Goal: Task Accomplishment & Management: Complete application form

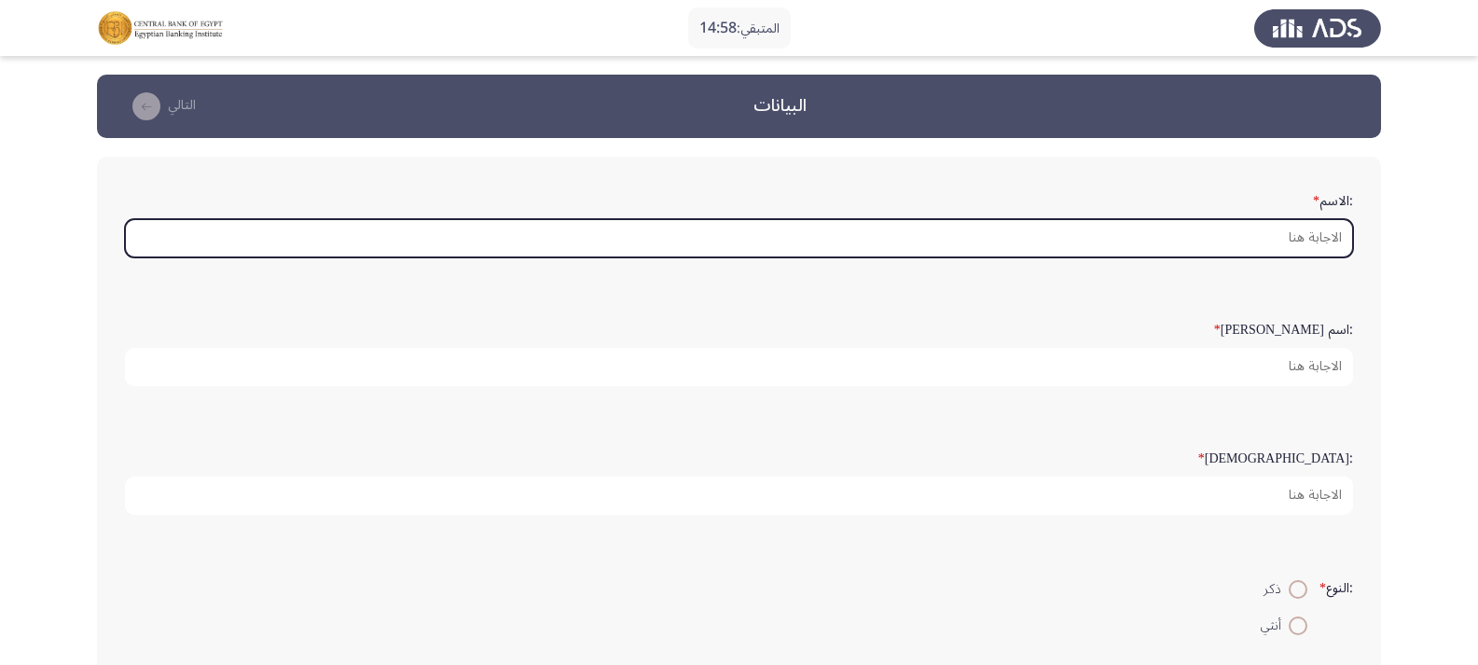
click at [1302, 235] on input ":الاسم *" at bounding box center [739, 238] width 1228 height 38
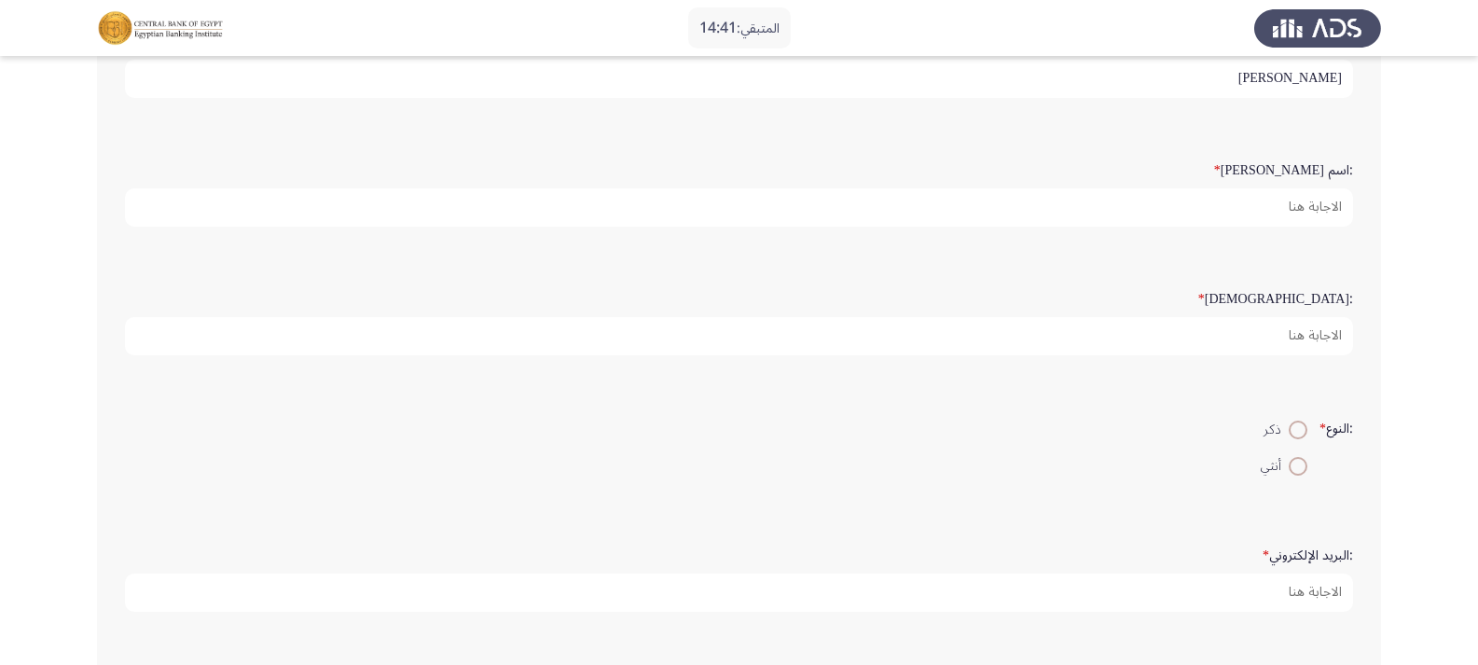
scroll to position [186, 0]
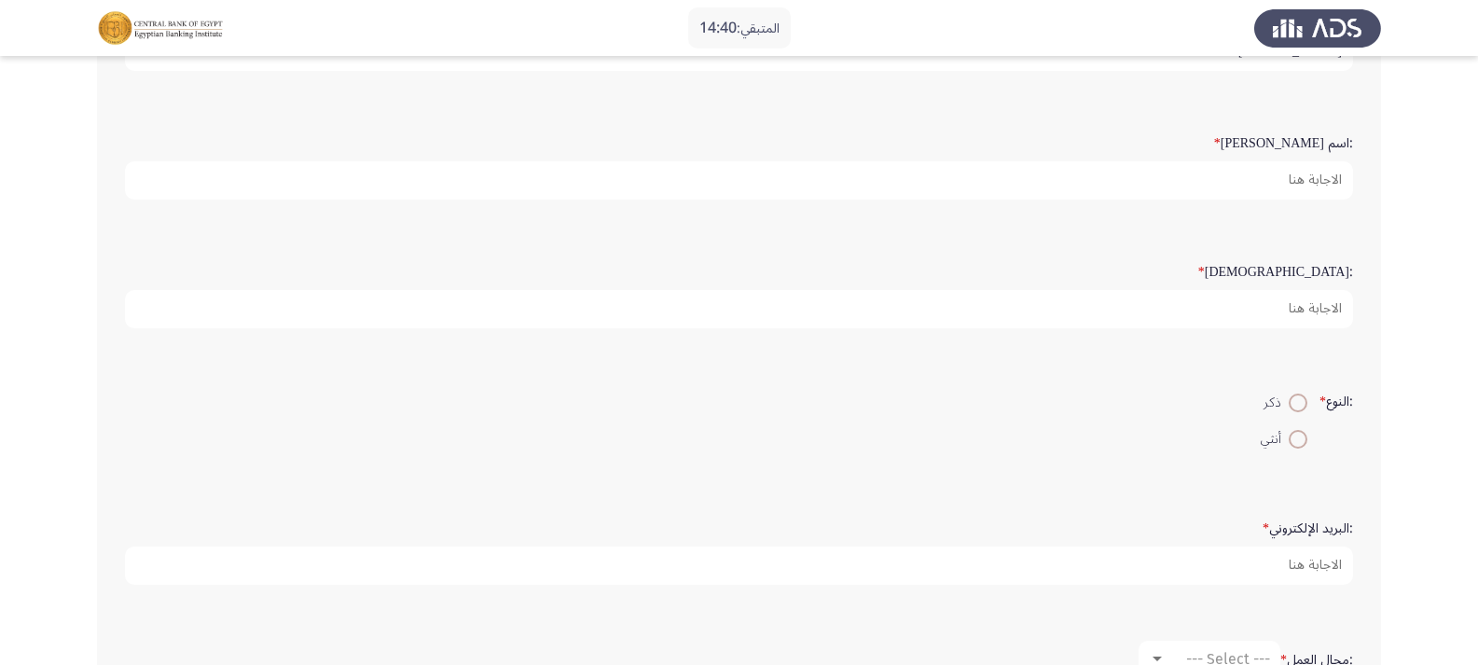
type input "[PERSON_NAME]"
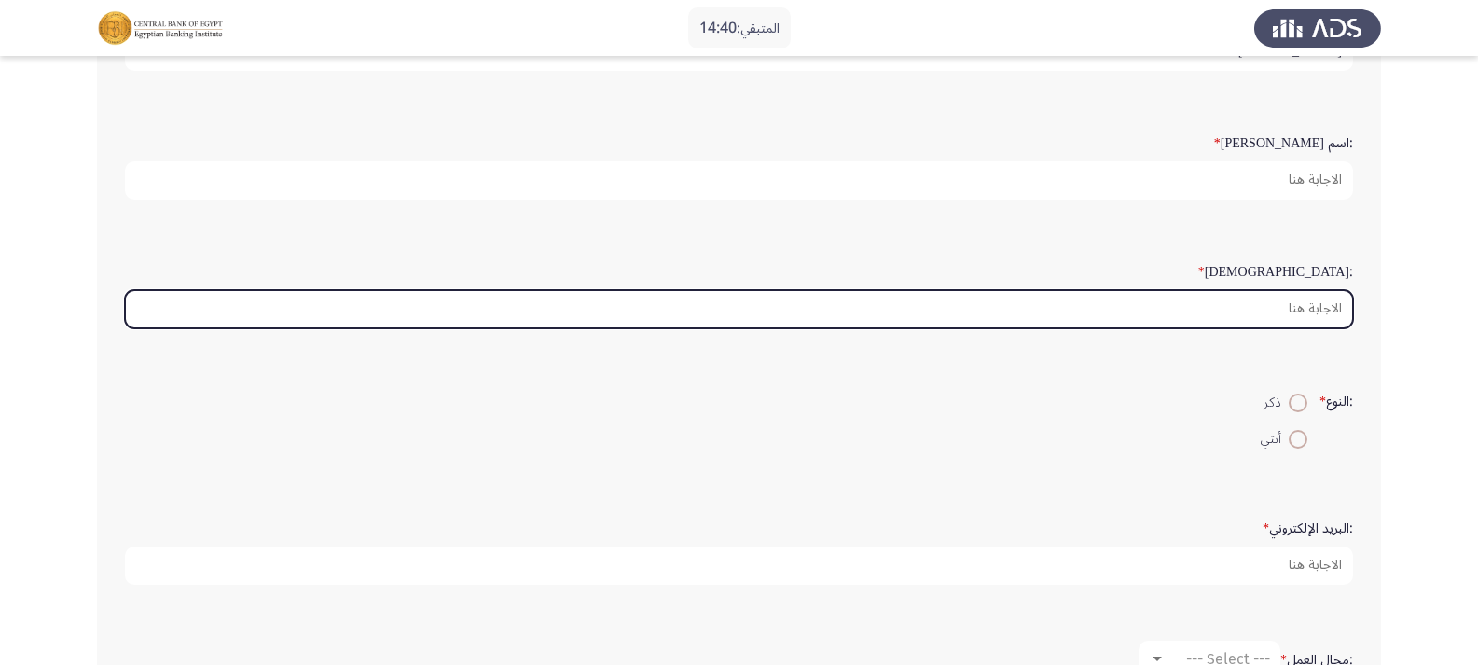
click at [1305, 310] on input ":[DEMOGRAPHIC_DATA] *" at bounding box center [739, 309] width 1228 height 38
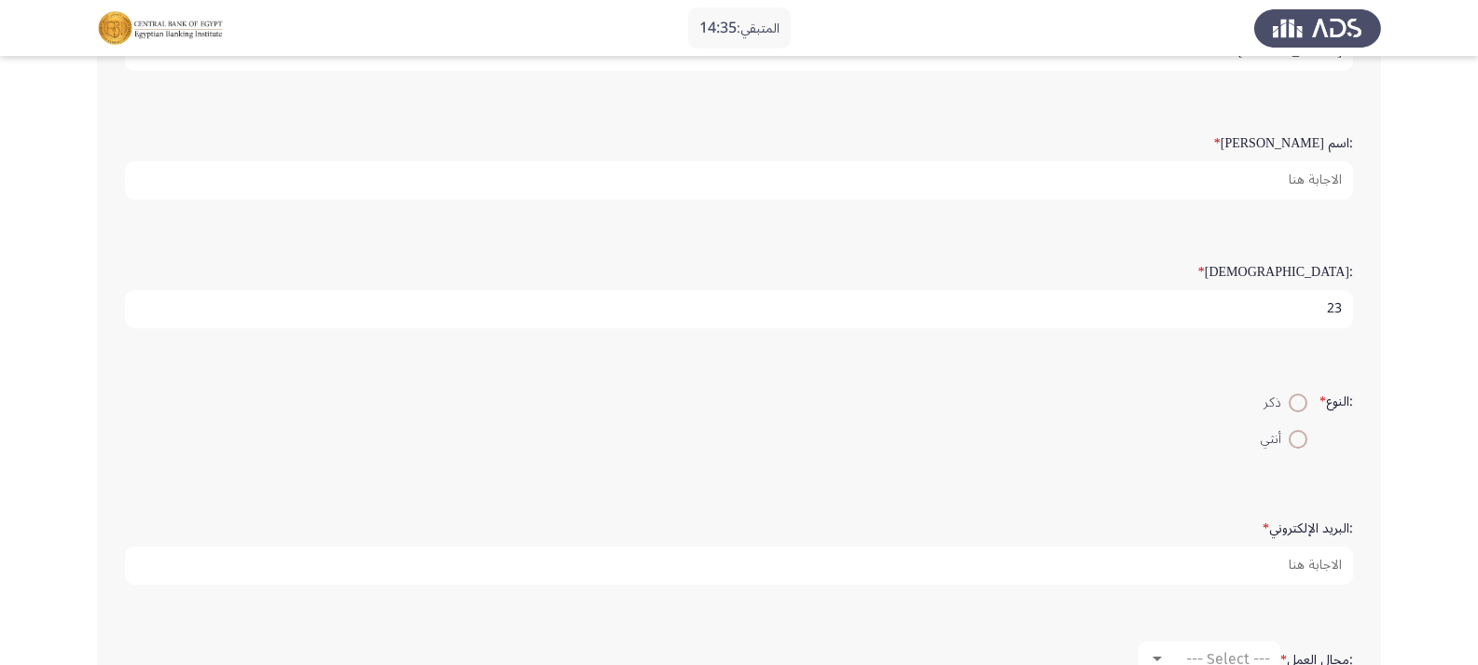
type input "23"
click at [1288, 406] on span at bounding box center [1297, 402] width 19 height 19
click at [1288, 406] on input "ذكر" at bounding box center [1297, 402] width 19 height 19
radio input "true"
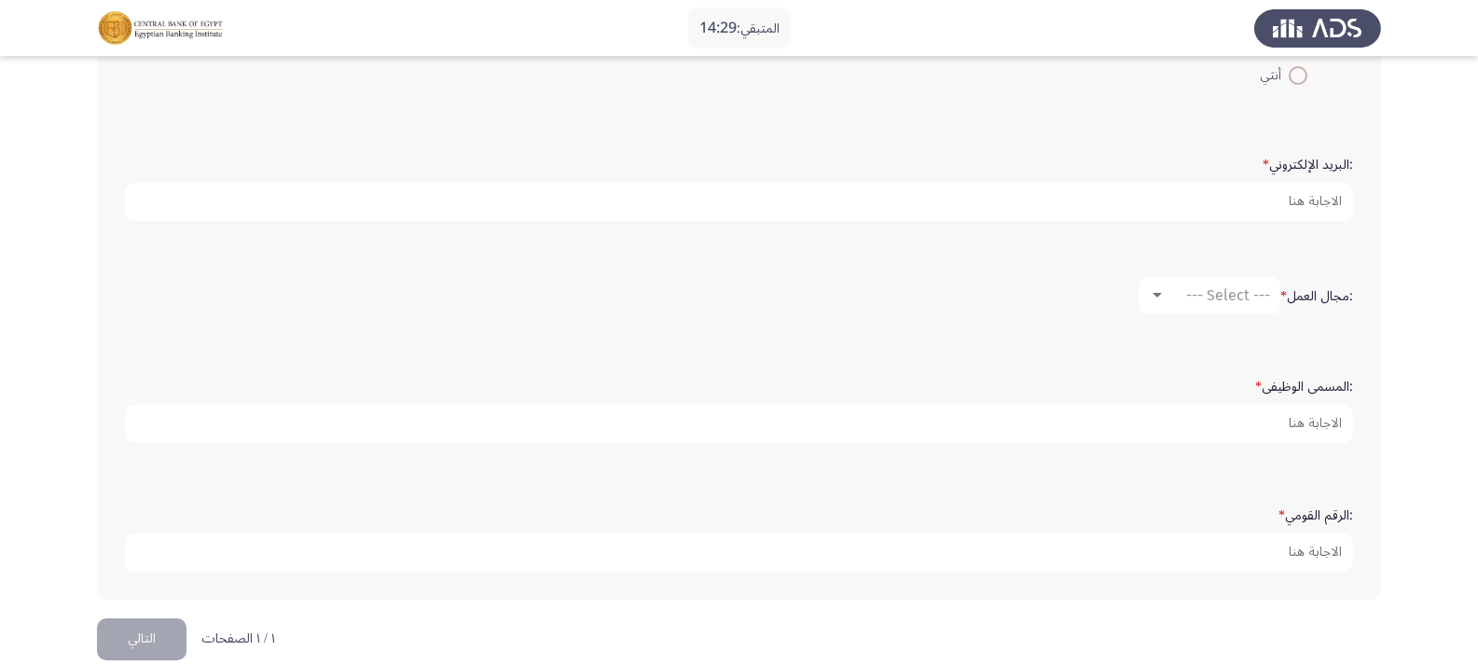
scroll to position [559, 0]
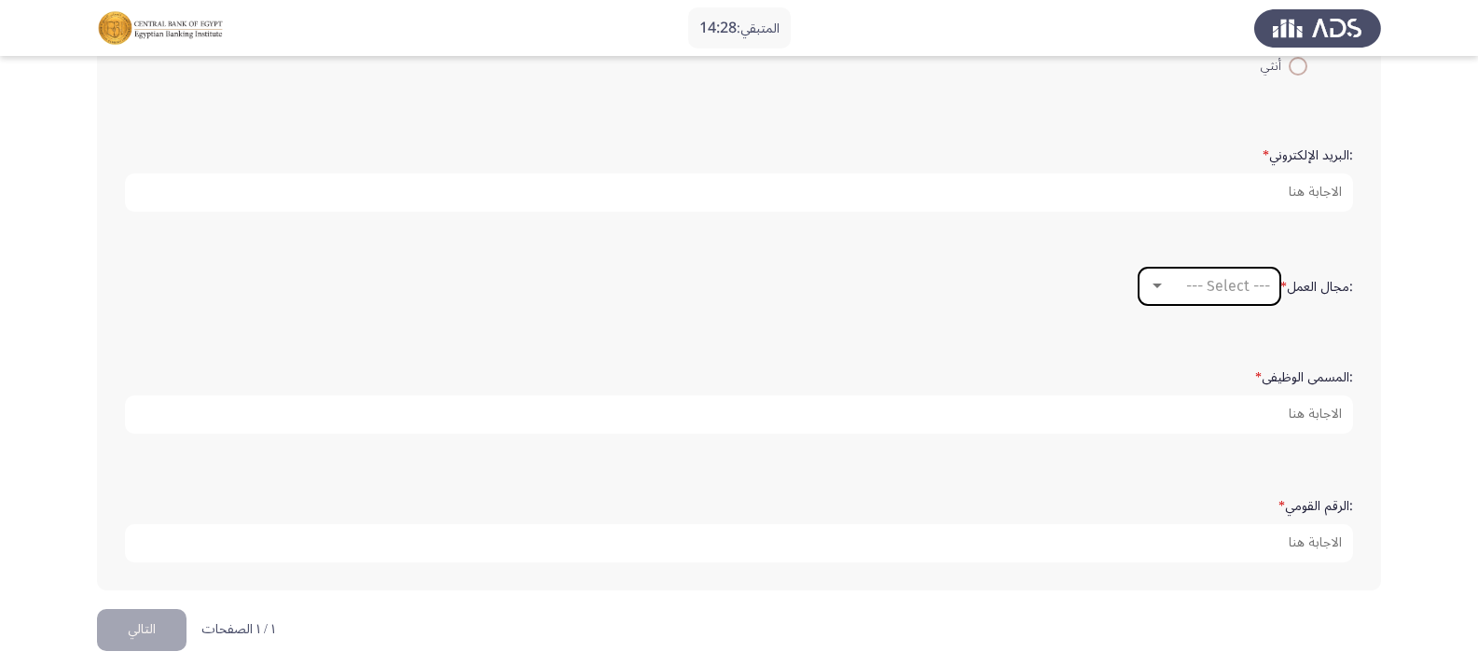
click at [1152, 282] on div at bounding box center [1157, 286] width 17 height 15
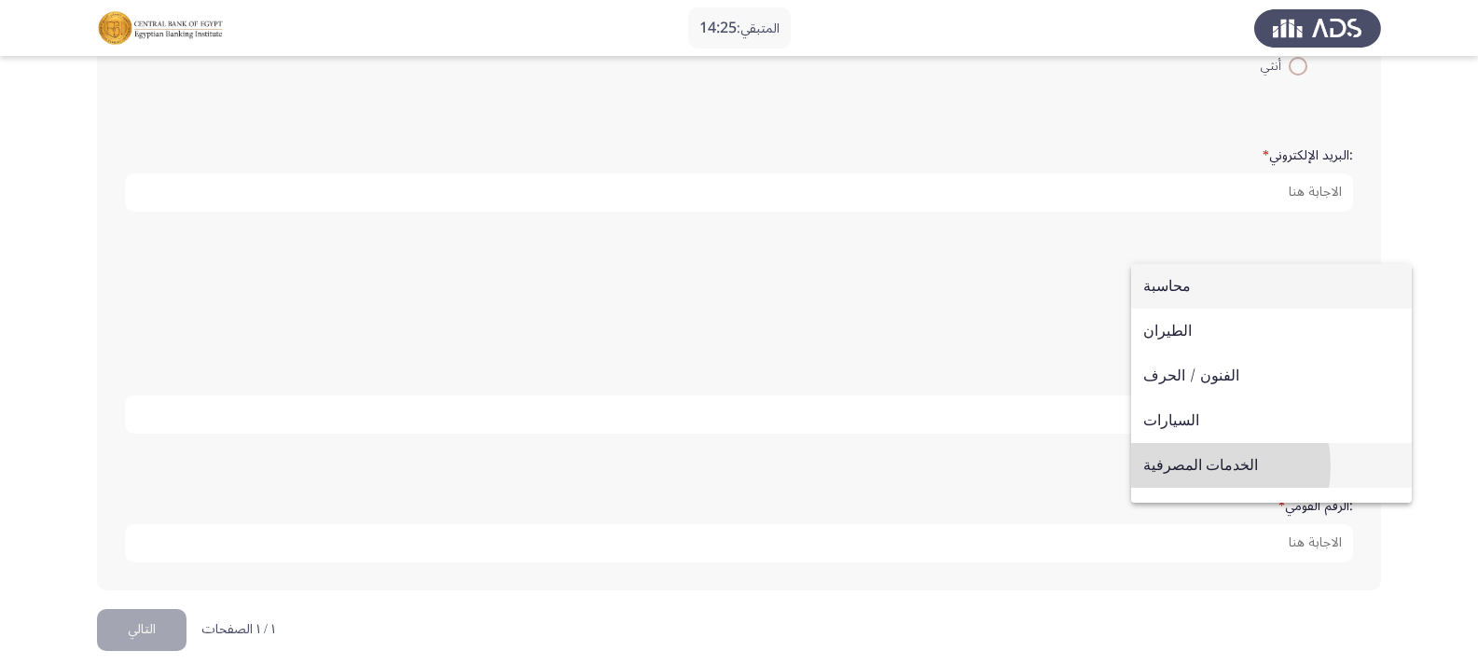
click at [1188, 466] on span "الخدمات المصرفية" at bounding box center [1271, 465] width 256 height 45
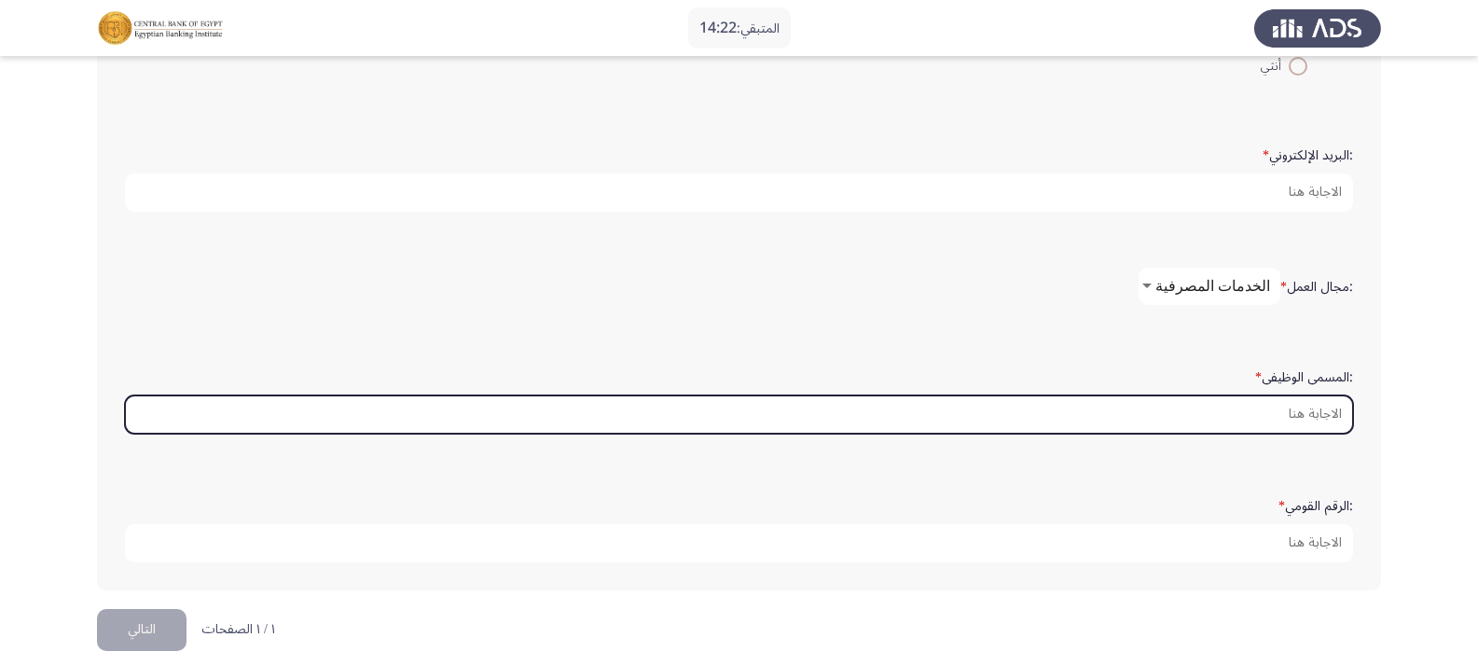
click at [1302, 416] on input ":المسمى الوظيفى *" at bounding box center [739, 414] width 1228 height 38
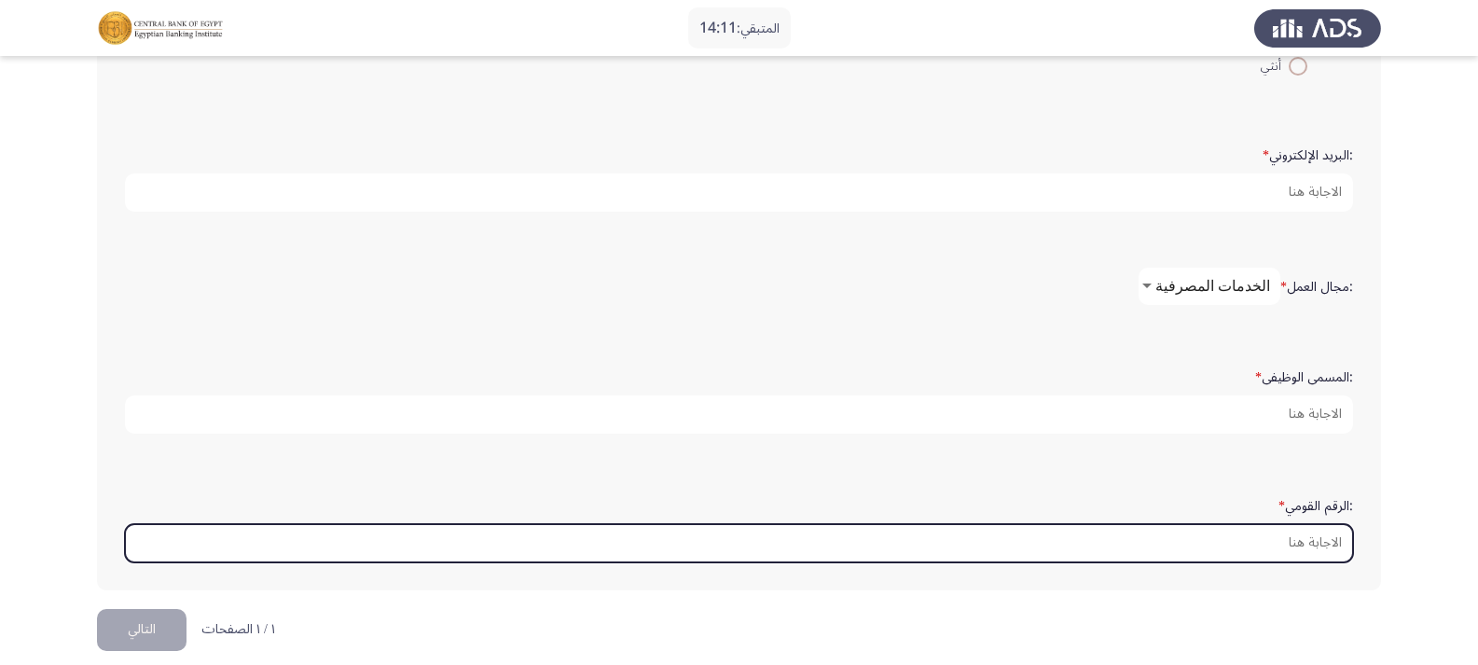
click at [1291, 538] on input ":الرقم القومي *" at bounding box center [739, 543] width 1228 height 38
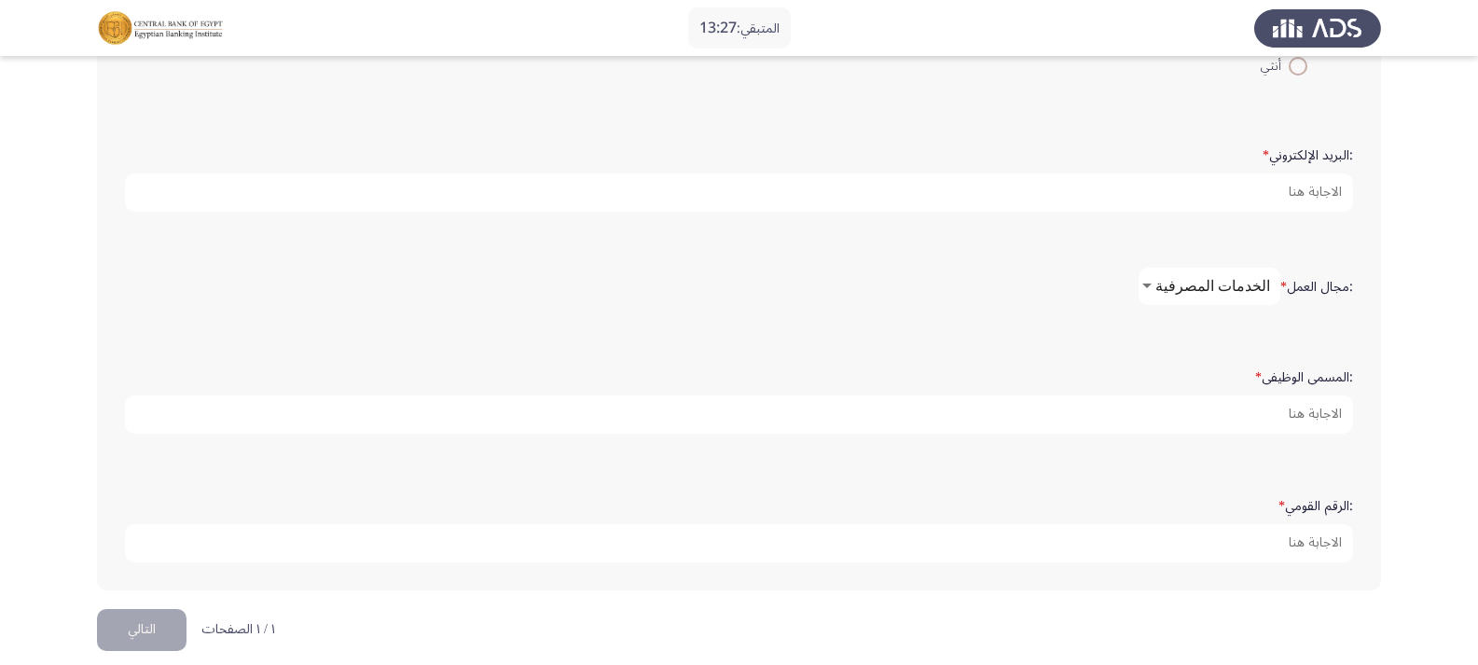
type input "[CREDIT_CARD_NUMBER]"
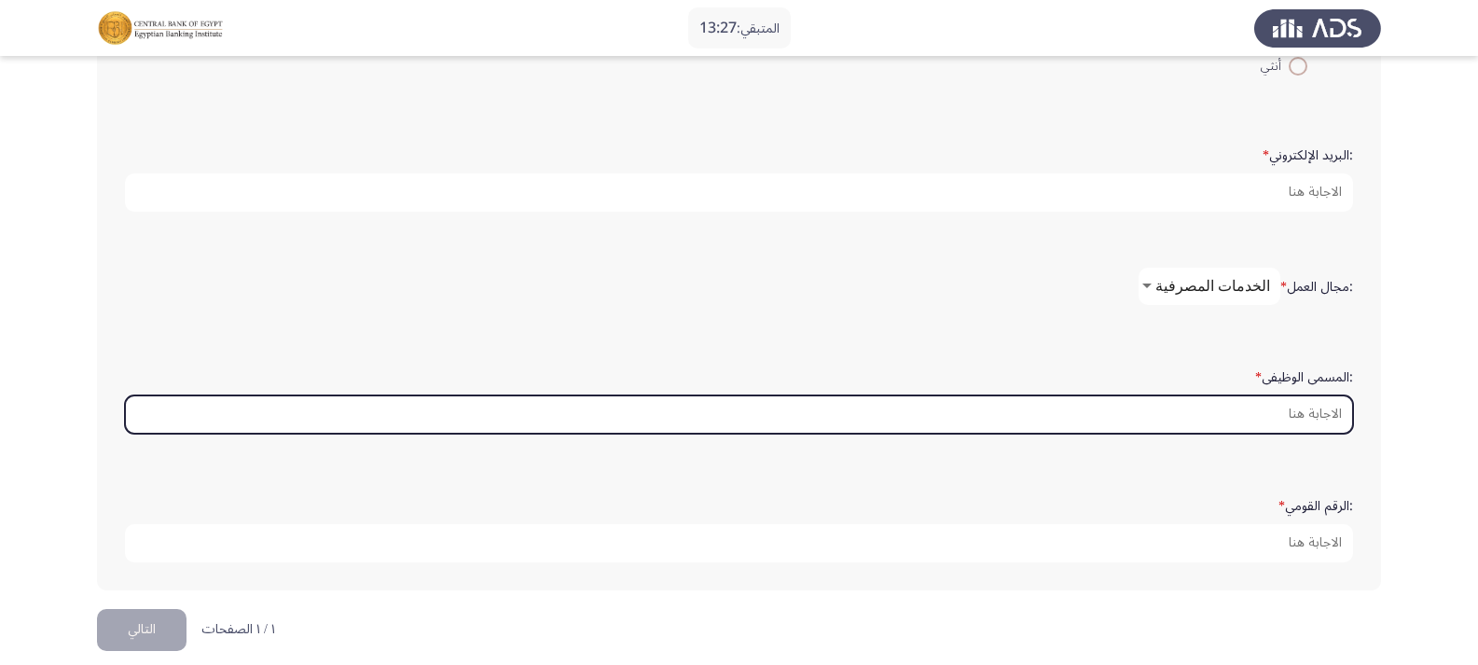
click at [1325, 413] on input ":المسمى الوظيفى *" at bounding box center [739, 414] width 1228 height 38
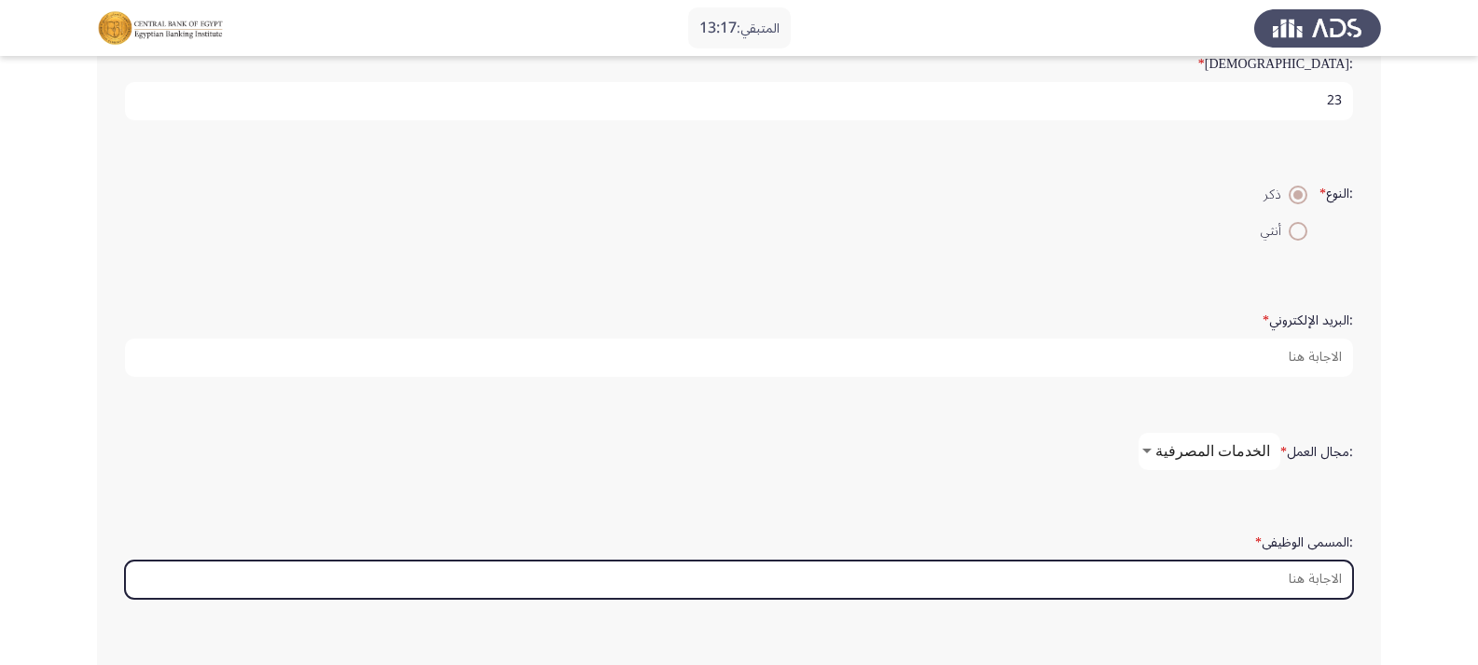
scroll to position [392, 0]
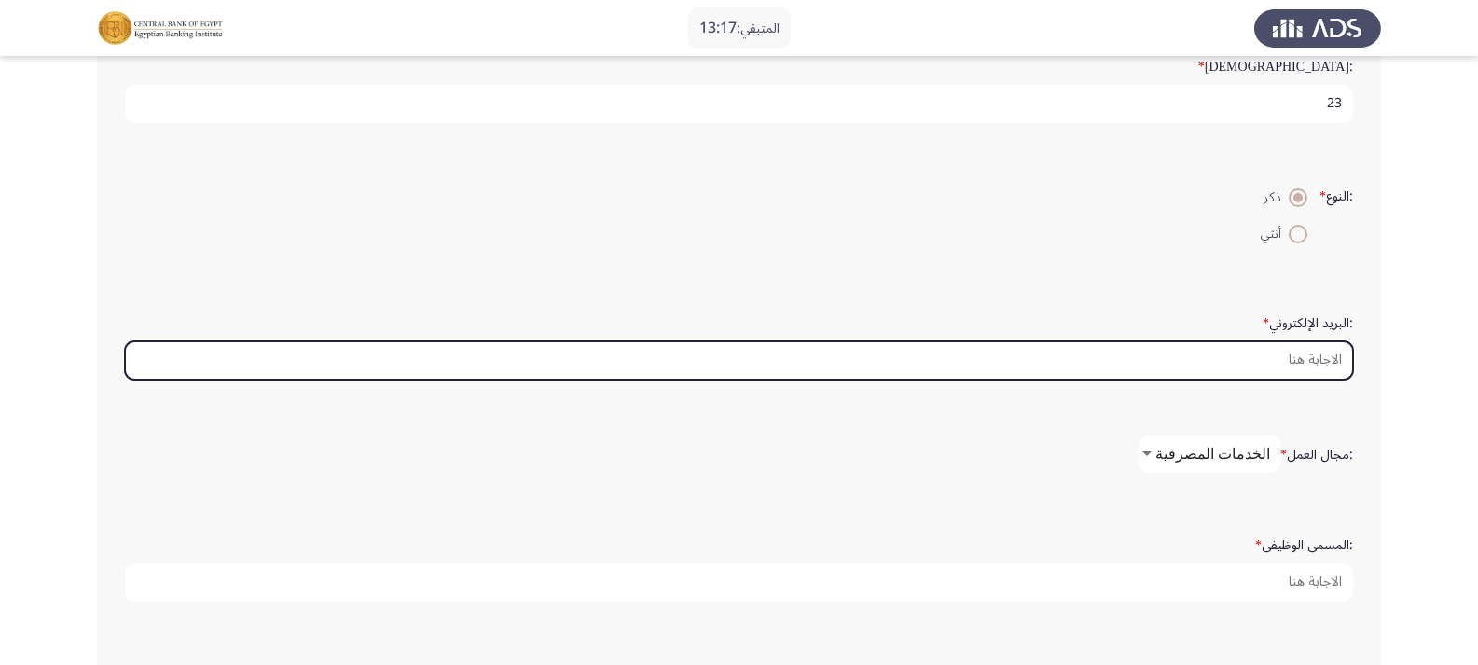
click at [1320, 365] on input ":البريد الإلكتروني *" at bounding box center [739, 360] width 1228 height 38
type input "O"
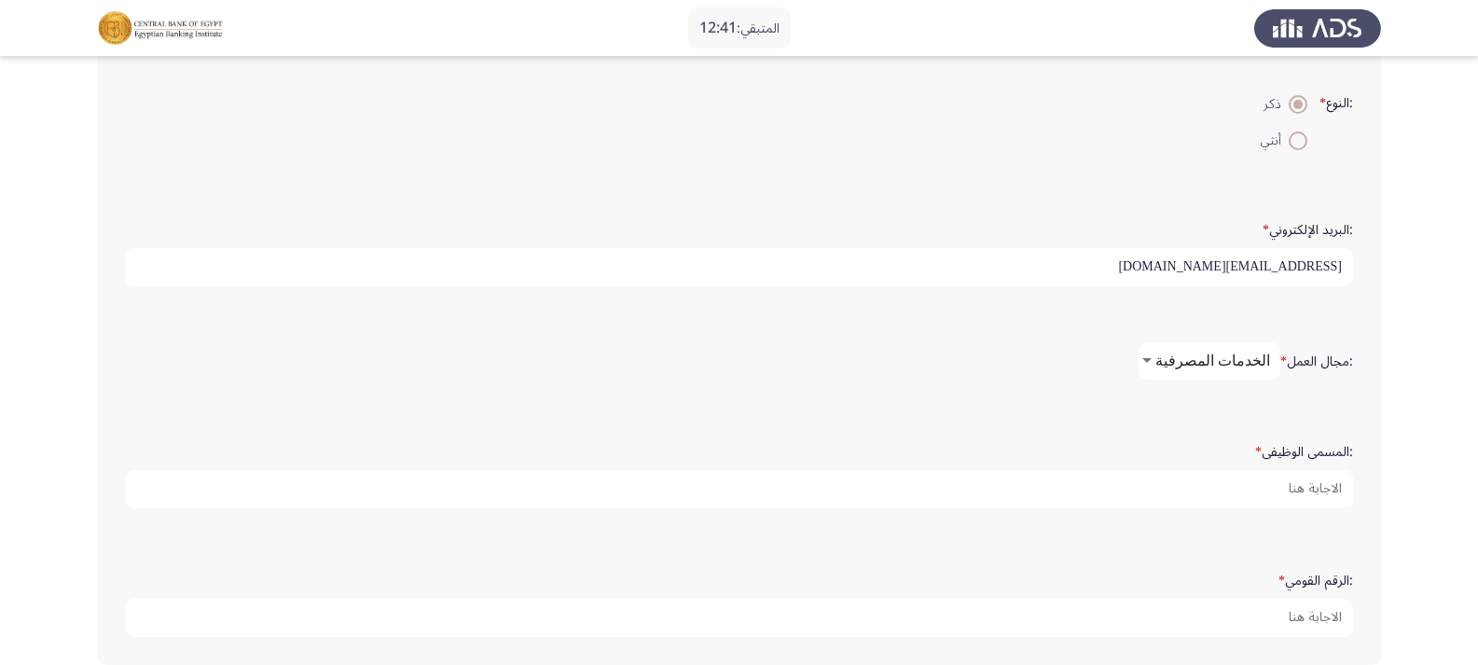
scroll to position [578, 0]
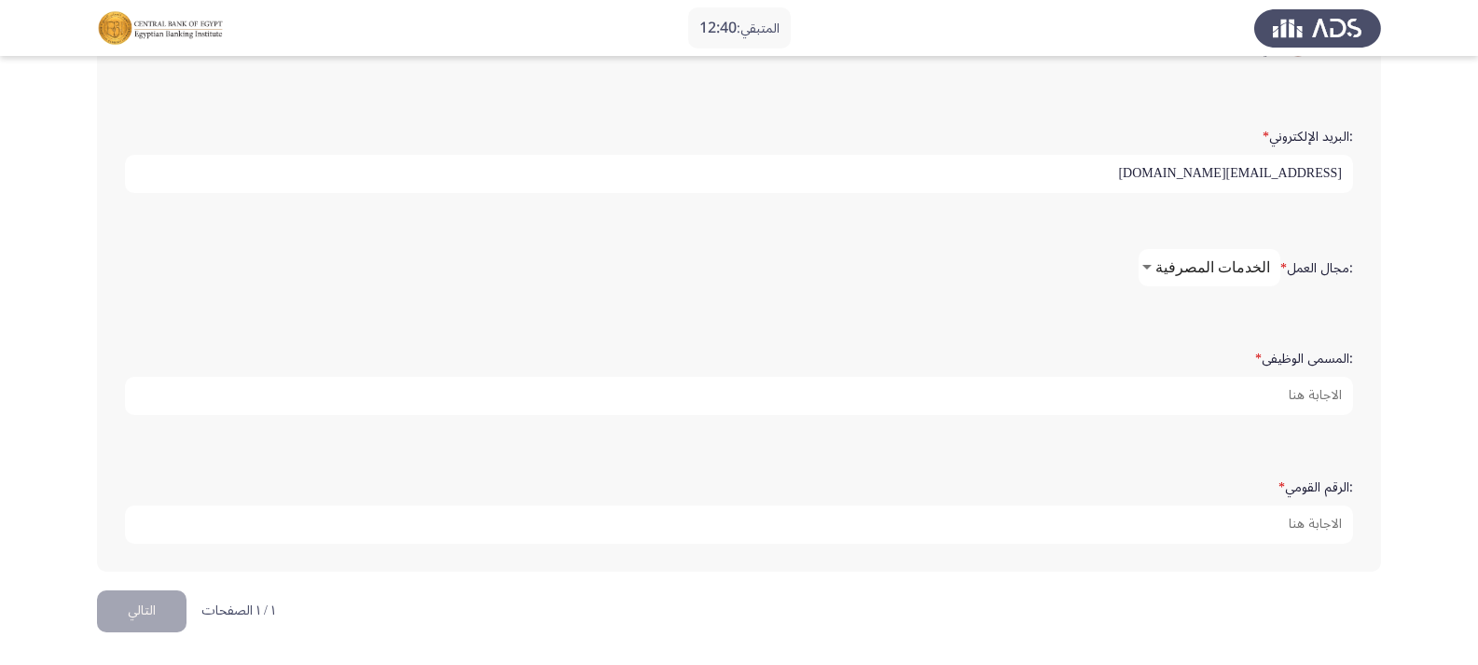
type input "[EMAIL_ADDRESS][DOMAIN_NAME]"
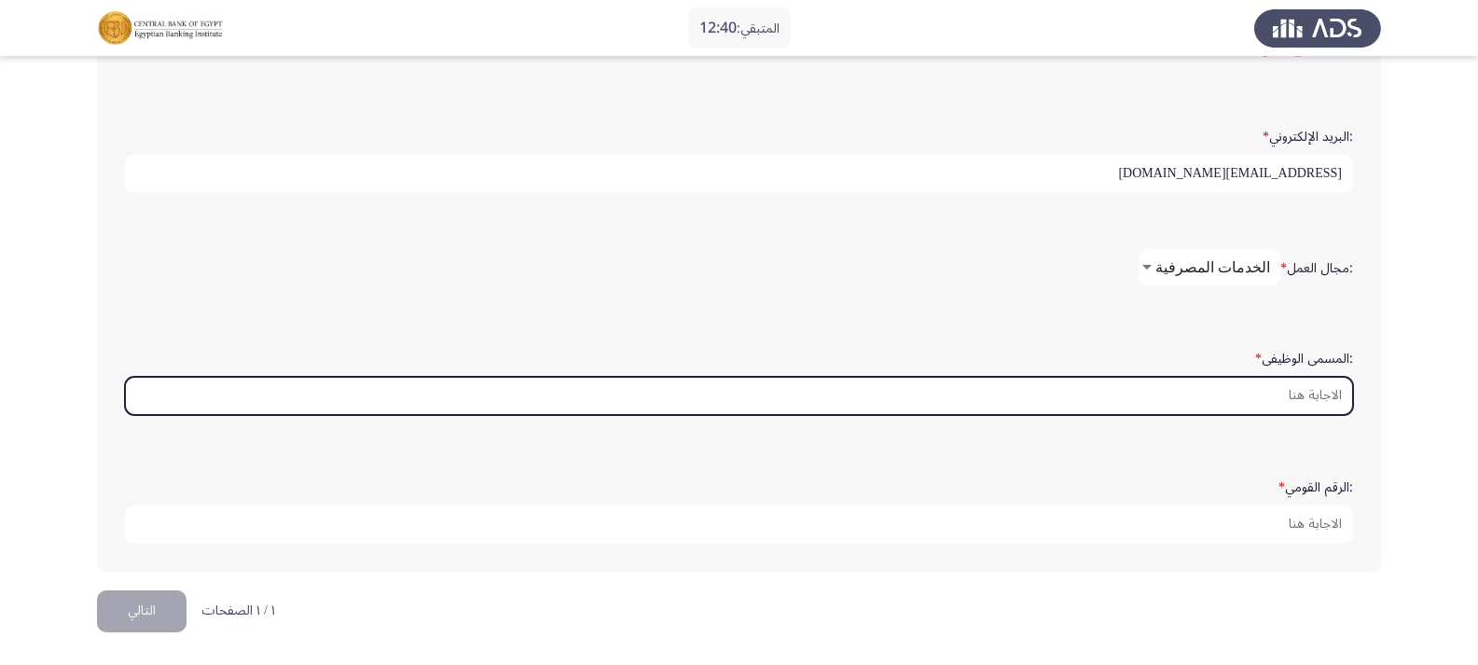
click at [1337, 395] on input ":المسمى الوظيفى *" at bounding box center [739, 396] width 1228 height 38
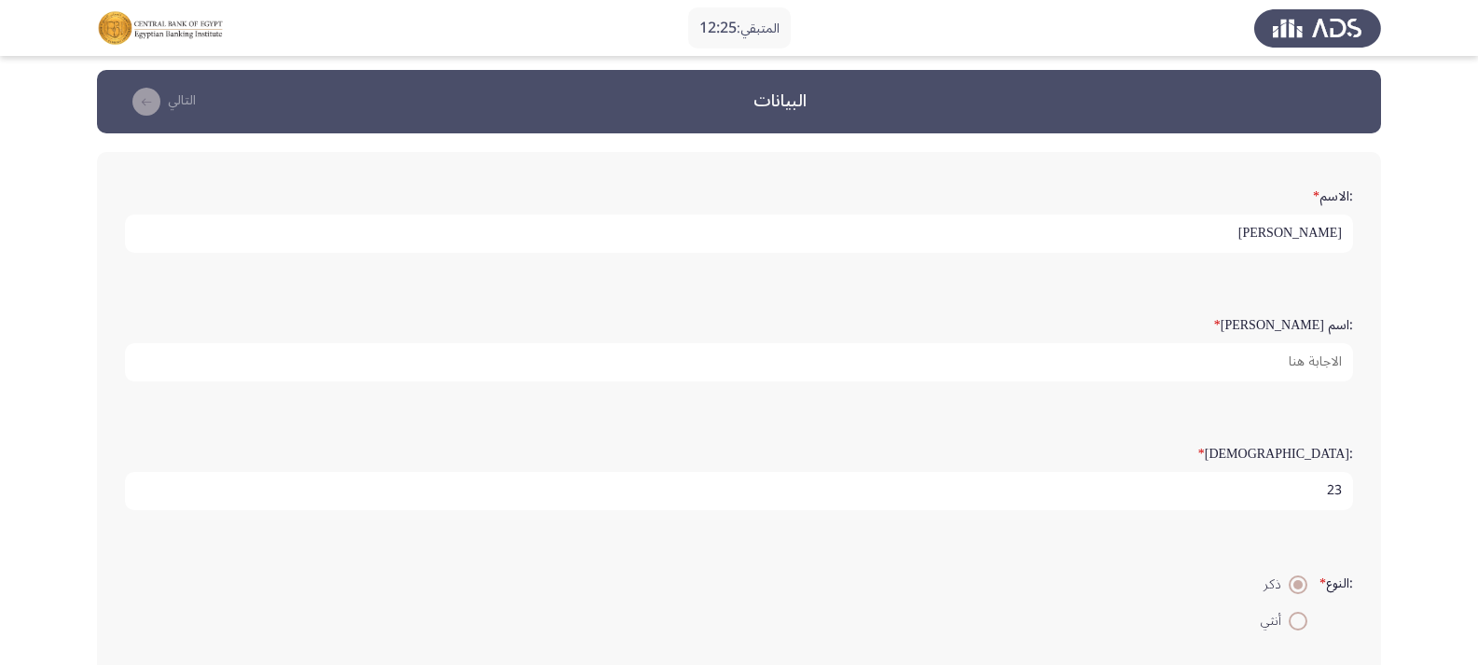
scroll to position [0, 0]
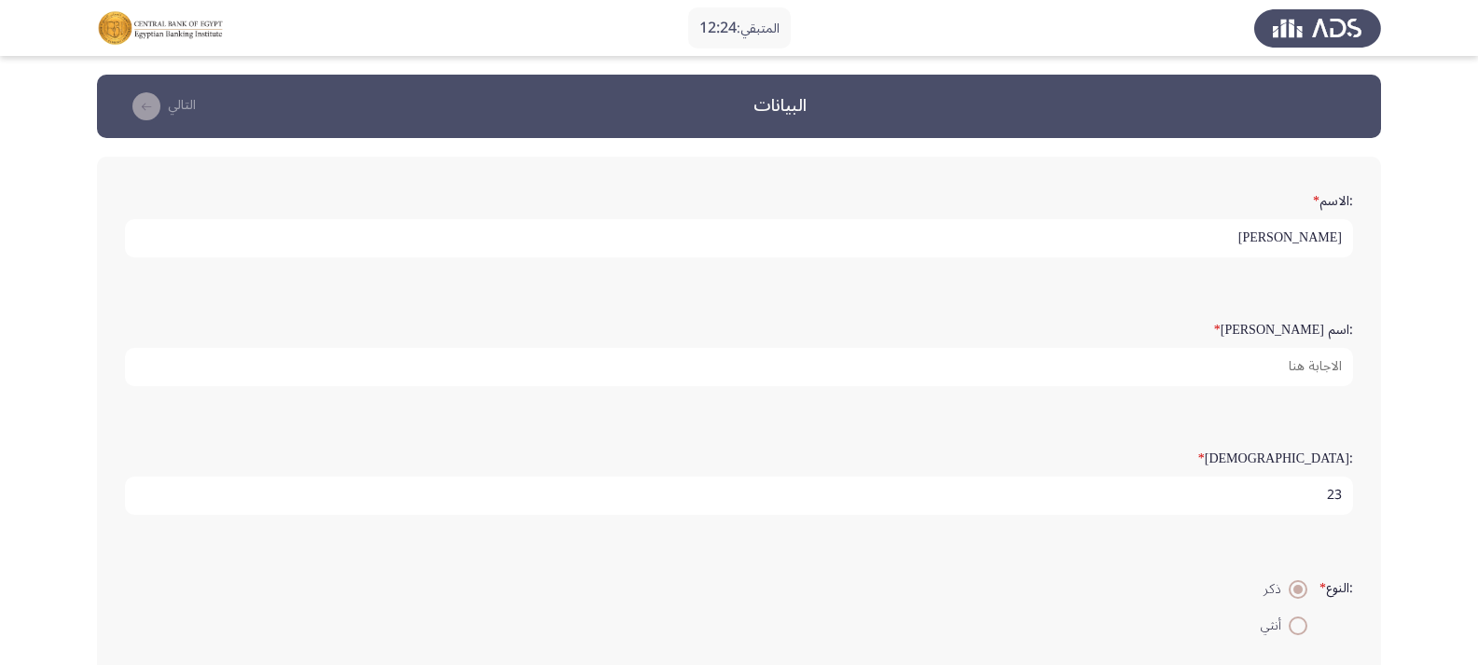
type input "banker"
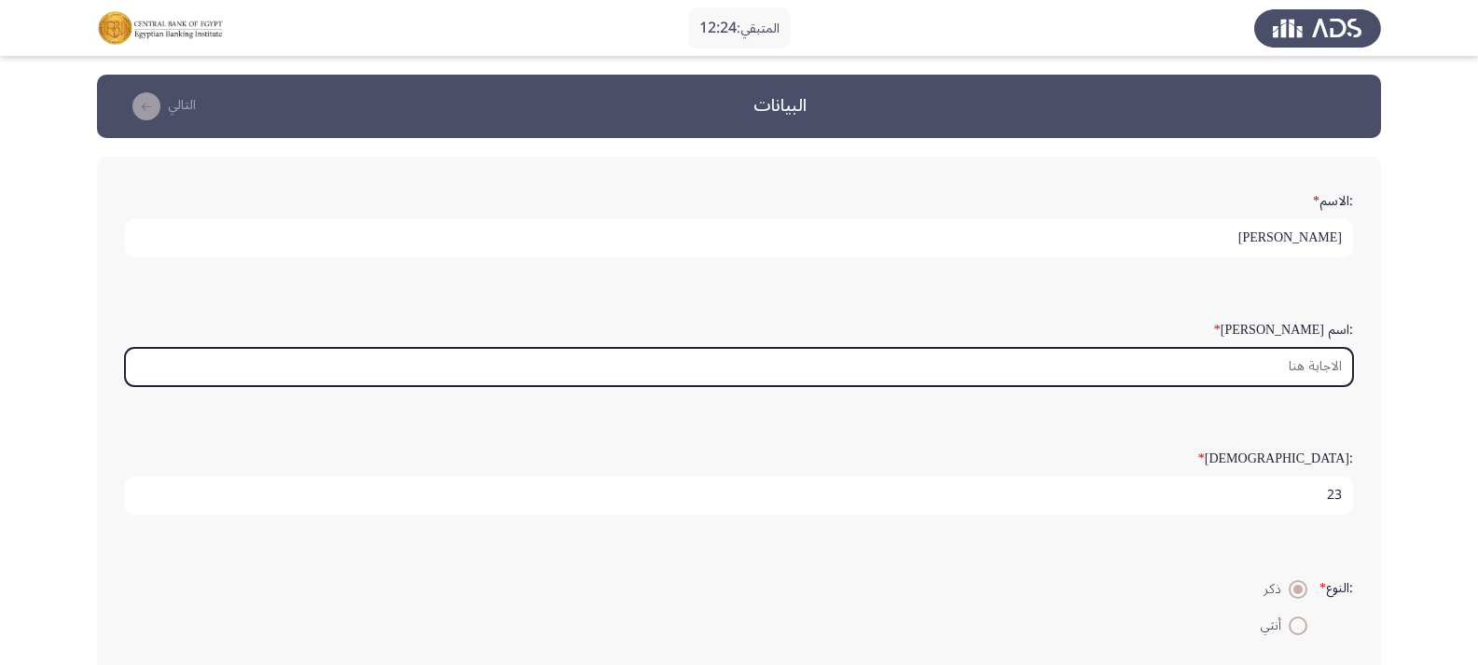
click at [1275, 364] on input ":اسم [PERSON_NAME] *" at bounding box center [739, 367] width 1228 height 38
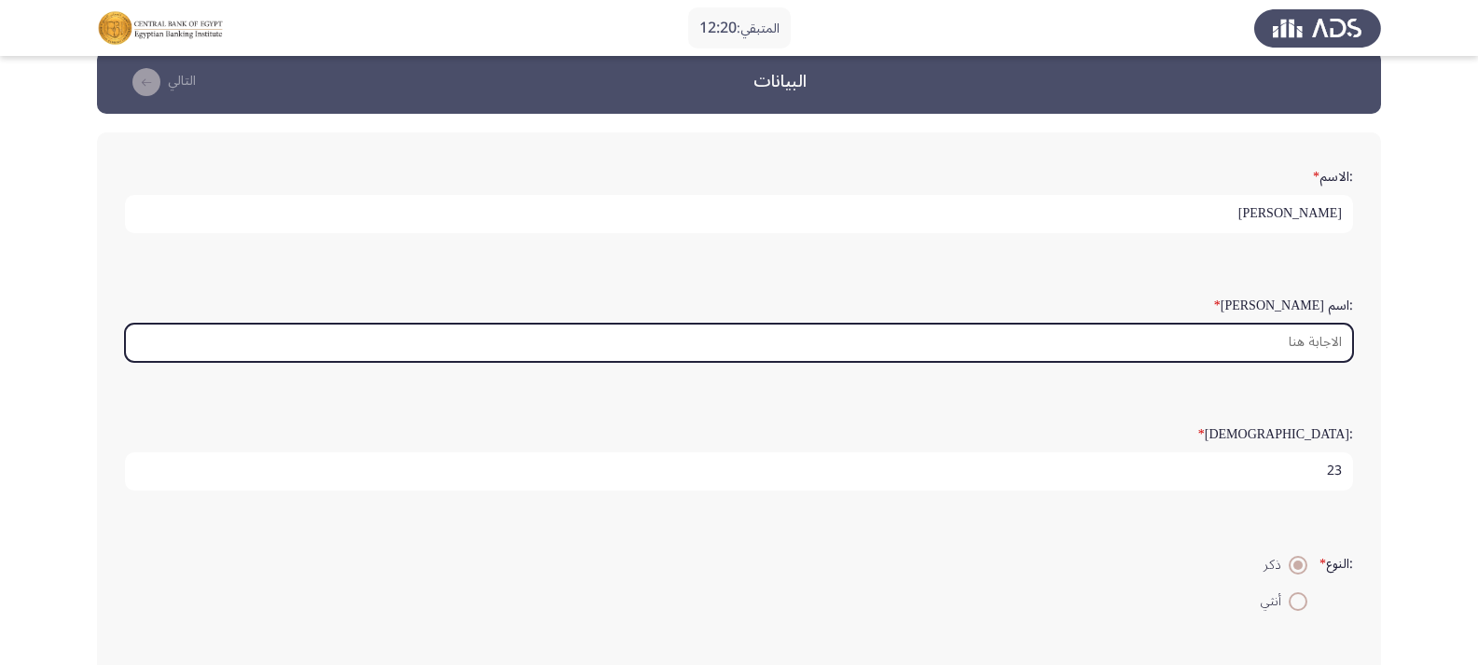
scroll to position [19, 0]
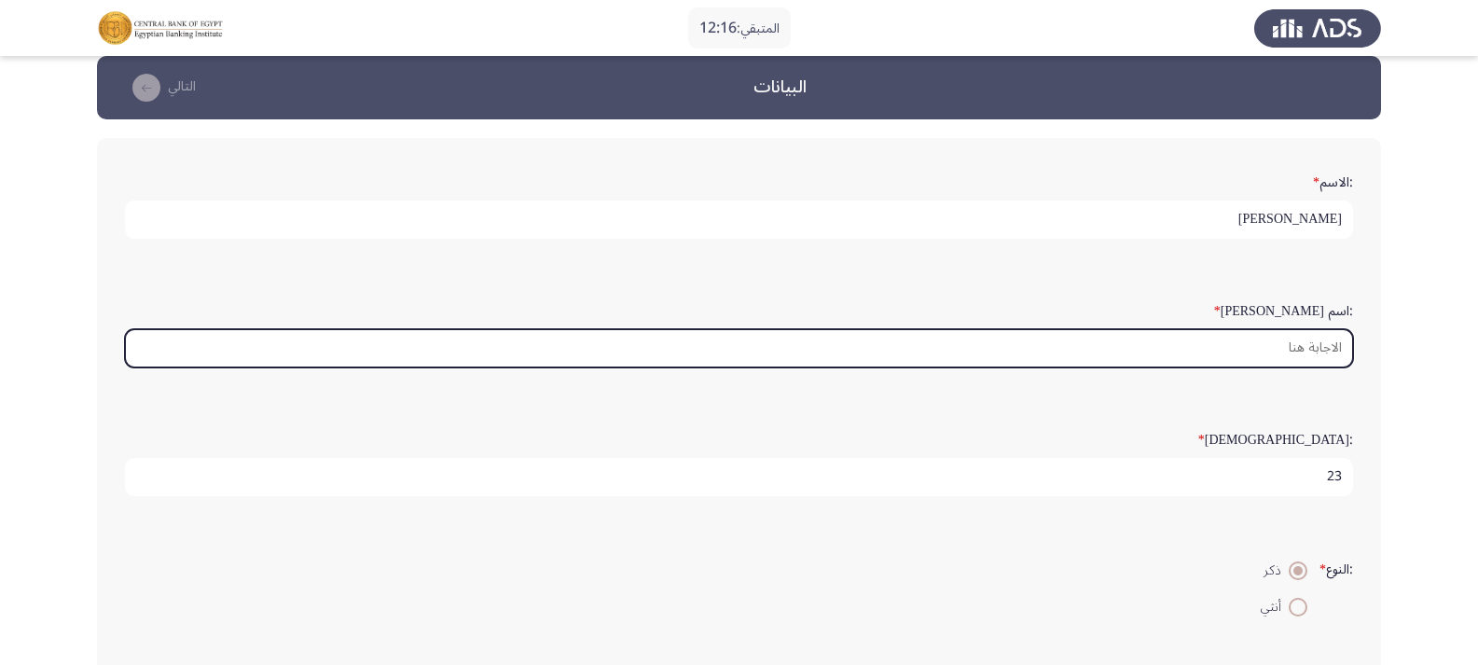
type input "ا"
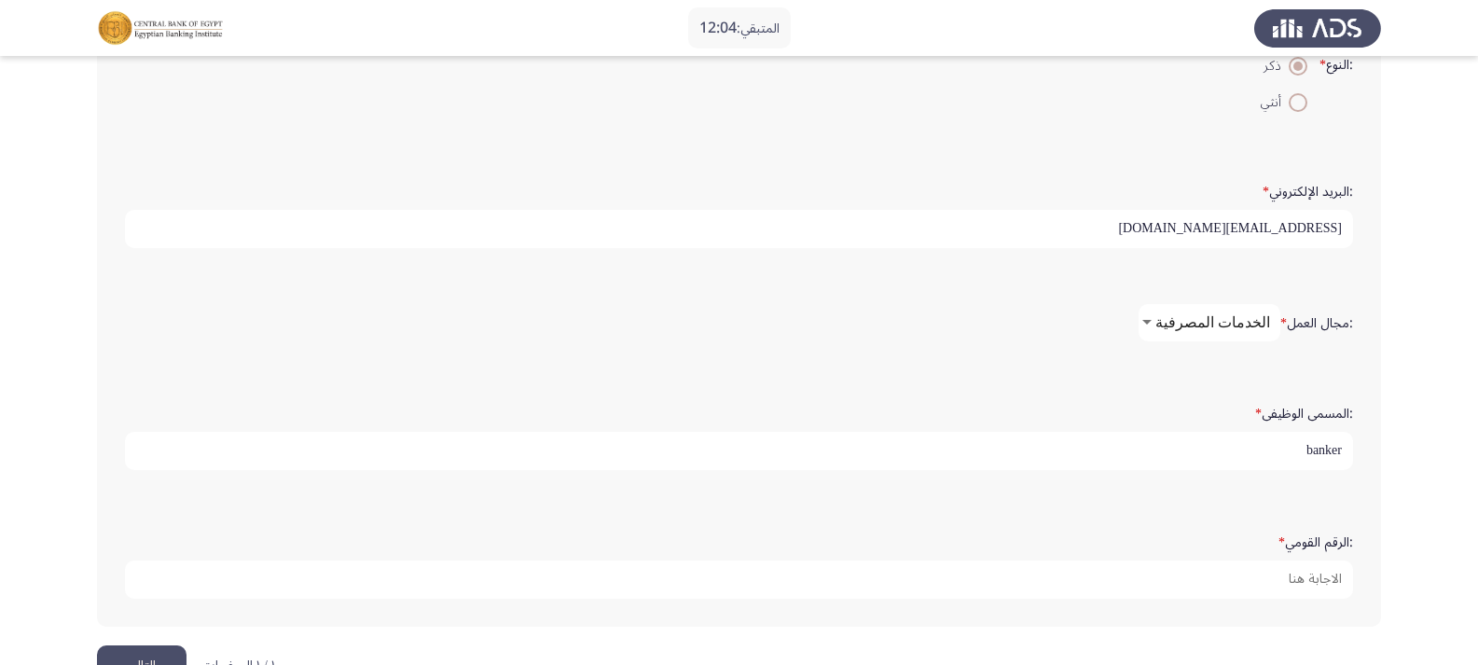
scroll to position [578, 0]
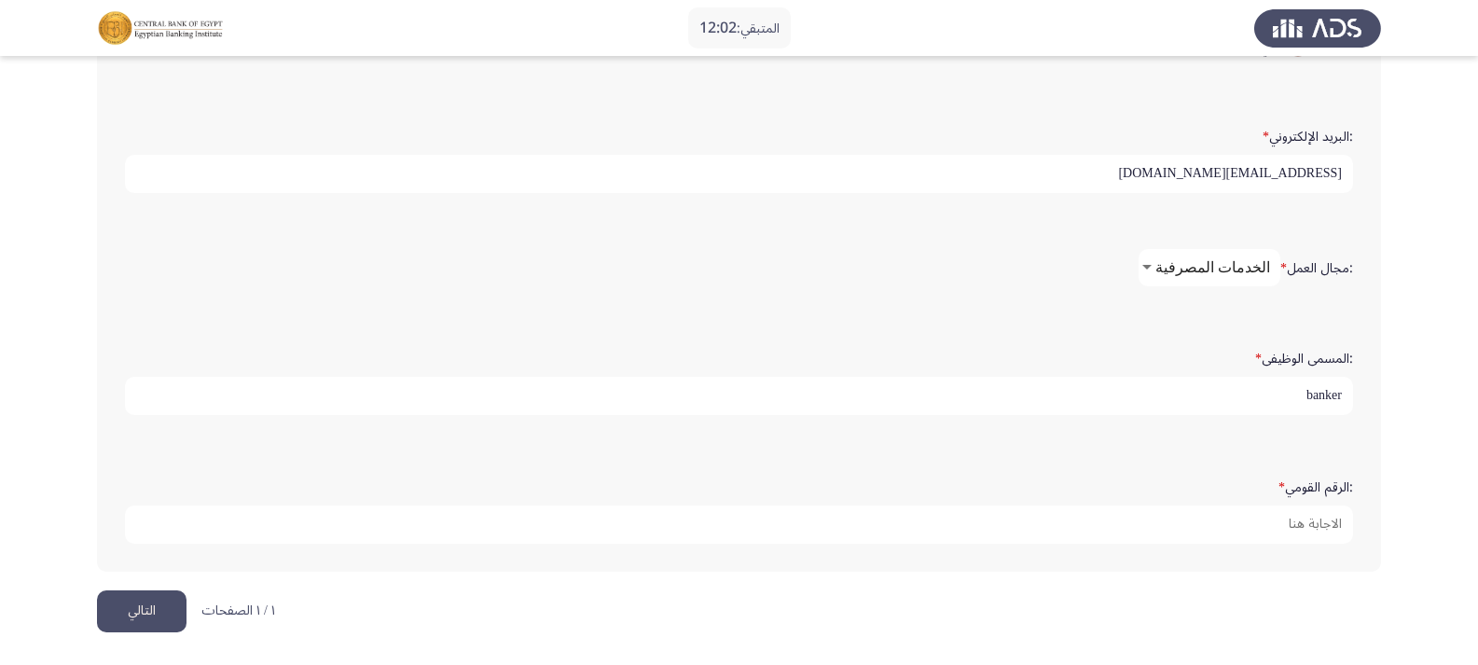
type input "مشرف"
click at [134, 599] on button "التالي" at bounding box center [142, 611] width 90 height 42
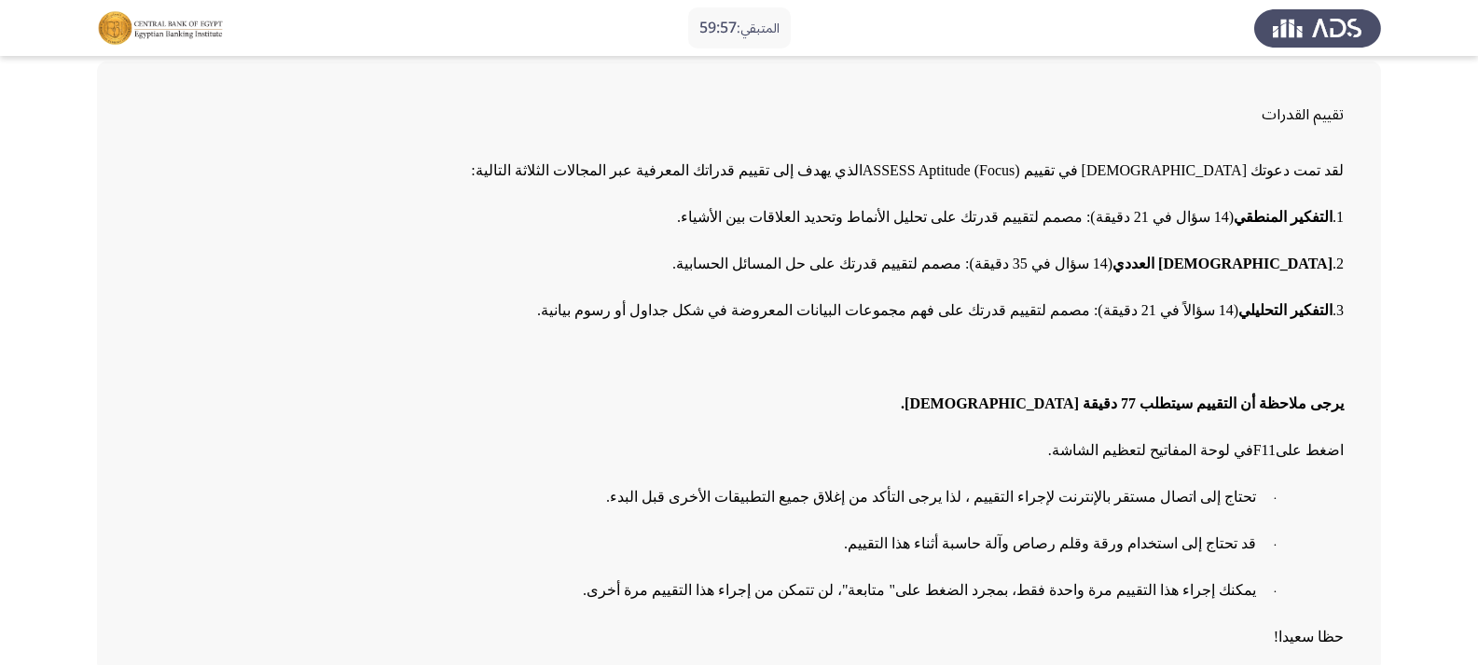
scroll to position [181, 0]
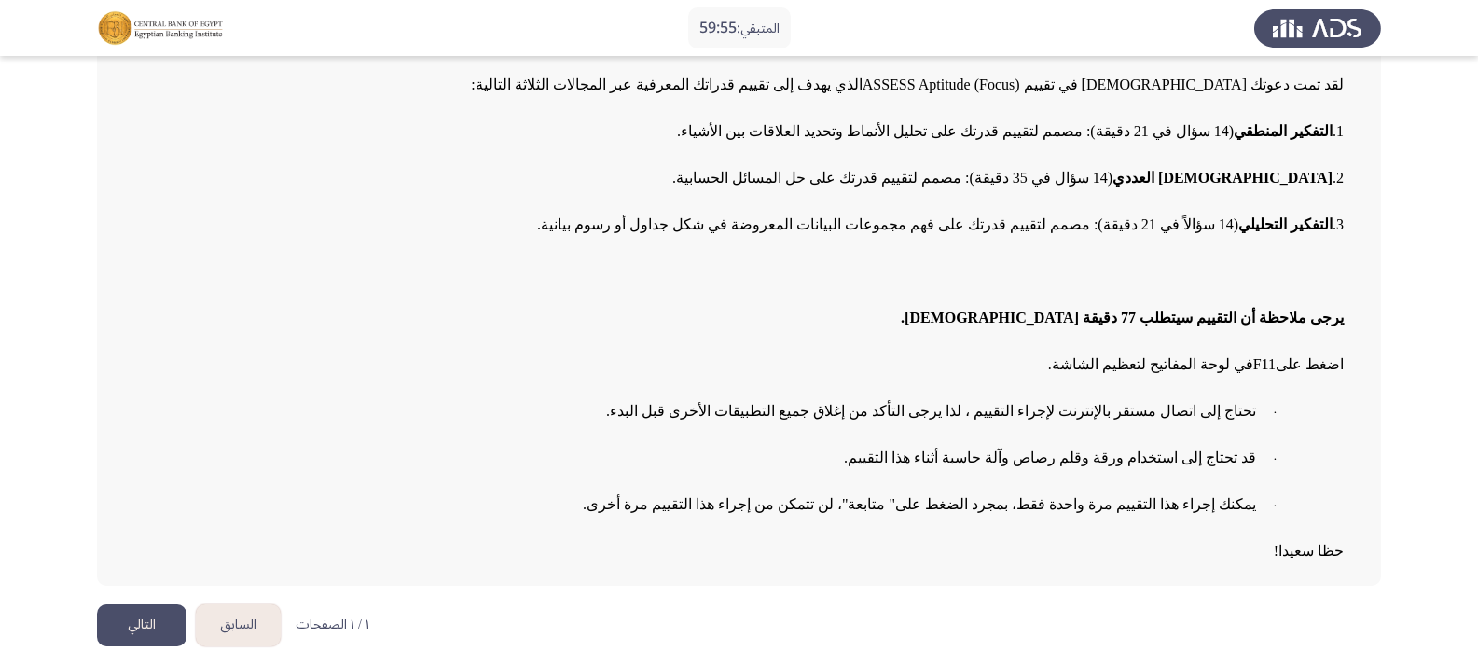
click at [160, 619] on button "التالي" at bounding box center [142, 625] width 90 height 42
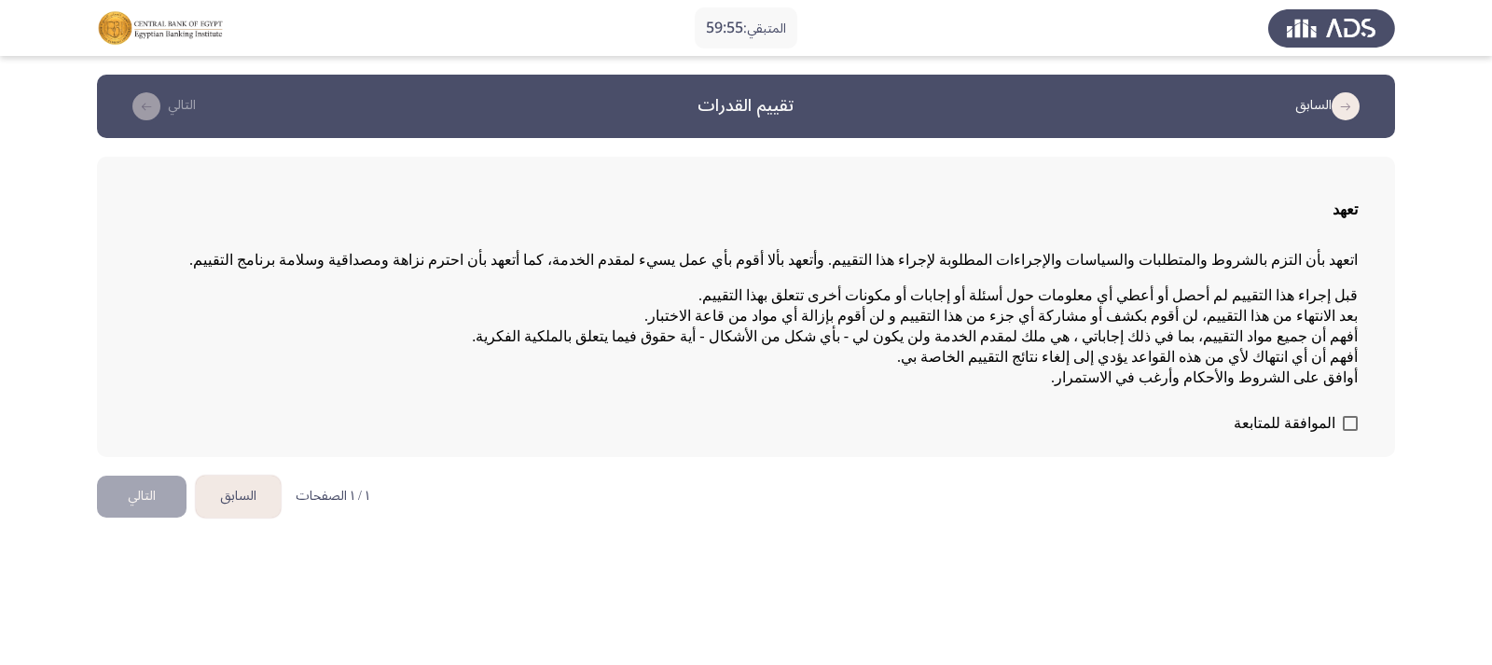
click at [1346, 423] on span at bounding box center [1350, 423] width 15 height 15
click at [1349, 431] on input "الموافقة للمتابعة" at bounding box center [1349, 431] width 1 height 1
checkbox input "true"
click at [172, 490] on button "التالي" at bounding box center [142, 496] width 90 height 42
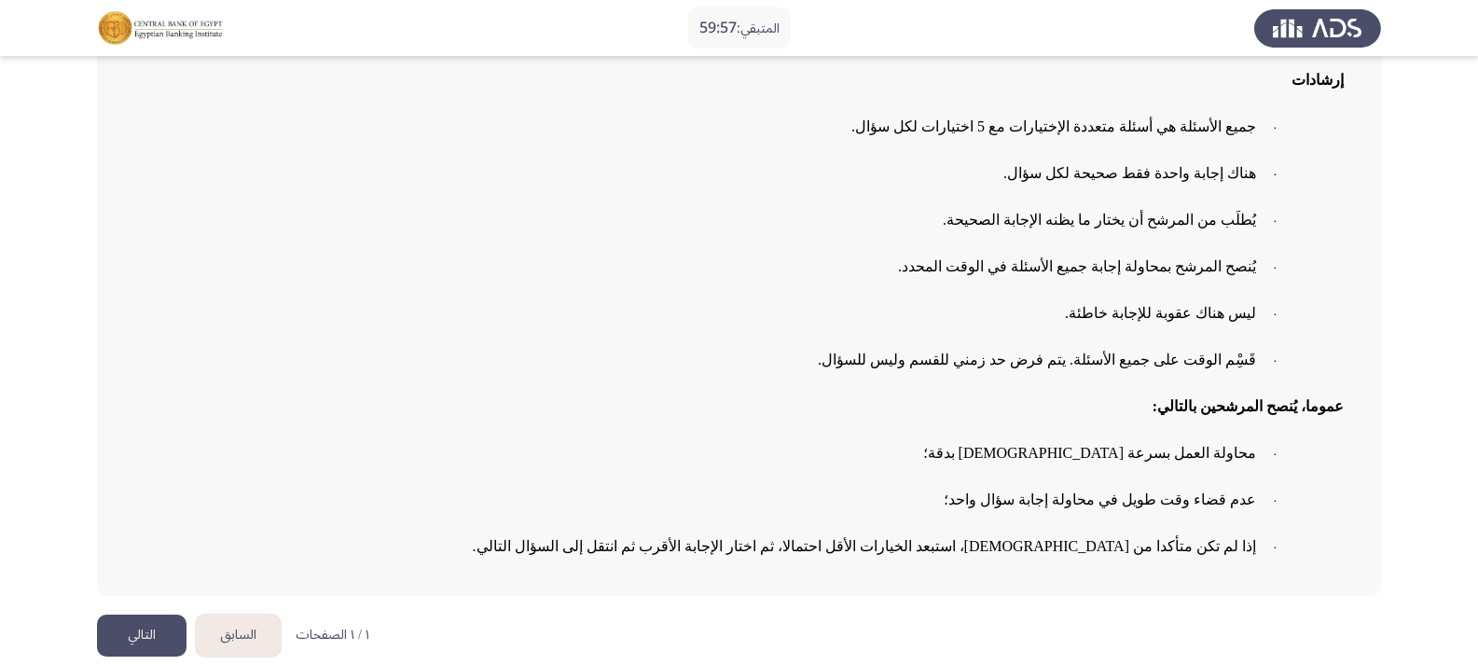
scroll to position [242, 0]
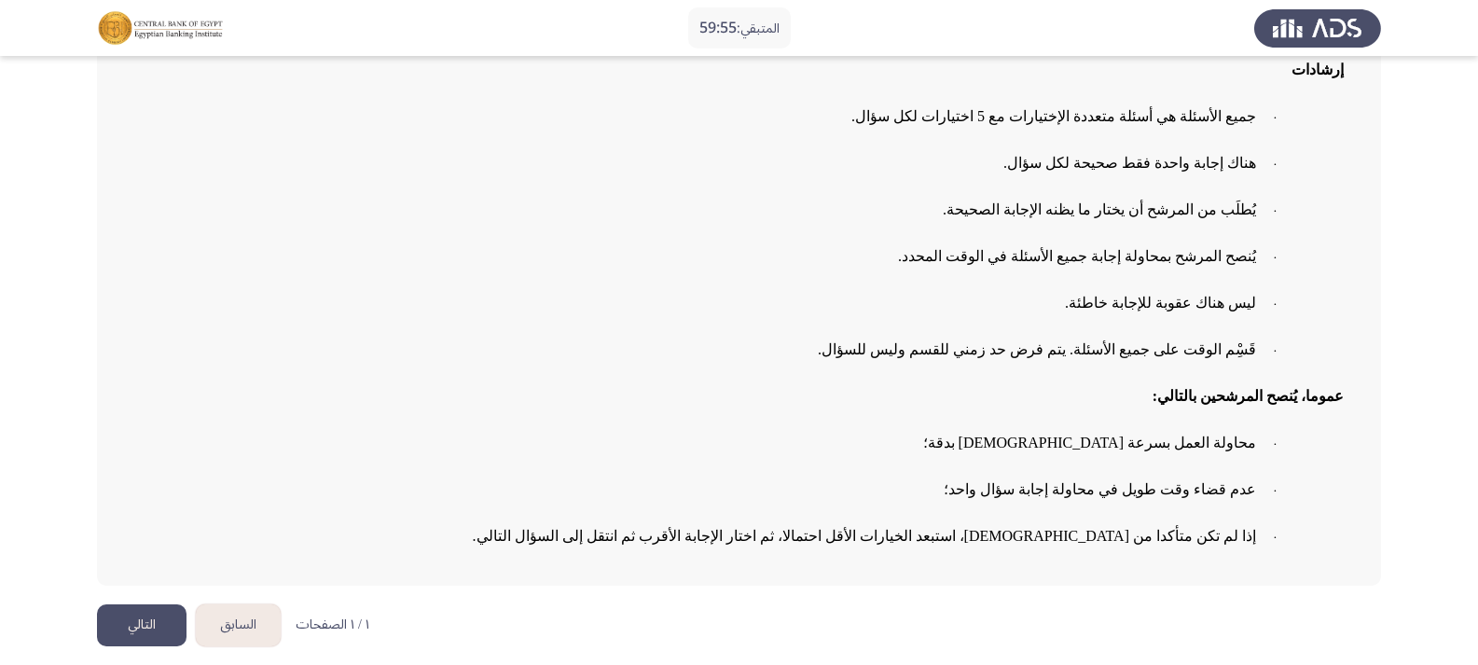
click at [170, 614] on button "التالي" at bounding box center [142, 625] width 90 height 42
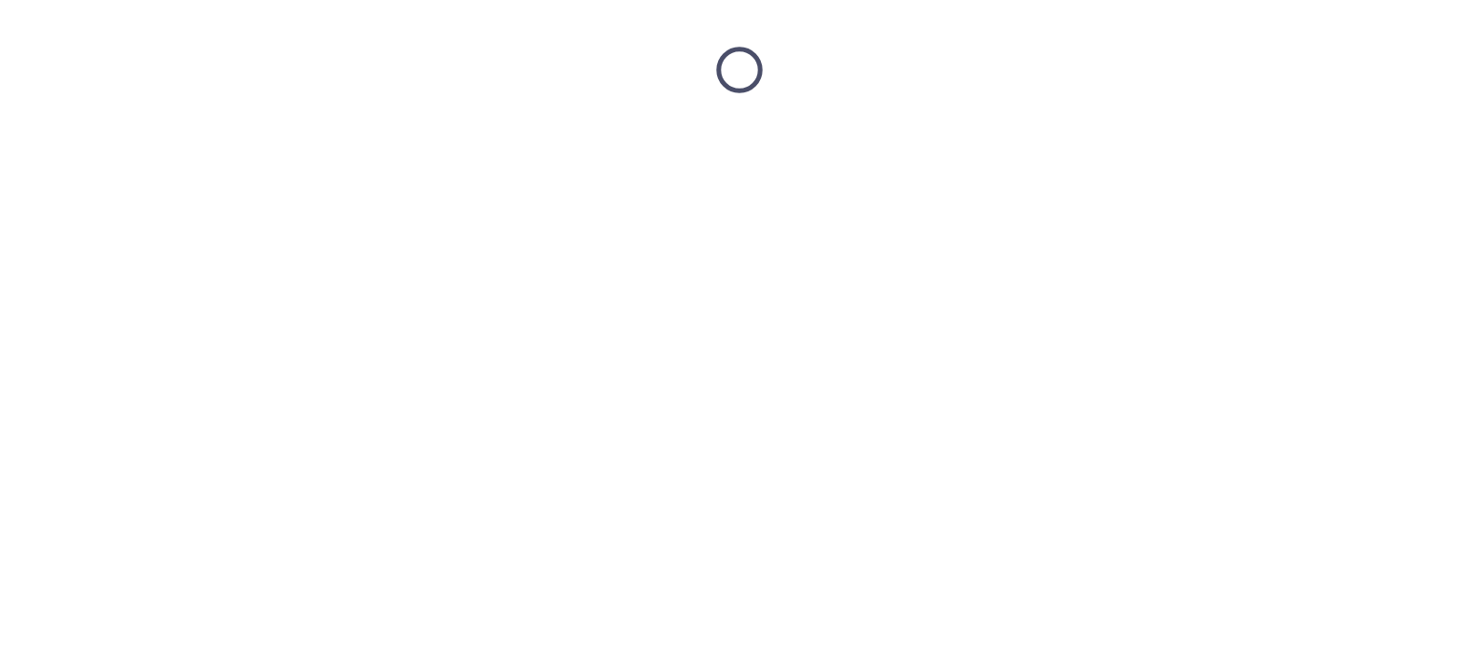
scroll to position [0, 0]
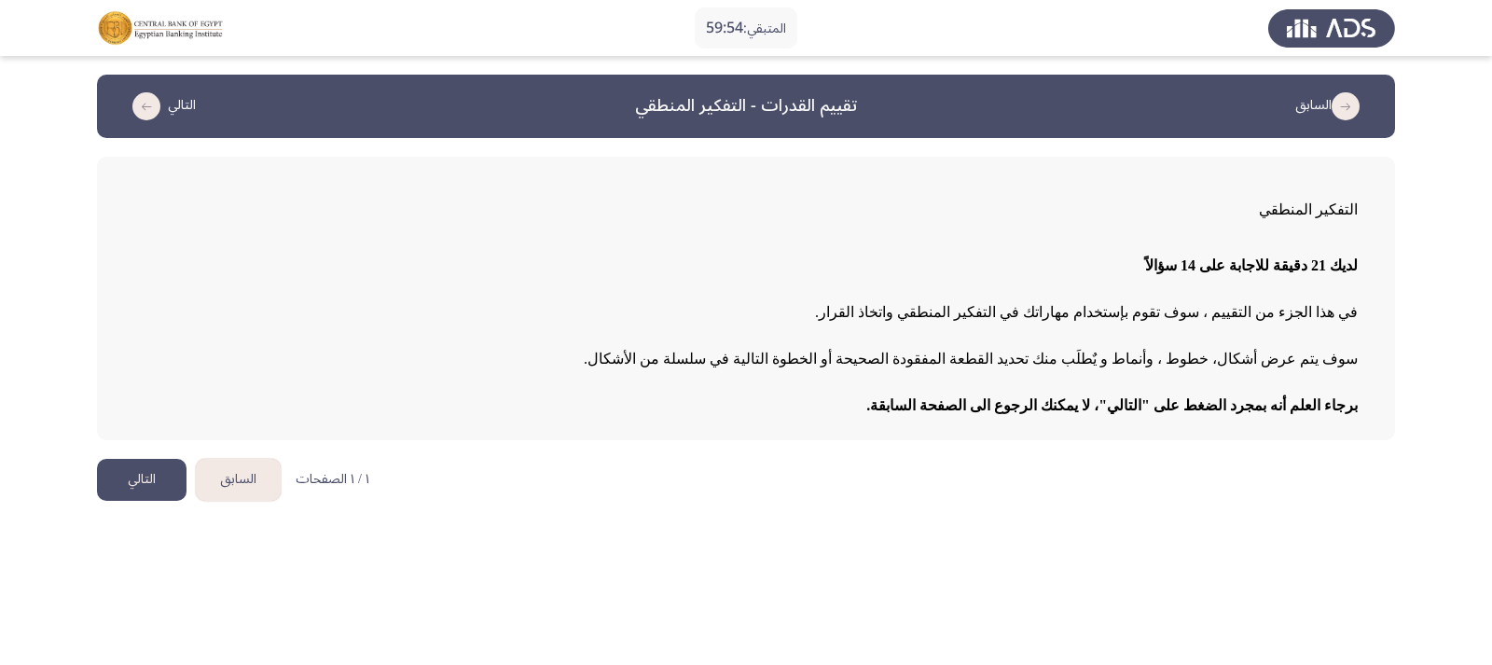
click at [153, 481] on button "التالي" at bounding box center [142, 480] width 90 height 42
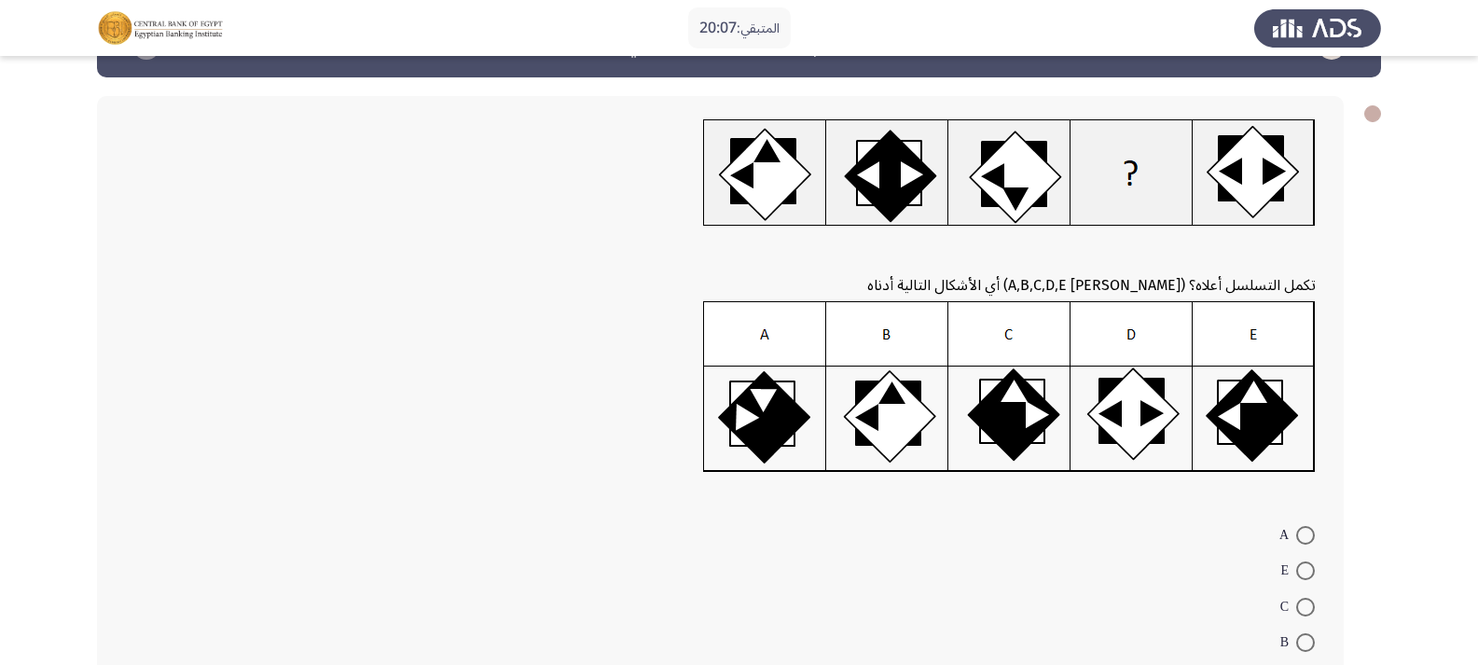
scroll to position [93, 0]
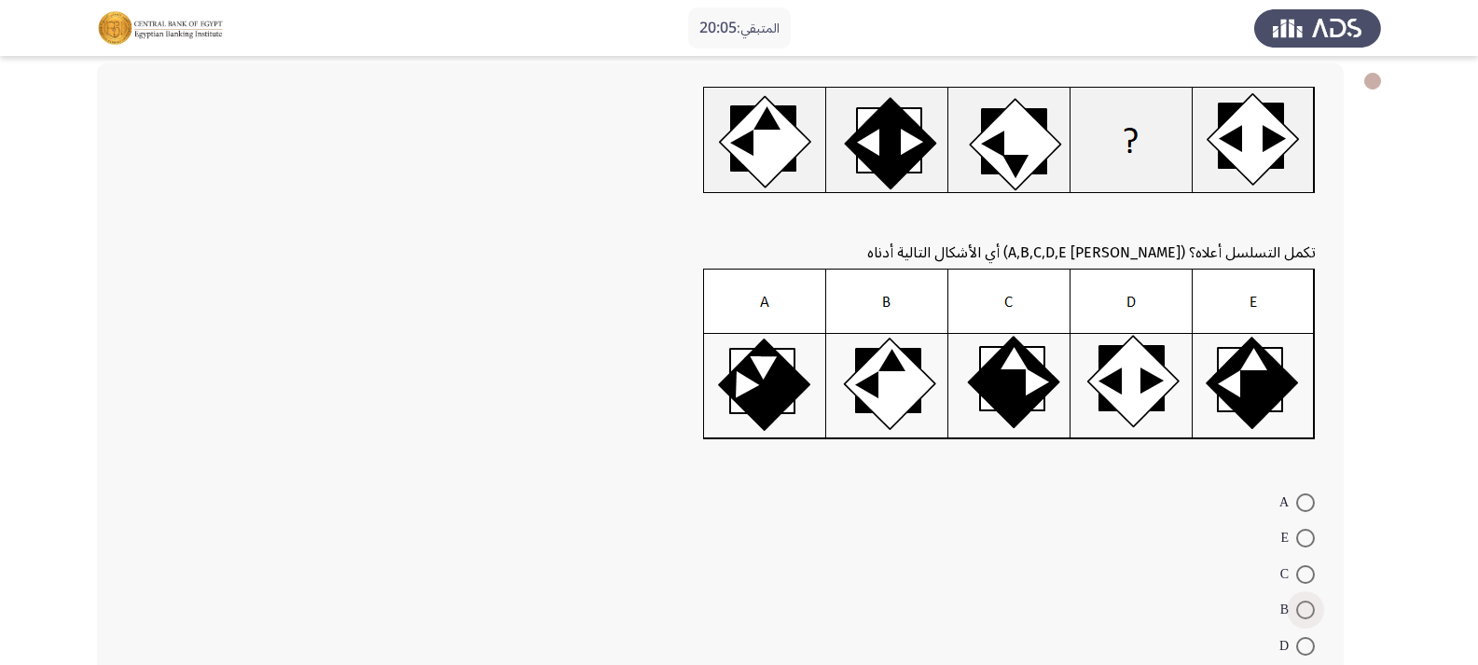
click at [1304, 608] on span at bounding box center [1305, 609] width 19 height 19
click at [1304, 608] on input "B" at bounding box center [1305, 609] width 19 height 19
radio input "true"
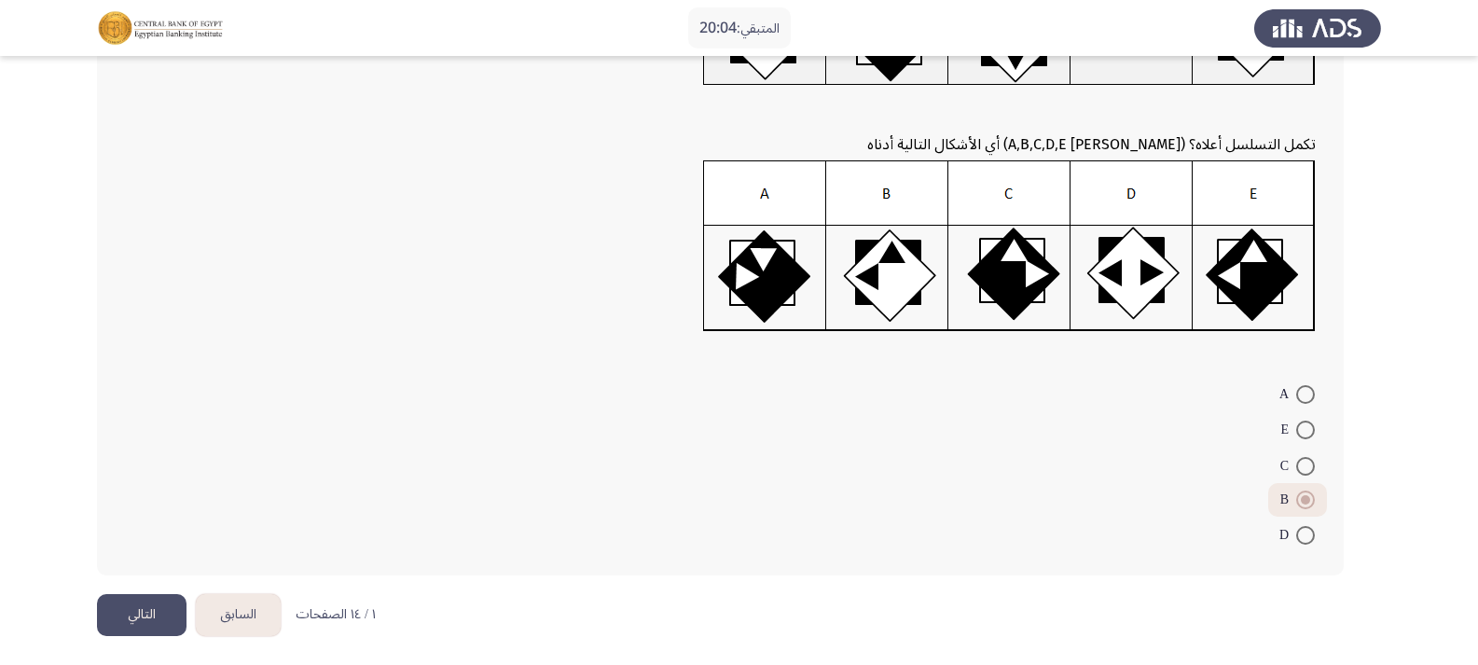
scroll to position [205, 0]
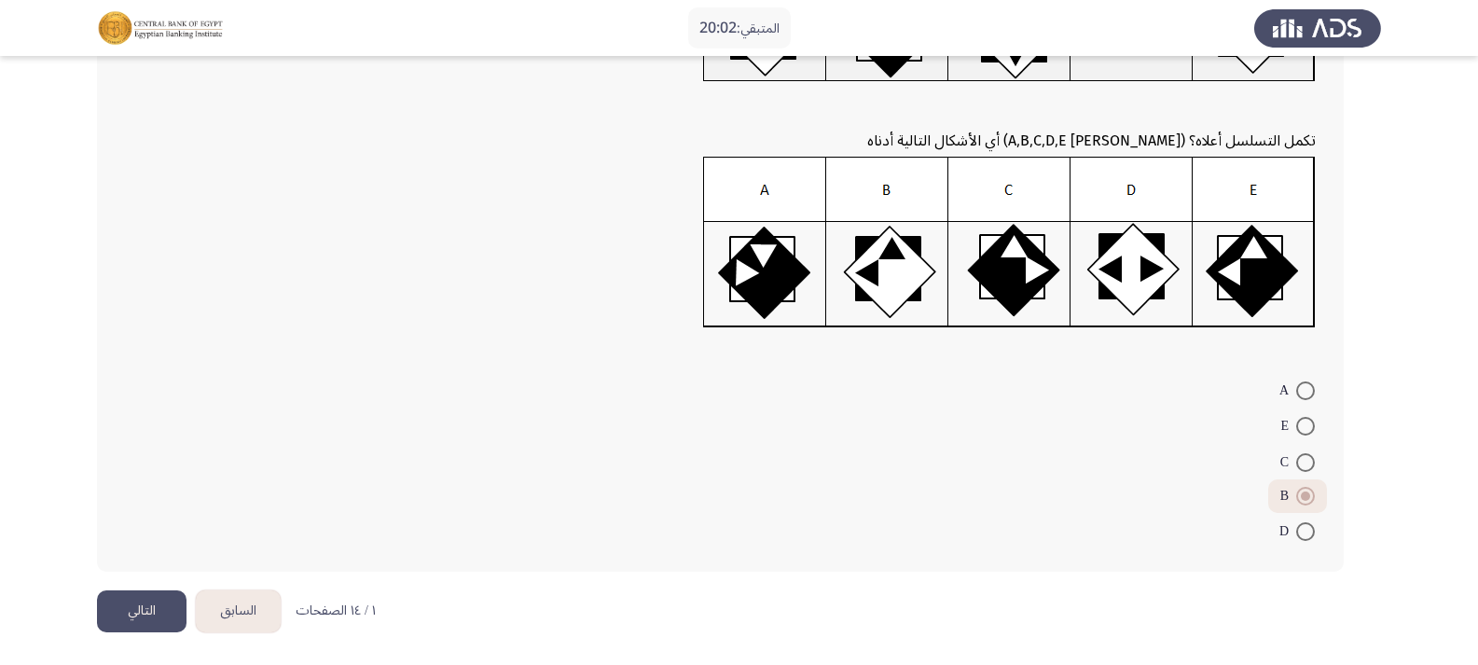
click at [154, 611] on button "التالي" at bounding box center [142, 611] width 90 height 42
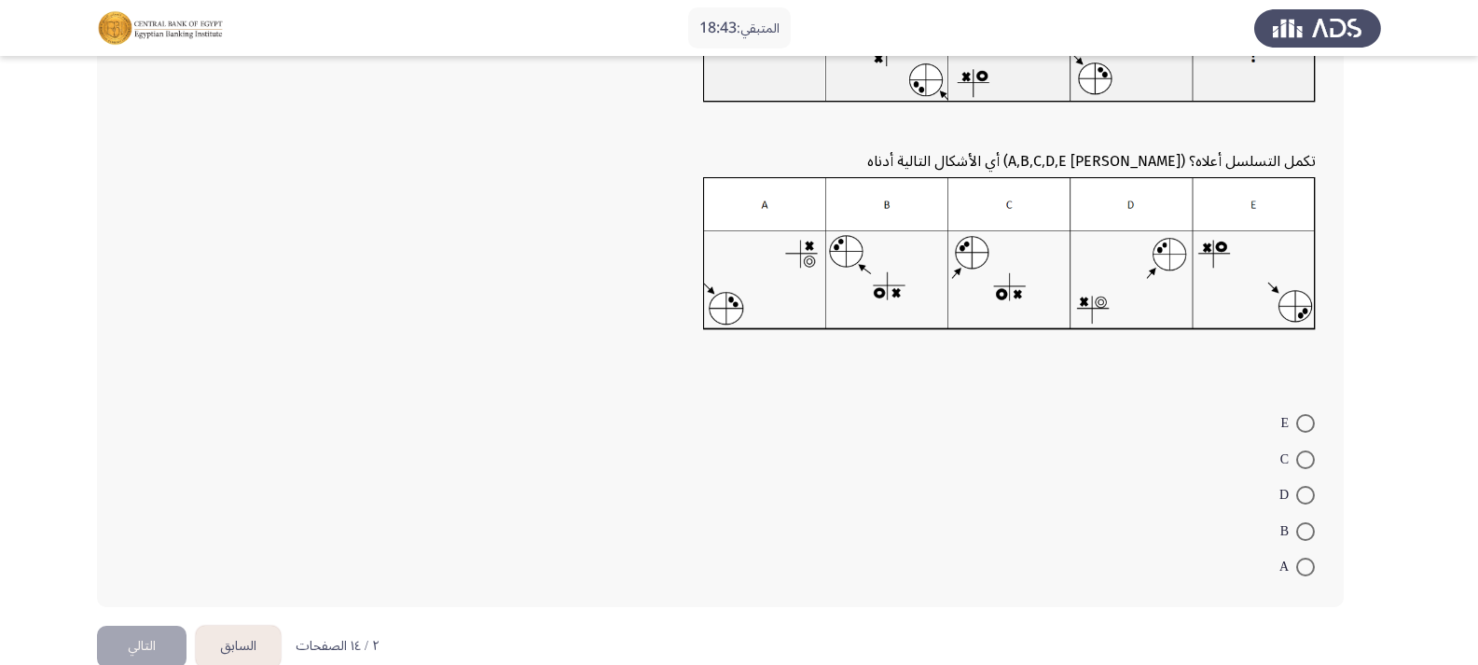
scroll to position [186, 0]
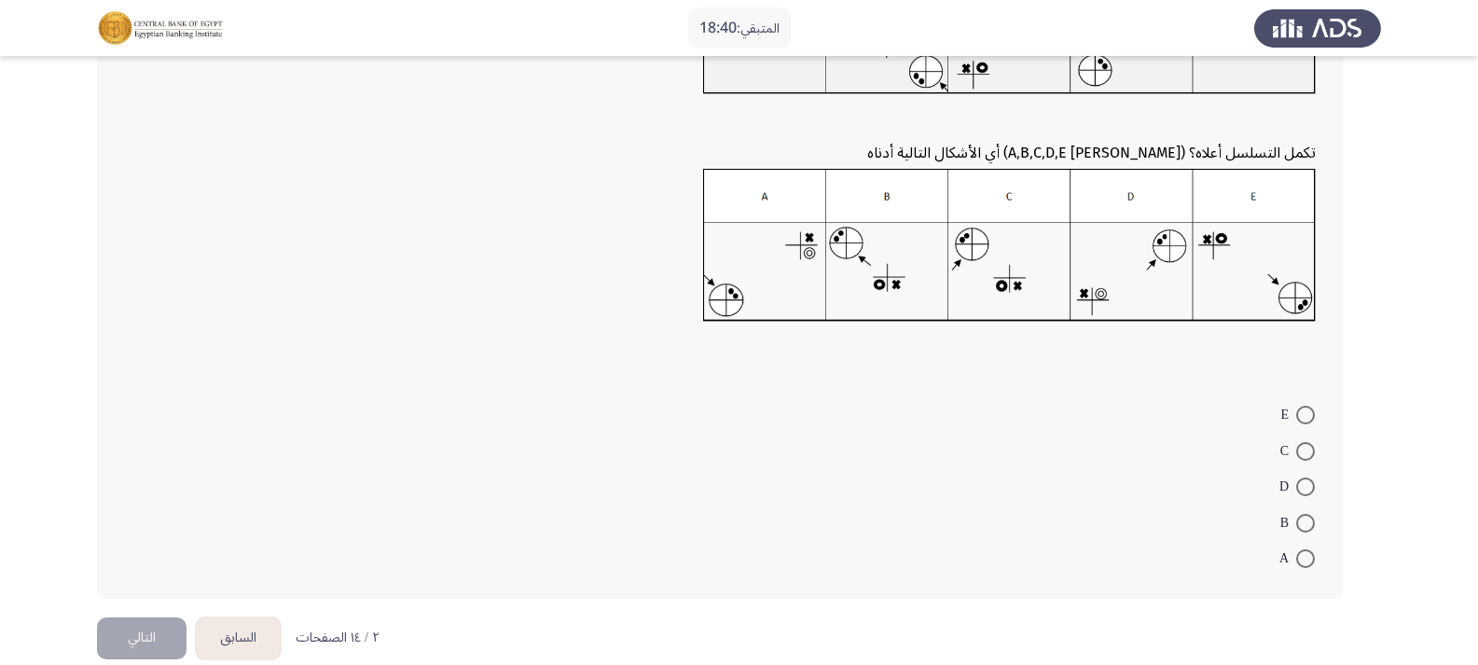
click at [1305, 448] on span at bounding box center [1305, 451] width 19 height 19
click at [1305, 448] on input "C" at bounding box center [1305, 451] width 19 height 19
radio input "true"
click at [143, 629] on button "التالي" at bounding box center [142, 636] width 90 height 42
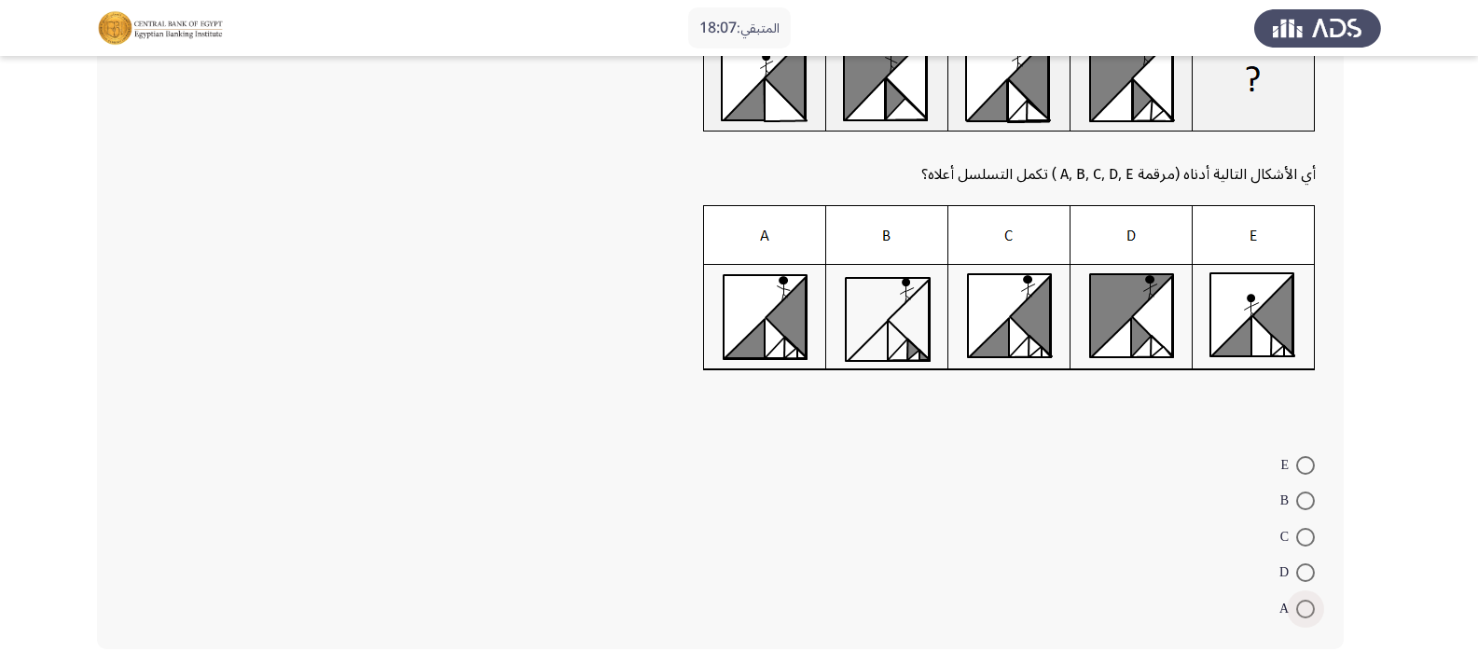
click at [1308, 606] on span at bounding box center [1305, 608] width 19 height 19
click at [1308, 606] on input "A" at bounding box center [1305, 608] width 19 height 19
radio input "true"
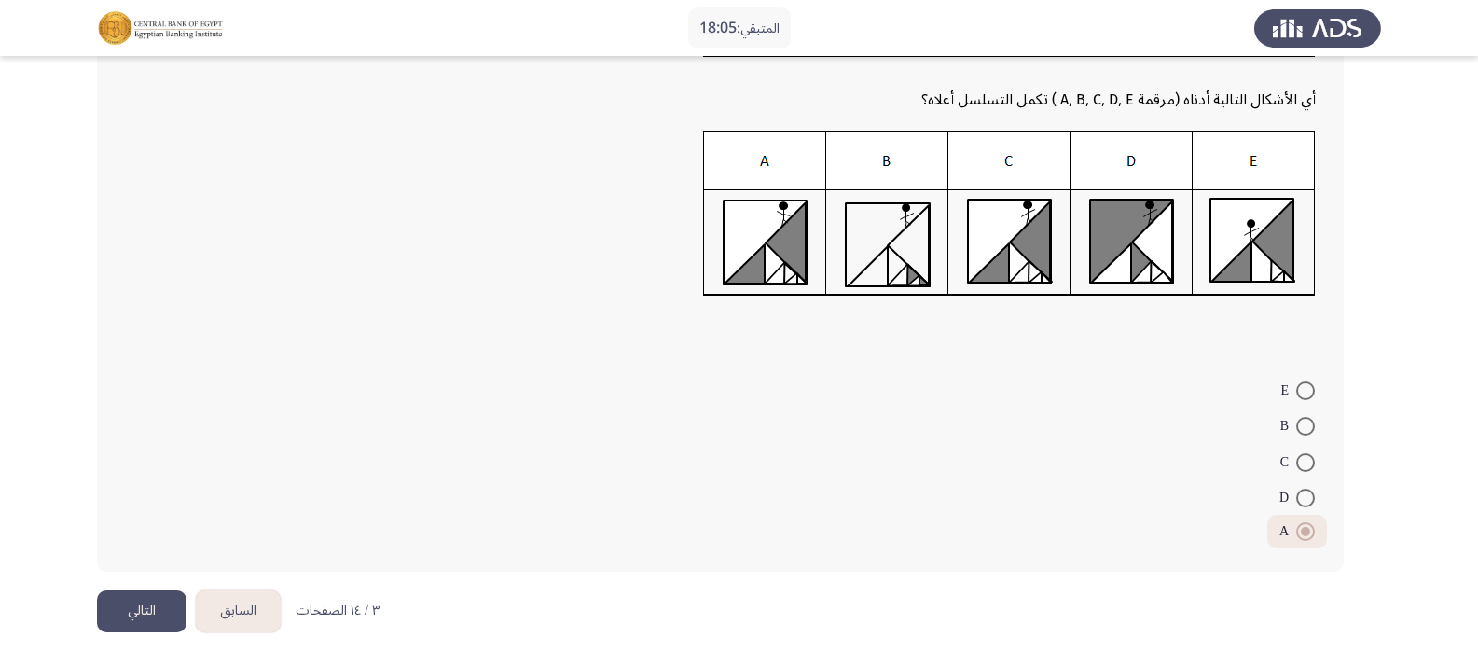
click at [153, 599] on button "التالي" at bounding box center [142, 611] width 90 height 42
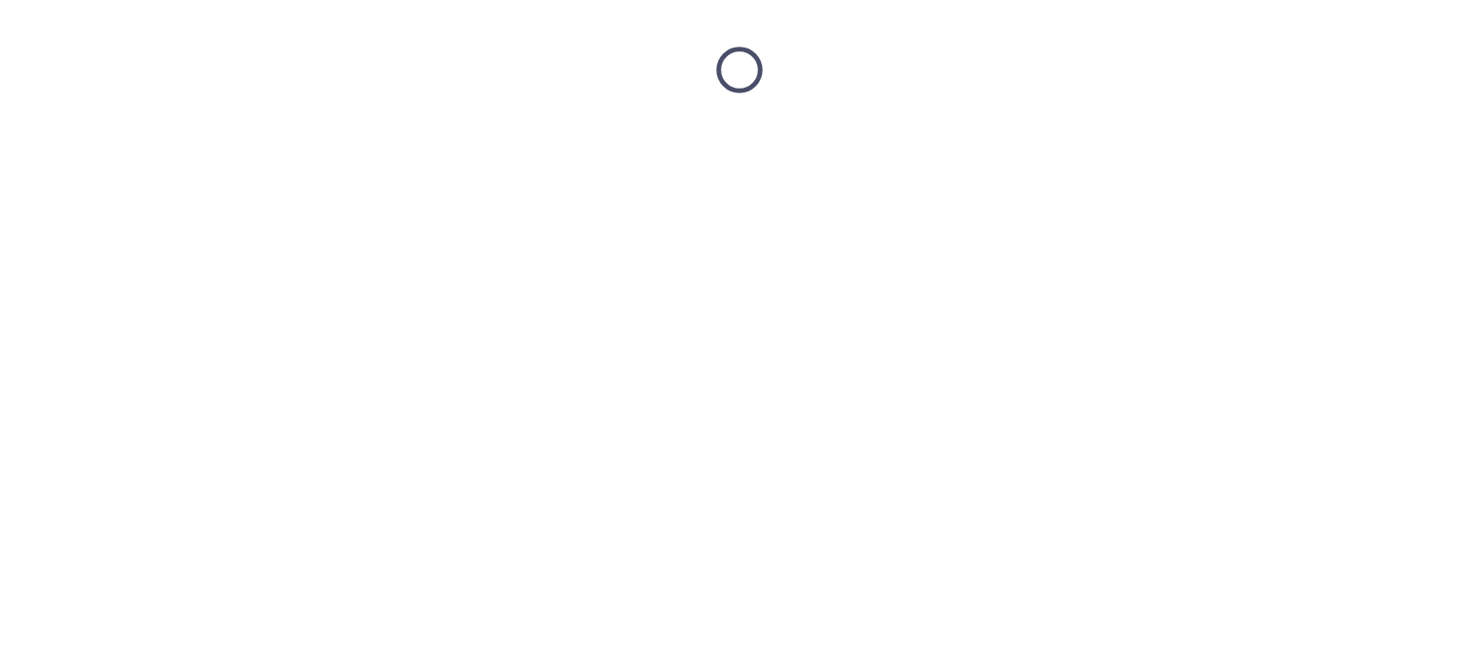
scroll to position [0, 0]
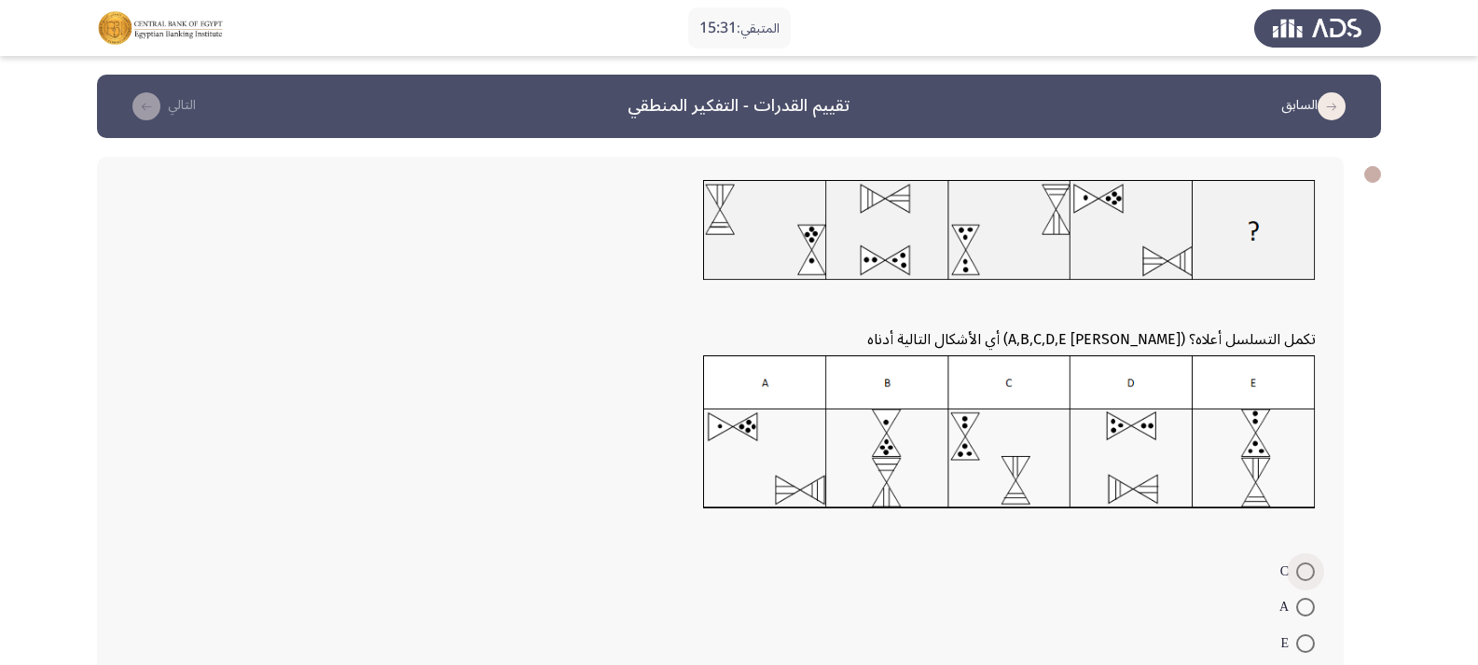
click at [1304, 573] on span at bounding box center [1305, 571] width 19 height 19
click at [1304, 573] on input "C" at bounding box center [1305, 571] width 19 height 19
radio input "true"
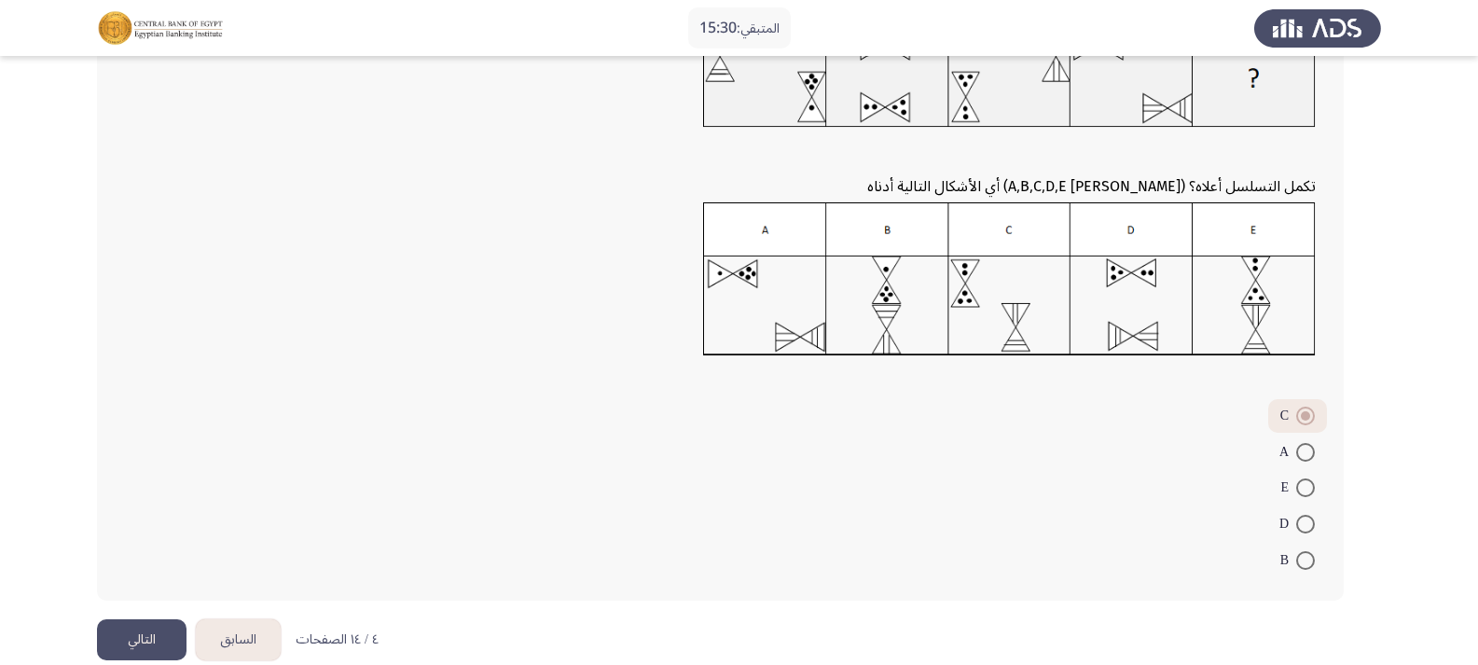
scroll to position [182, 0]
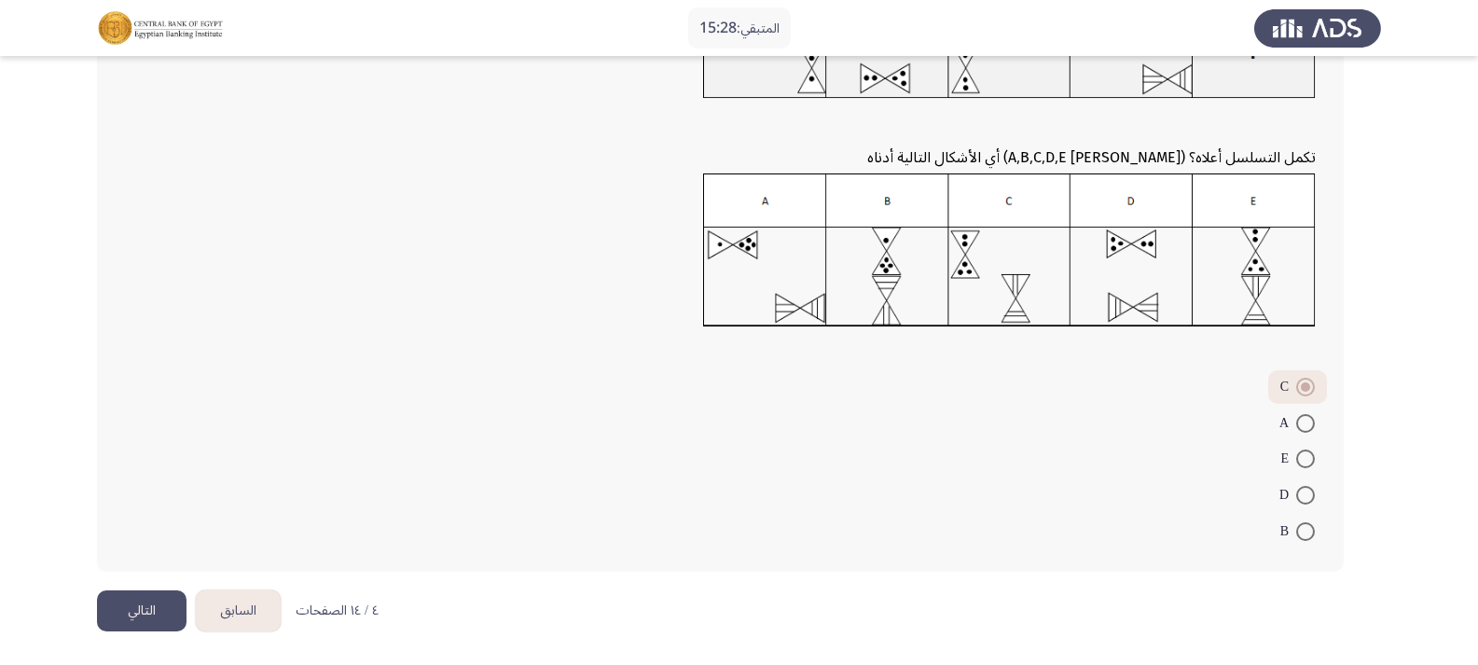
click at [155, 597] on button "التالي" at bounding box center [142, 611] width 90 height 42
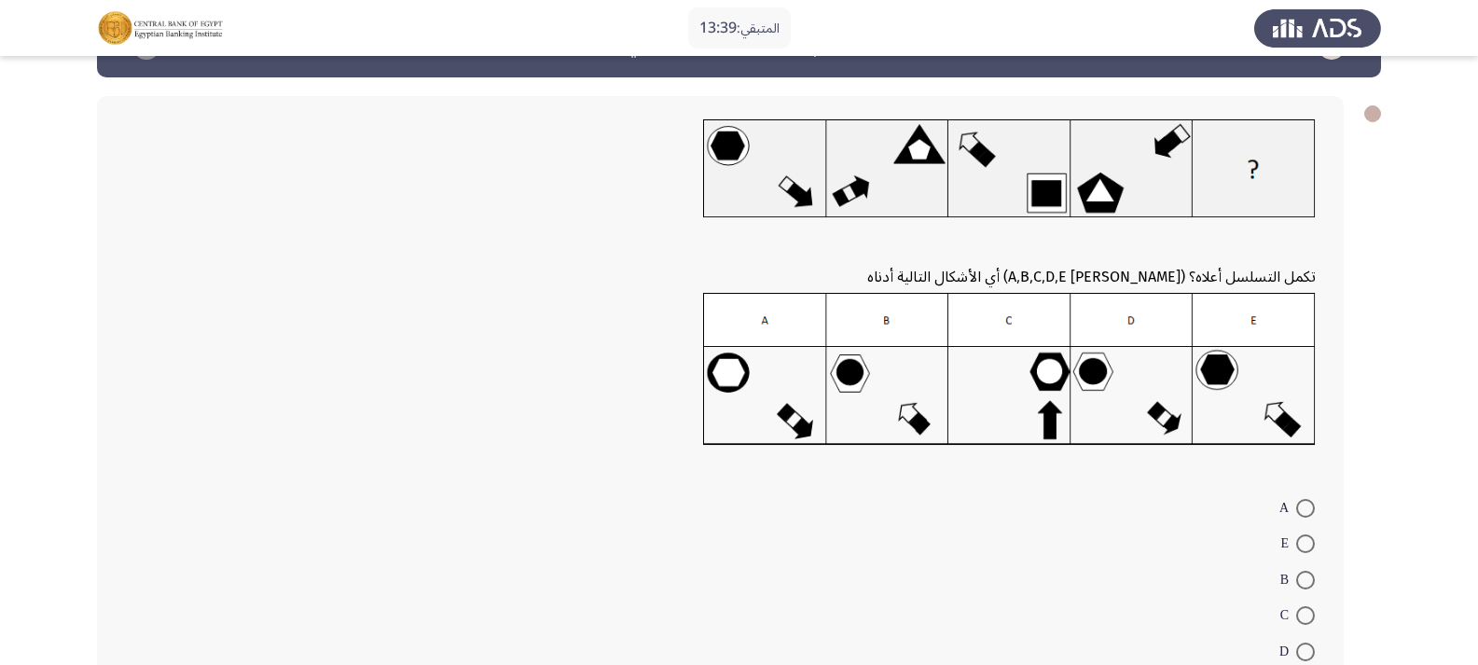
scroll to position [93, 0]
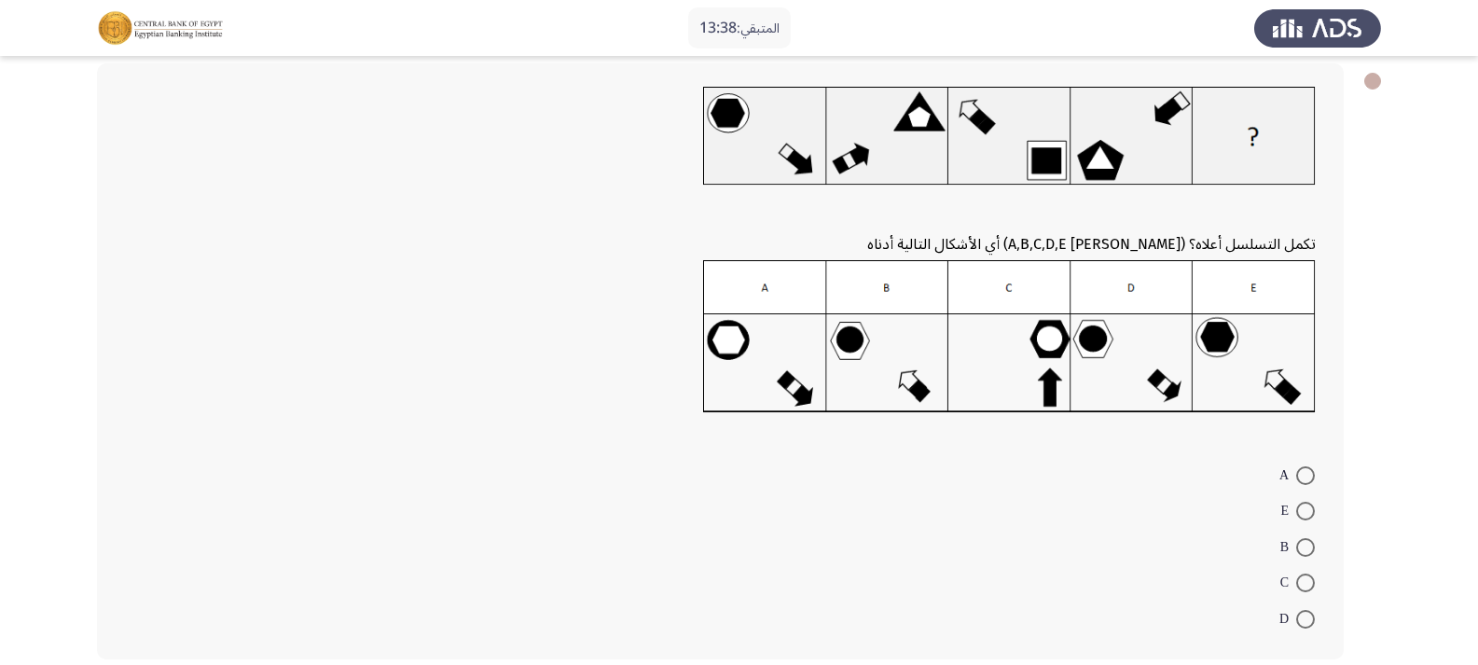
click at [1298, 619] on span at bounding box center [1305, 619] width 19 height 19
click at [1298, 619] on input "D" at bounding box center [1305, 619] width 19 height 19
radio input "true"
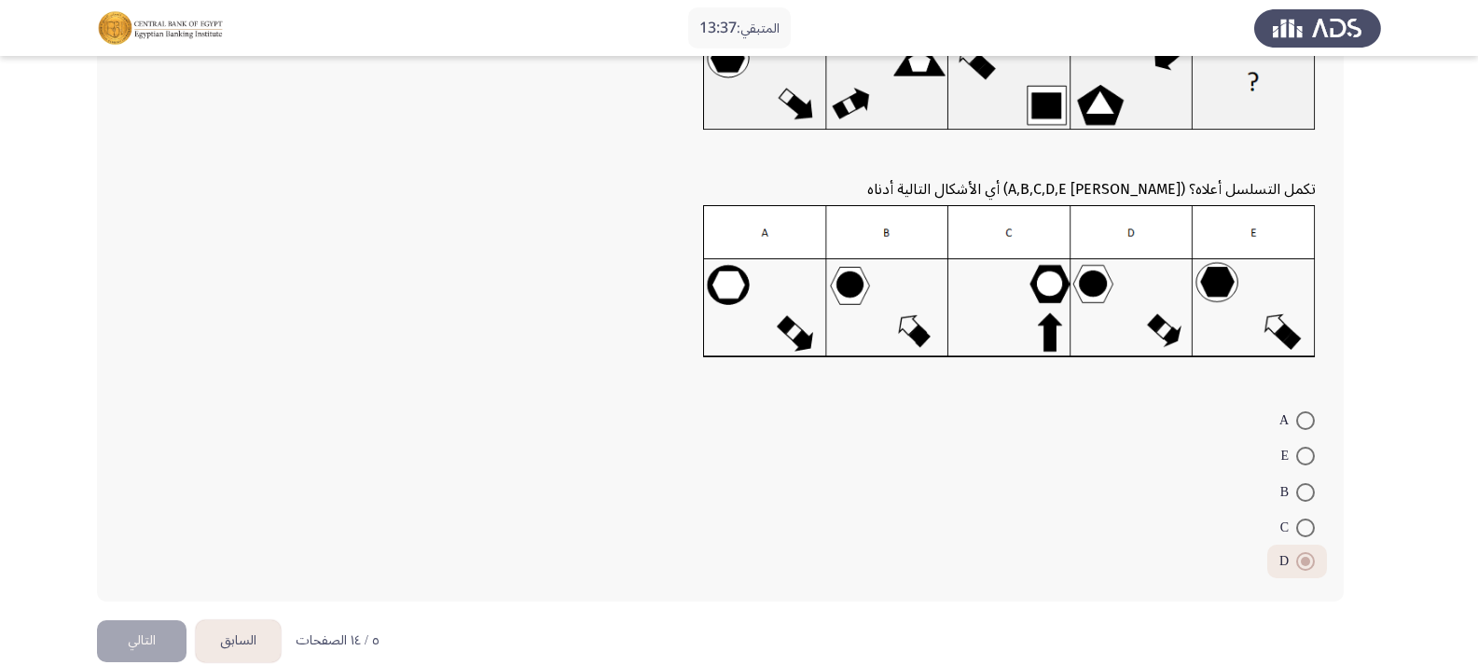
scroll to position [178, 0]
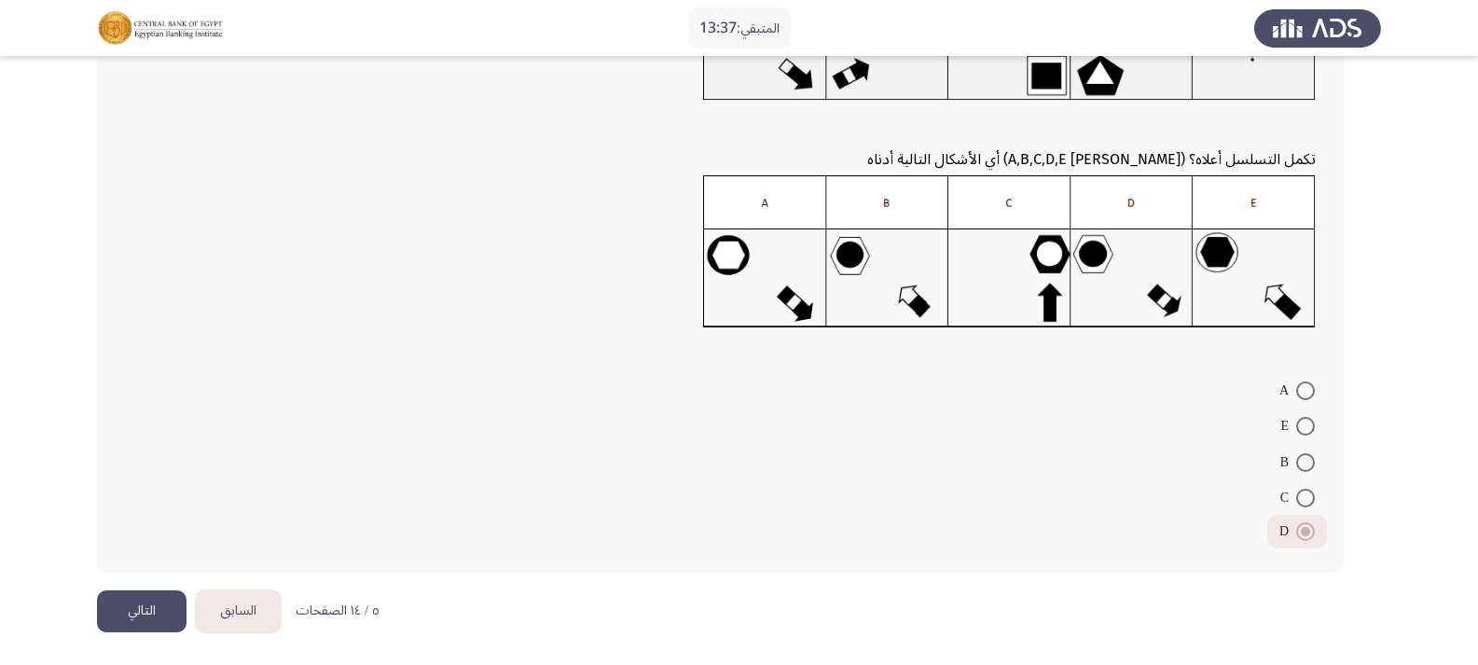
click at [137, 599] on button "التالي" at bounding box center [142, 611] width 90 height 42
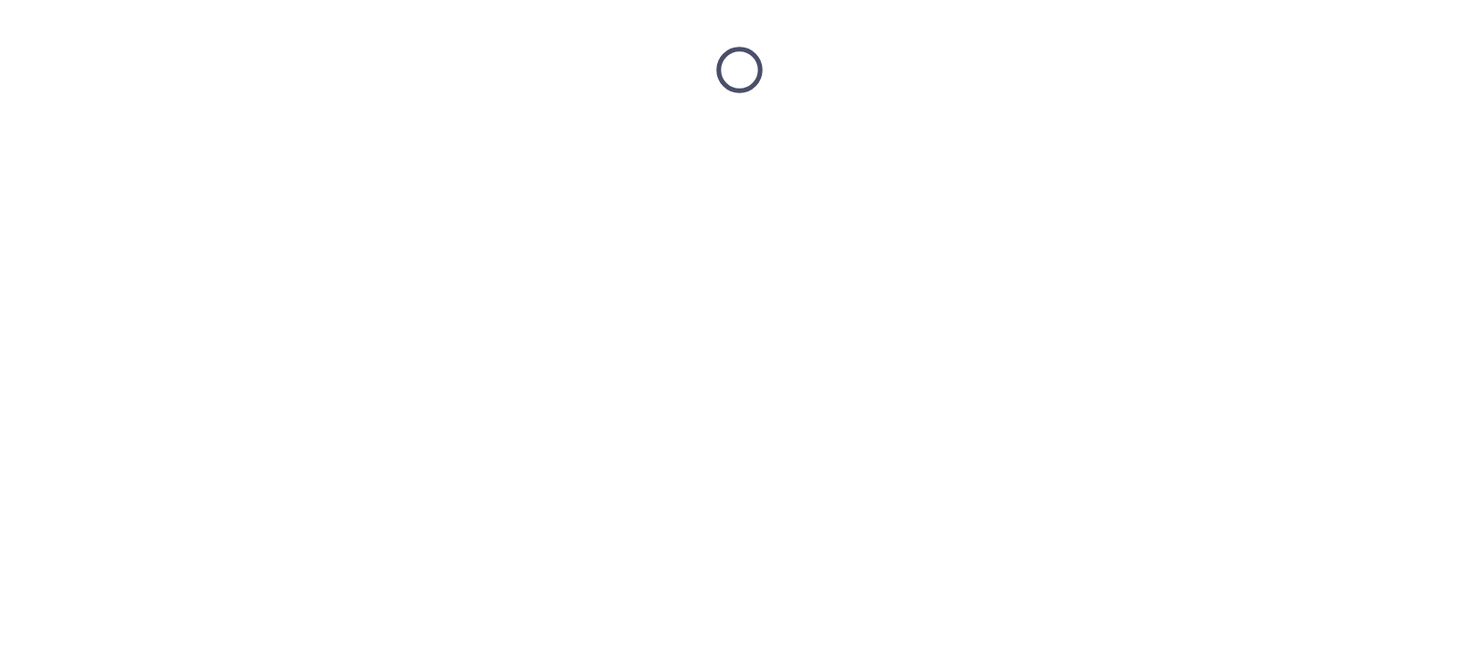
scroll to position [0, 0]
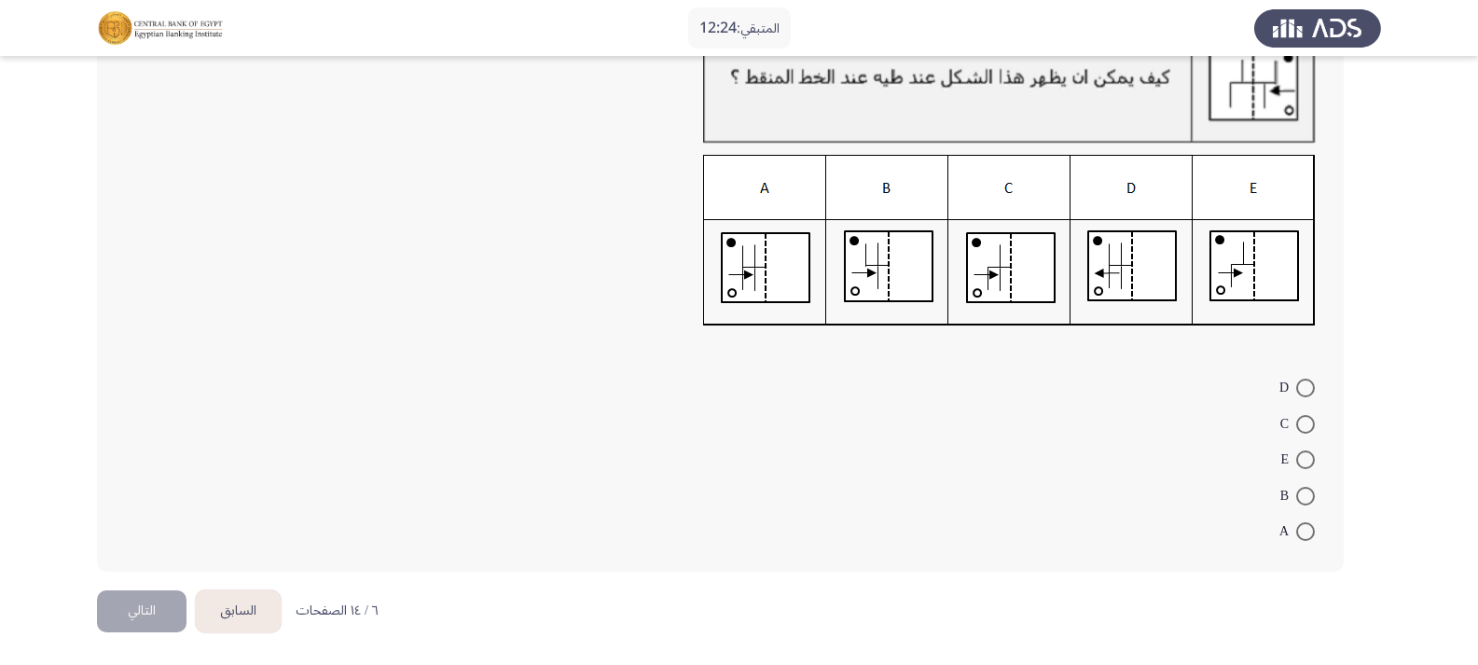
click at [1304, 458] on span at bounding box center [1305, 459] width 19 height 19
click at [1304, 458] on input "E" at bounding box center [1305, 459] width 19 height 19
radio input "true"
click at [158, 606] on button "التالي" at bounding box center [142, 611] width 90 height 42
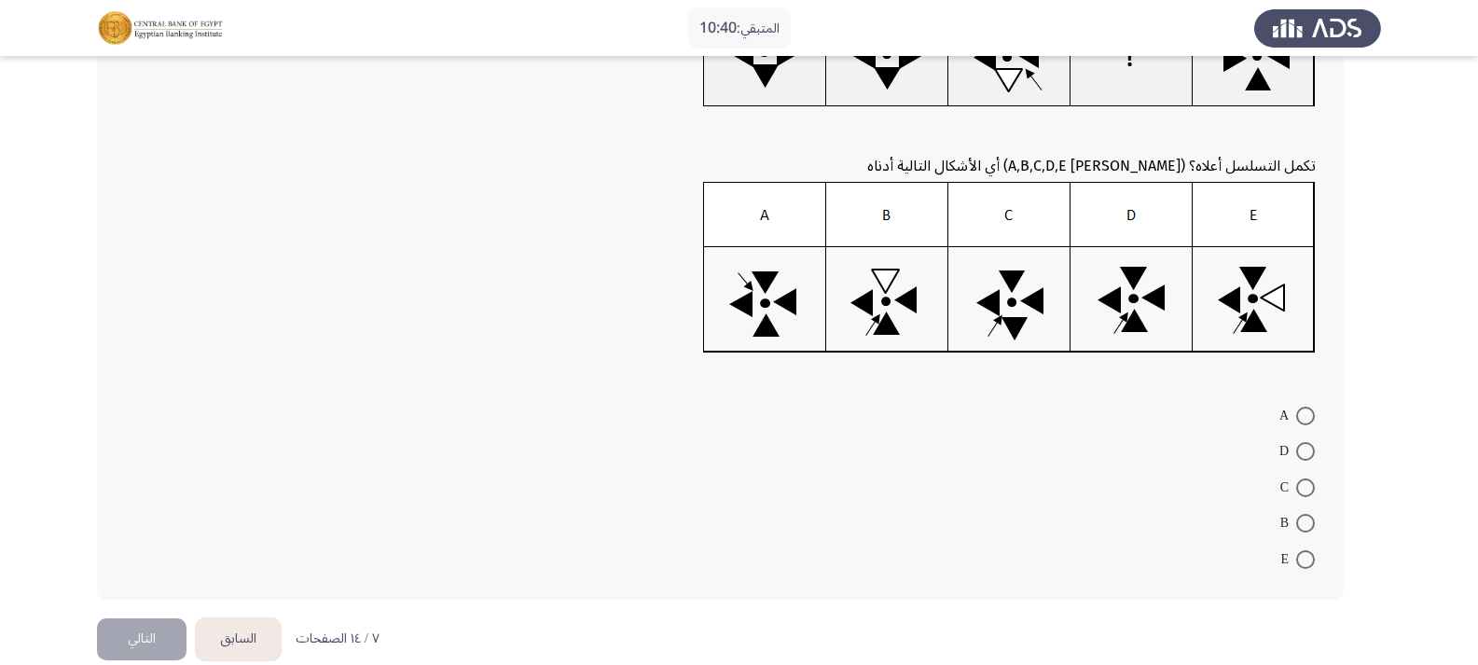
scroll to position [186, 0]
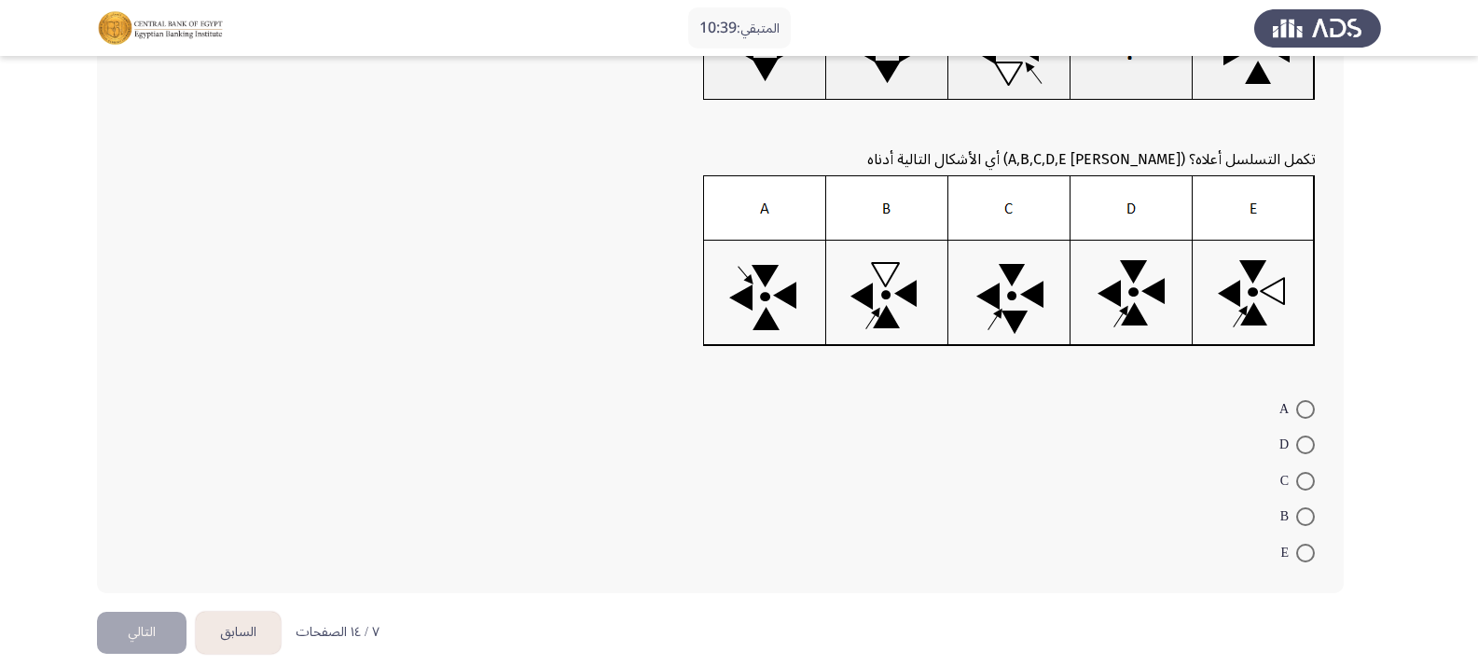
click at [1306, 408] on span at bounding box center [1305, 409] width 19 height 19
click at [1306, 408] on input "A" at bounding box center [1305, 409] width 19 height 19
radio input "true"
click at [143, 618] on button "التالي" at bounding box center [142, 630] width 90 height 42
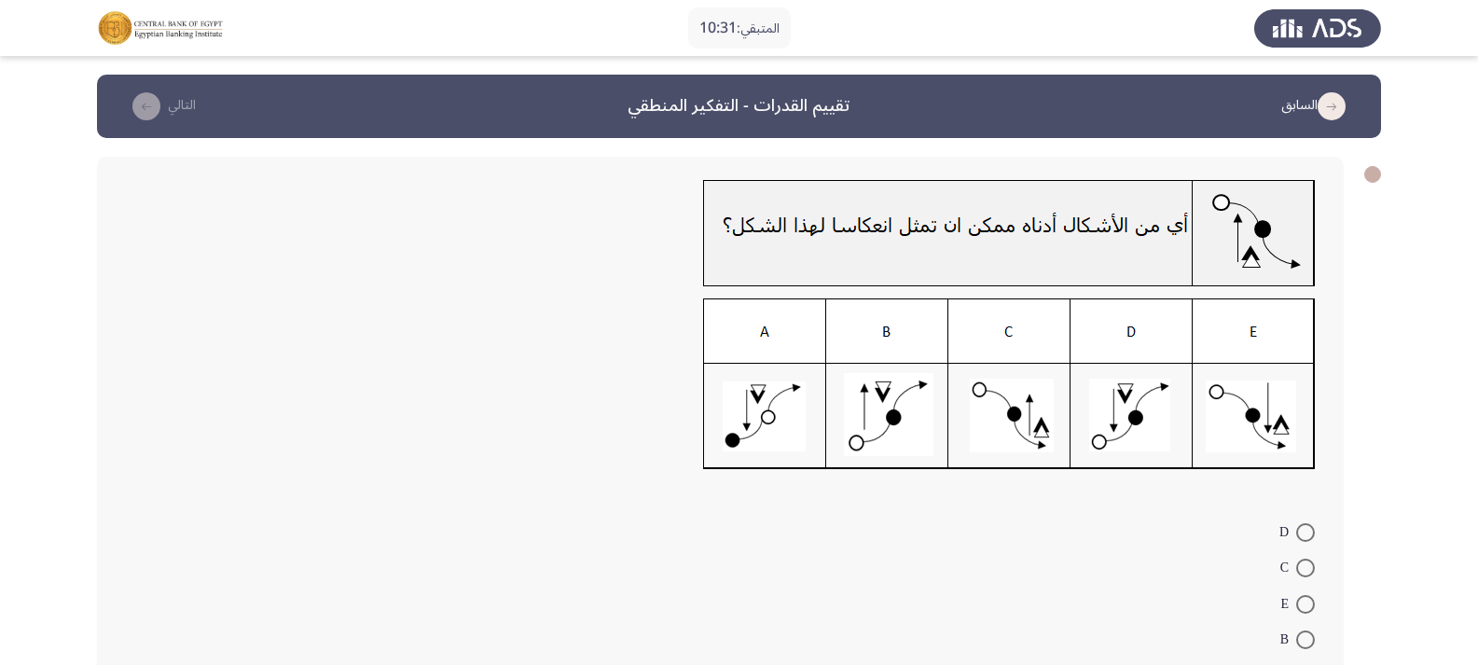
scroll to position [93, 0]
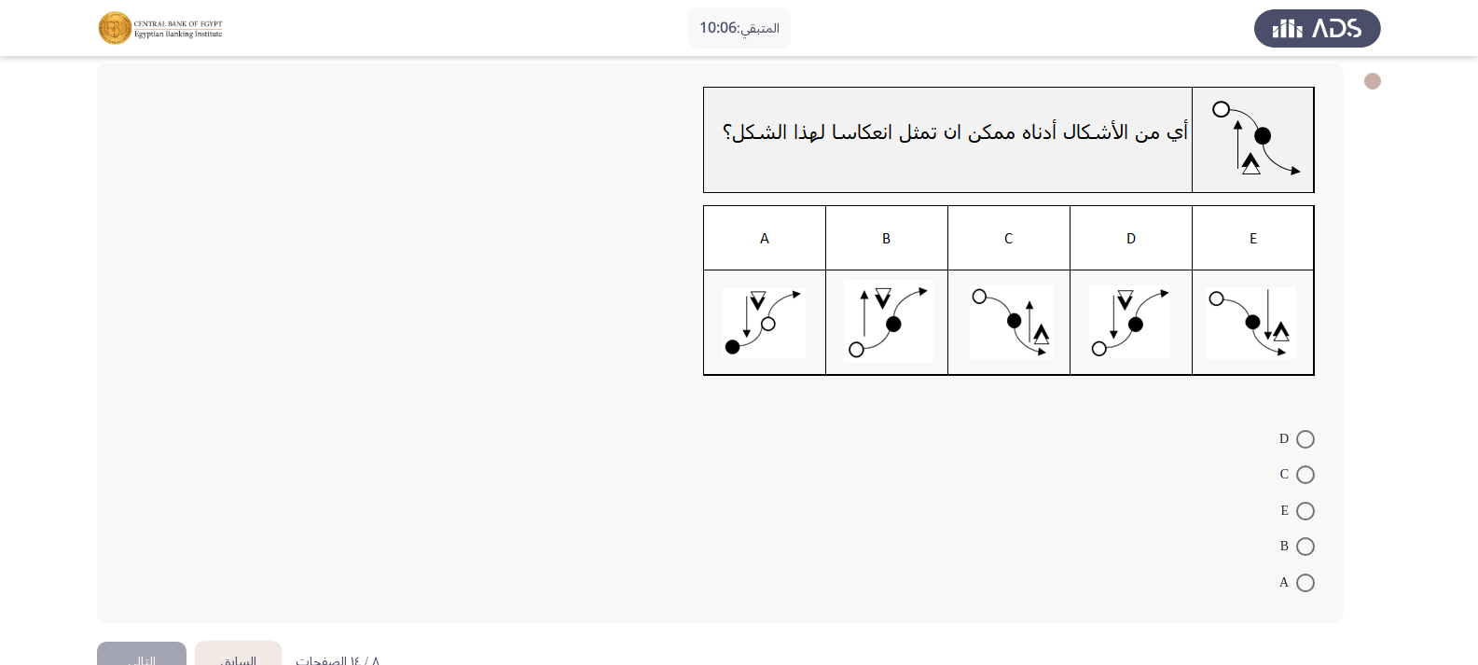
click at [1307, 550] on span at bounding box center [1305, 546] width 19 height 19
click at [1307, 550] on input "B" at bounding box center [1305, 546] width 19 height 19
radio input "true"
click at [138, 654] on button "التالي" at bounding box center [142, 660] width 90 height 42
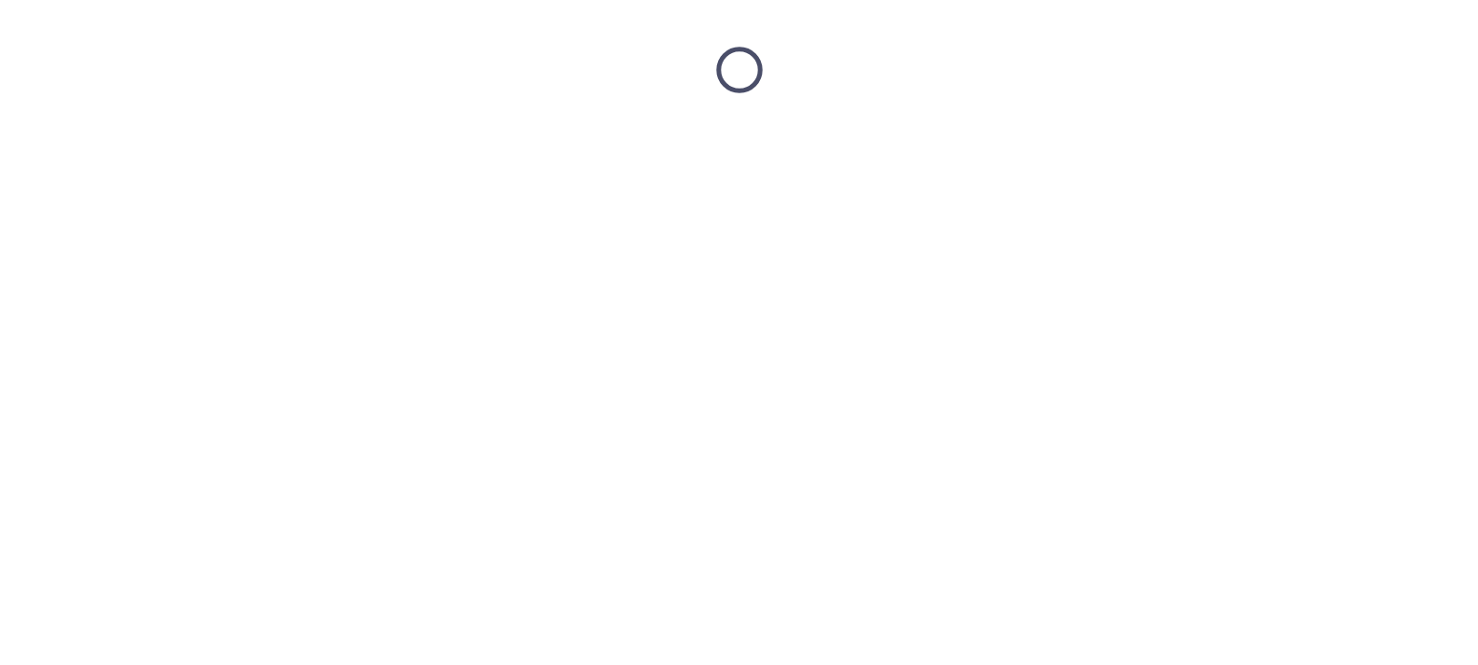
scroll to position [0, 0]
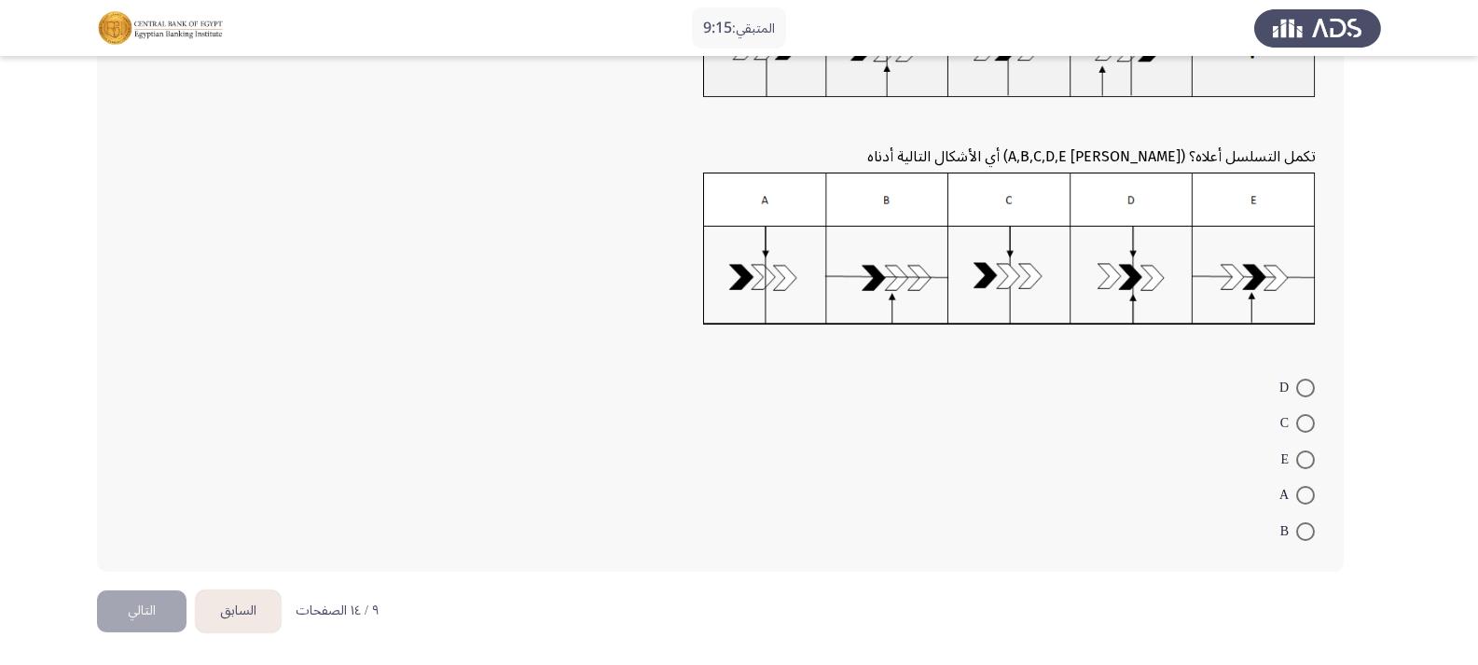
click at [1301, 489] on span at bounding box center [1305, 495] width 19 height 19
click at [1301, 489] on input "A" at bounding box center [1305, 495] width 19 height 19
radio input "true"
click at [145, 606] on button "التالي" at bounding box center [142, 611] width 90 height 42
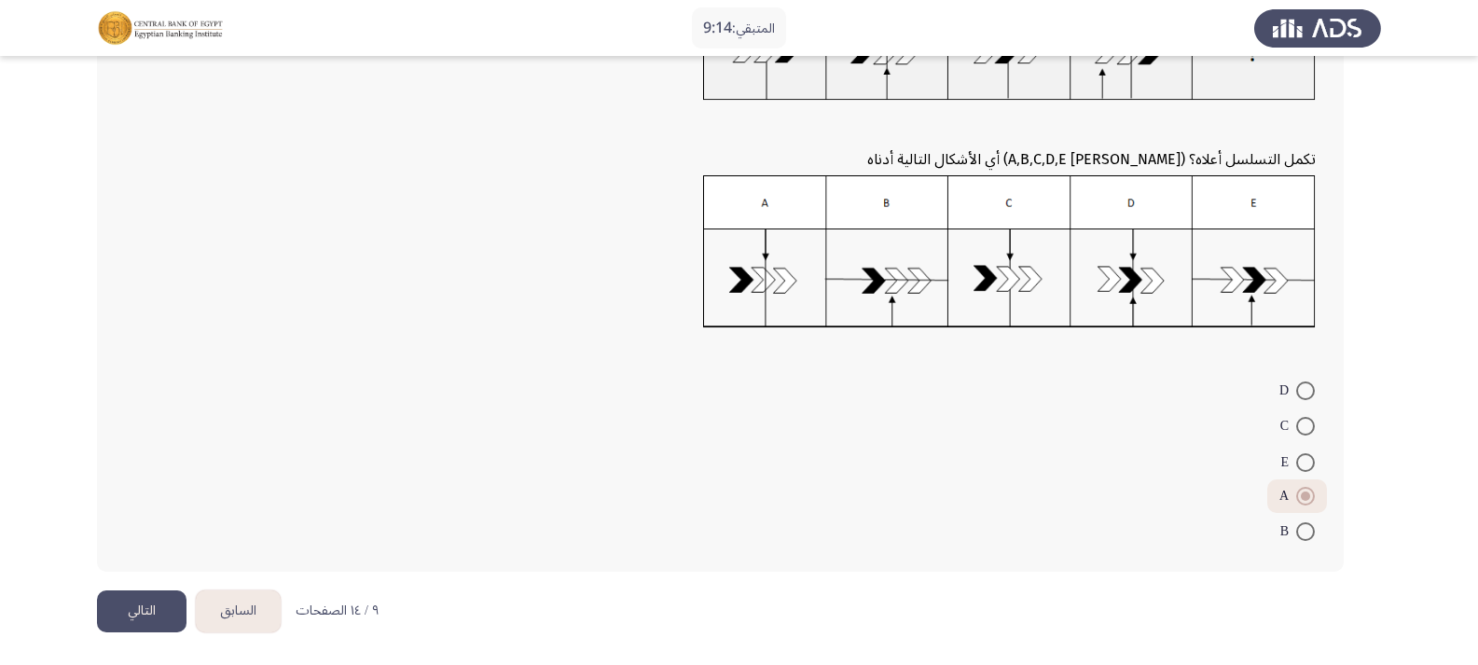
scroll to position [0, 0]
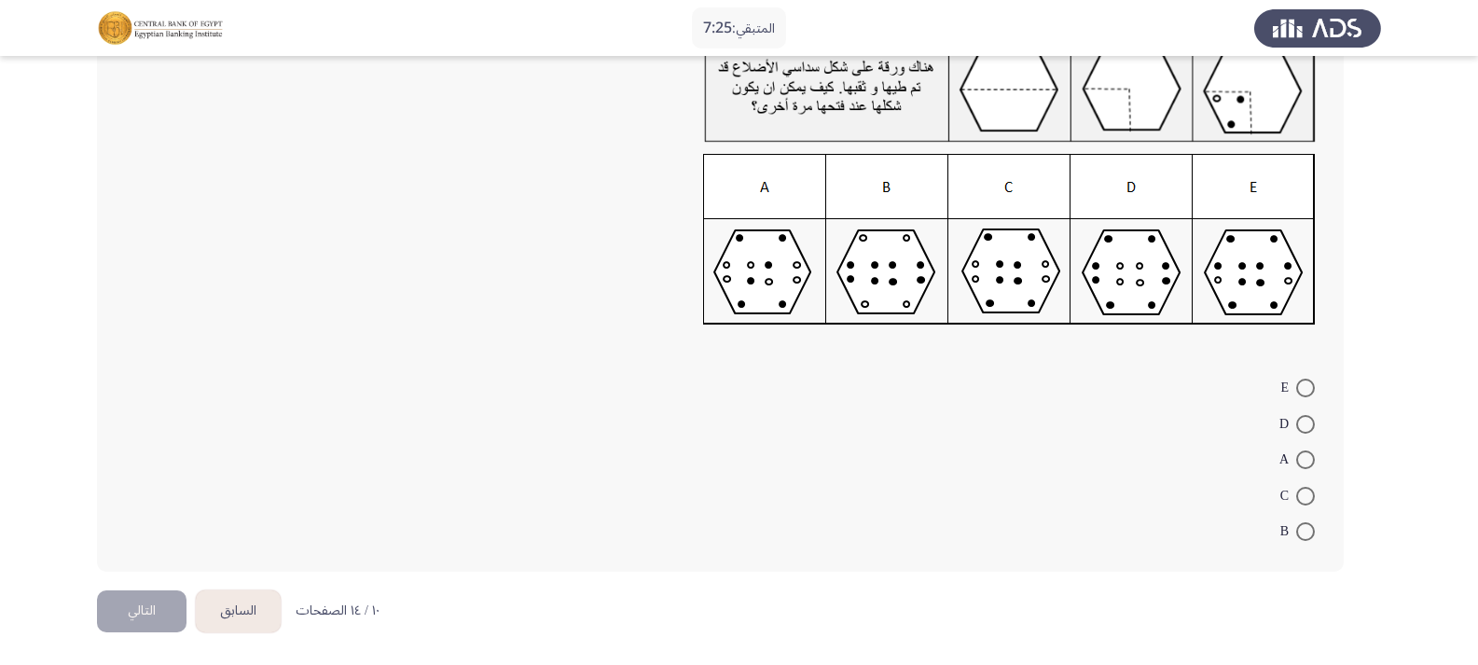
click at [1305, 487] on span at bounding box center [1305, 496] width 19 height 19
click at [1305, 487] on input "C" at bounding box center [1305, 496] width 19 height 19
radio input "true"
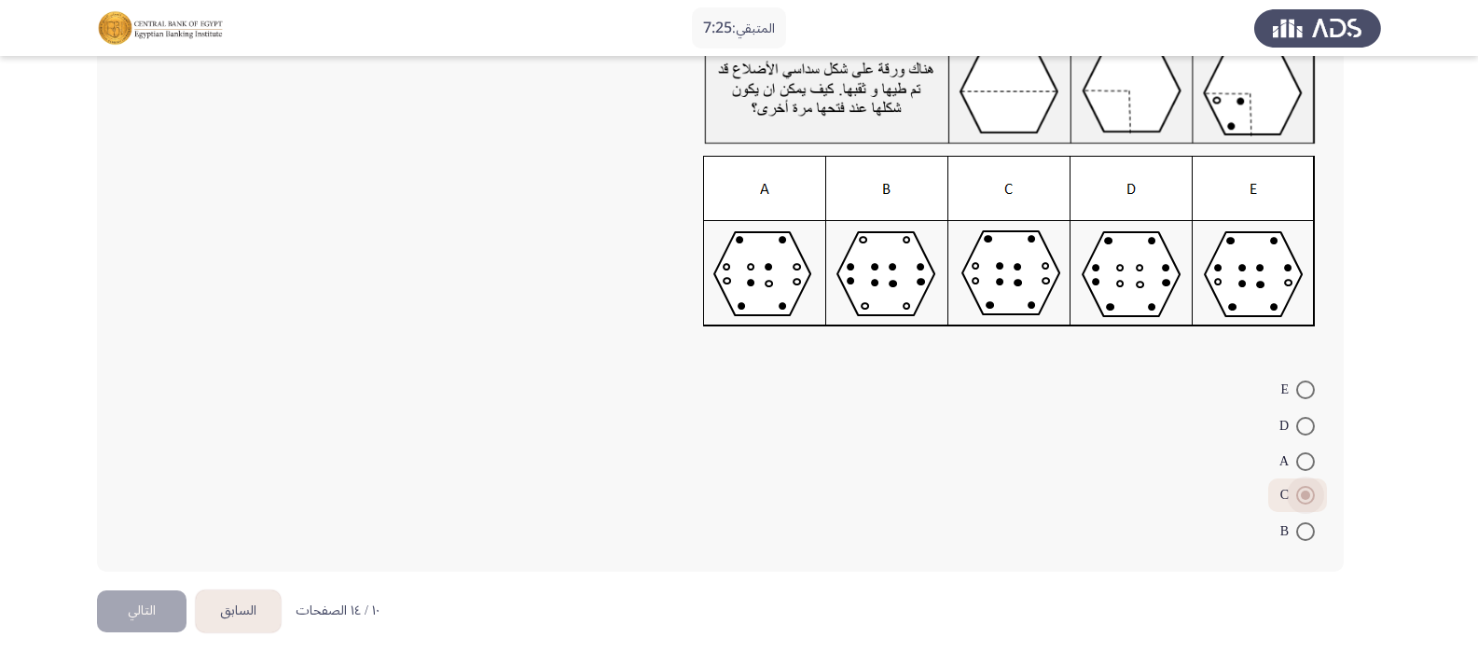
scroll to position [173, 0]
click at [159, 602] on button "التالي" at bounding box center [142, 611] width 90 height 42
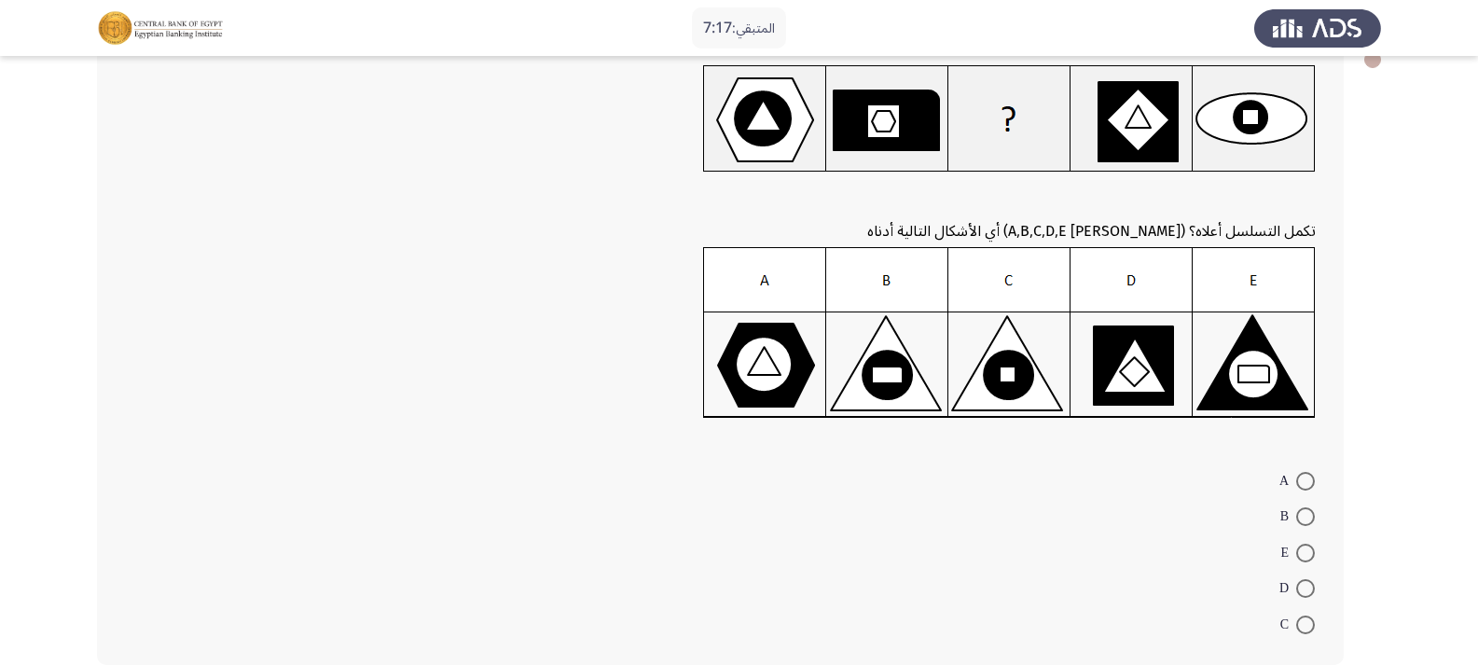
scroll to position [21, 0]
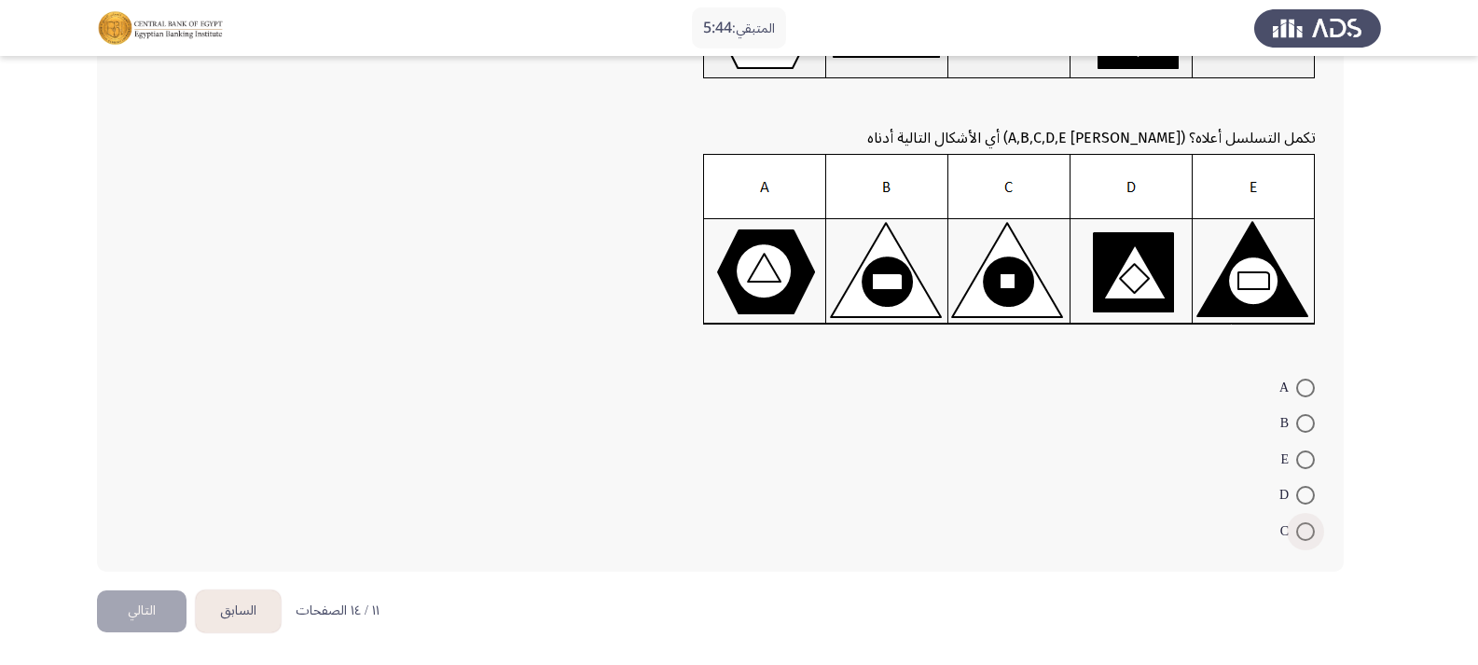
click at [1308, 525] on span at bounding box center [1305, 531] width 19 height 19
click at [1308, 525] on input "C" at bounding box center [1305, 531] width 19 height 19
radio input "true"
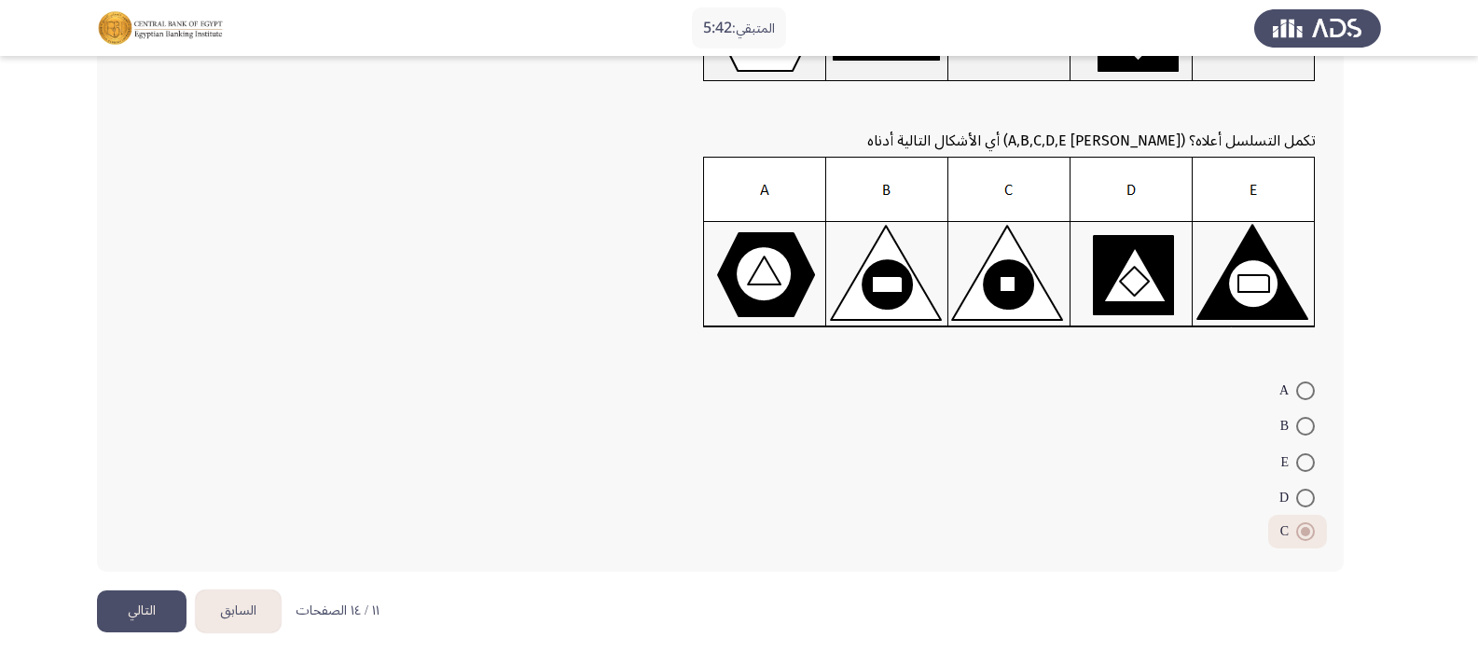
click at [154, 602] on button "التالي" at bounding box center [142, 611] width 90 height 42
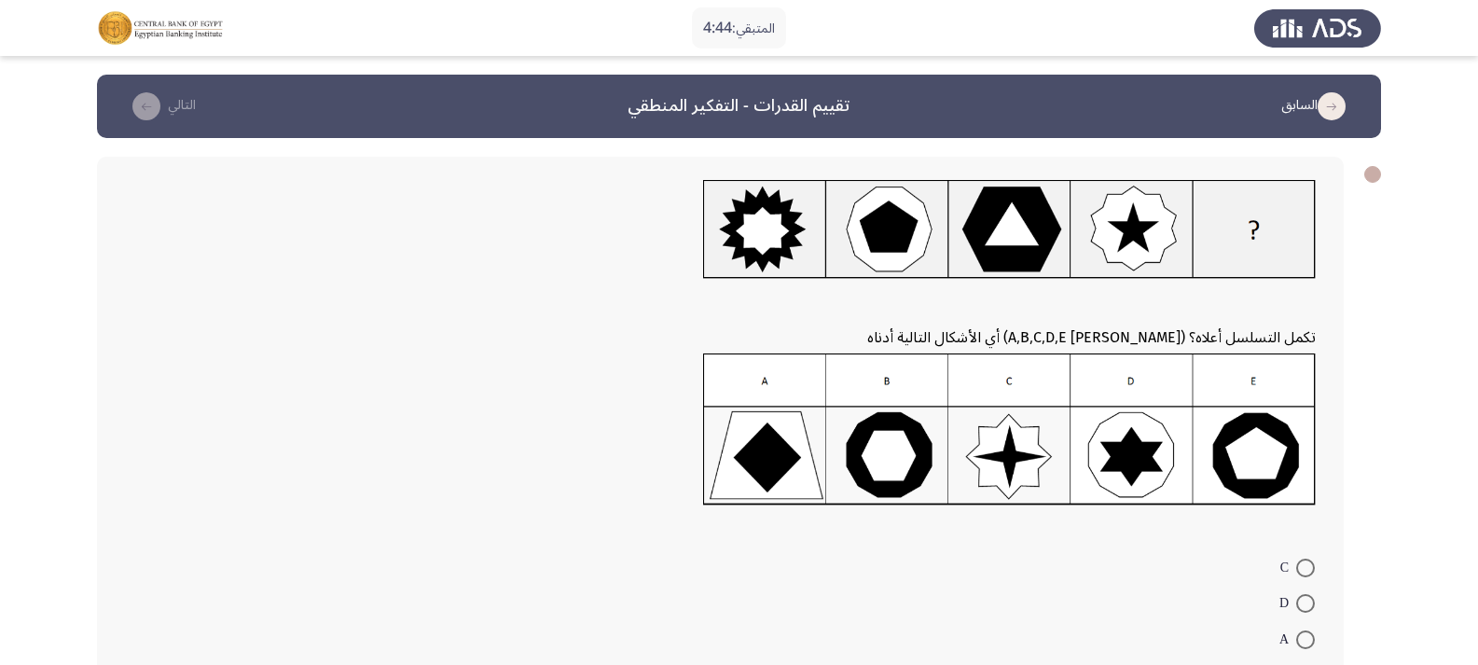
scroll to position [93, 0]
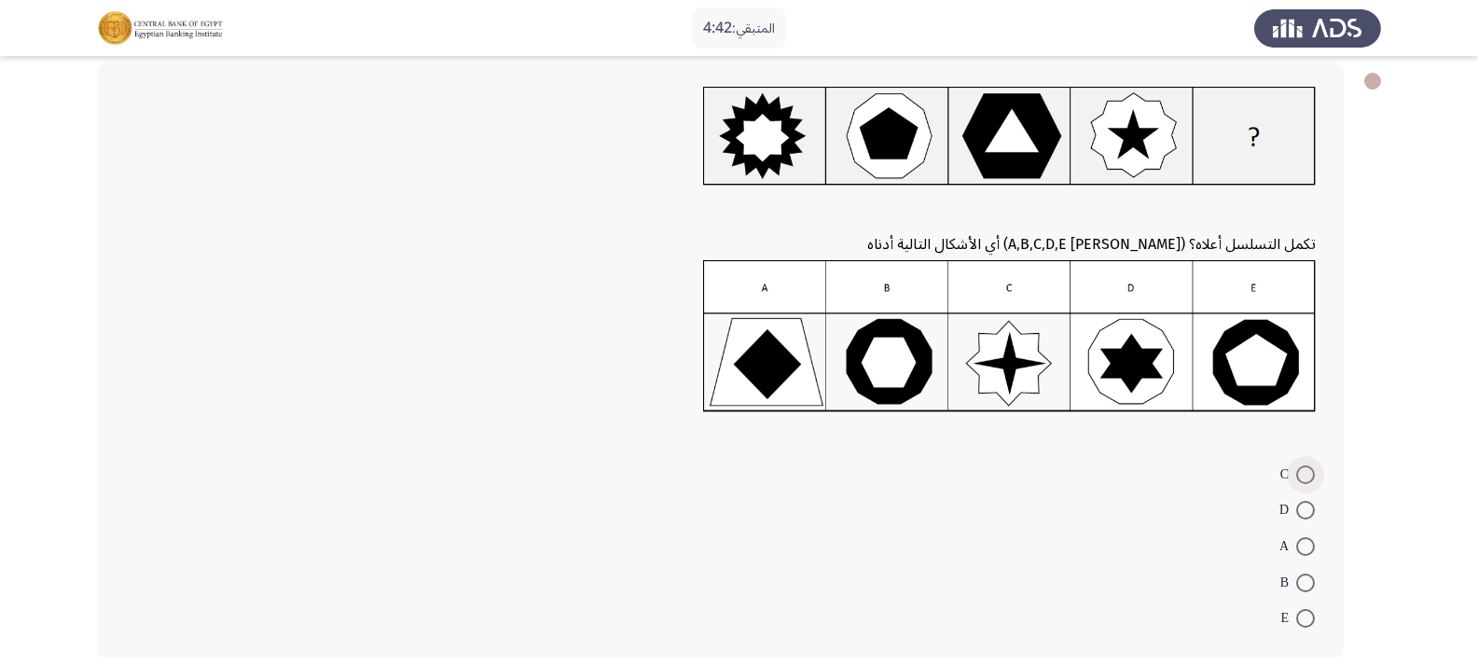
click at [1297, 471] on span at bounding box center [1305, 474] width 19 height 19
click at [1297, 471] on input "C" at bounding box center [1305, 474] width 19 height 19
radio input "true"
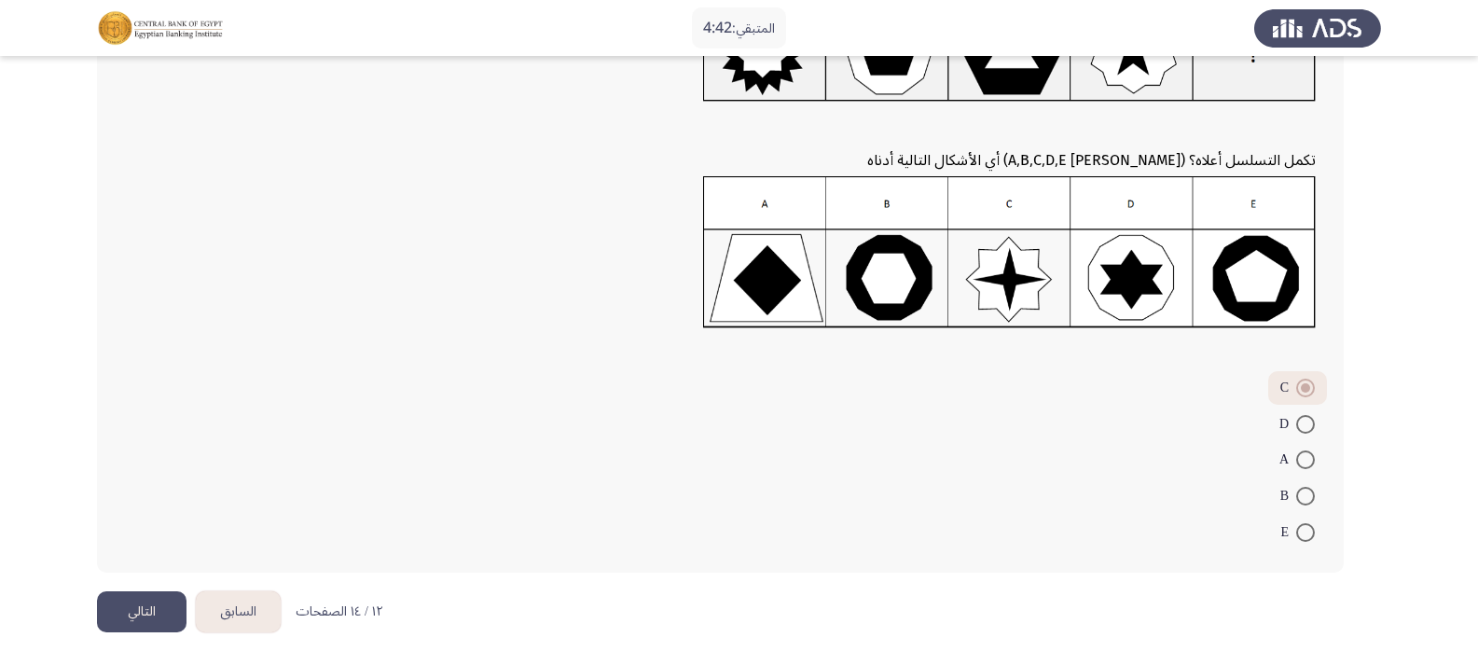
scroll to position [178, 0]
click at [145, 601] on button "التالي" at bounding box center [142, 611] width 90 height 42
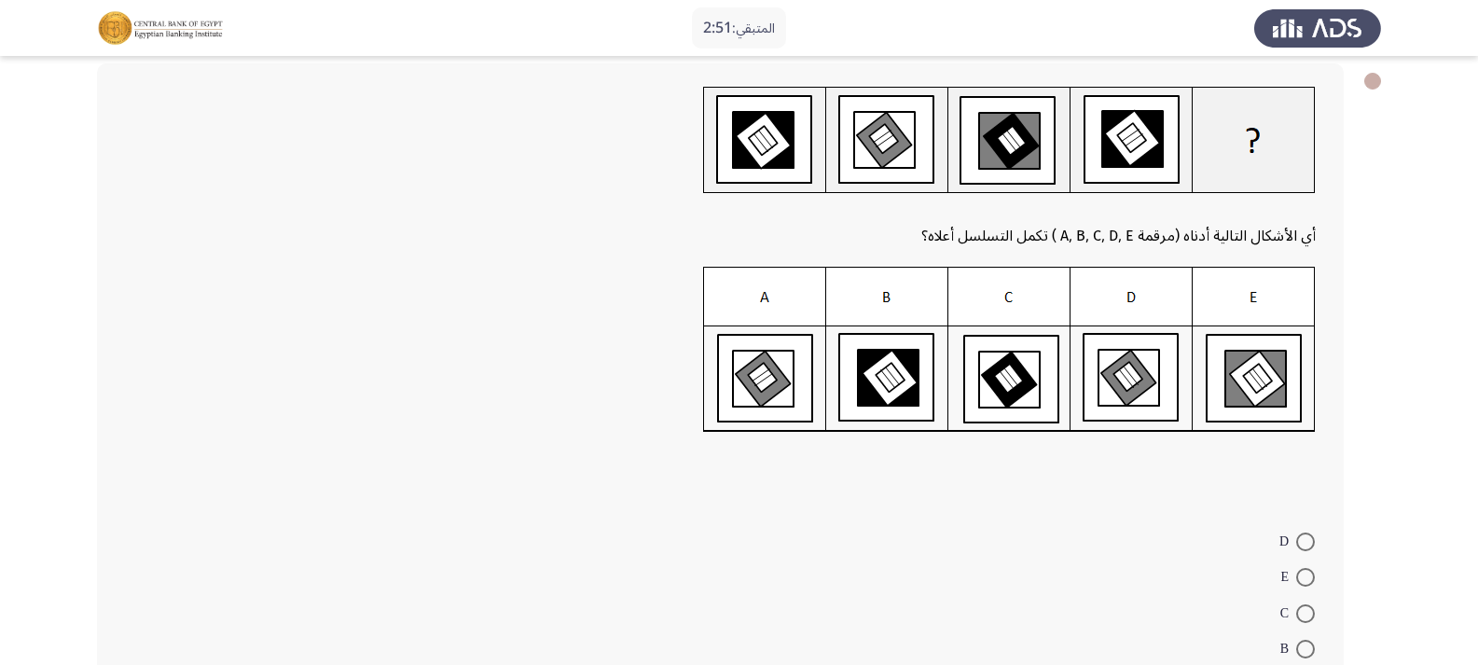
scroll to position [186, 0]
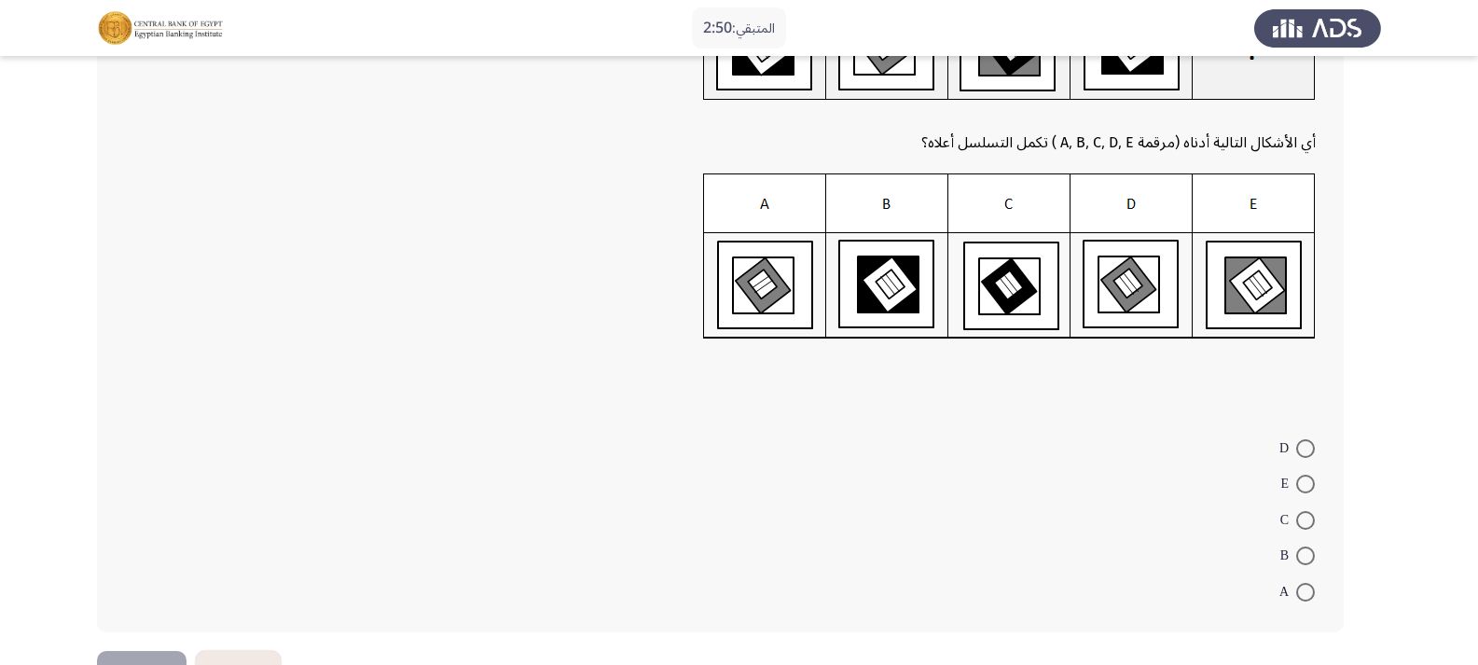
click at [1302, 451] on span at bounding box center [1305, 448] width 19 height 19
click at [1302, 451] on input "D" at bounding box center [1305, 448] width 19 height 19
radio input "true"
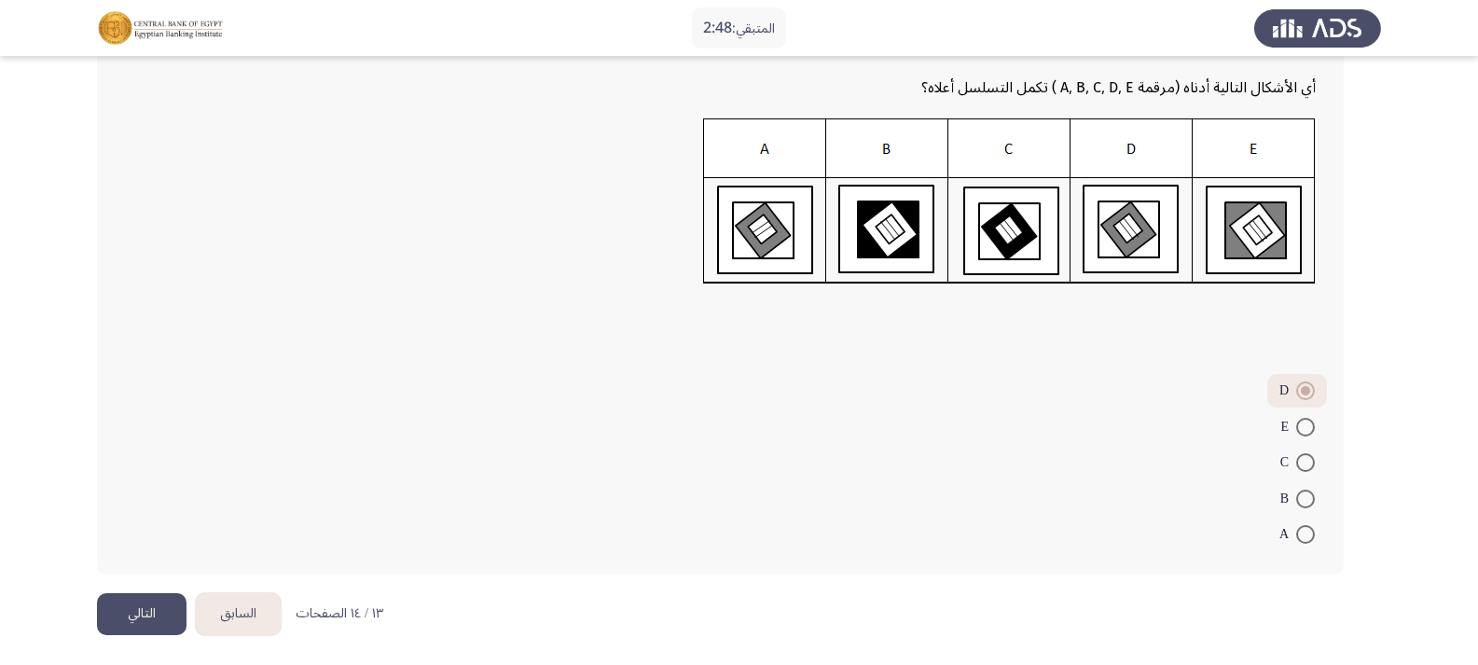
scroll to position [244, 0]
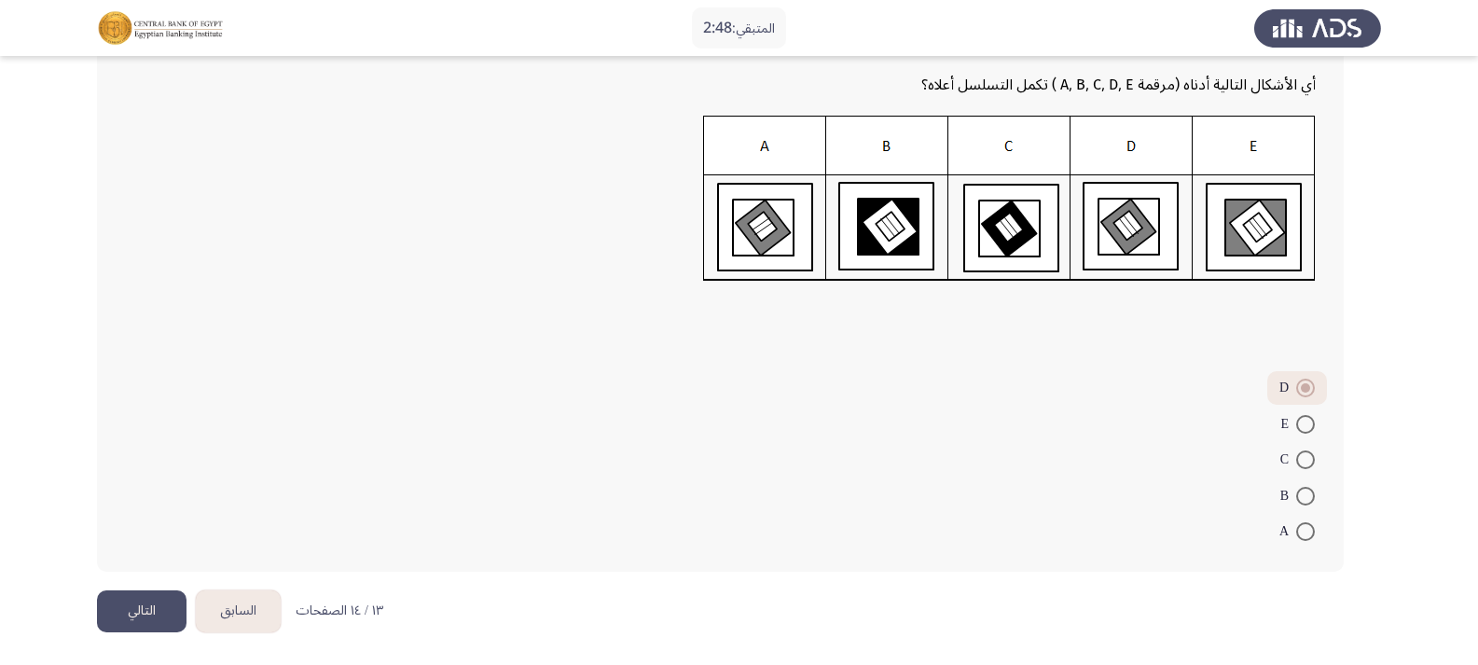
click at [144, 603] on button "التالي" at bounding box center [142, 611] width 90 height 42
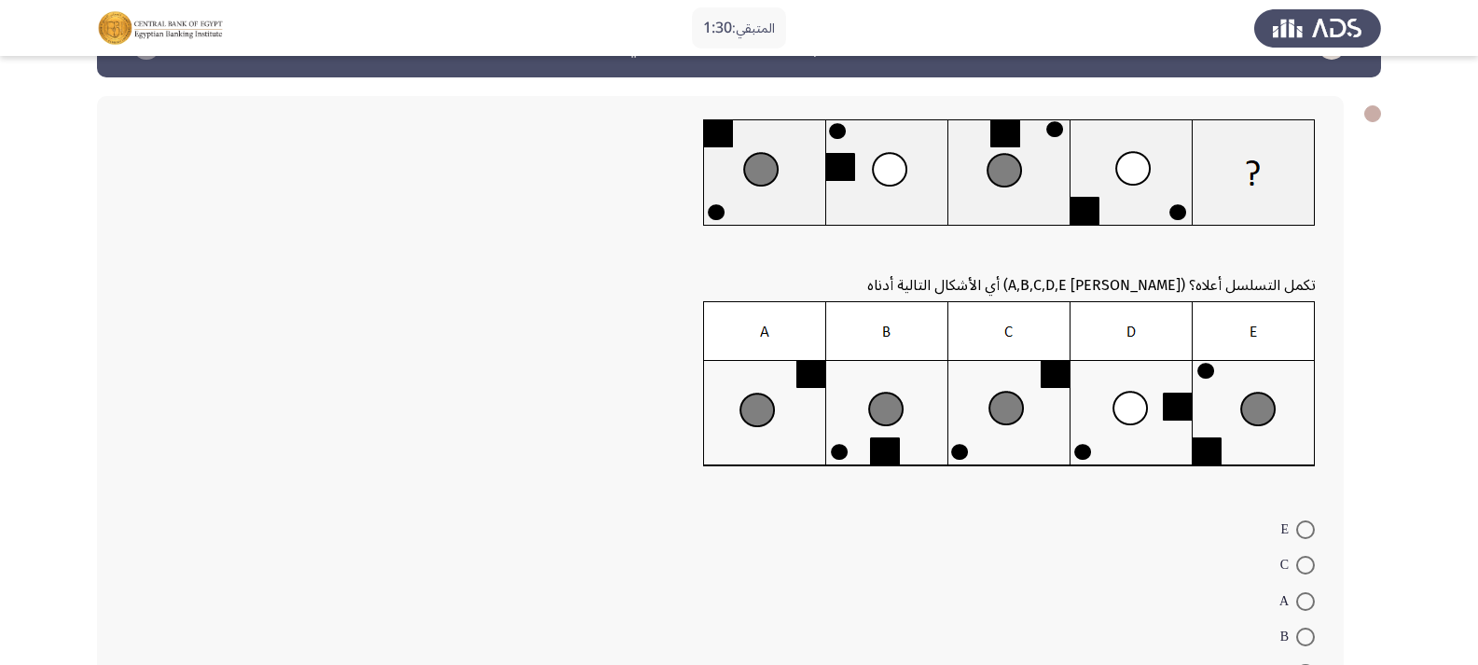
scroll to position [93, 0]
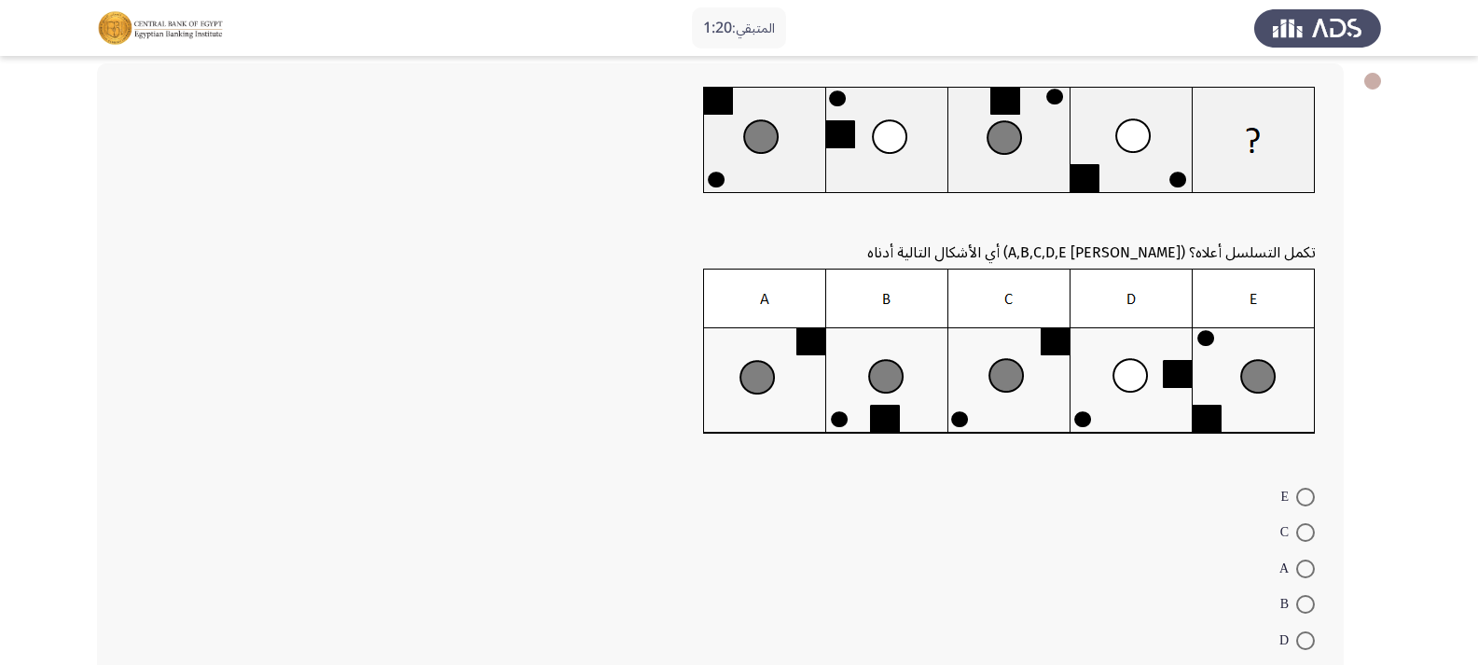
click at [1301, 598] on span at bounding box center [1305, 604] width 19 height 19
click at [1301, 598] on input "B" at bounding box center [1305, 604] width 19 height 19
radio input "true"
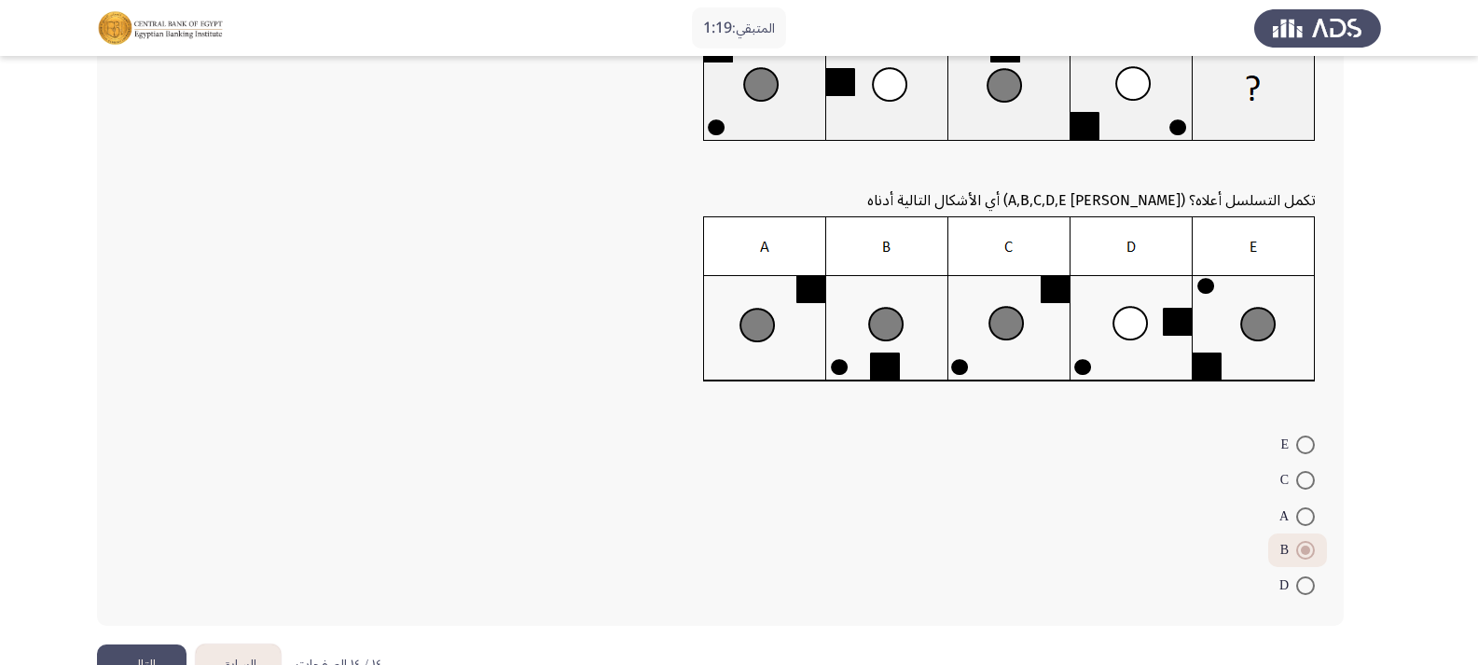
scroll to position [200, 0]
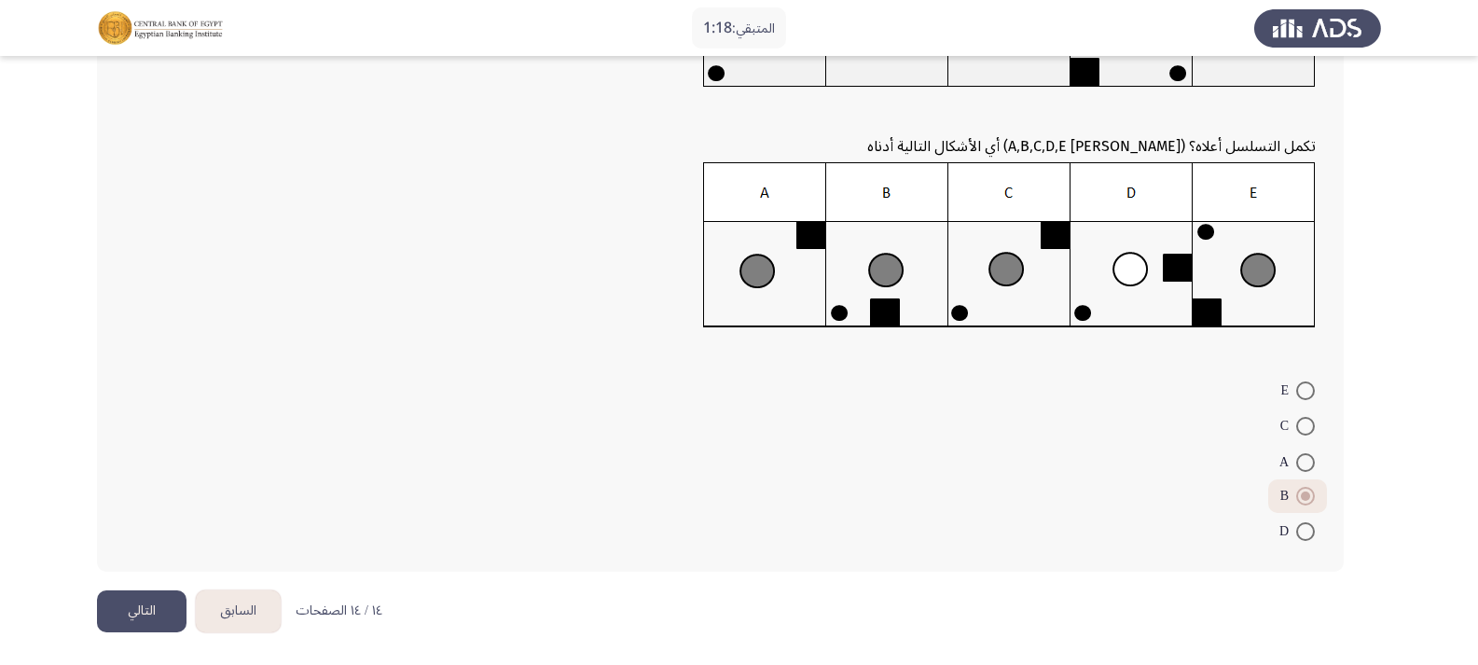
click at [162, 606] on button "التالي" at bounding box center [142, 611] width 90 height 42
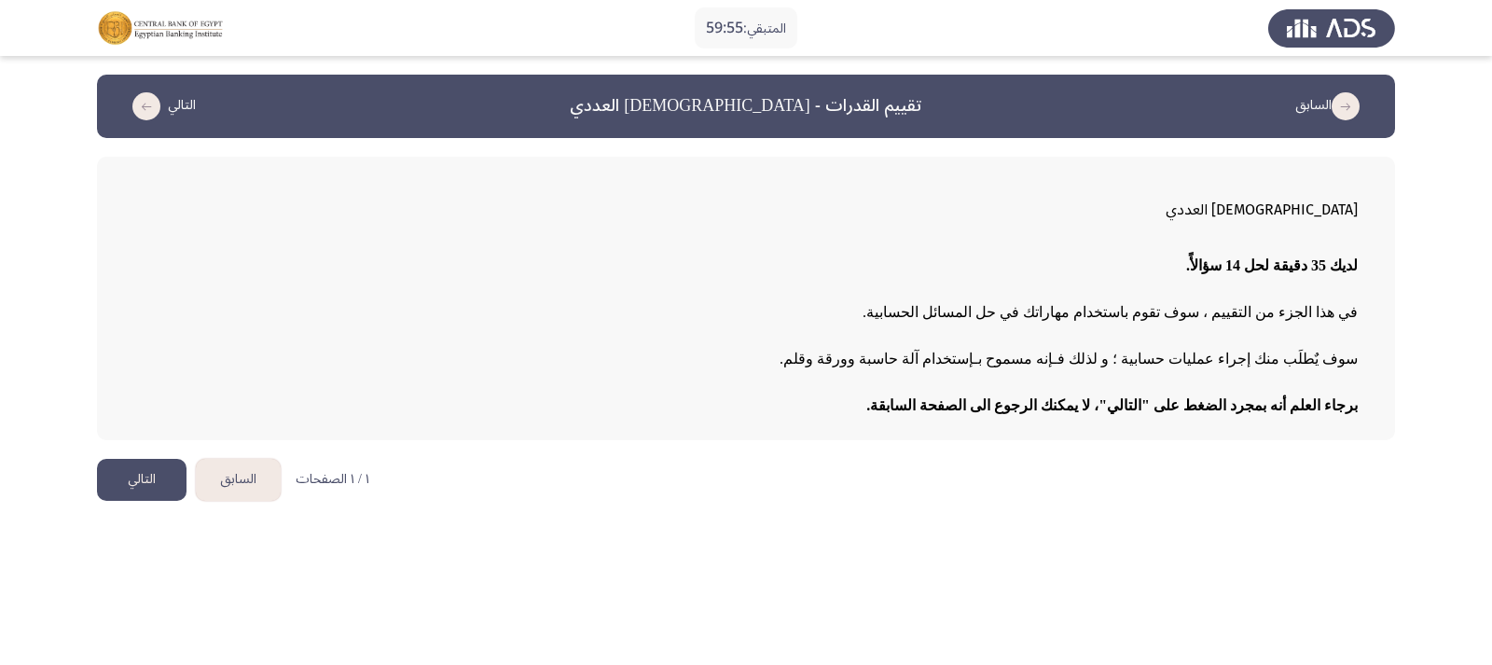
click at [145, 475] on button "التالي" at bounding box center [142, 480] width 90 height 42
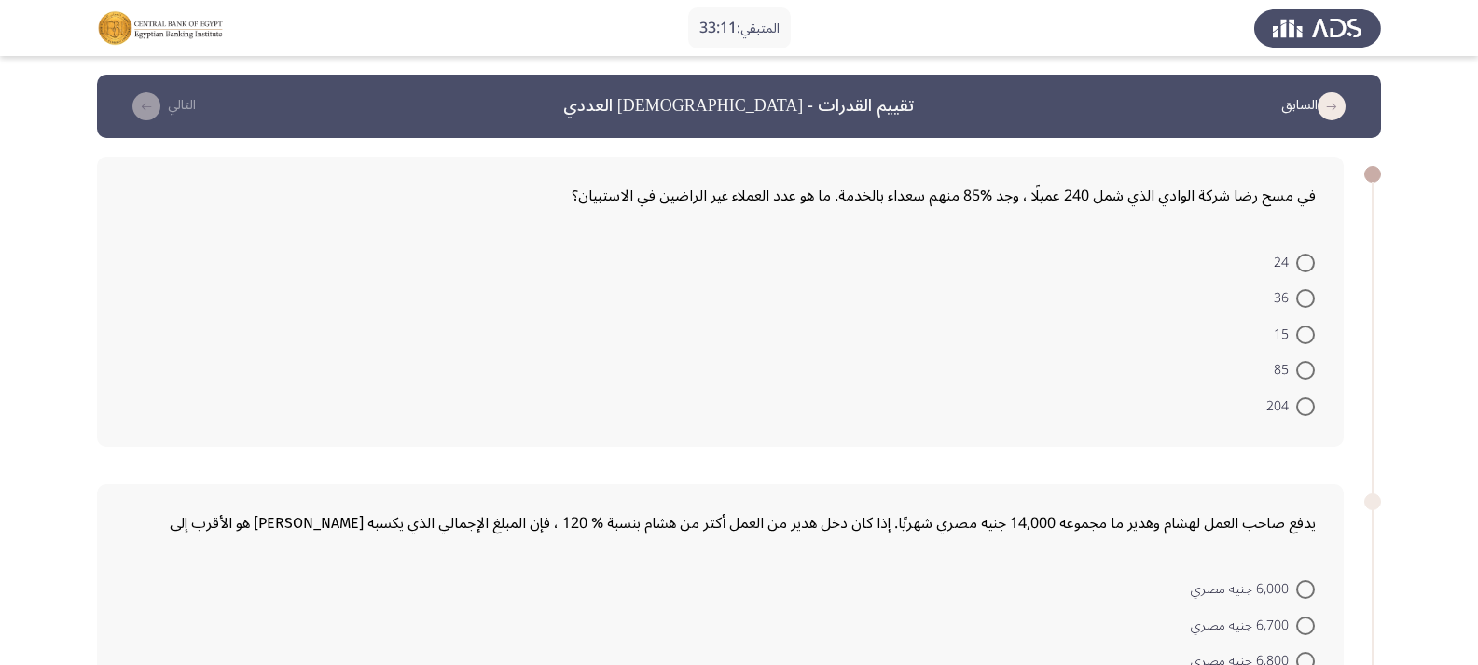
click at [1302, 301] on span at bounding box center [1305, 298] width 19 height 19
click at [1302, 301] on input "36" at bounding box center [1305, 298] width 19 height 19
radio input "true"
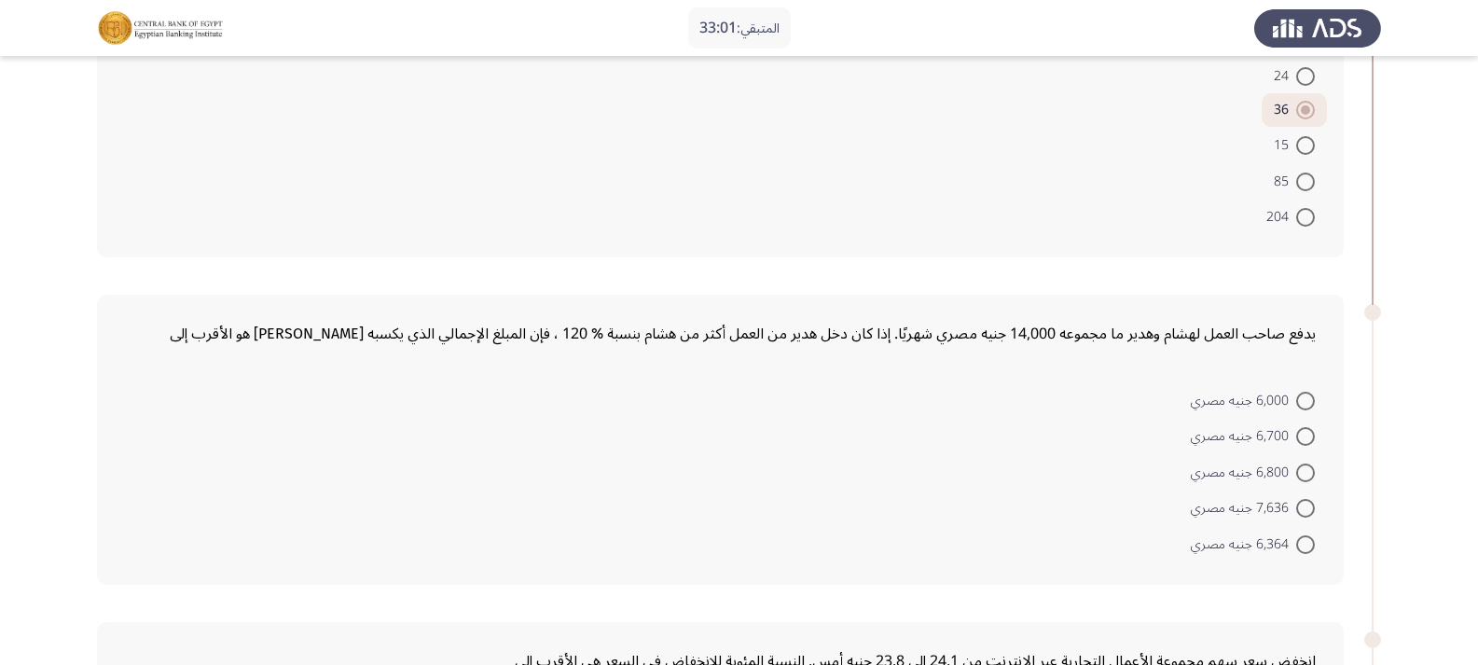
scroll to position [280, 0]
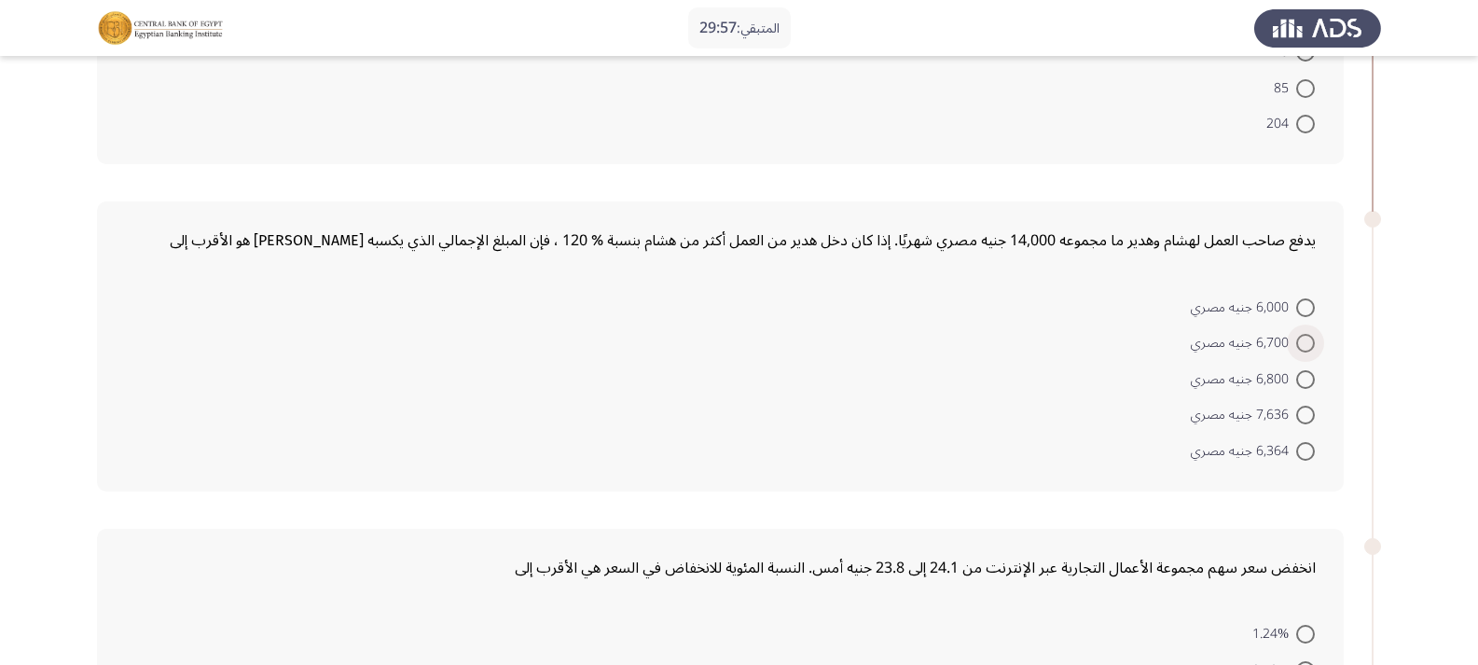
click at [1299, 345] on span at bounding box center [1305, 343] width 19 height 19
click at [1299, 345] on input "6,700 جنيه مصري" at bounding box center [1305, 343] width 19 height 19
radio input "true"
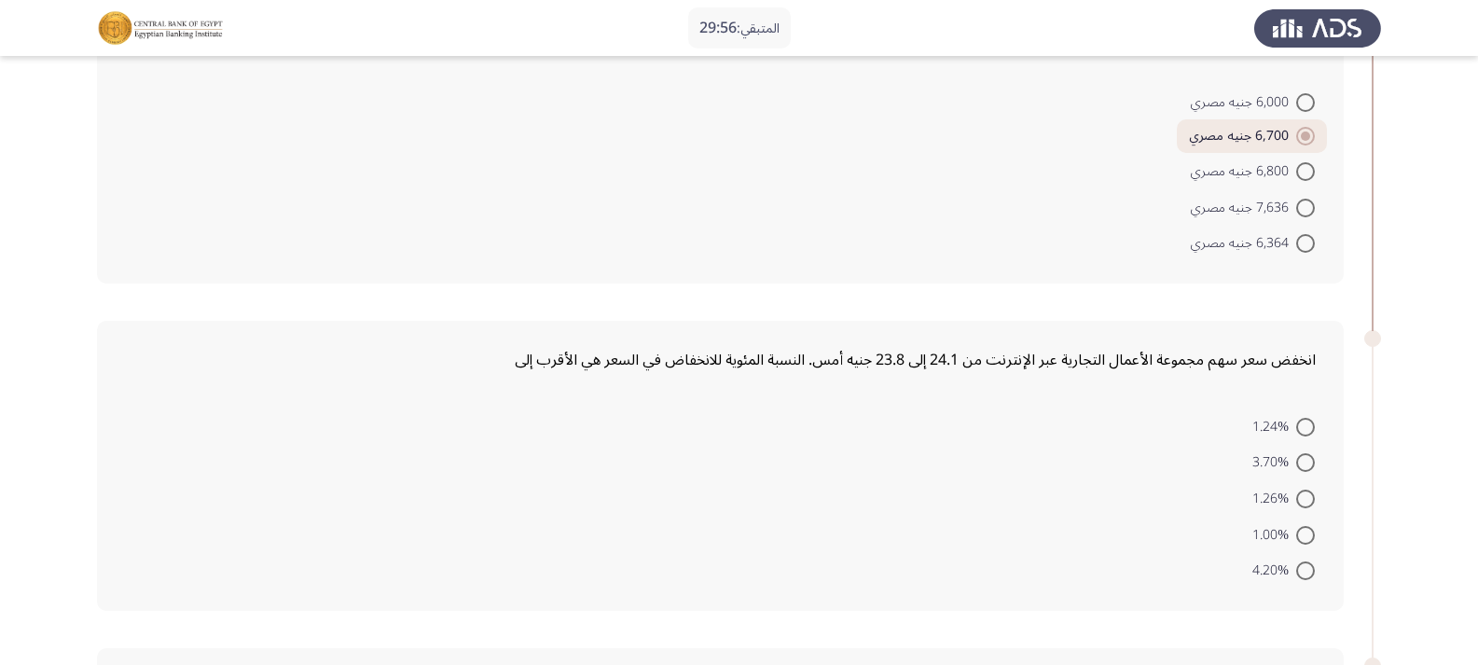
scroll to position [559, 0]
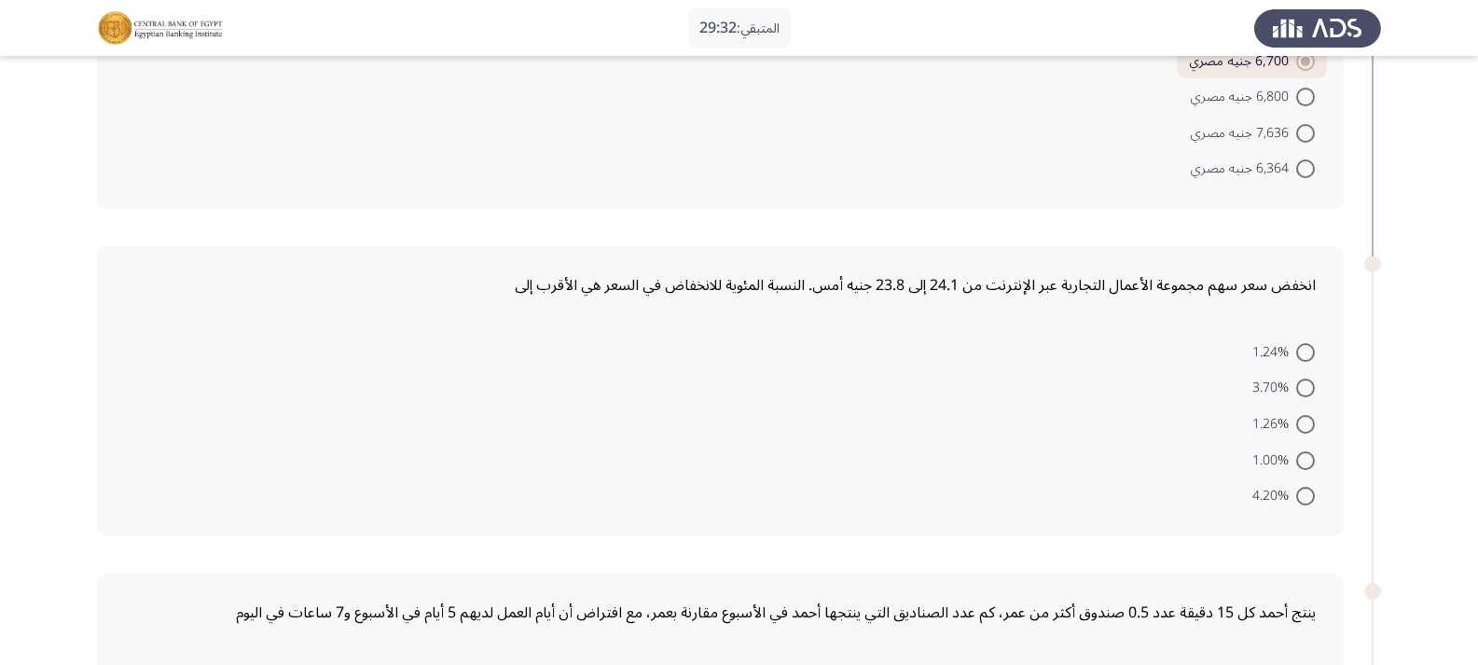
click at [1304, 457] on span at bounding box center [1305, 460] width 19 height 19
click at [1304, 457] on input "1.00%" at bounding box center [1305, 460] width 19 height 19
radio input "true"
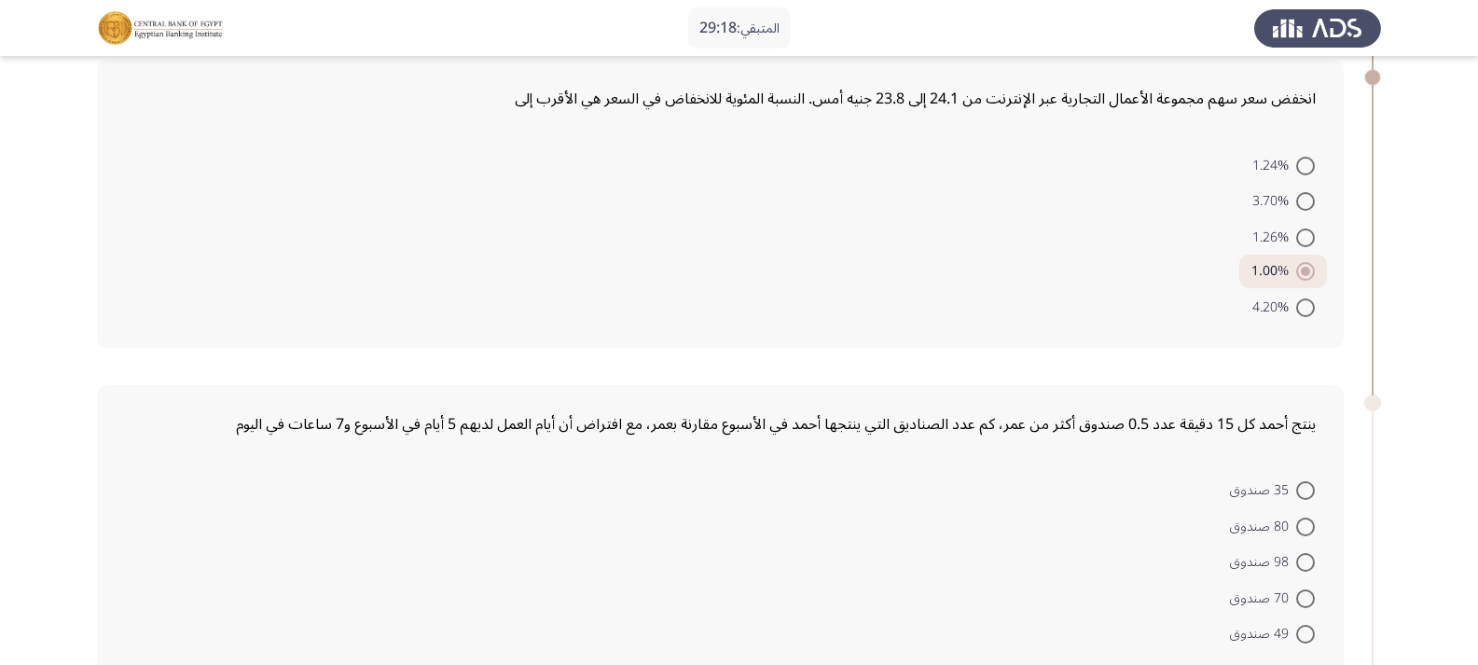
scroll to position [839, 0]
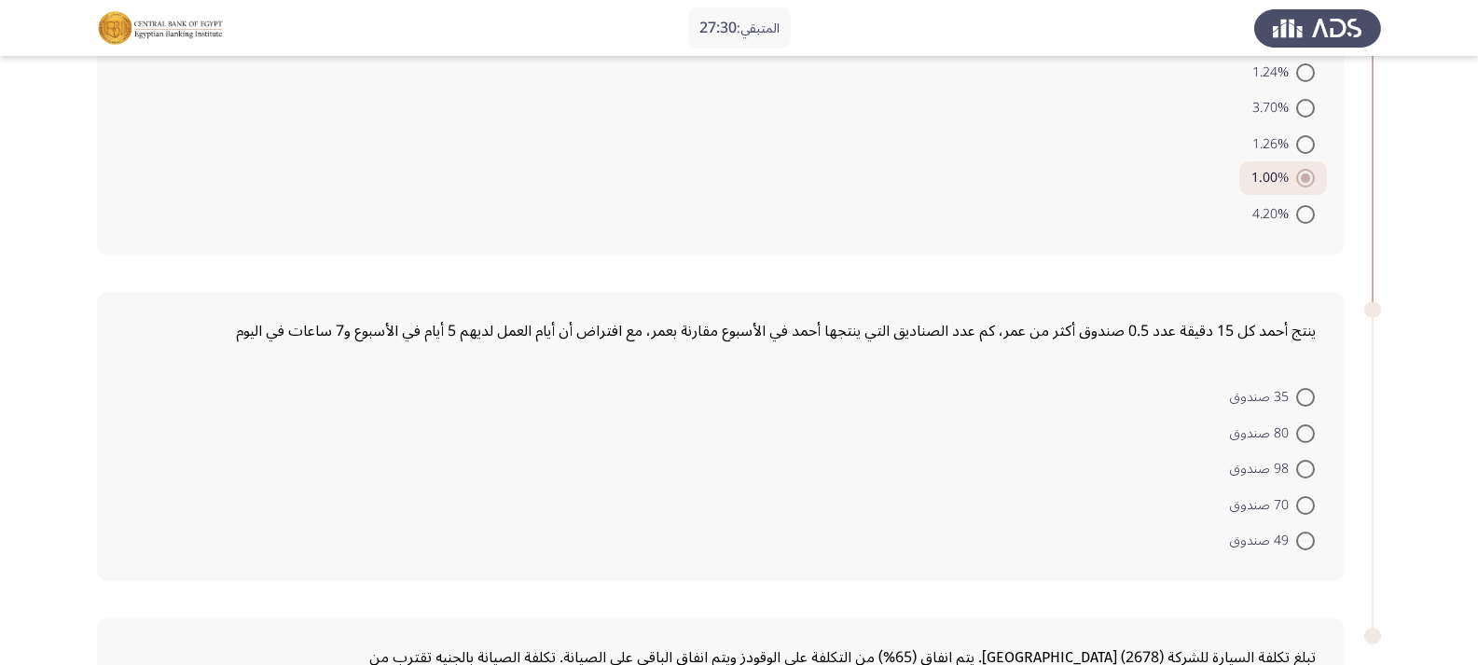
click at [1305, 510] on span at bounding box center [1305, 505] width 19 height 19
click at [1305, 510] on input "70 صندوق" at bounding box center [1305, 505] width 19 height 19
radio input "true"
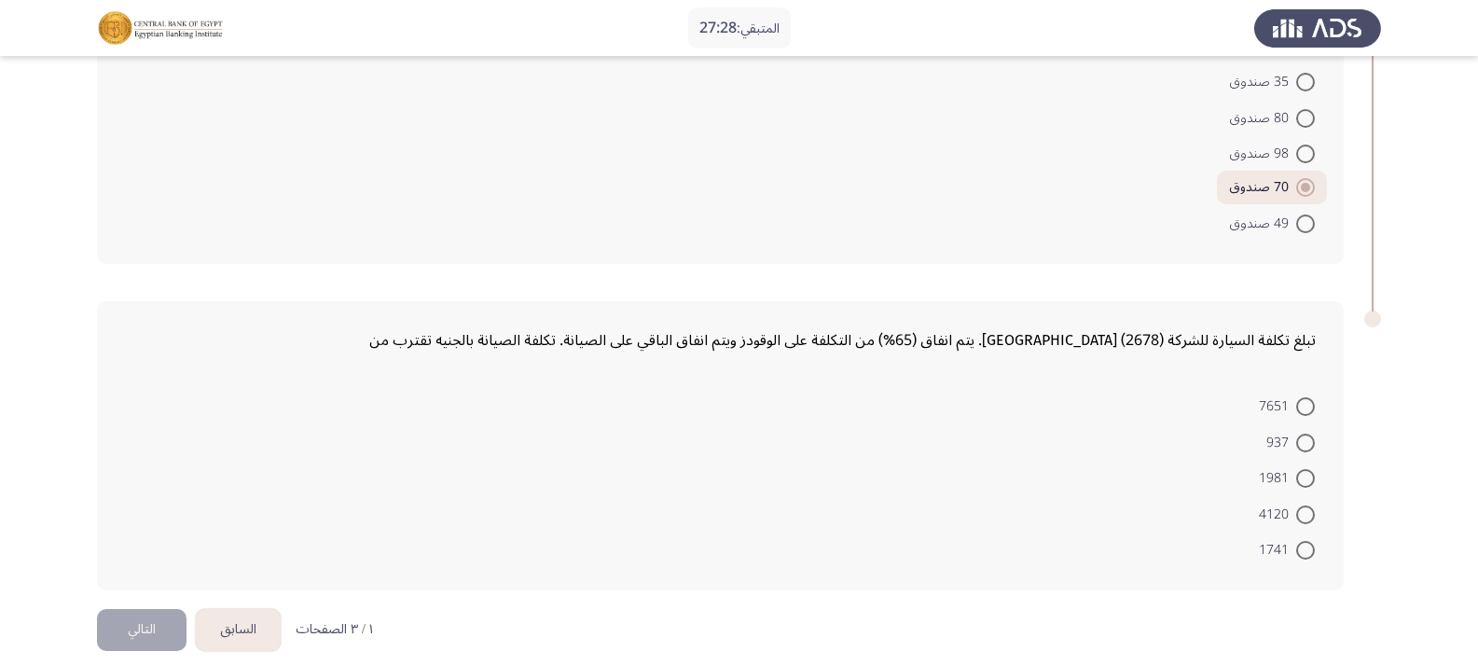
scroll to position [1173, 0]
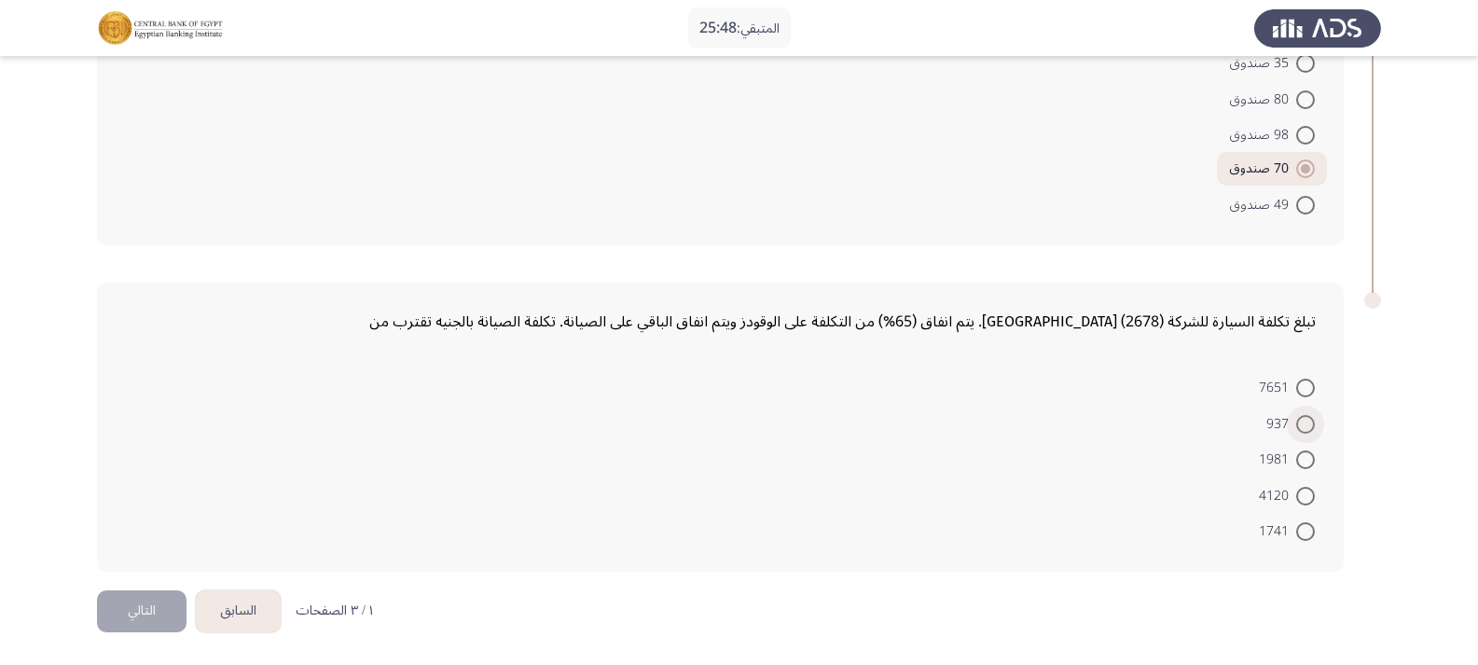
click at [1298, 425] on span at bounding box center [1305, 424] width 19 height 19
click at [1298, 425] on input "937" at bounding box center [1305, 424] width 19 height 19
radio input "true"
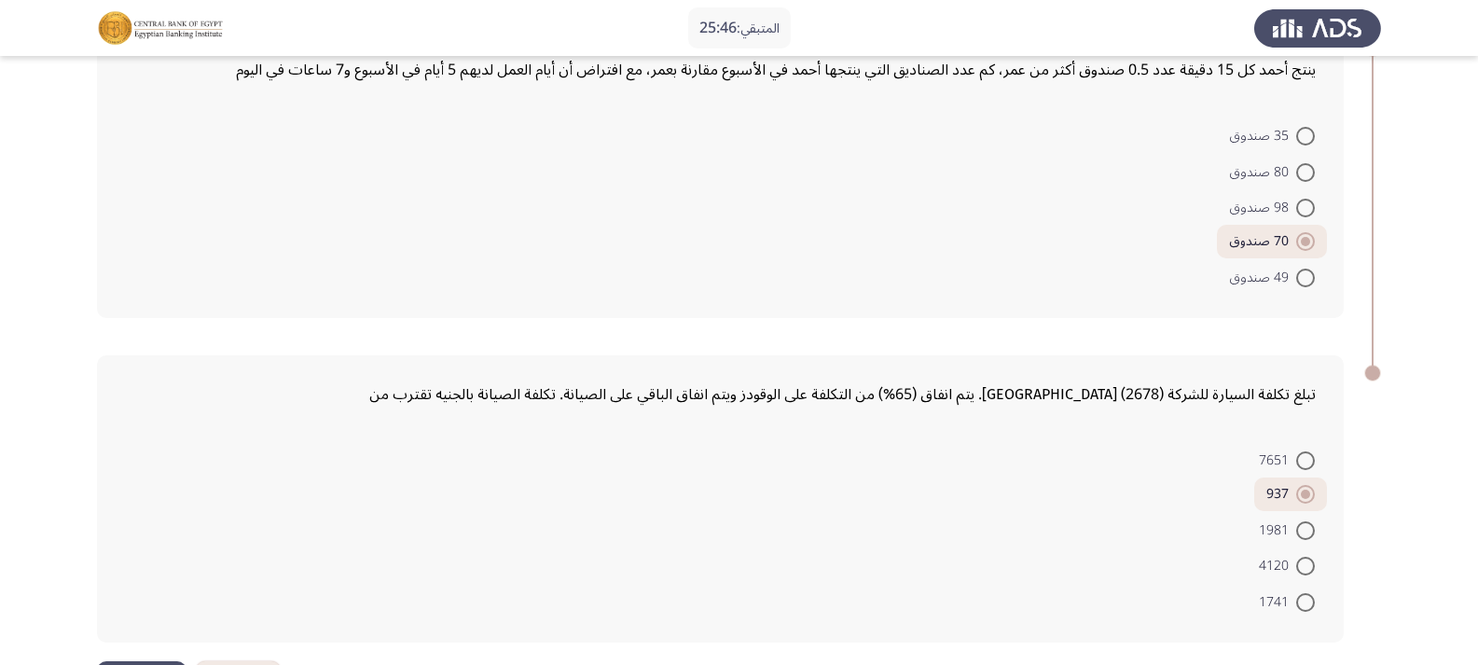
scroll to position [1171, 0]
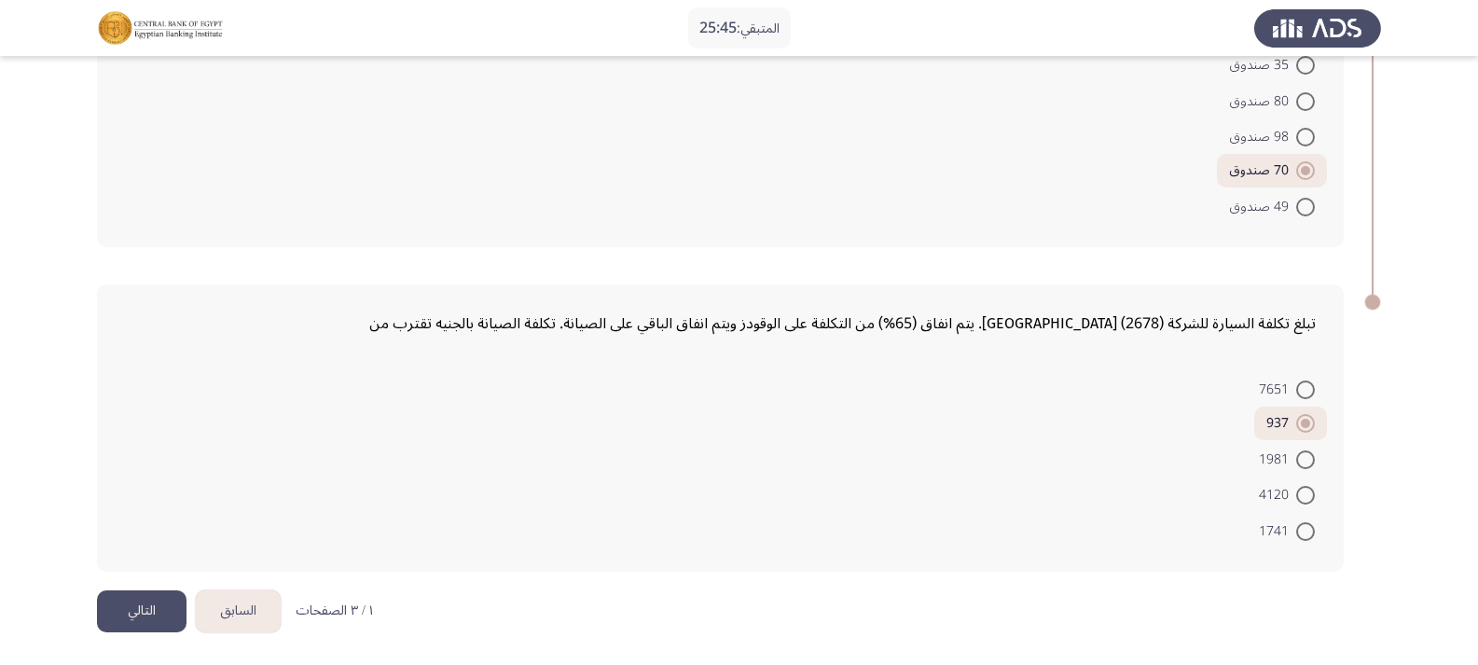
click at [160, 610] on button "التالي" at bounding box center [142, 611] width 90 height 42
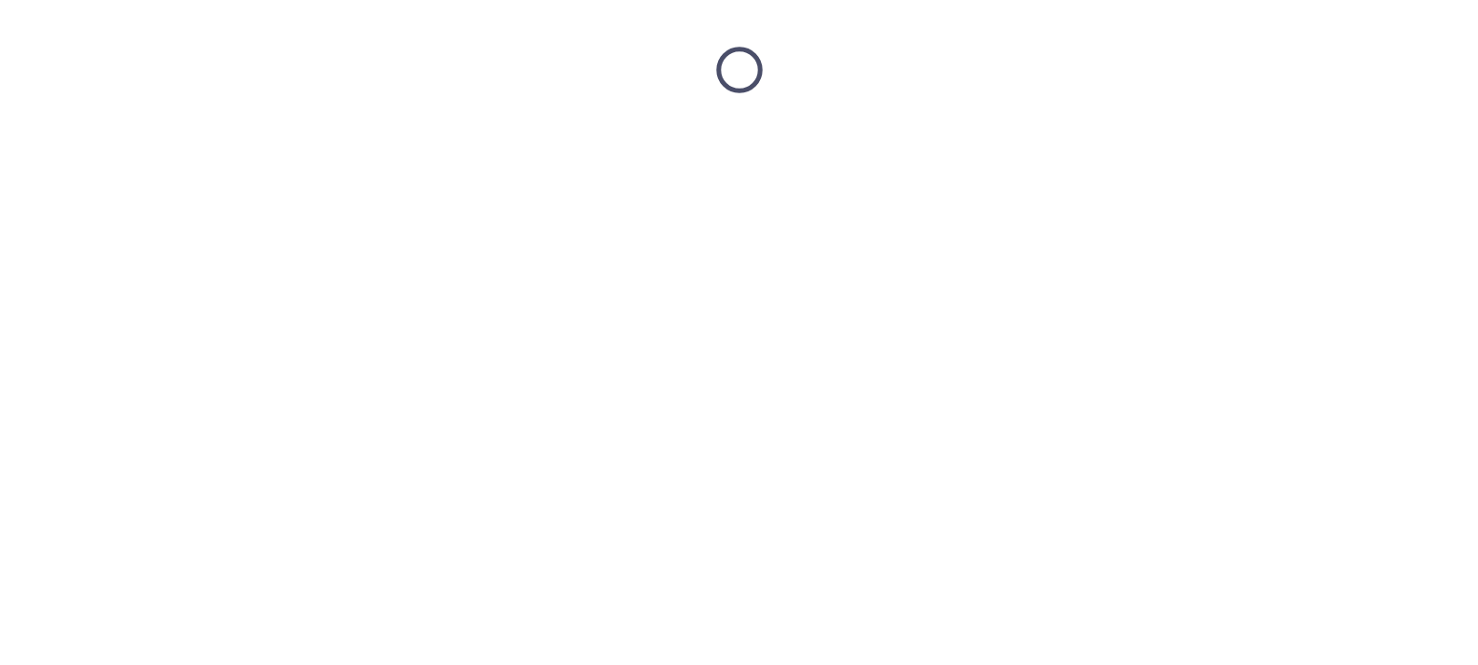
scroll to position [0, 0]
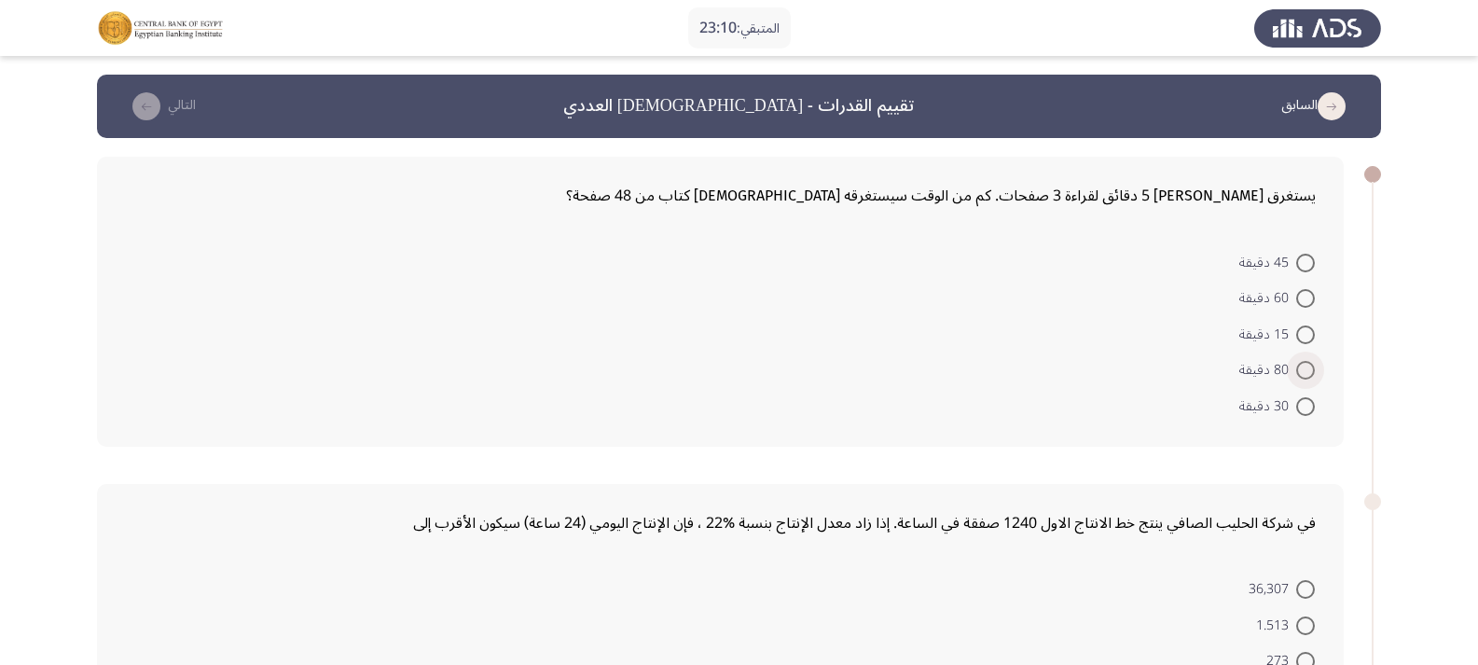
click at [1300, 373] on span at bounding box center [1305, 370] width 19 height 19
click at [1300, 373] on input "80 دقيقة" at bounding box center [1305, 370] width 19 height 19
radio input "true"
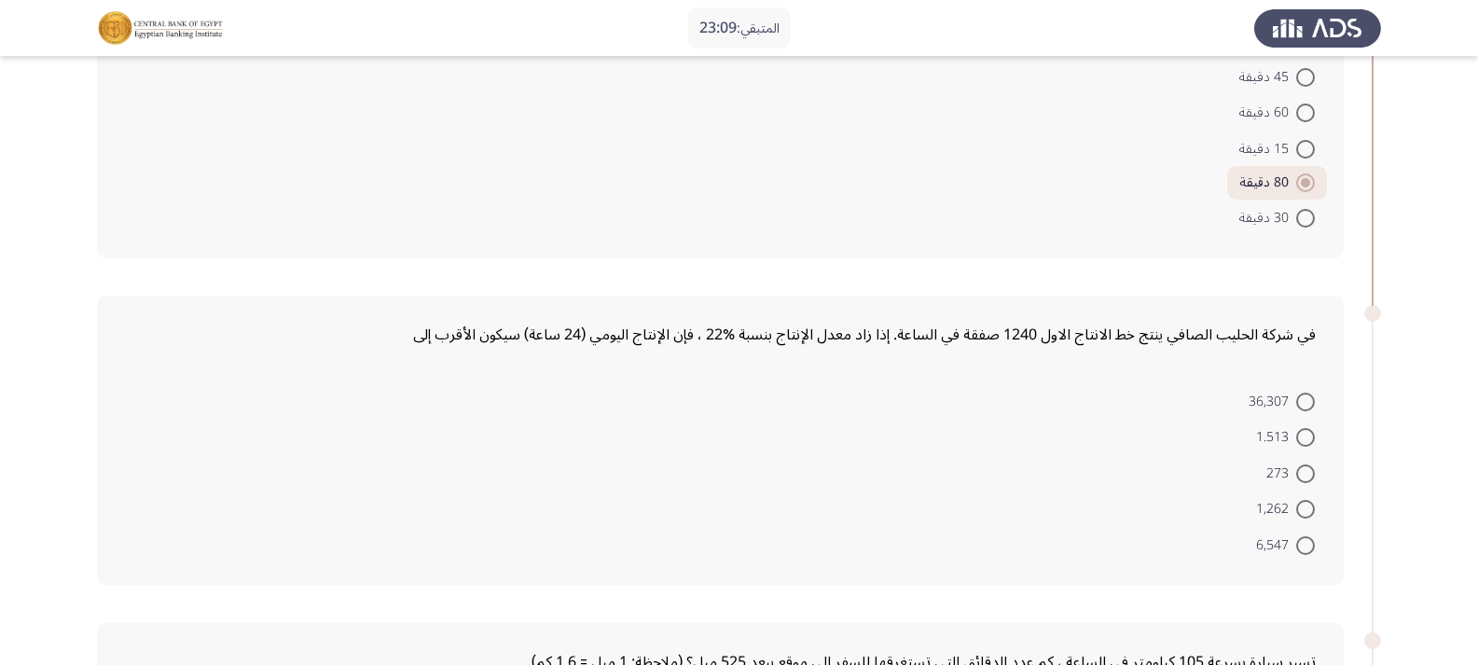
scroll to position [186, 0]
click at [1306, 393] on span at bounding box center [1305, 401] width 19 height 19
click at [1306, 393] on input "36,307" at bounding box center [1305, 401] width 19 height 19
radio input "true"
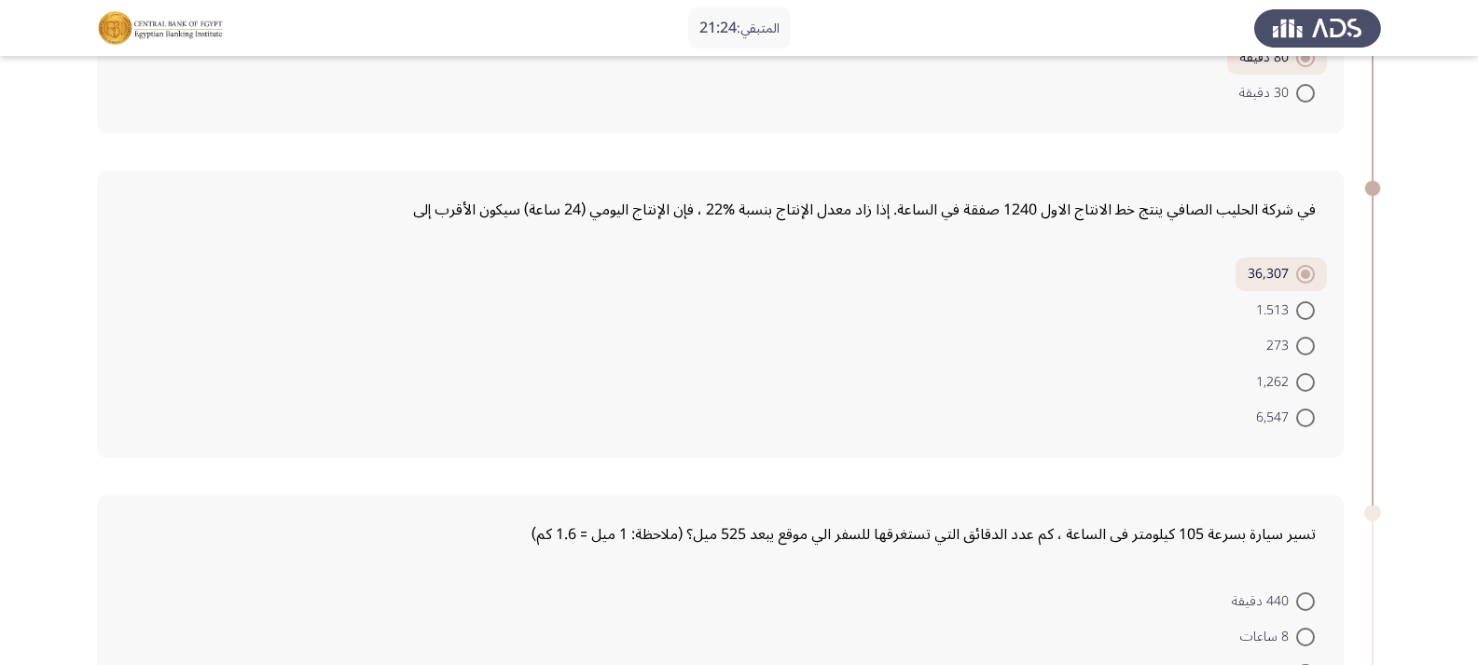
scroll to position [559, 0]
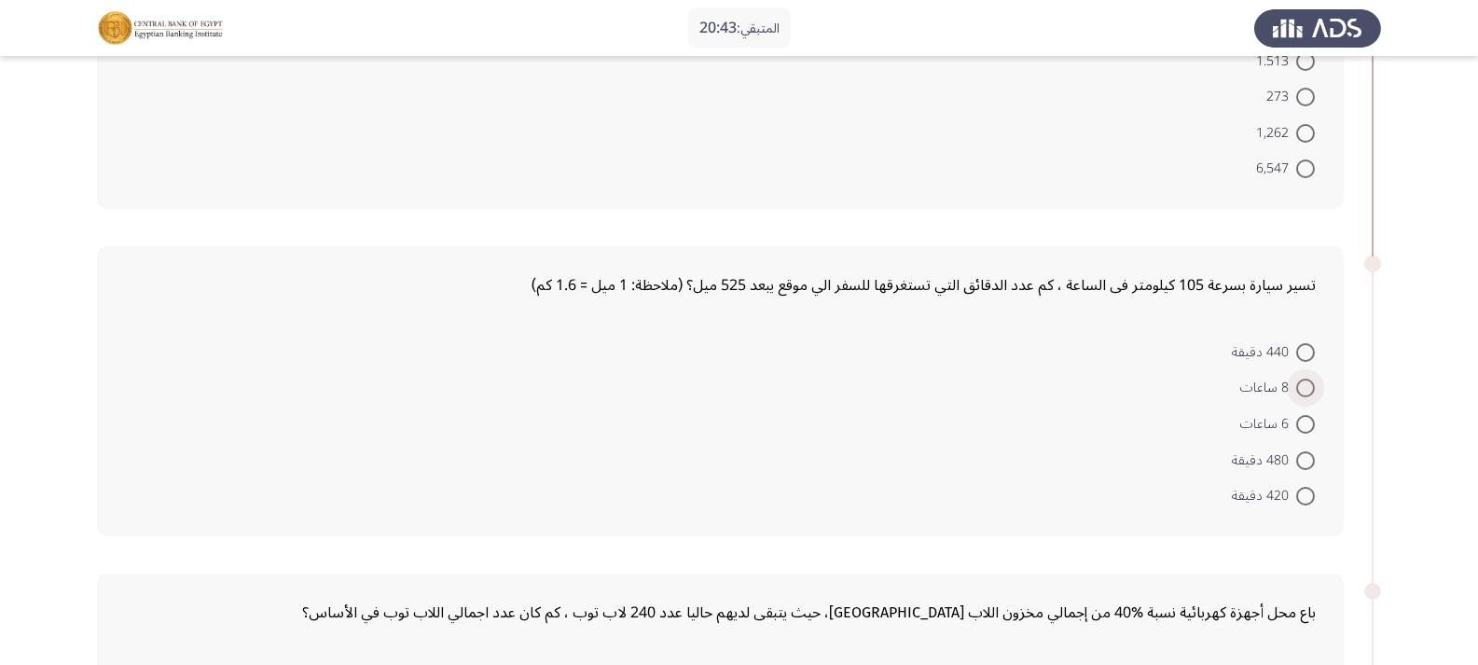
click at [1305, 383] on span at bounding box center [1305, 388] width 19 height 19
click at [1305, 383] on input "8 ساعات" at bounding box center [1305, 388] width 19 height 19
radio input "true"
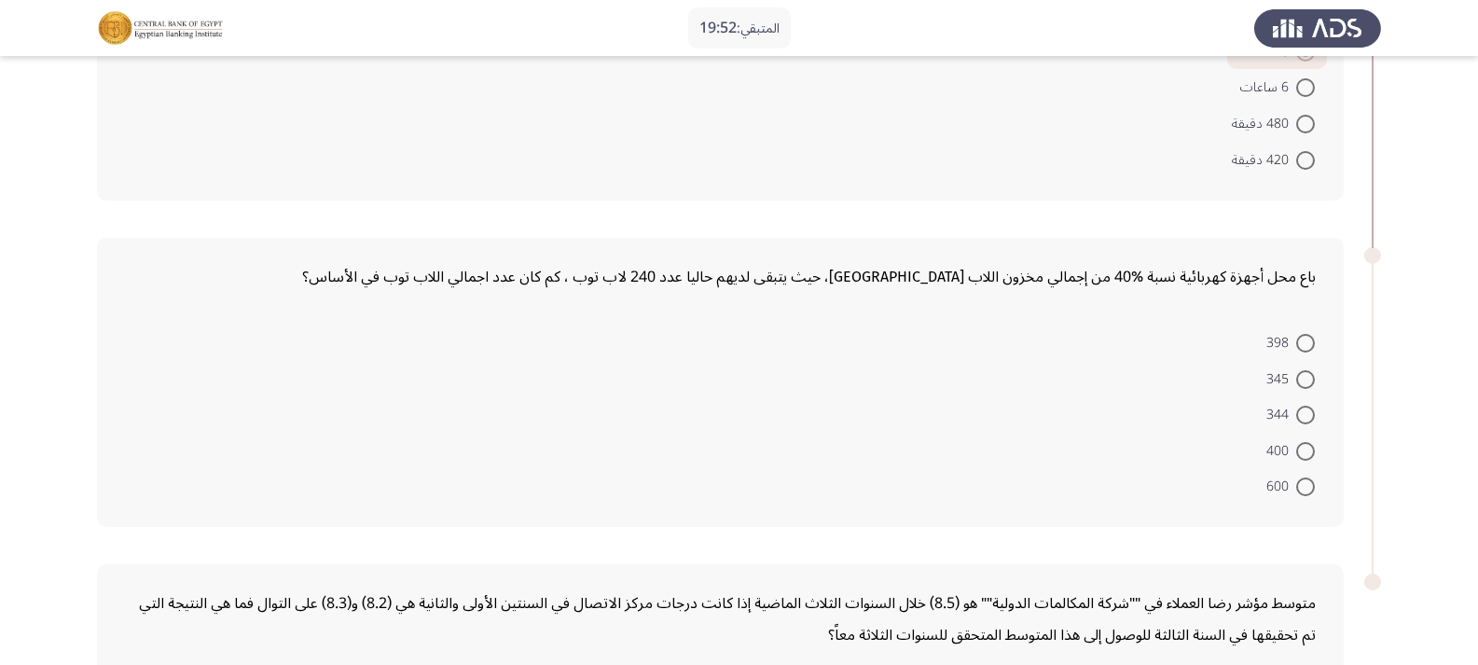
scroll to position [834, 0]
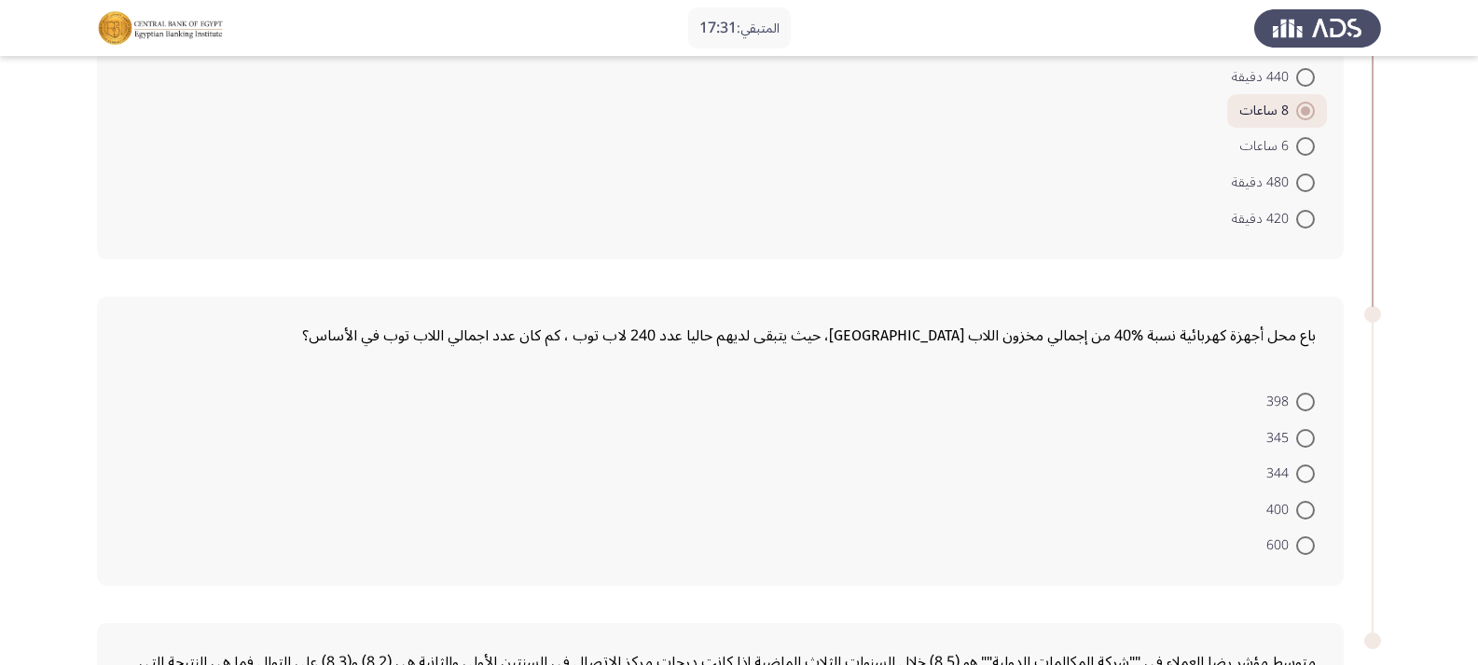
click at [1301, 508] on span at bounding box center [1305, 510] width 19 height 19
click at [1301, 508] on input "400" at bounding box center [1305, 510] width 19 height 19
radio input "true"
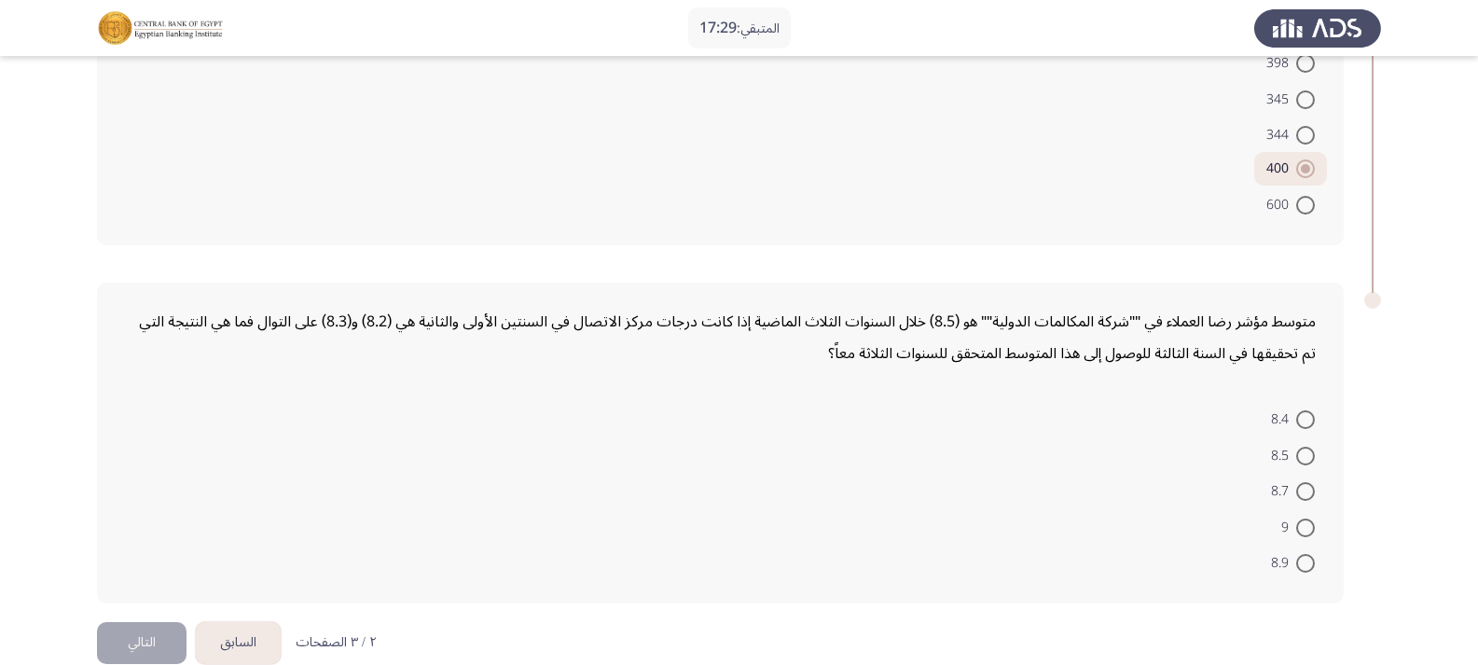
scroll to position [1205, 0]
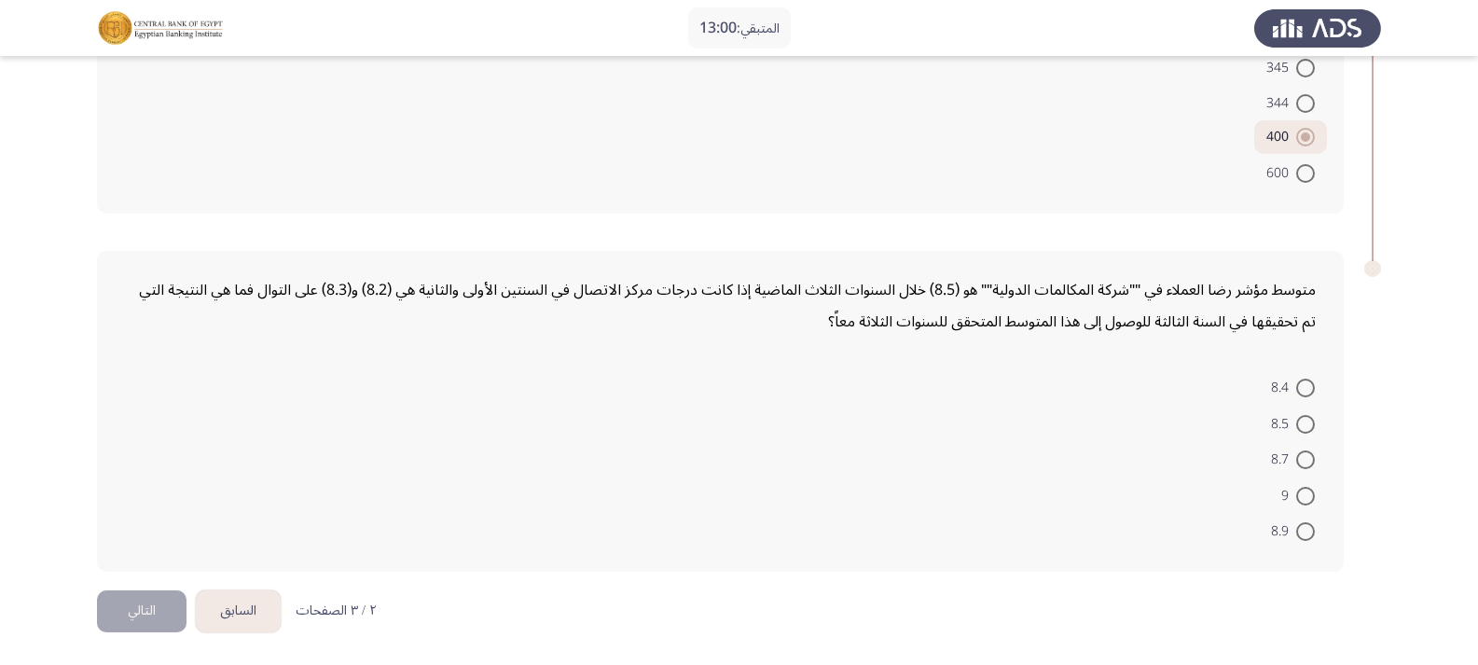
click at [1302, 464] on span at bounding box center [1305, 459] width 19 height 19
click at [1302, 464] on input "8.7" at bounding box center [1305, 459] width 19 height 19
radio input "true"
click at [1307, 423] on span at bounding box center [1305, 426] width 19 height 19
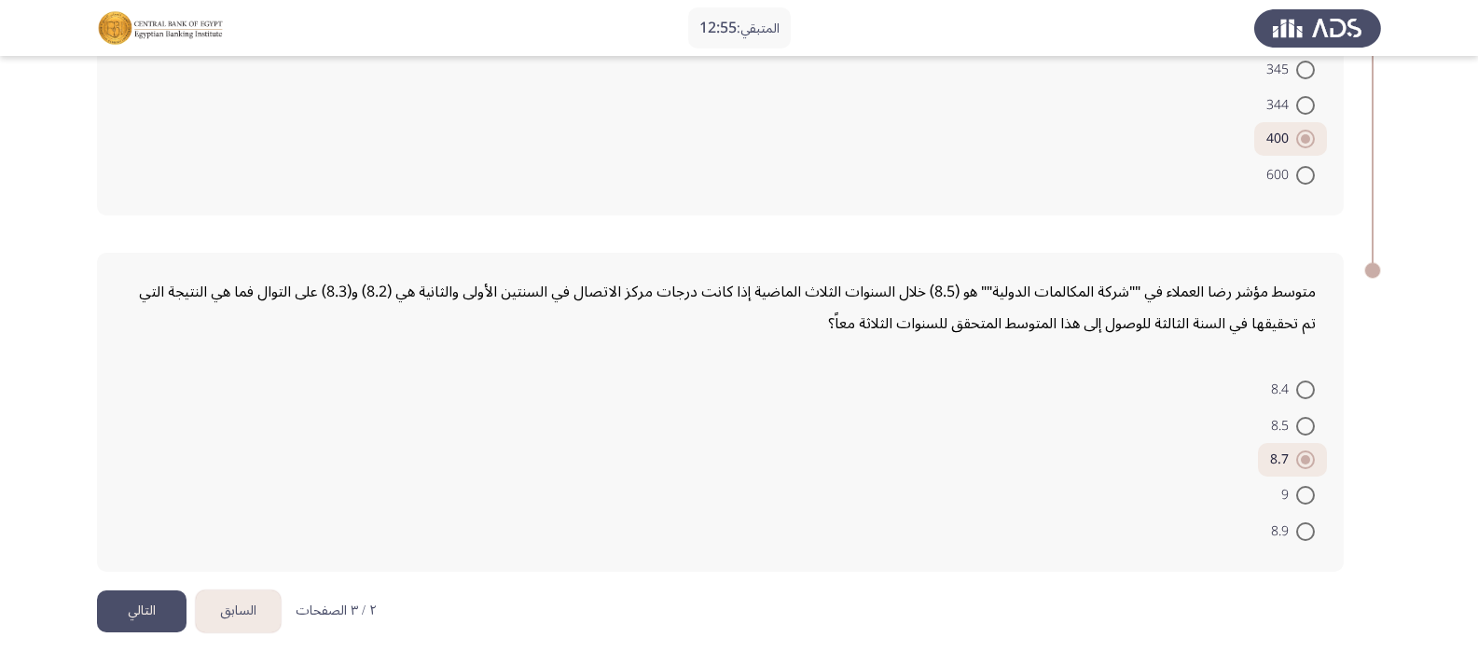
click at [1307, 423] on input "8.5" at bounding box center [1305, 426] width 19 height 19
radio input "true"
click at [1305, 491] on span at bounding box center [1305, 495] width 19 height 19
click at [1305, 491] on input "9" at bounding box center [1305, 495] width 19 height 19
radio input "true"
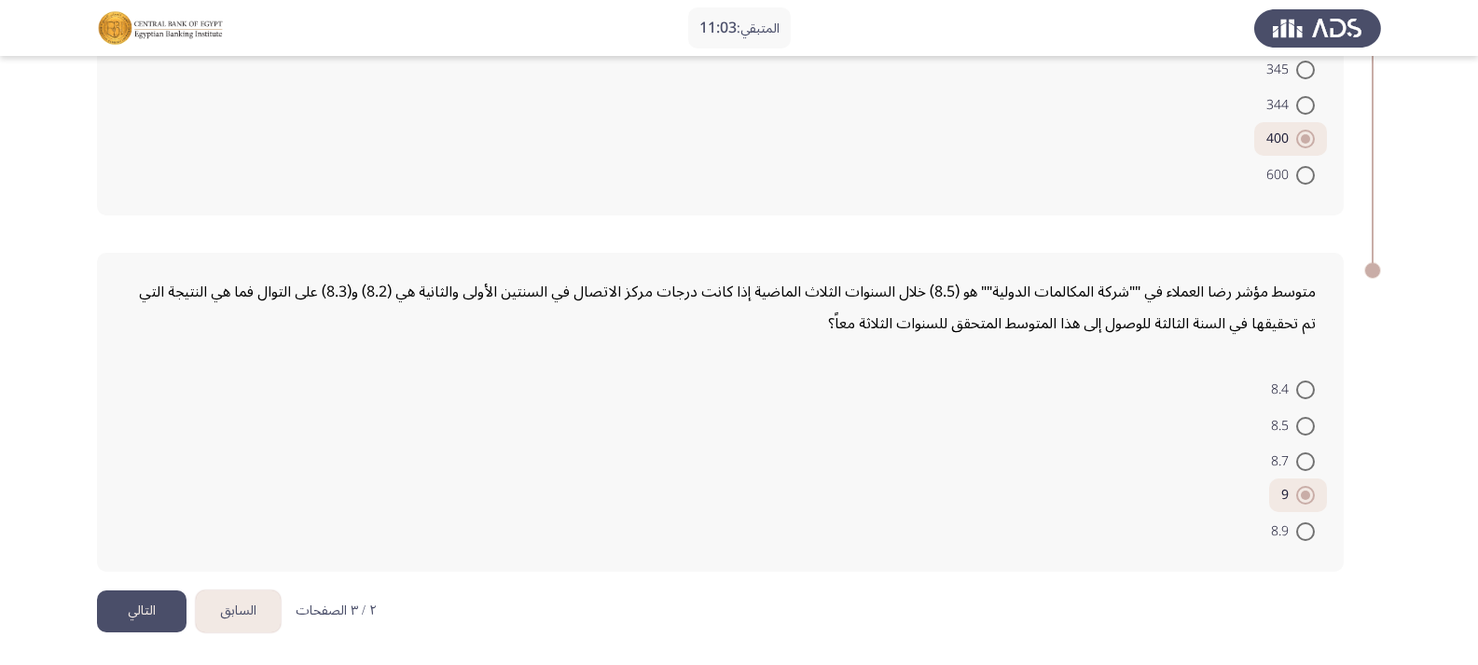
click at [111, 611] on button "التالي" at bounding box center [142, 611] width 90 height 42
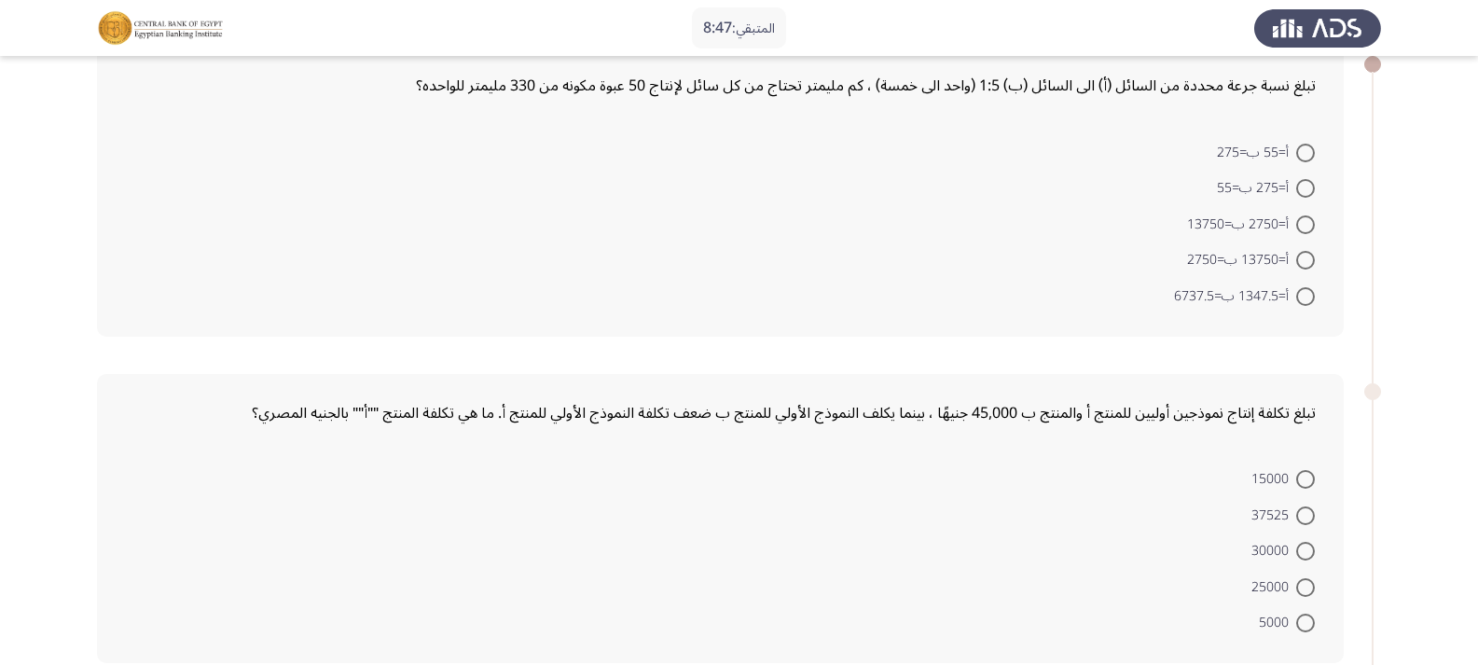
scroll to position [203, 0]
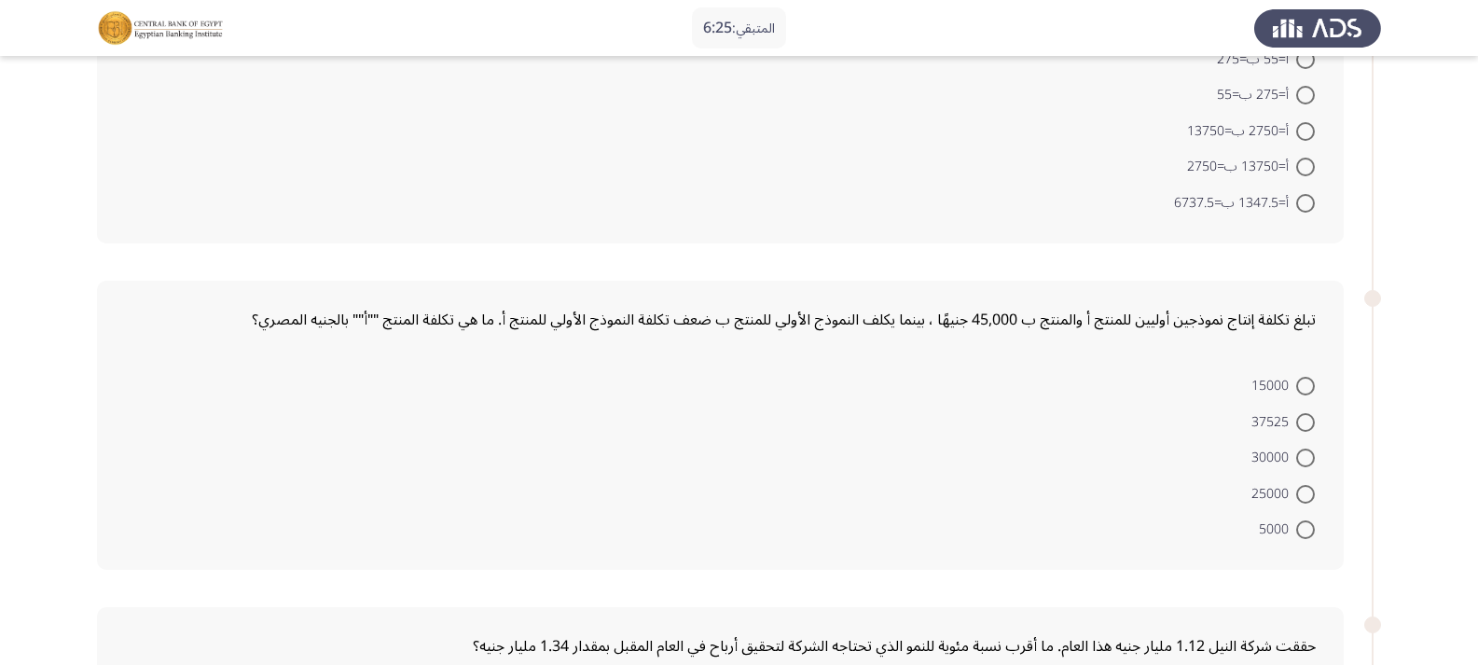
click at [1307, 387] on span at bounding box center [1305, 386] width 19 height 19
click at [1307, 387] on input "15000" at bounding box center [1305, 386] width 19 height 19
radio input "true"
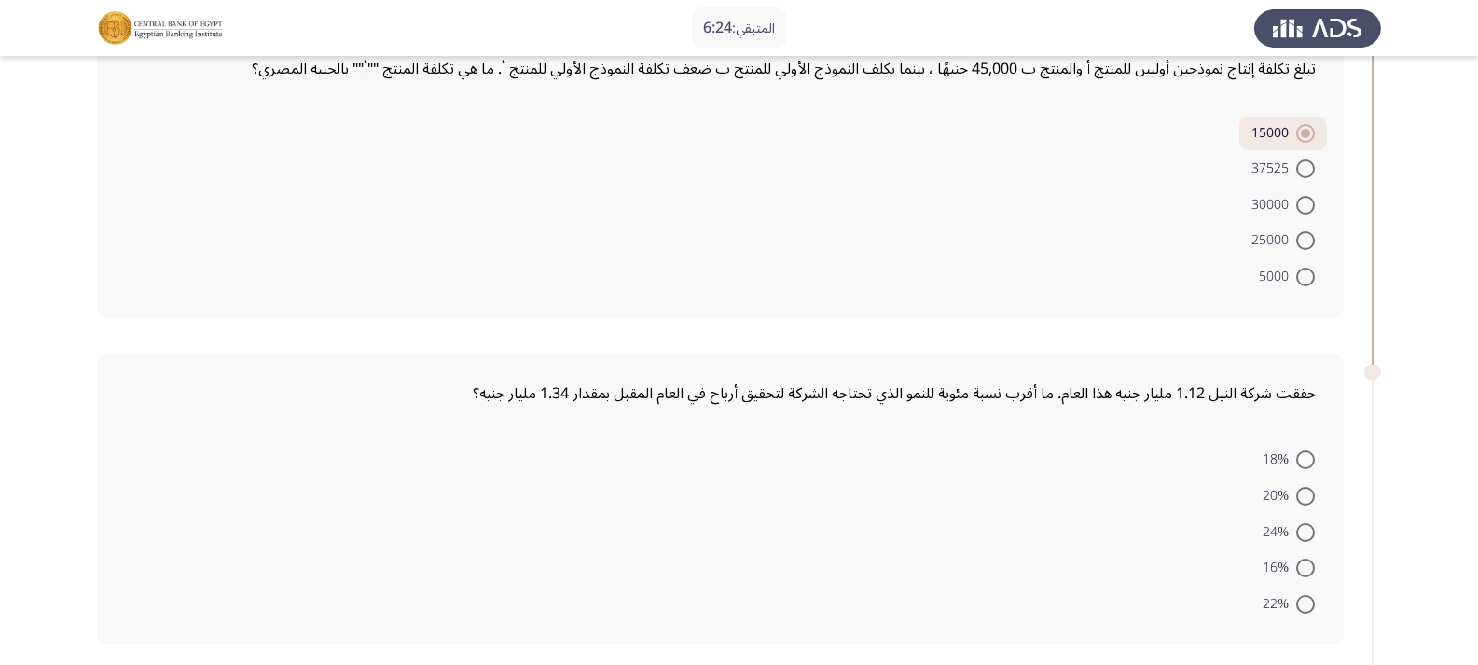
scroll to position [483, 0]
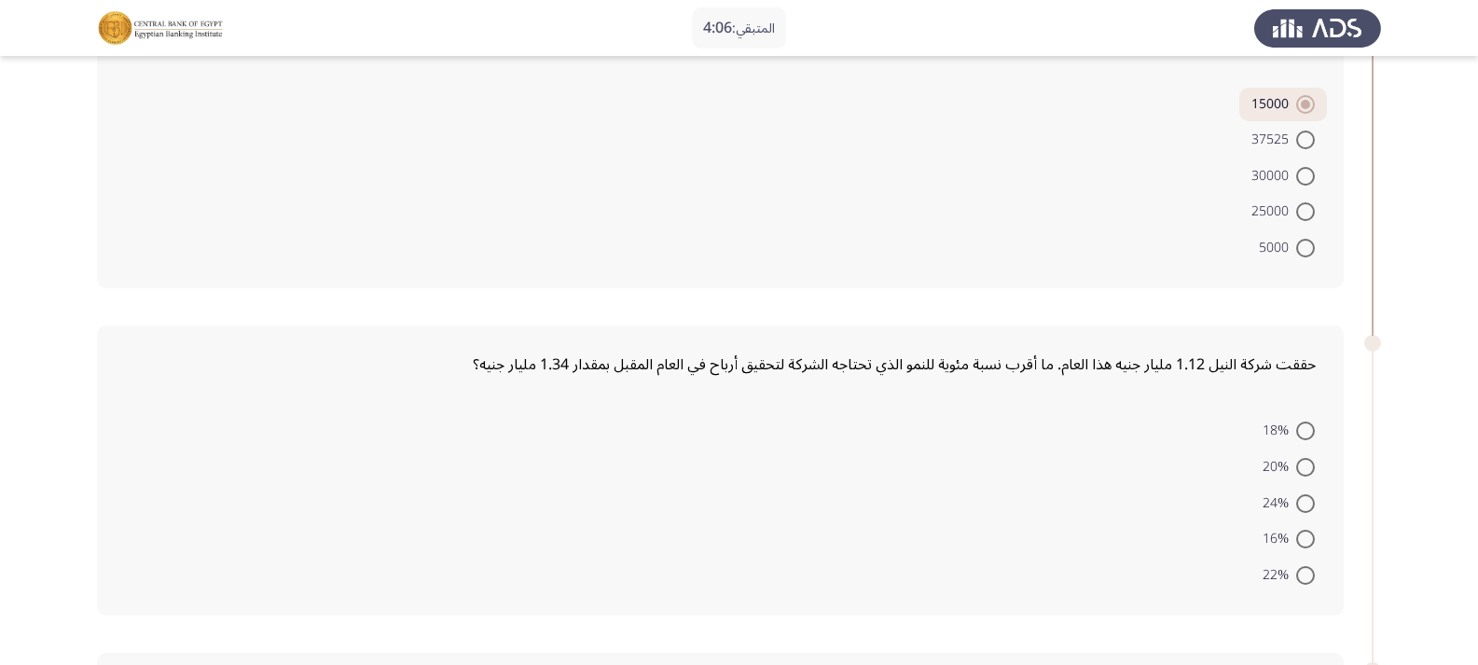
click at [1306, 467] on span at bounding box center [1305, 467] width 19 height 19
click at [1306, 467] on input "20%" at bounding box center [1305, 467] width 19 height 19
radio input "true"
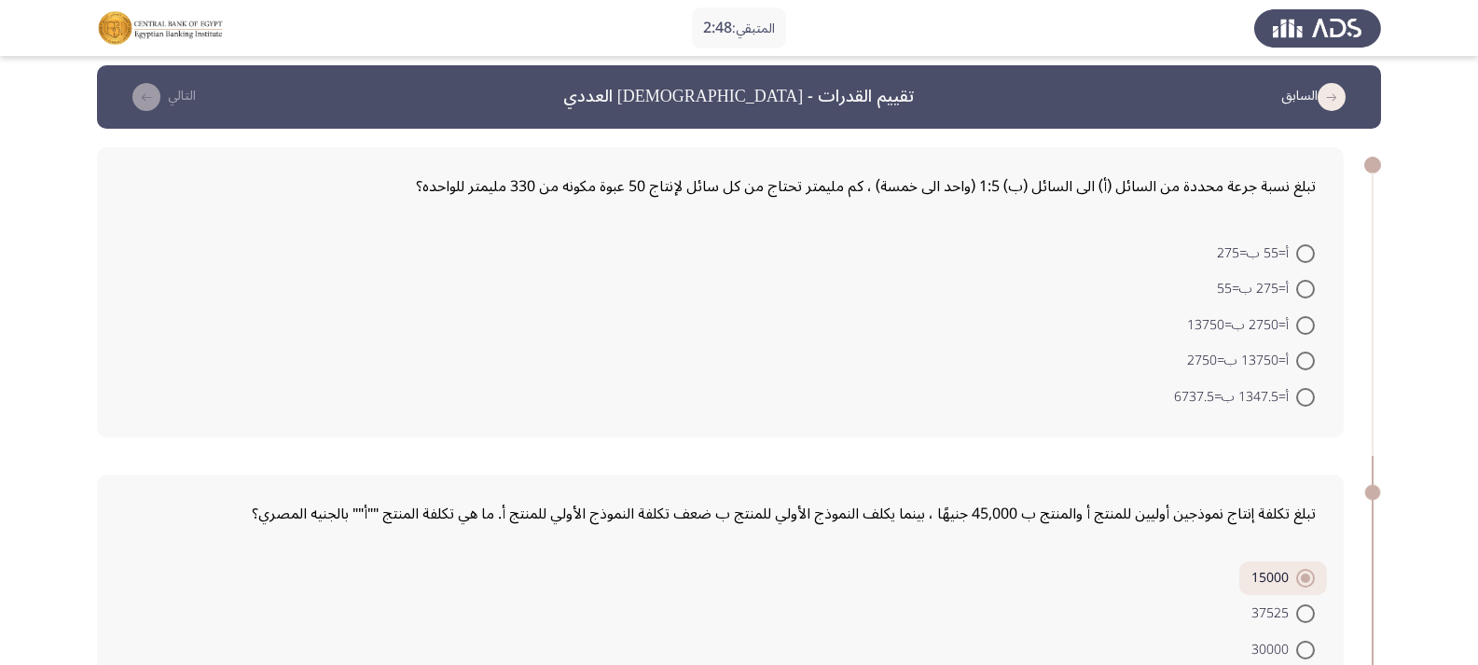
scroll to position [0, 0]
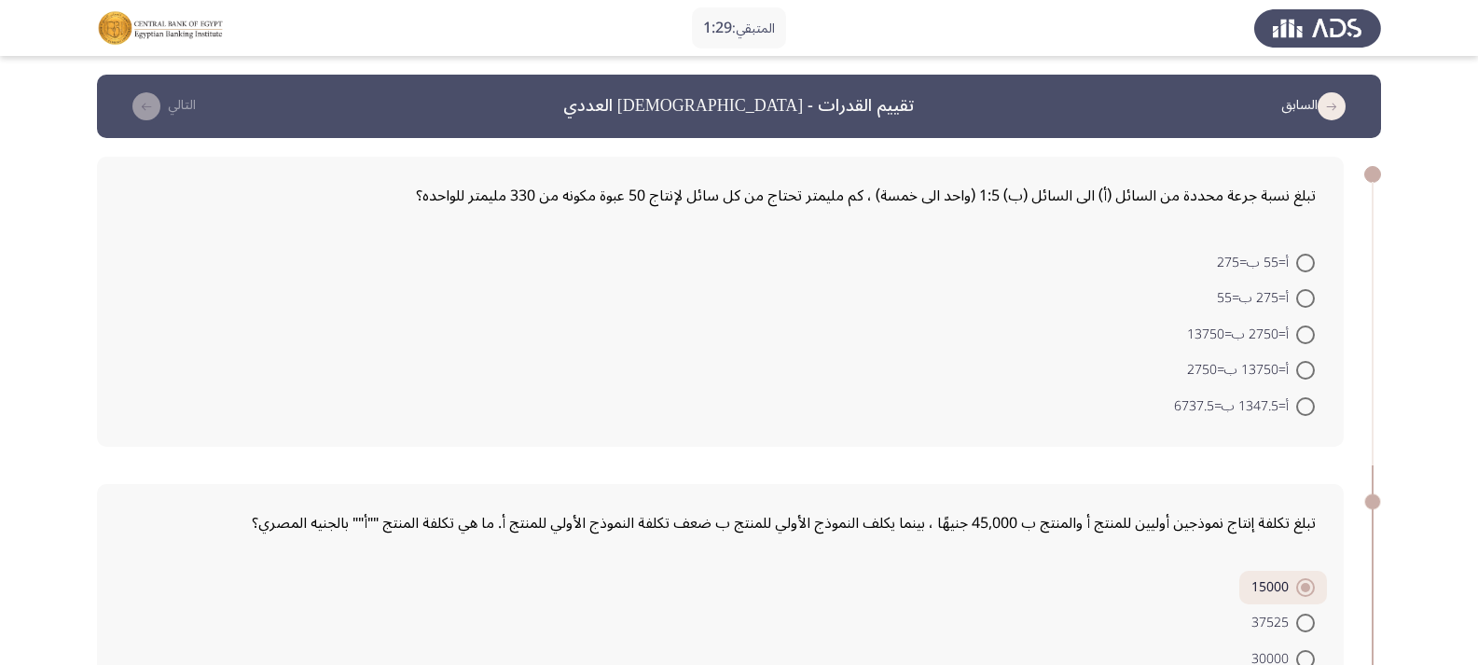
click at [1297, 368] on span at bounding box center [1305, 370] width 19 height 19
click at [1297, 368] on input "أ=13750 ب=2750" at bounding box center [1305, 370] width 19 height 19
radio input "true"
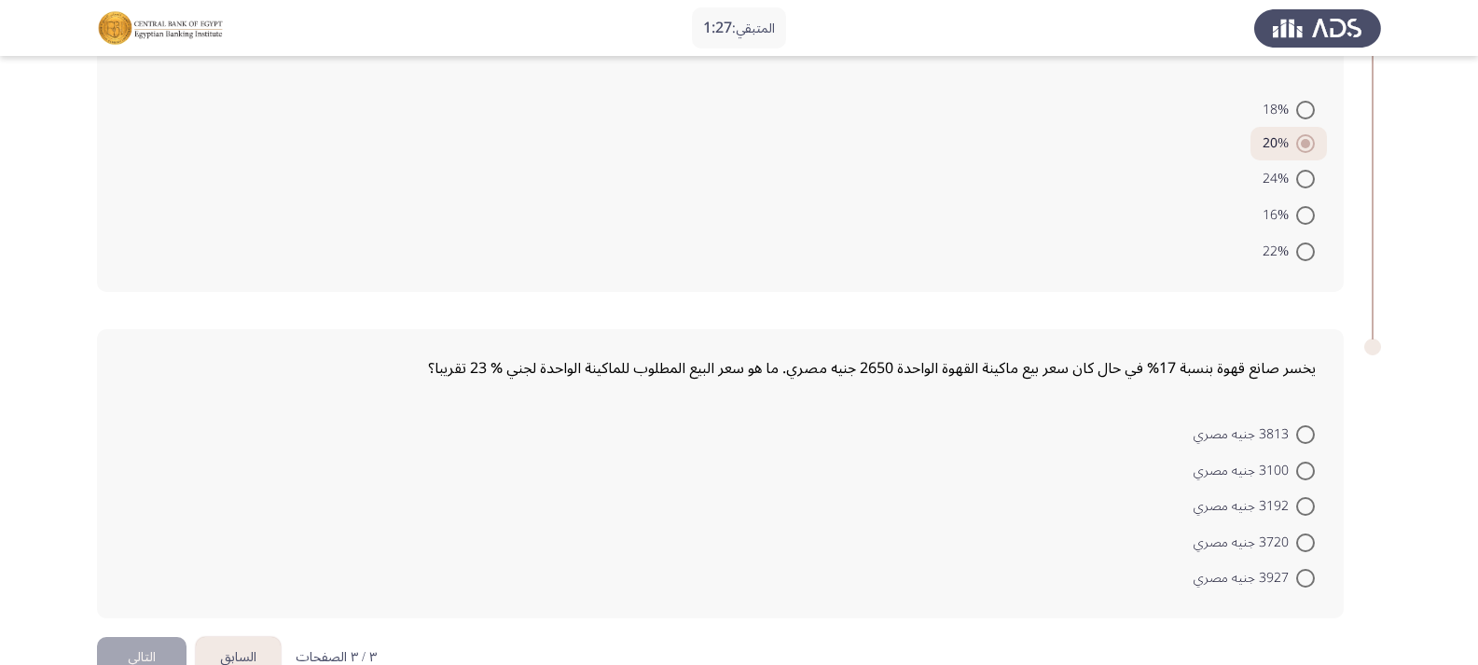
scroll to position [848, 0]
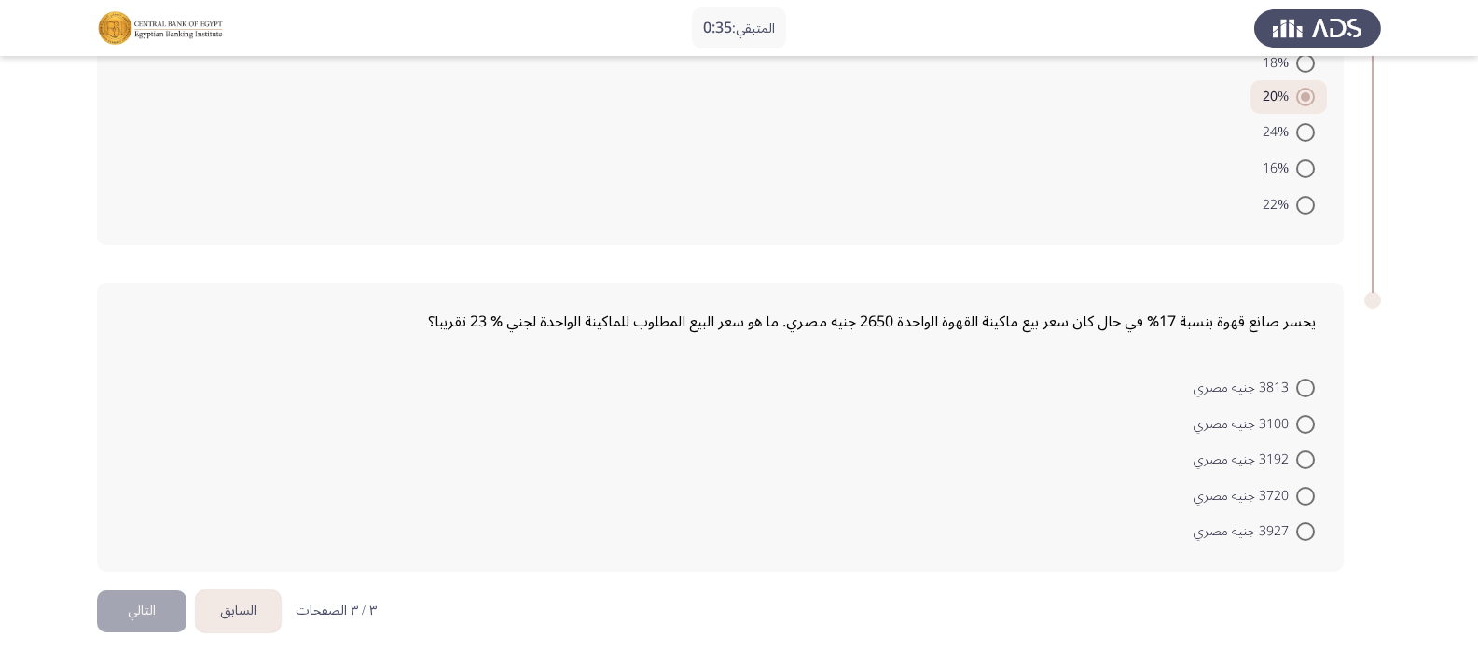
click at [1307, 458] on span at bounding box center [1305, 459] width 19 height 19
click at [1307, 458] on input "3192 جنيه مصري" at bounding box center [1305, 459] width 19 height 19
radio input "true"
click at [131, 601] on button "التالي" at bounding box center [142, 611] width 90 height 42
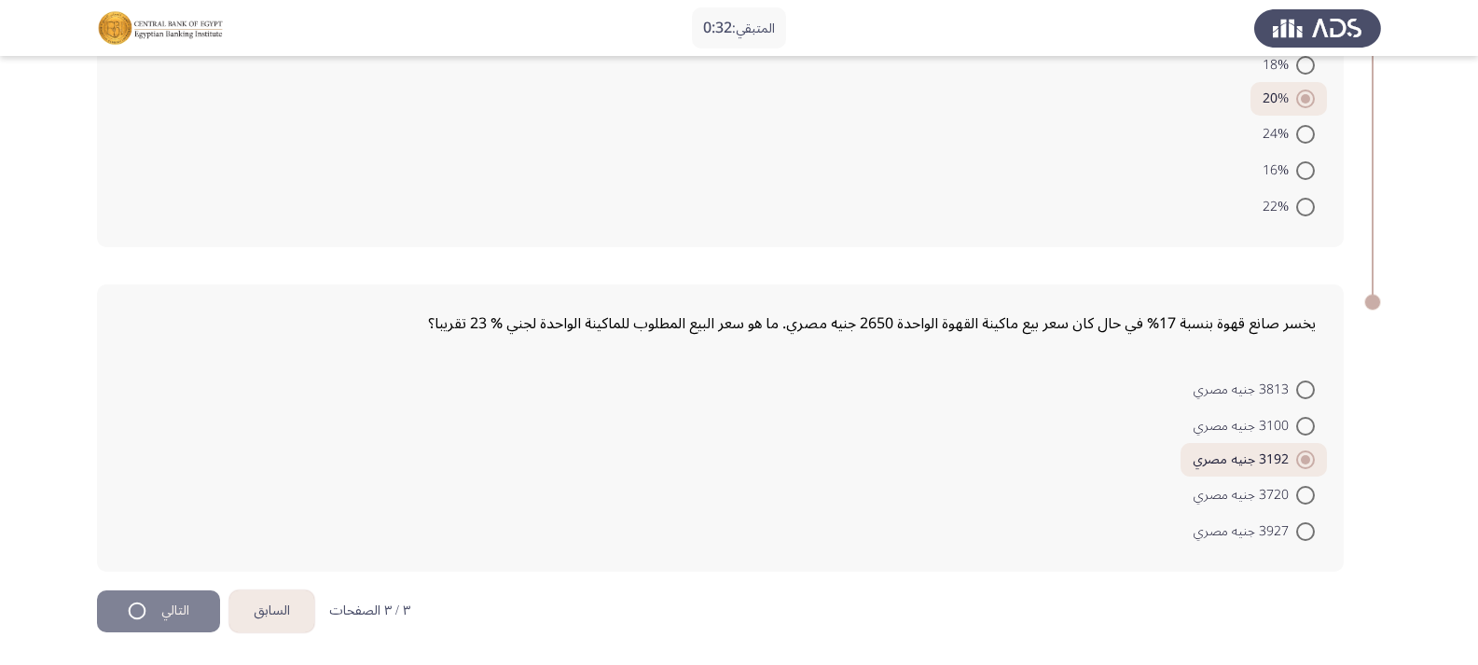
scroll to position [0, 0]
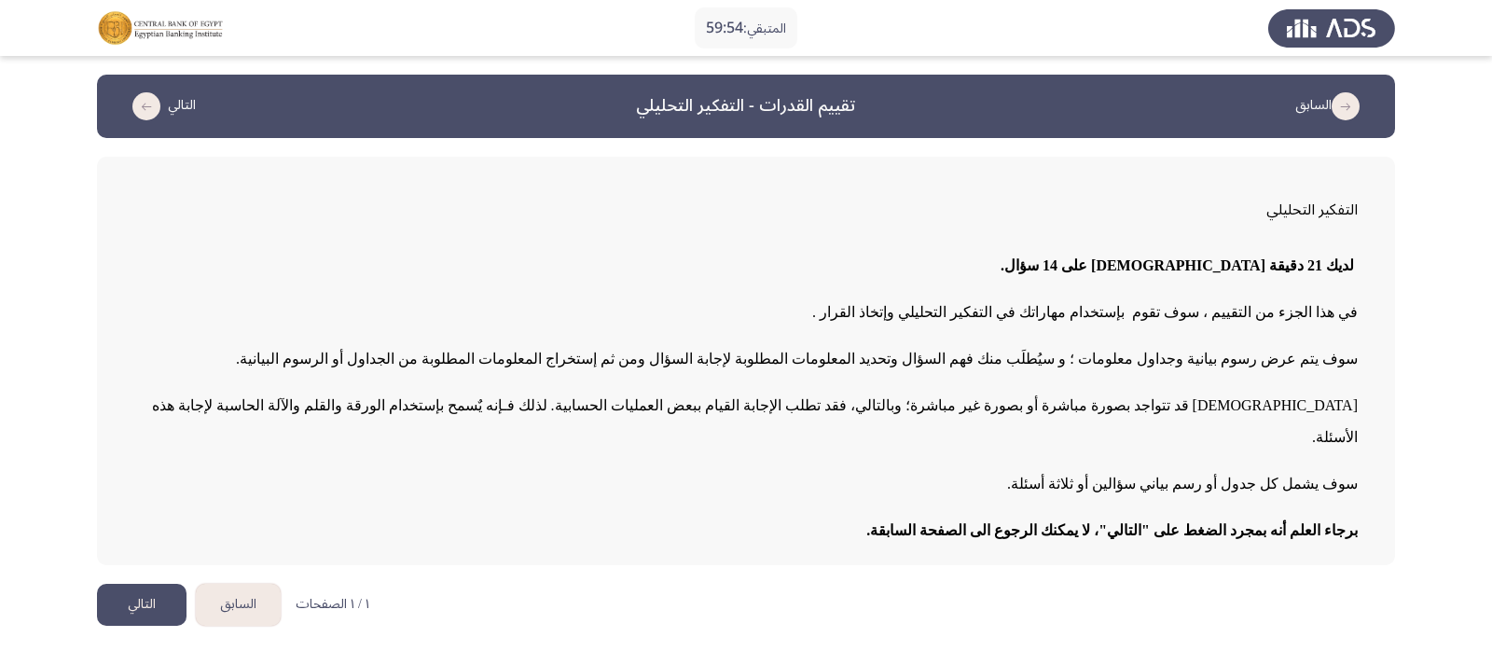
click at [112, 584] on button "التالي" at bounding box center [142, 605] width 90 height 42
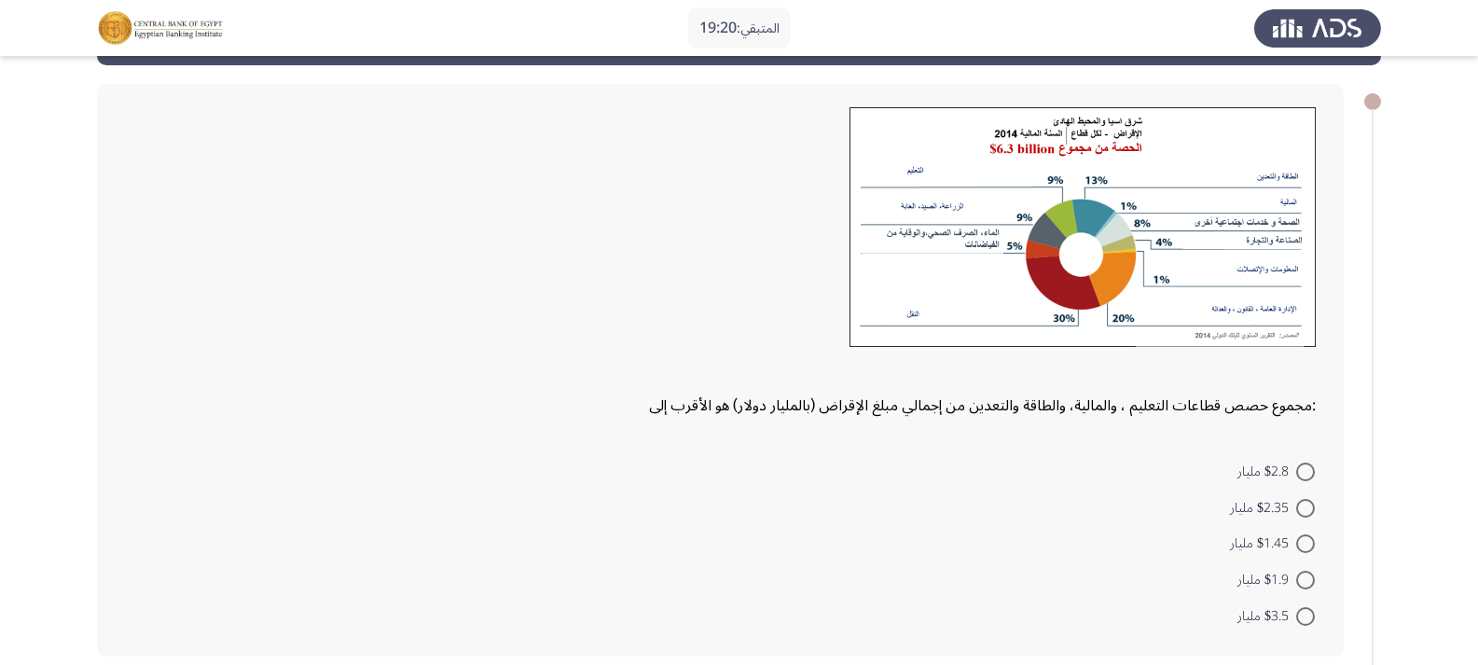
scroll to position [93, 0]
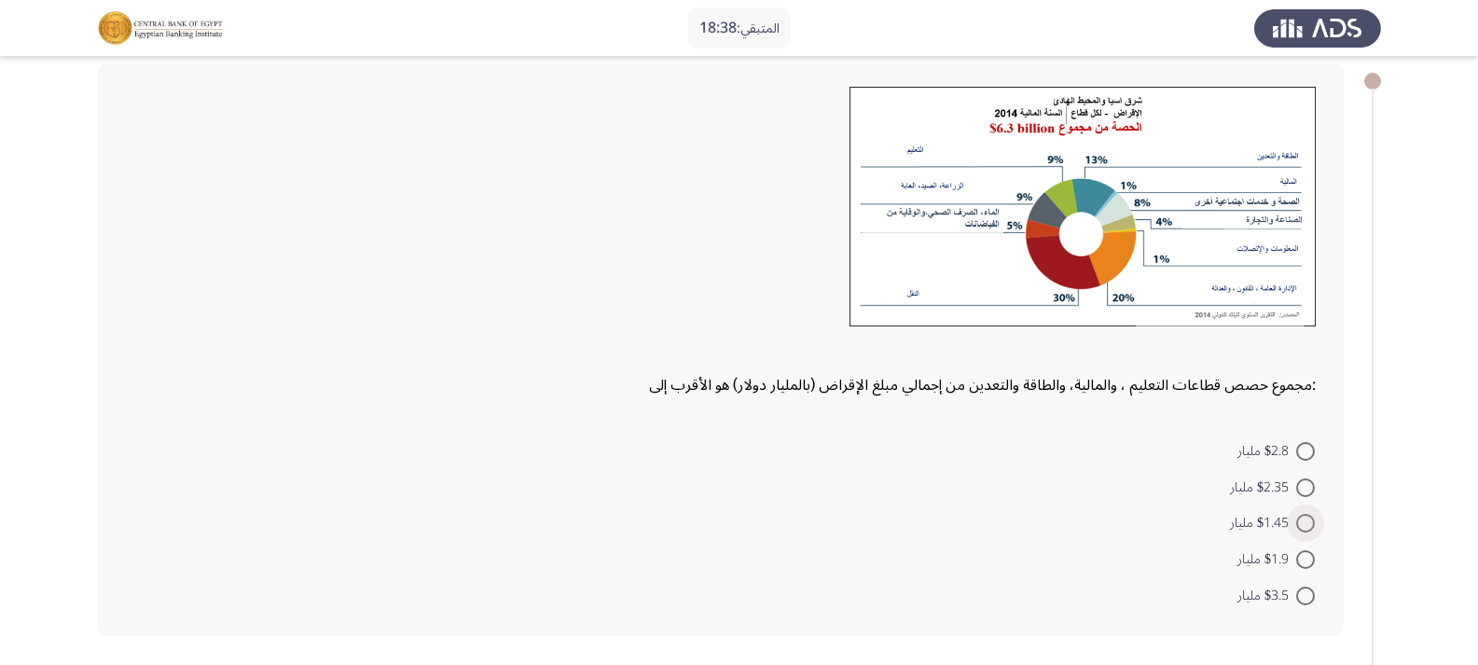
click at [1307, 518] on span at bounding box center [1305, 523] width 19 height 19
click at [1307, 518] on input "$1.45 مليار" at bounding box center [1305, 523] width 19 height 19
radio input "true"
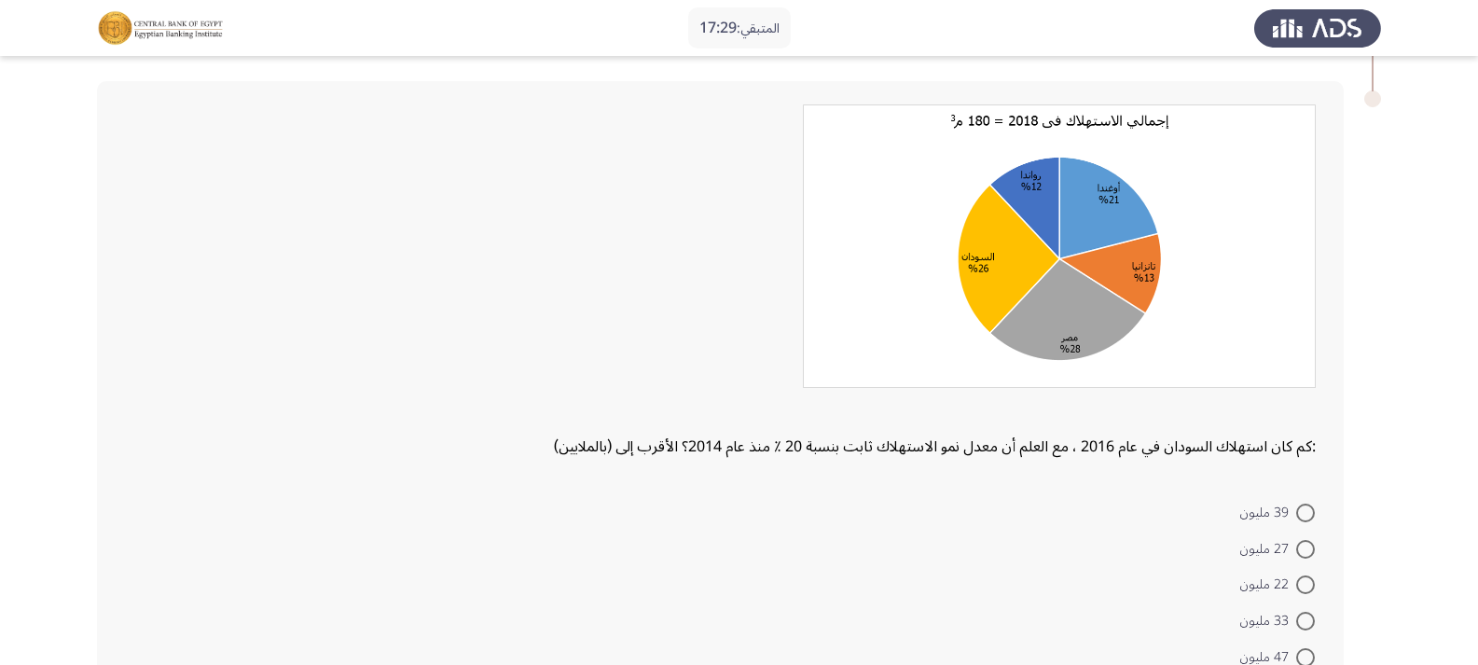
scroll to position [715, 0]
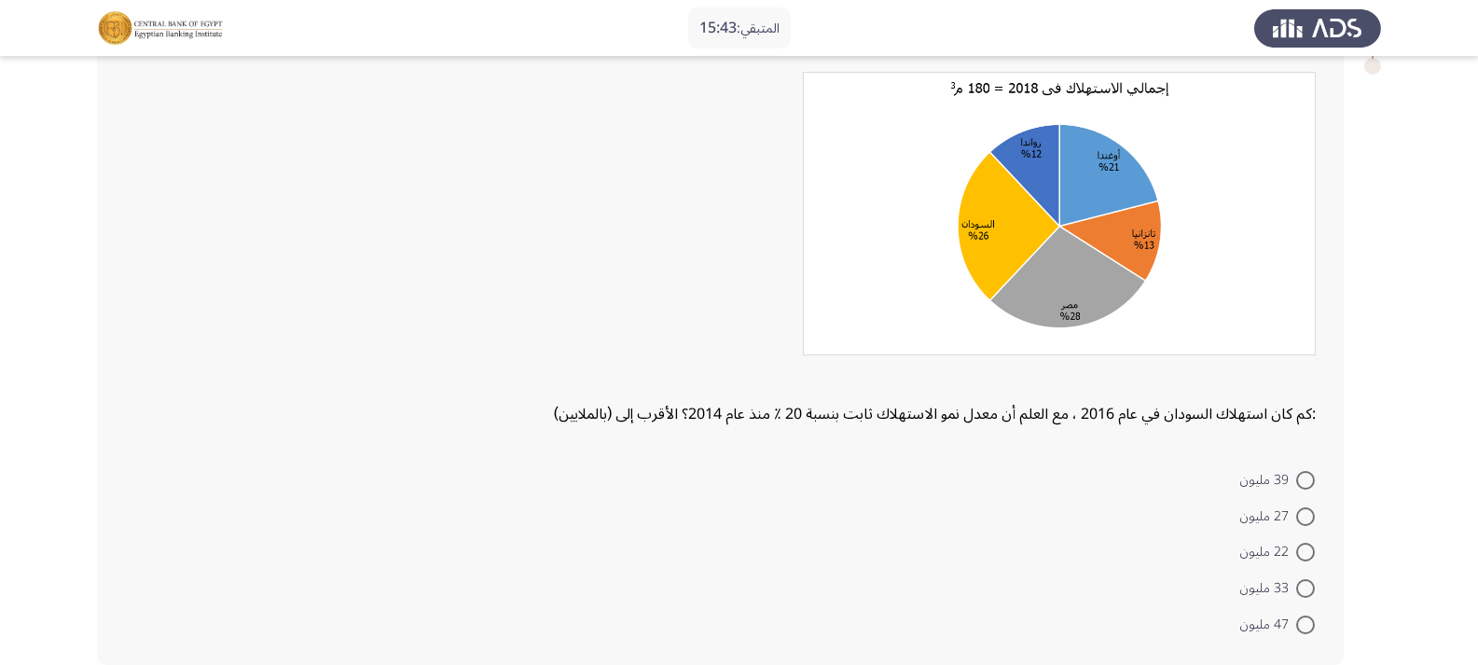
click at [1307, 519] on span at bounding box center [1305, 516] width 19 height 19
click at [1307, 519] on input "27 مليون" at bounding box center [1305, 516] width 19 height 19
radio input "true"
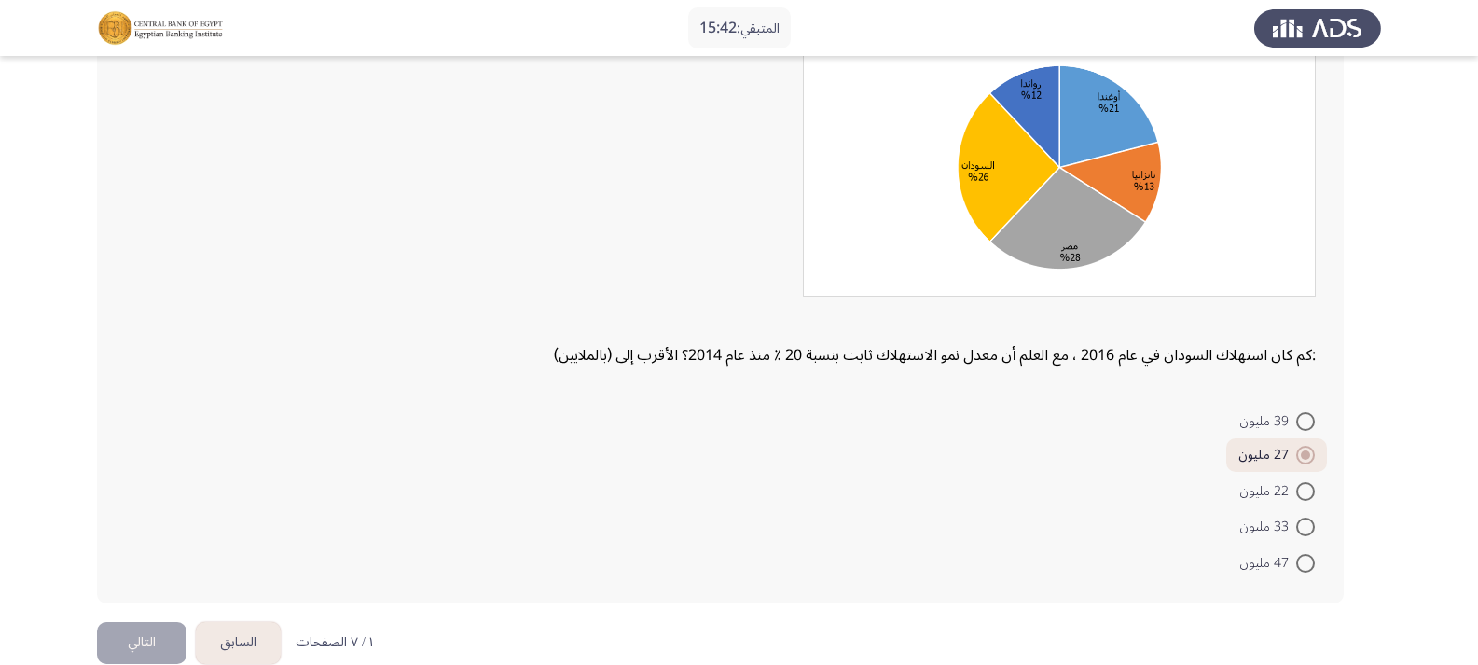
scroll to position [806, 0]
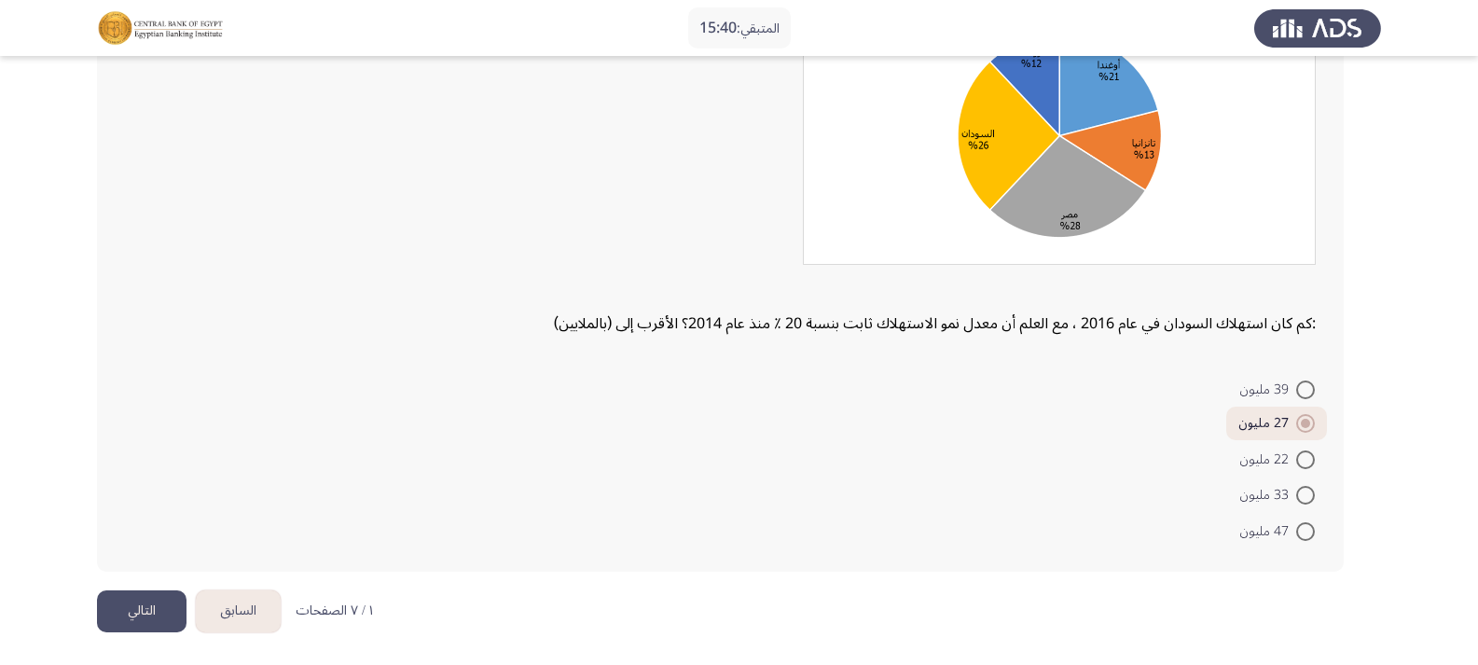
click at [143, 618] on button "التالي" at bounding box center [142, 611] width 90 height 42
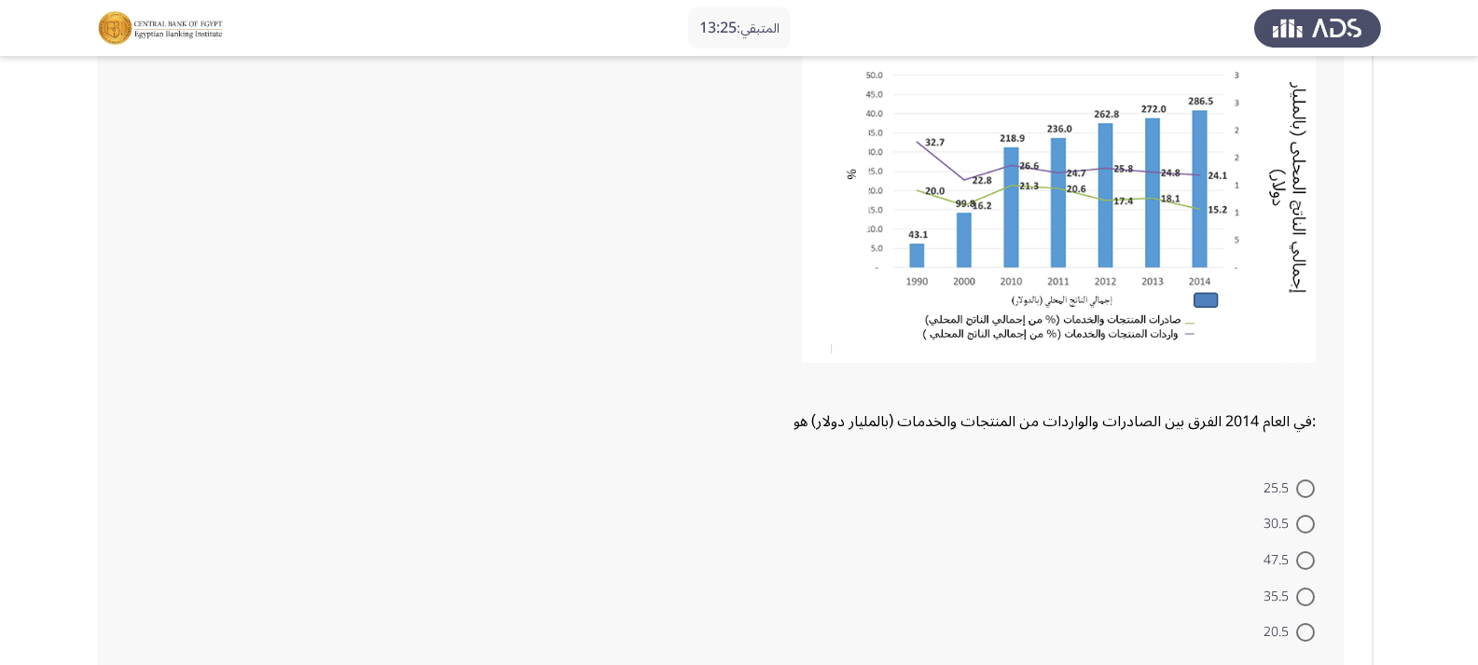
scroll to position [186, 0]
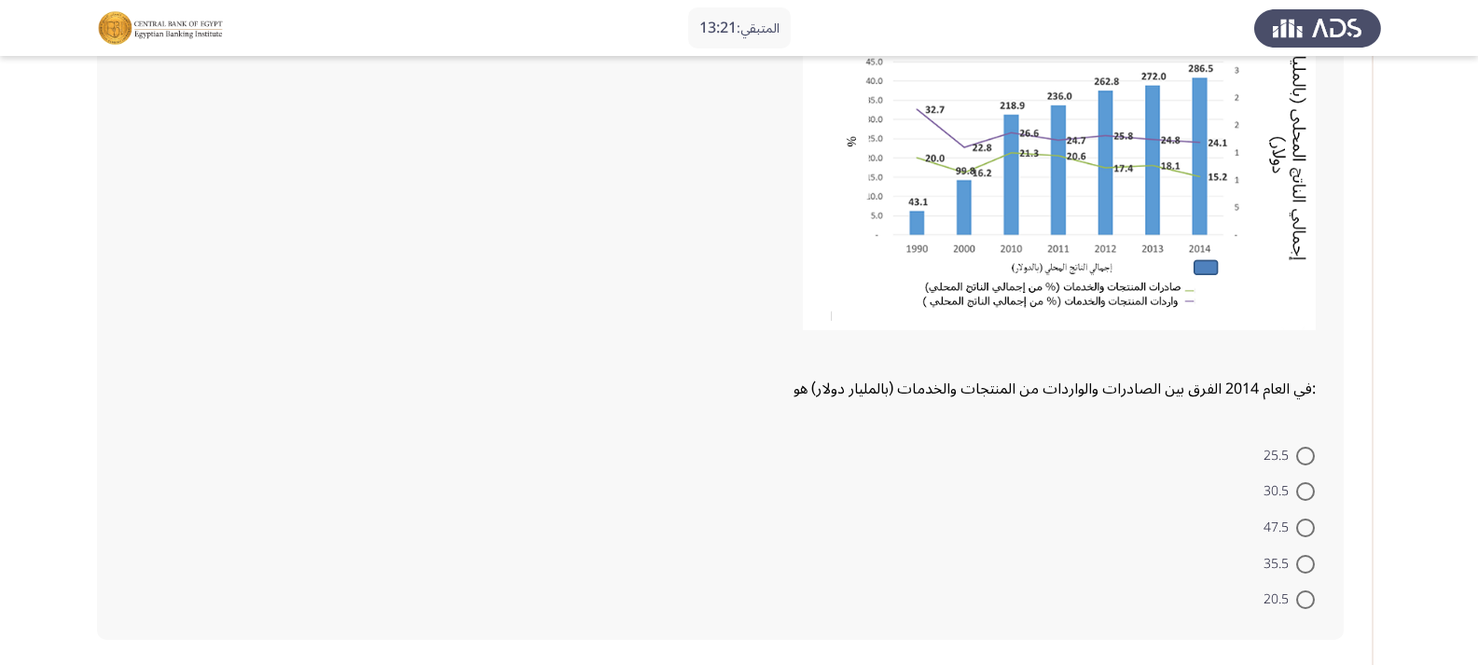
click at [1302, 456] on span at bounding box center [1305, 456] width 19 height 19
click at [1302, 456] on input "25.5" at bounding box center [1305, 456] width 19 height 19
radio input "true"
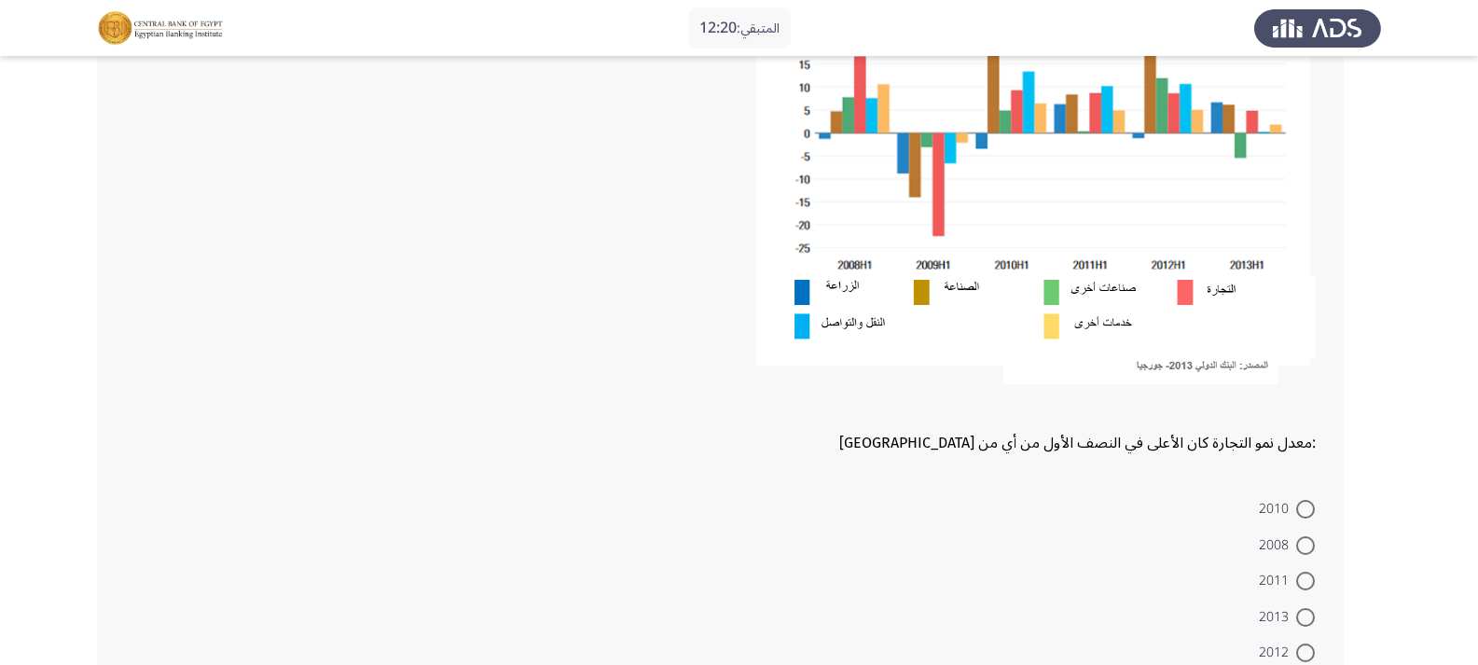
scroll to position [932, 0]
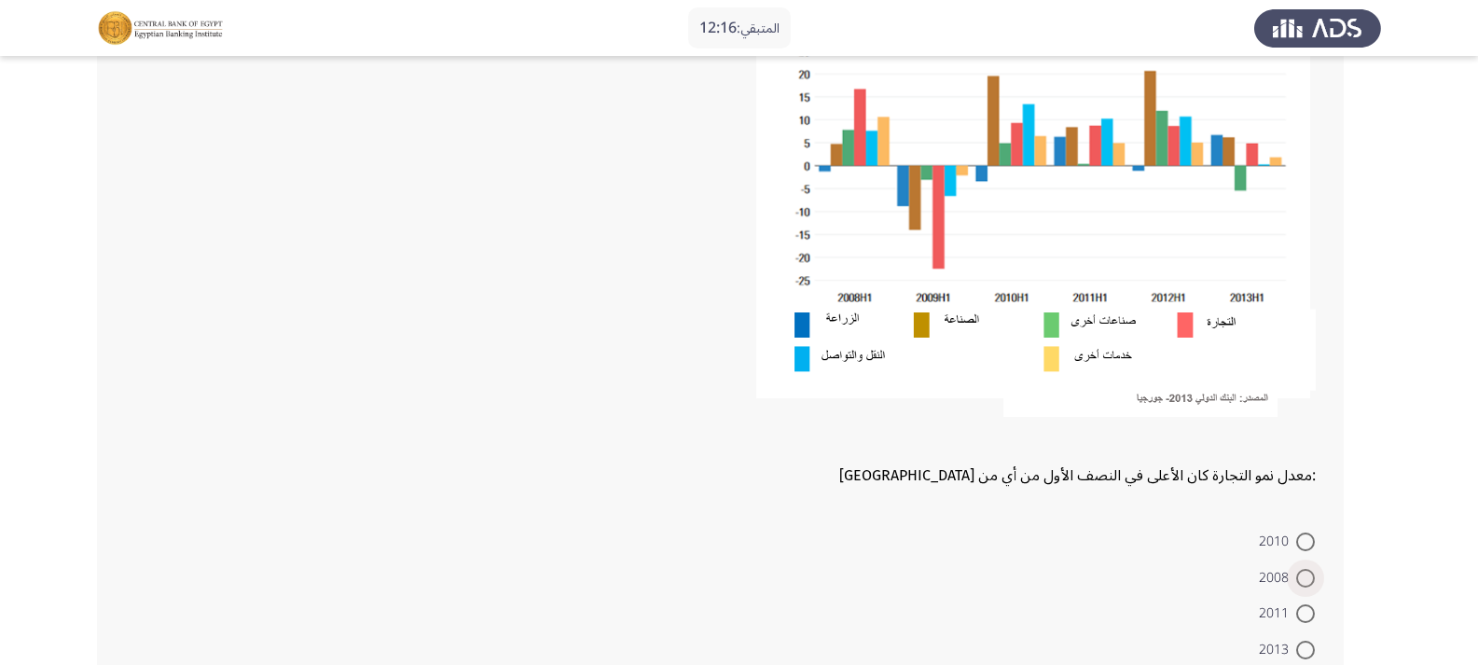
click at [1303, 571] on span at bounding box center [1305, 578] width 19 height 19
click at [1303, 571] on input "2008" at bounding box center [1305, 578] width 19 height 19
radio input "true"
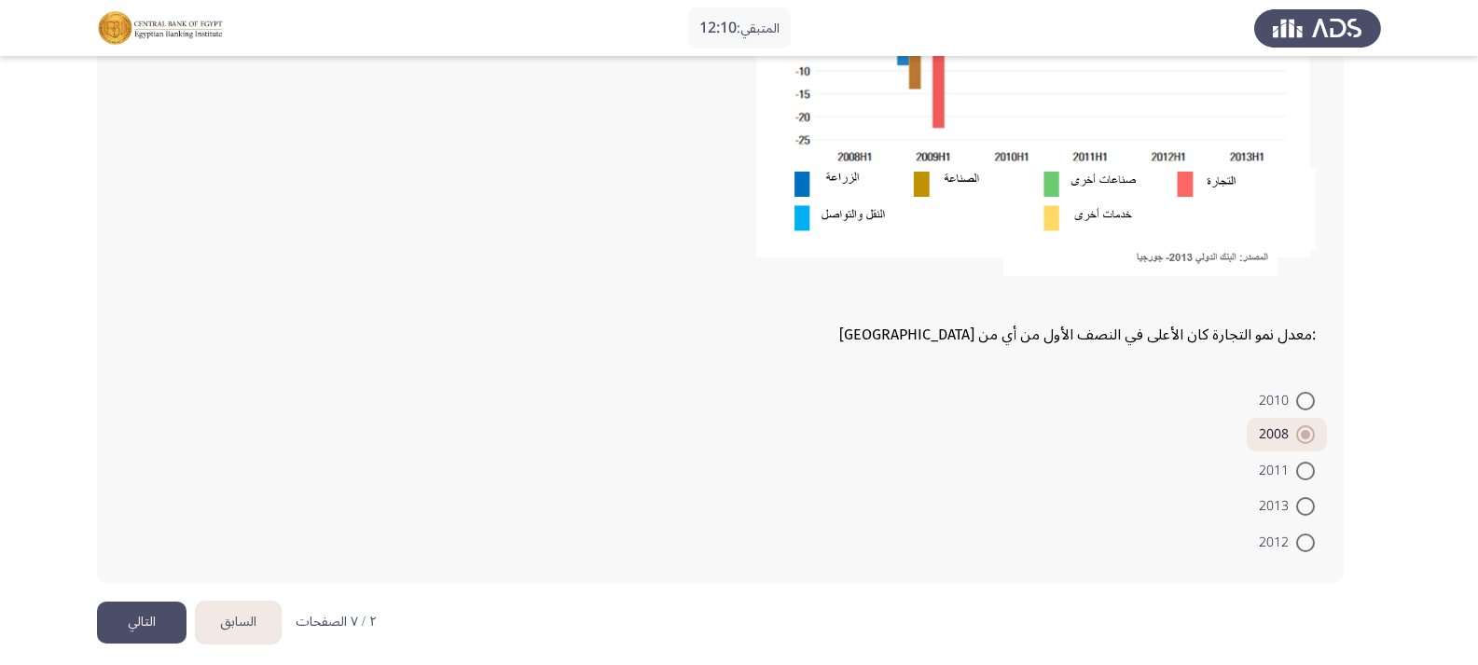
scroll to position [1084, 0]
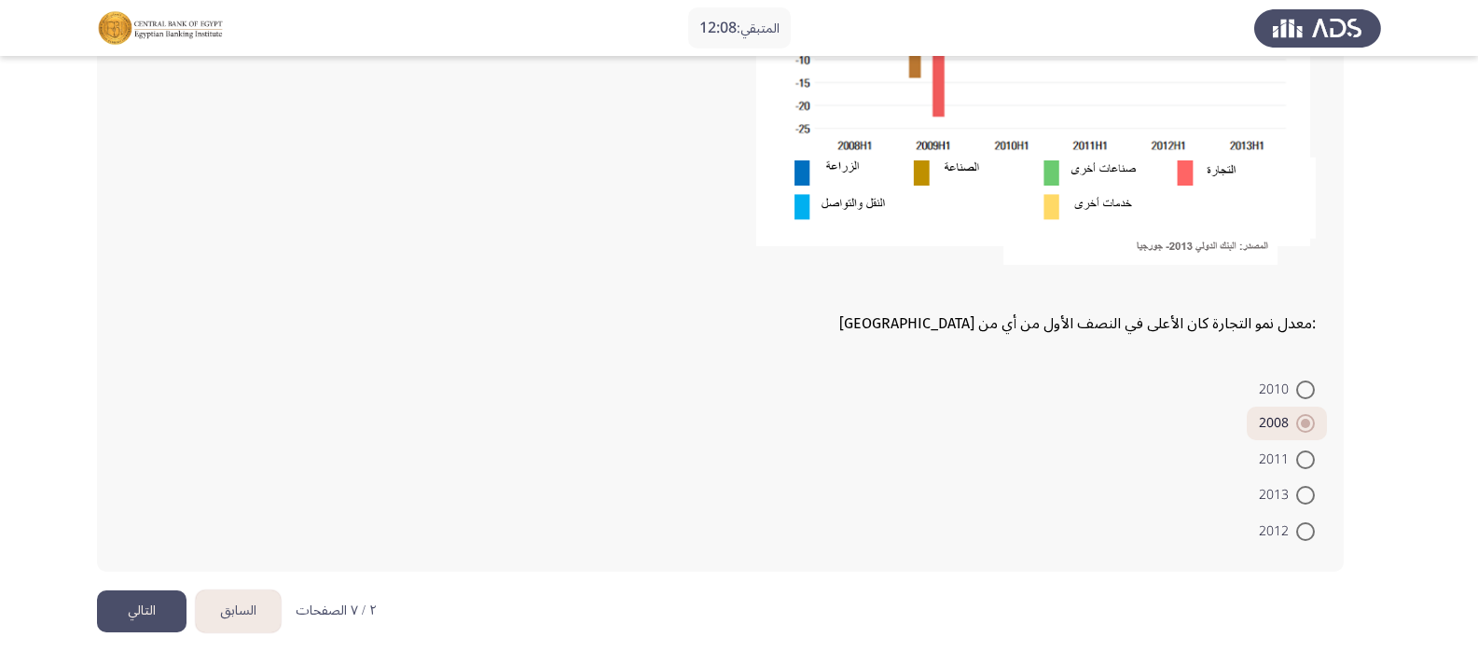
click at [142, 613] on button "التالي" at bounding box center [142, 611] width 90 height 42
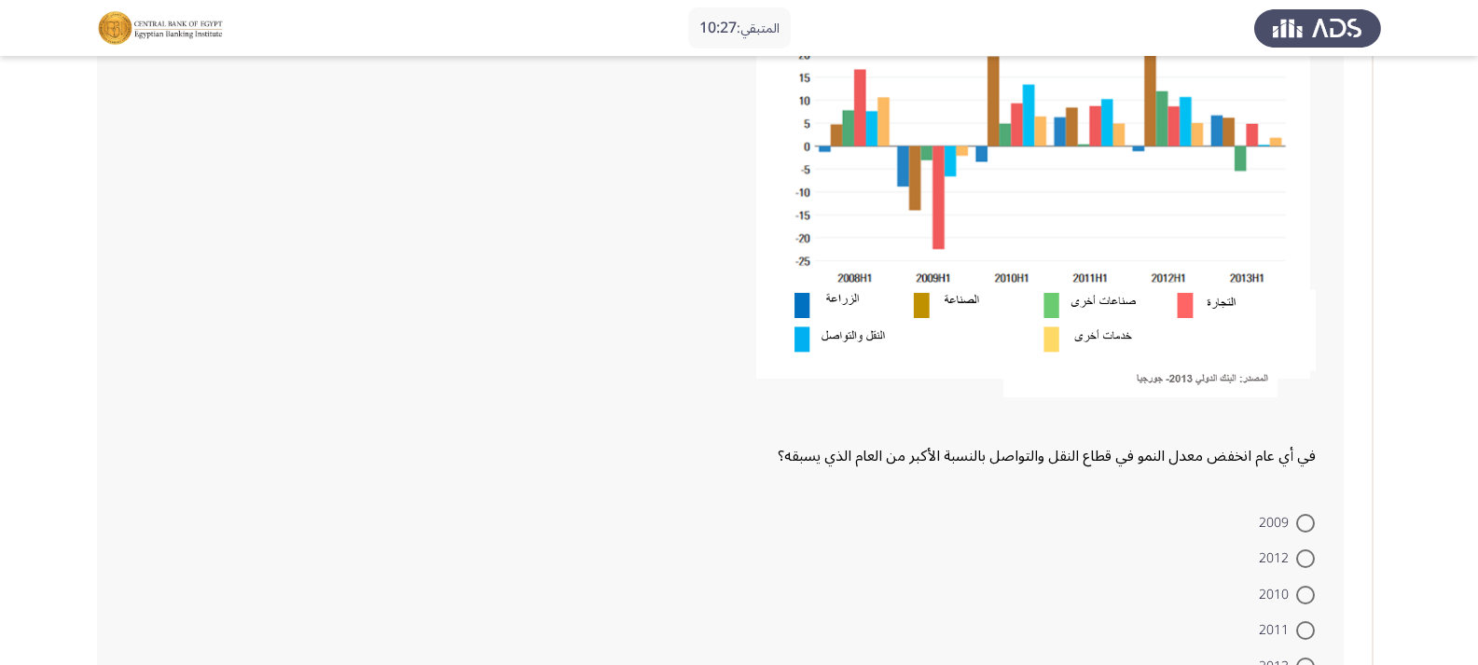
scroll to position [280, 0]
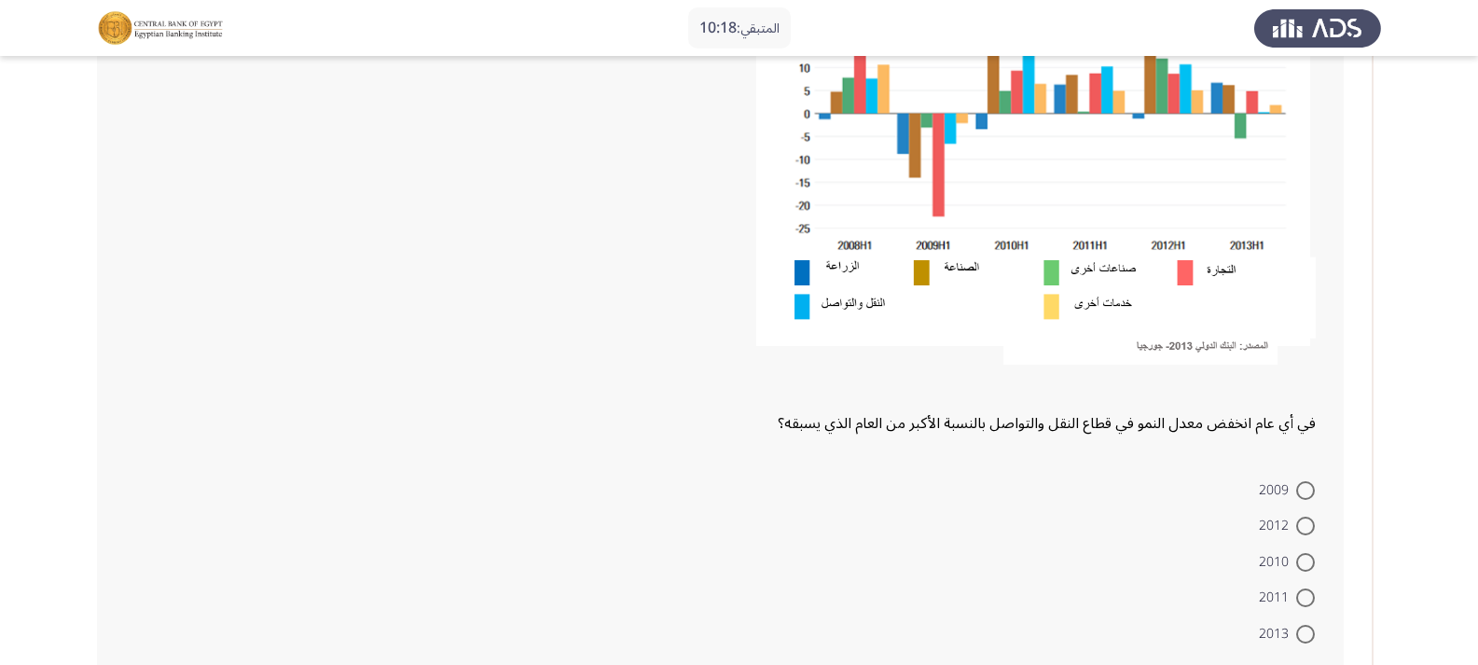
click at [1299, 555] on span at bounding box center [1305, 562] width 19 height 19
click at [1299, 555] on input "2010" at bounding box center [1305, 562] width 19 height 19
radio input "true"
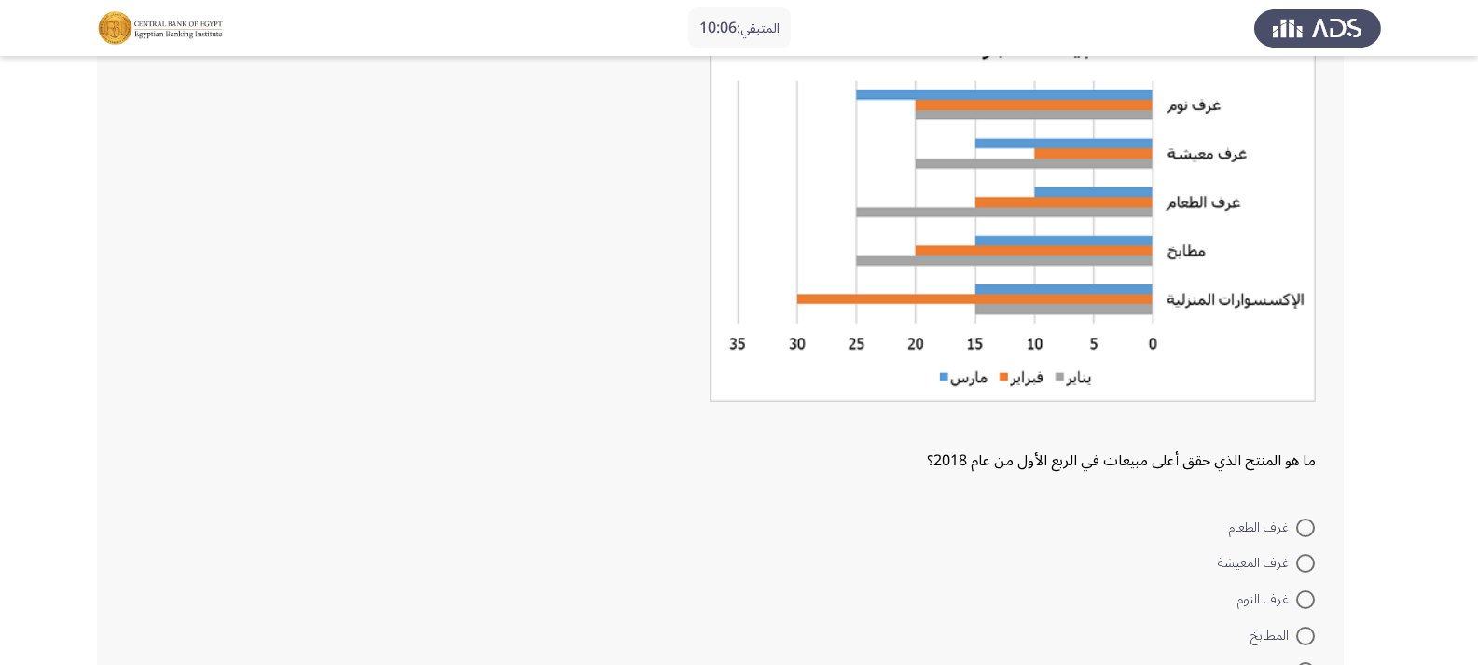
scroll to position [932, 0]
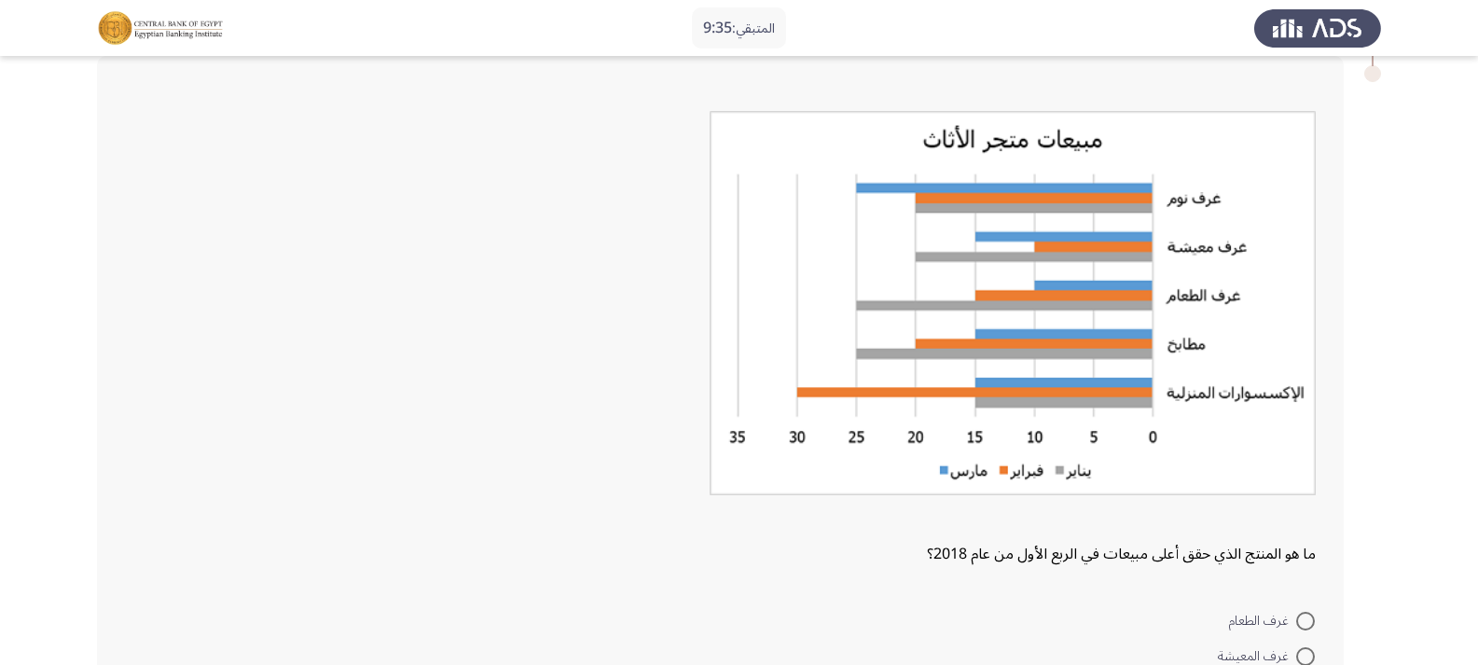
click at [1300, 613] on span at bounding box center [1305, 621] width 19 height 19
click at [1300, 613] on input "غرف الطعام" at bounding box center [1305, 621] width 19 height 19
radio input "true"
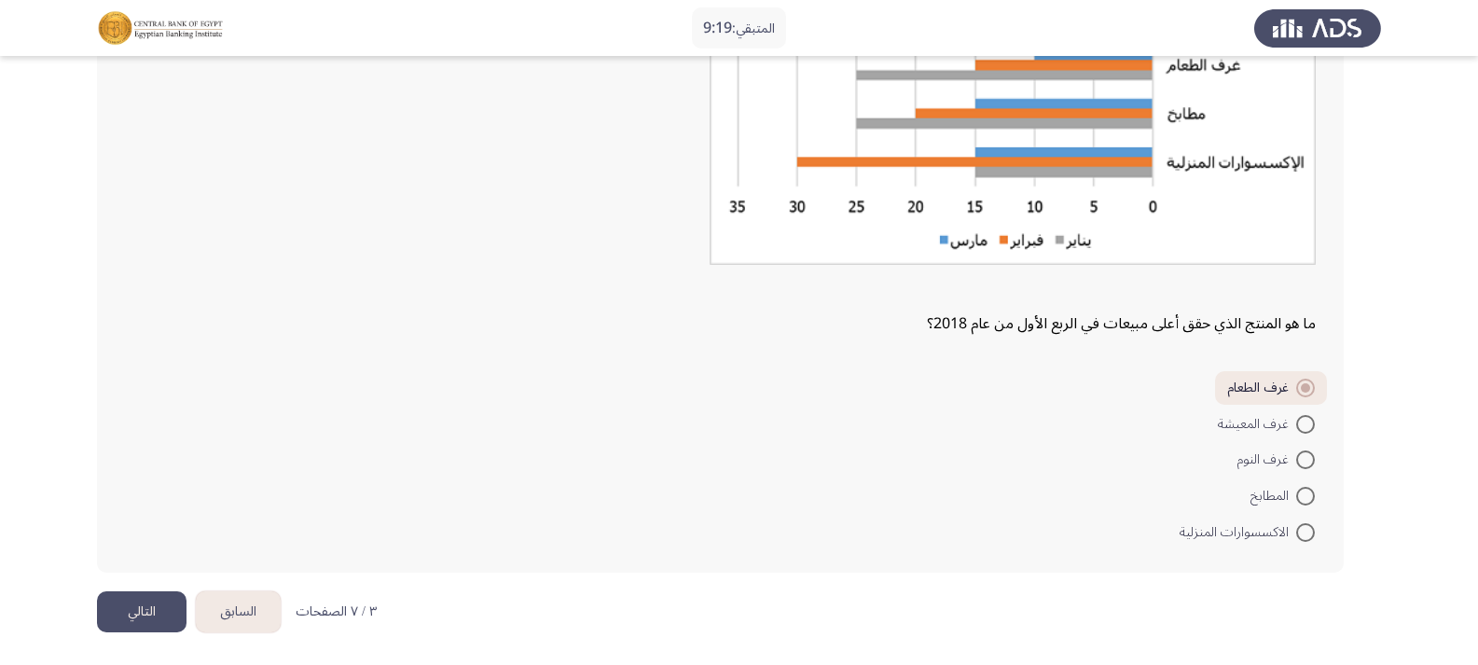
scroll to position [1164, 0]
click at [1302, 459] on span at bounding box center [1305, 458] width 19 height 19
click at [1302, 459] on input "غرف النوم" at bounding box center [1305, 458] width 19 height 19
radio input "true"
click at [148, 603] on button "التالي" at bounding box center [142, 611] width 90 height 42
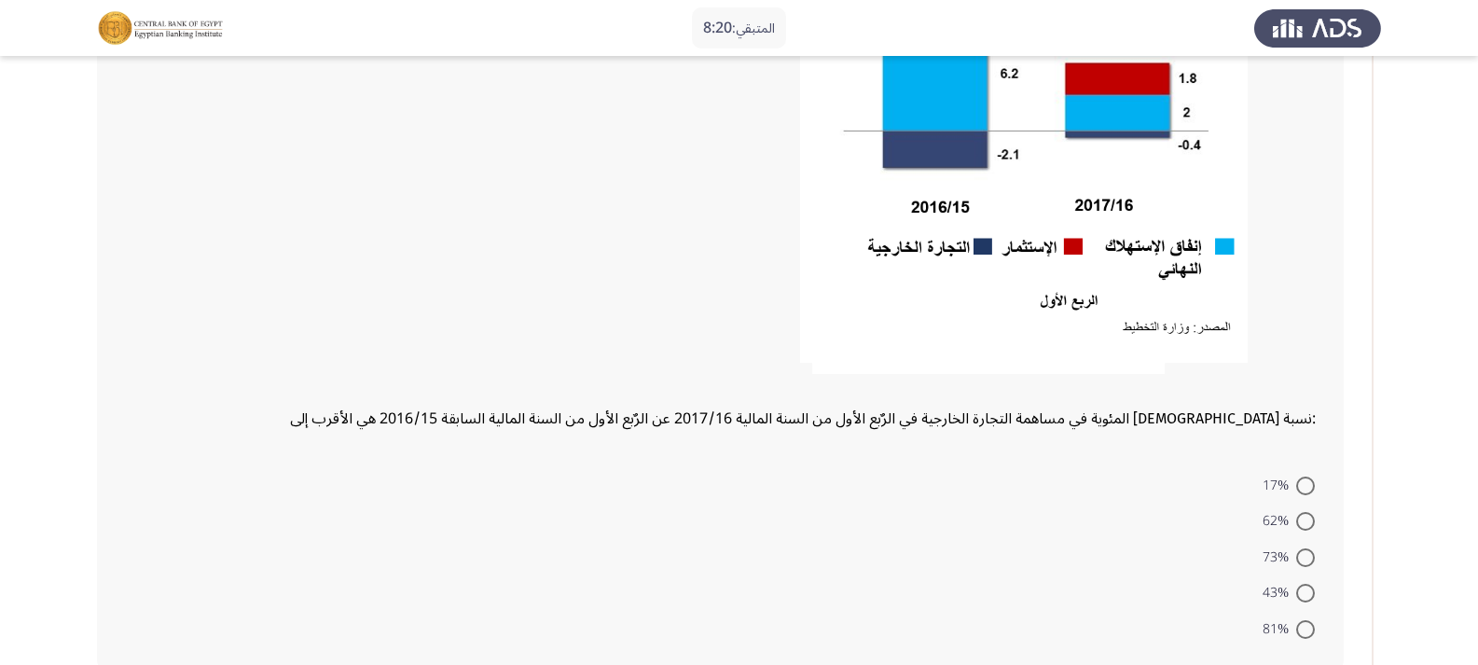
scroll to position [373, 0]
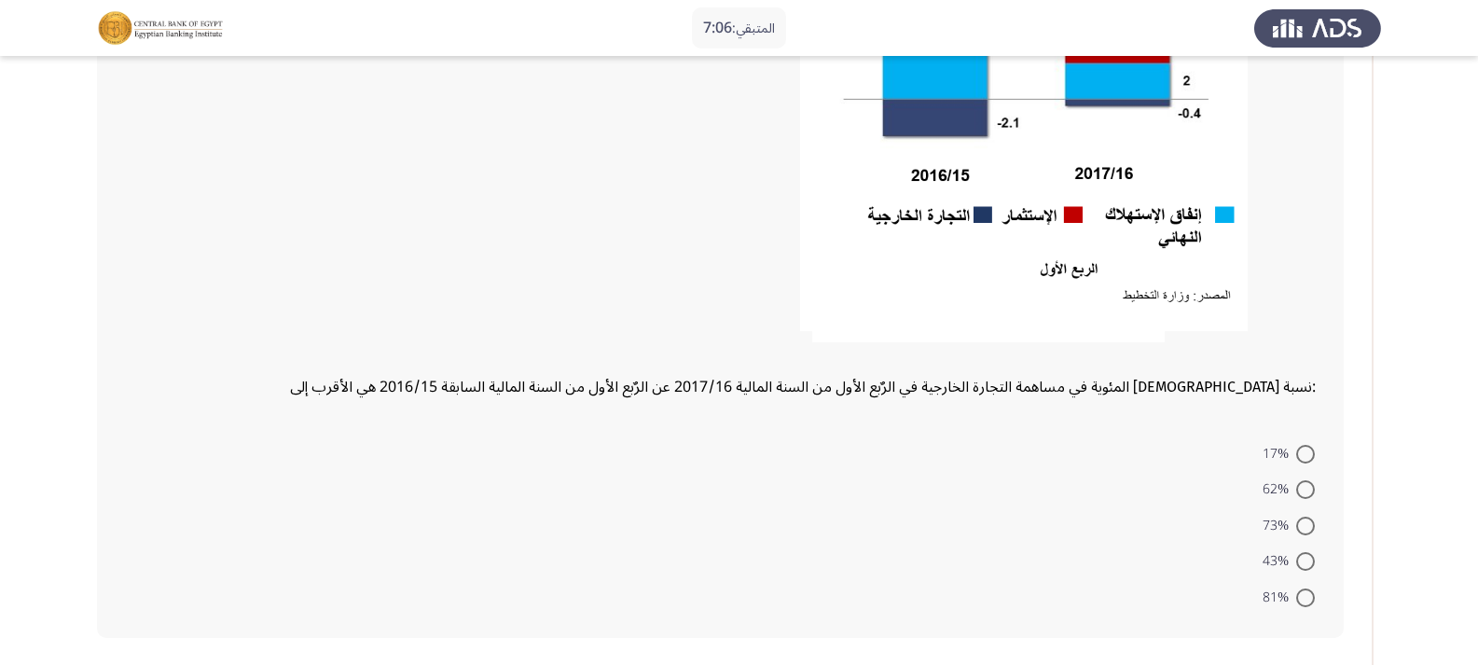
click at [1309, 457] on span at bounding box center [1305, 454] width 19 height 19
click at [1309, 457] on input "17%" at bounding box center [1305, 454] width 19 height 19
radio input "true"
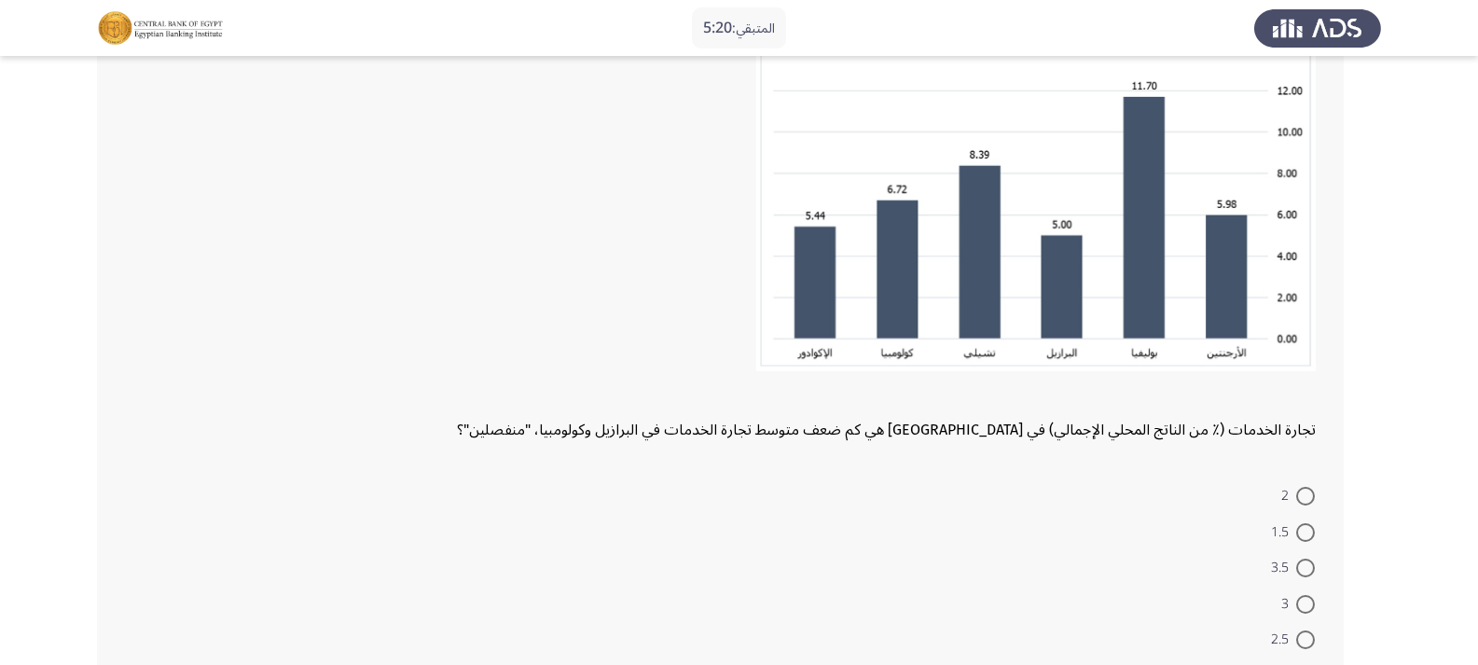
scroll to position [1119, 0]
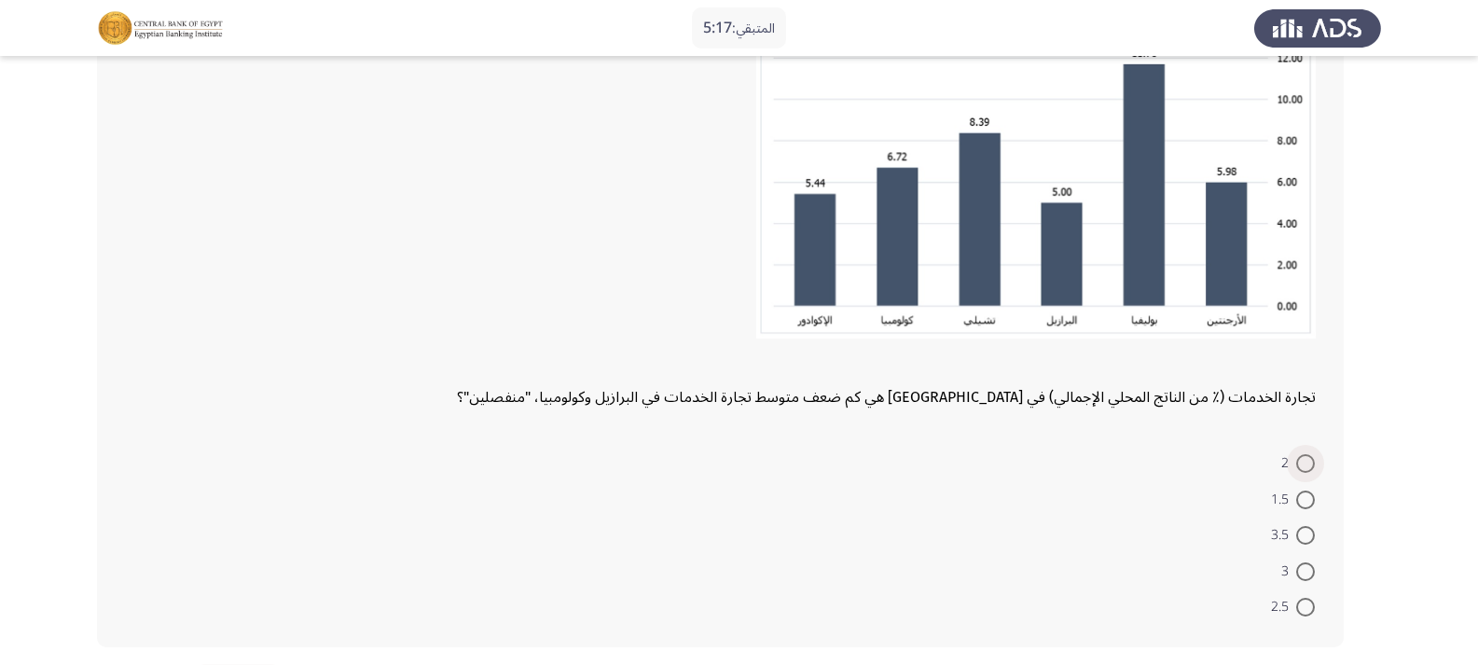
click at [1305, 461] on span at bounding box center [1305, 463] width 19 height 19
click at [1305, 461] on input "2" at bounding box center [1305, 463] width 19 height 19
radio input "true"
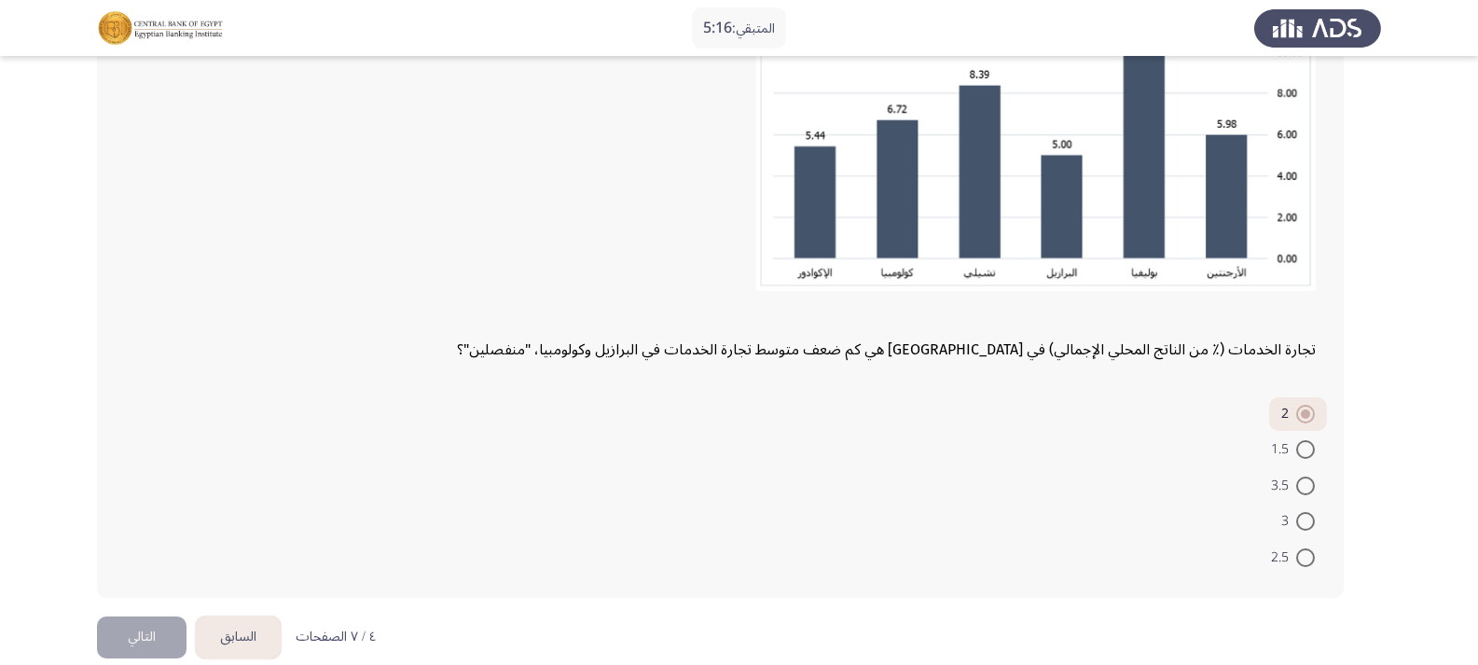
scroll to position [1192, 0]
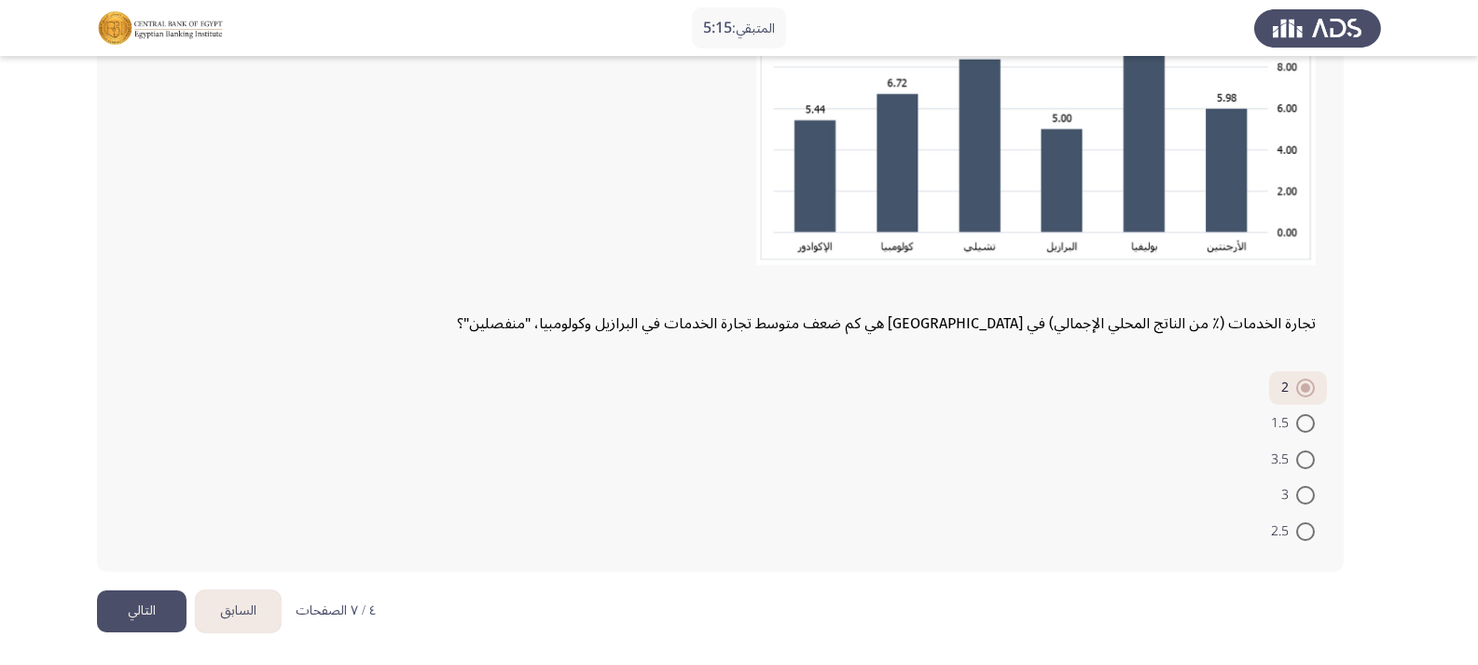
click at [168, 600] on button "التالي" at bounding box center [142, 611] width 90 height 42
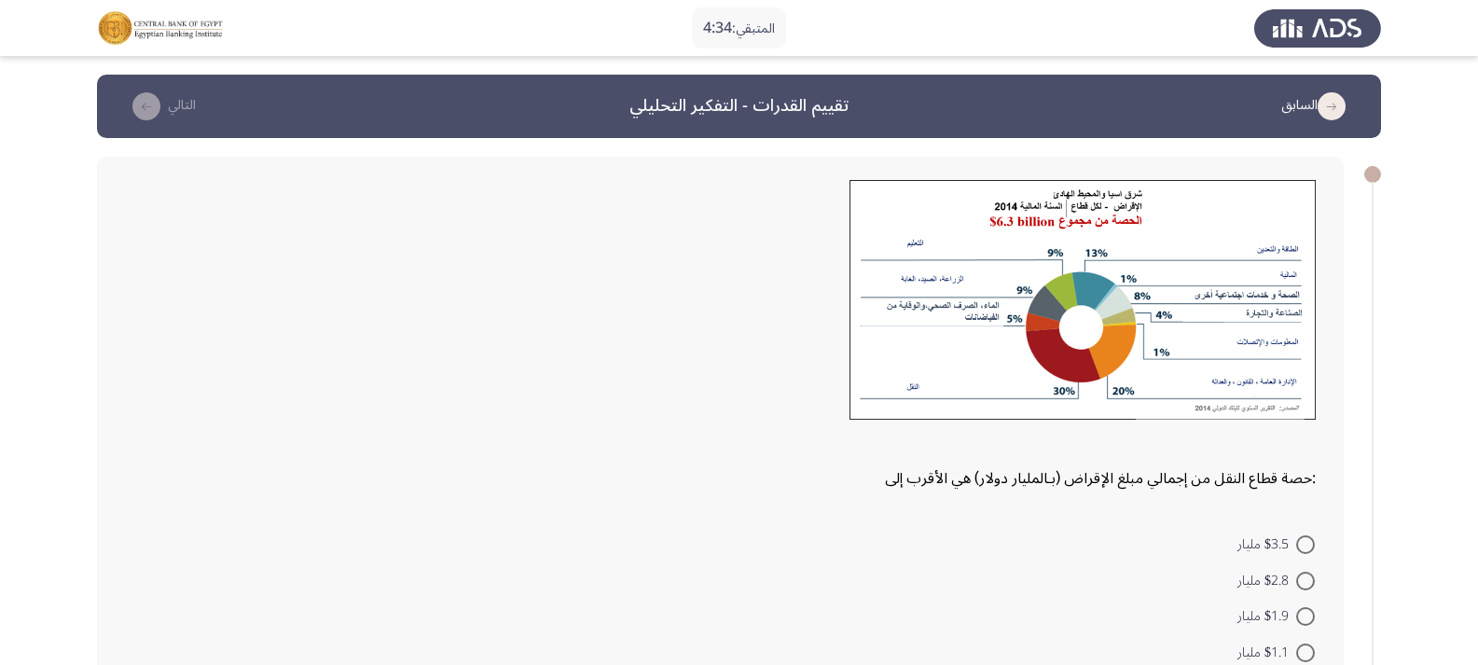
scroll to position [93, 0]
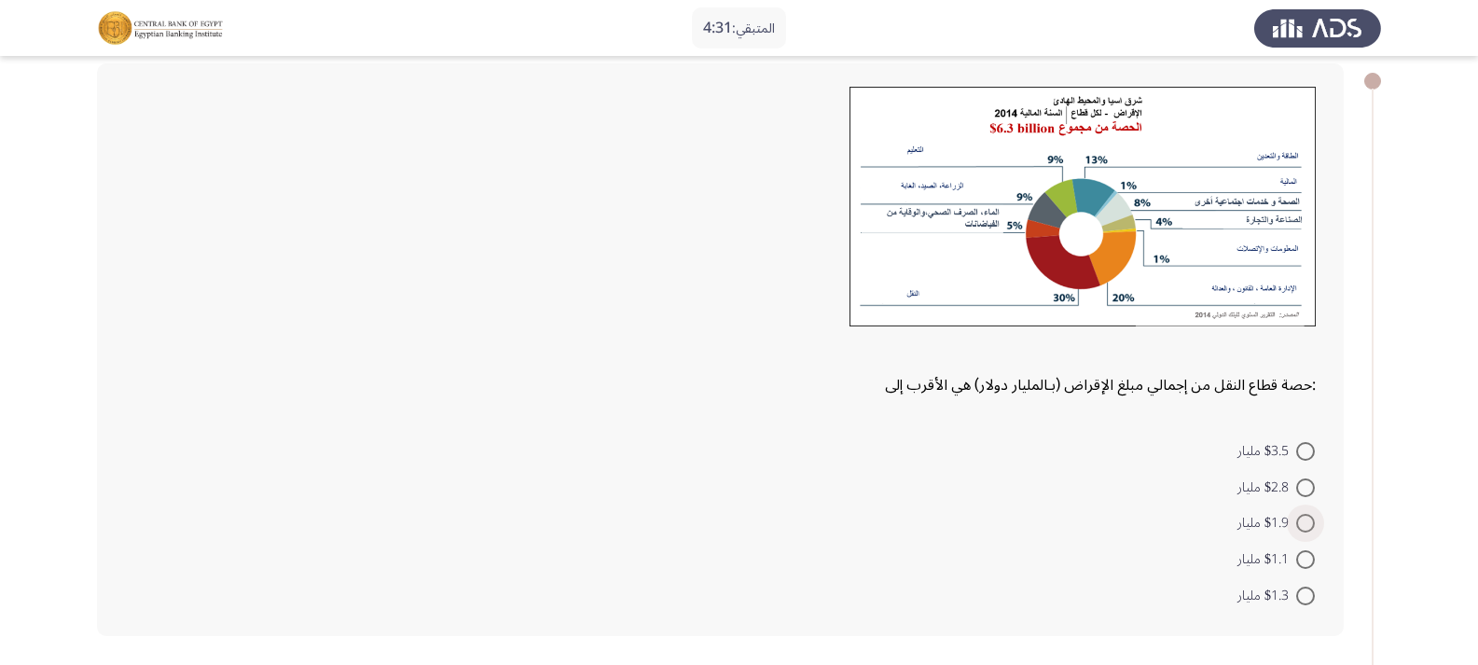
click at [1305, 518] on span at bounding box center [1305, 523] width 19 height 19
click at [1305, 518] on input "$1.9 مليار" at bounding box center [1305, 523] width 19 height 19
radio input "true"
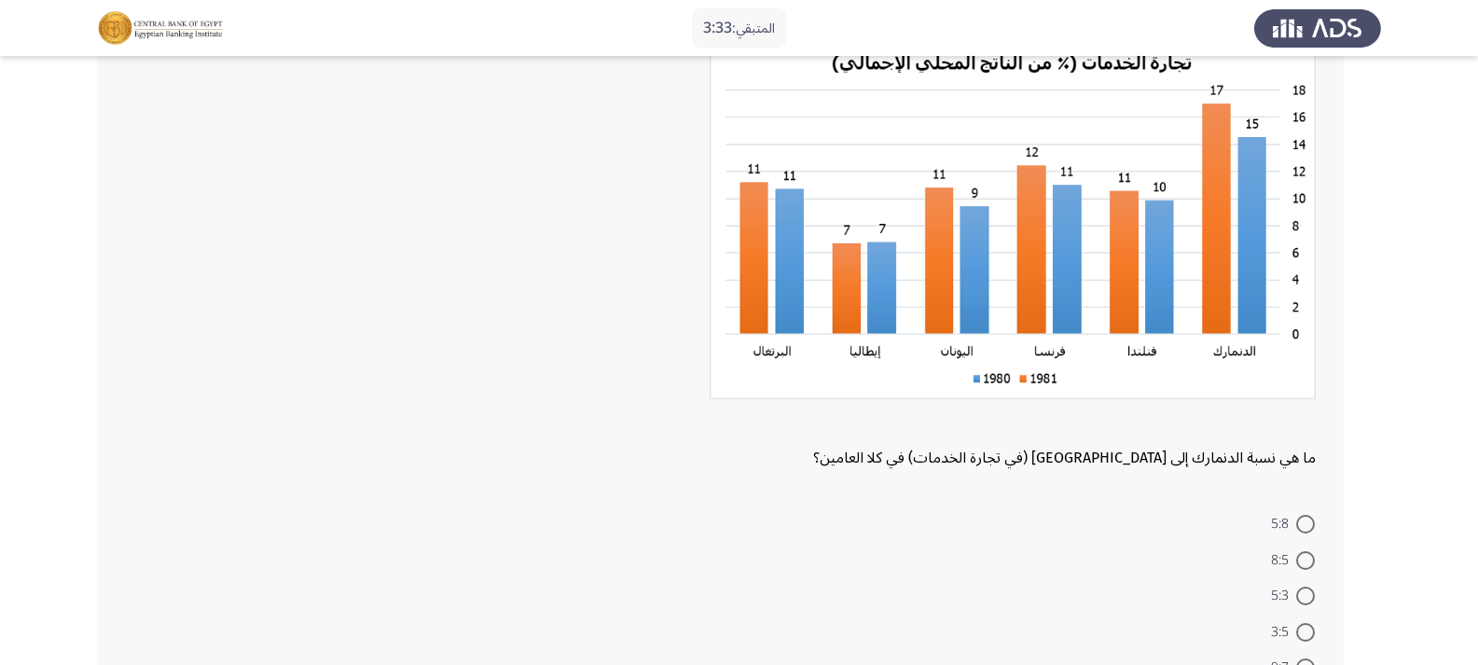
scroll to position [839, 0]
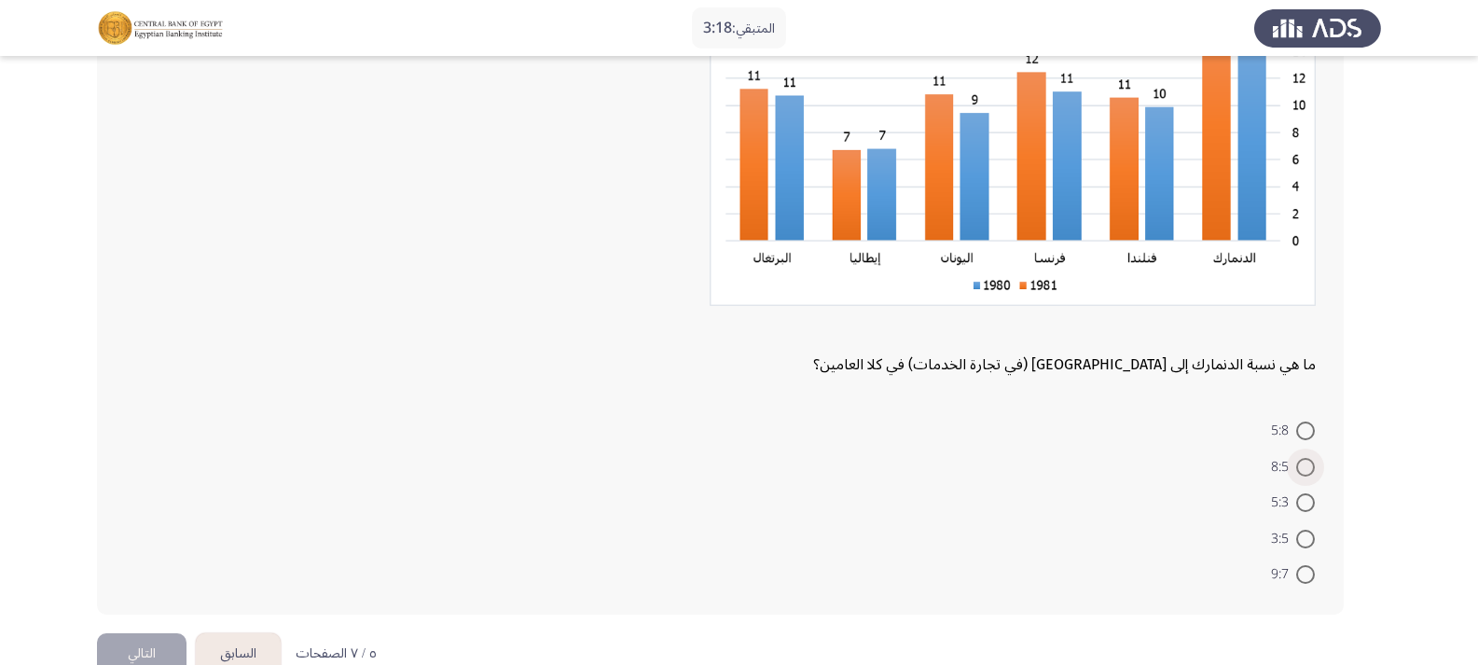
click at [1305, 465] on span at bounding box center [1305, 467] width 19 height 19
click at [1305, 465] on input "8:5" at bounding box center [1305, 467] width 19 height 19
radio input "true"
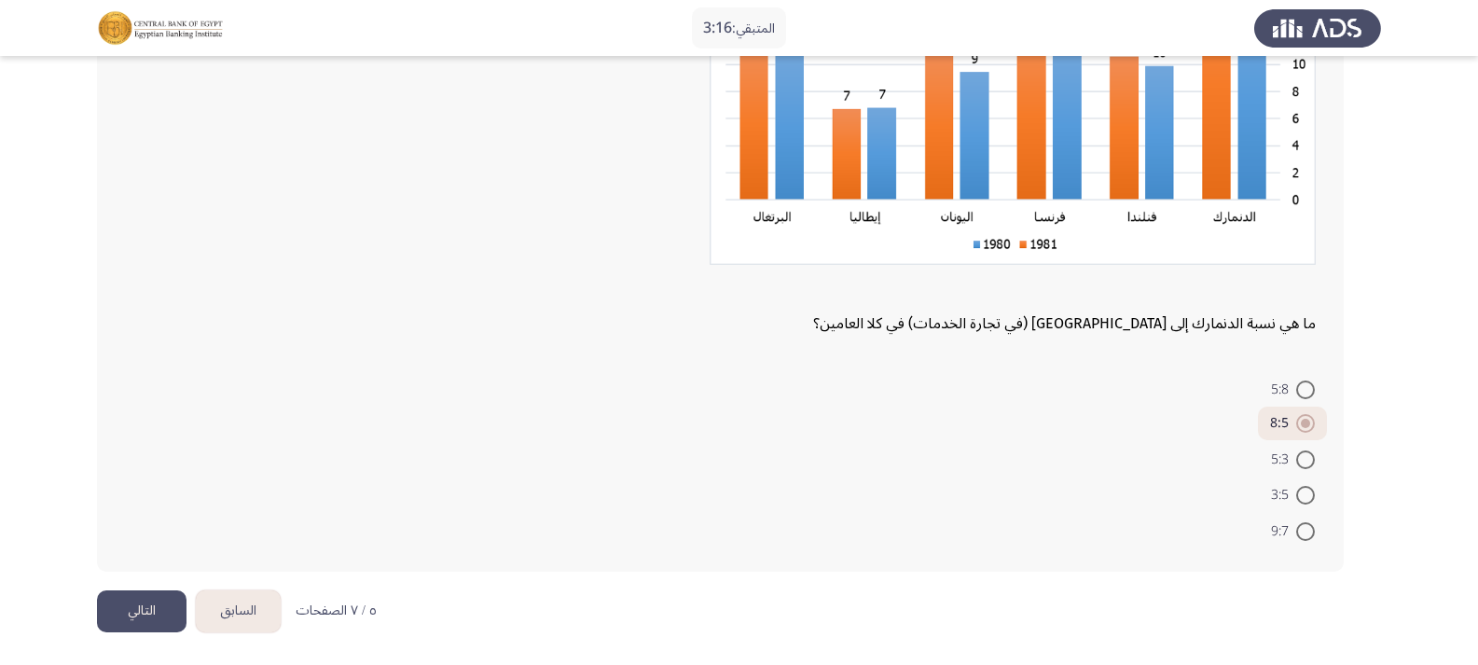
click at [159, 601] on button "التالي" at bounding box center [142, 611] width 90 height 42
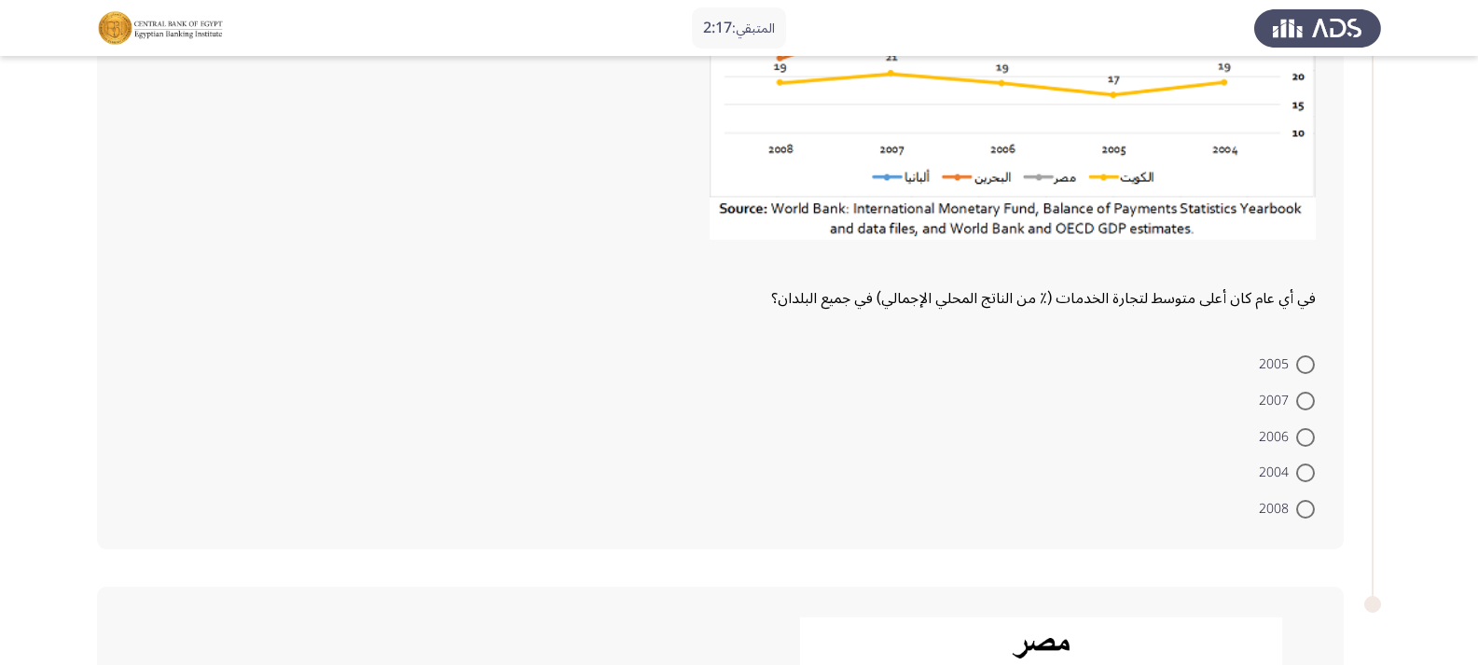
scroll to position [324, 0]
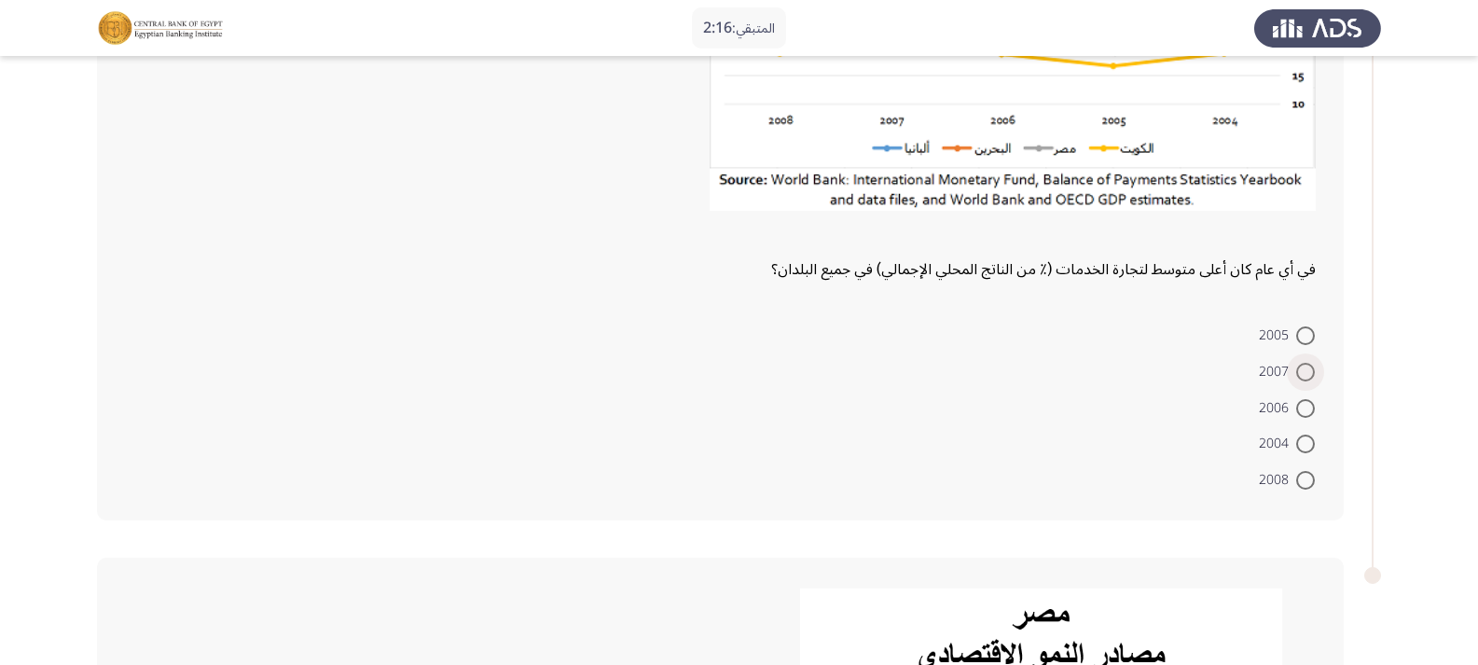
click at [1303, 364] on span at bounding box center [1305, 372] width 19 height 19
click at [1303, 364] on input "2007" at bounding box center [1305, 372] width 19 height 19
radio input "true"
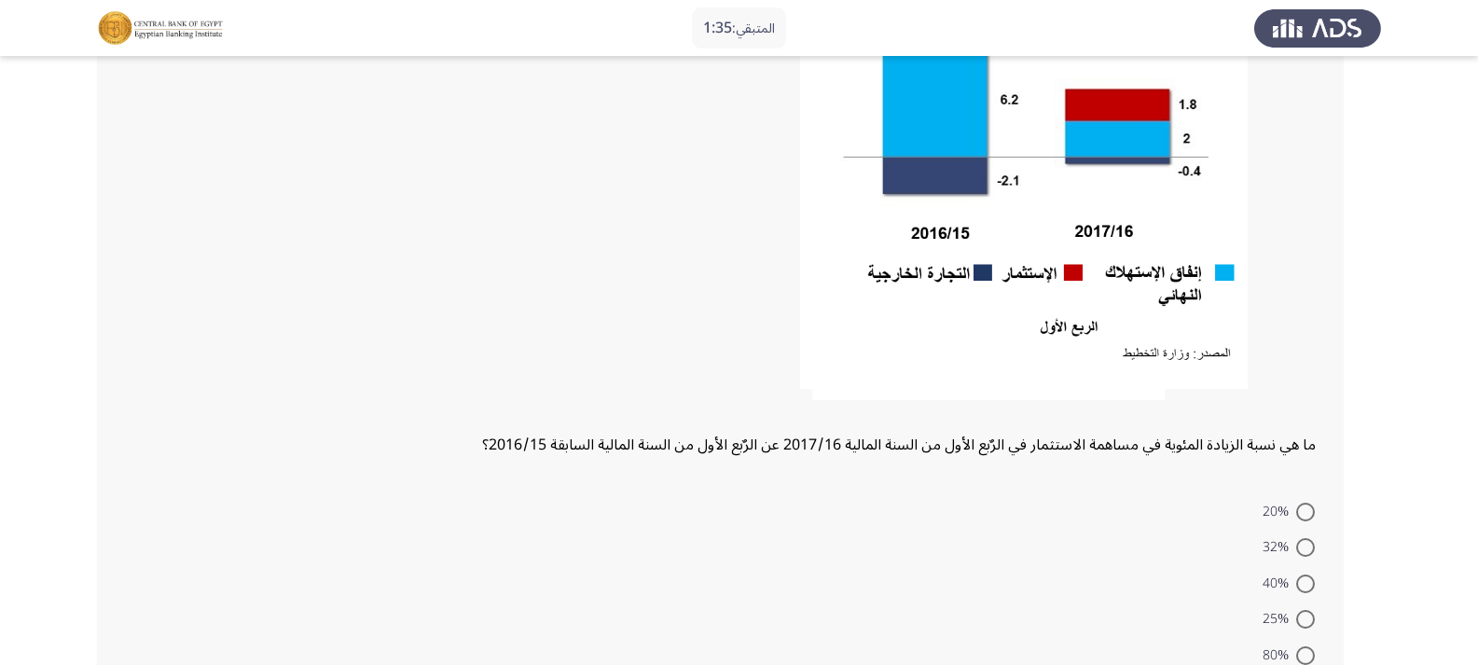
scroll to position [1070, 0]
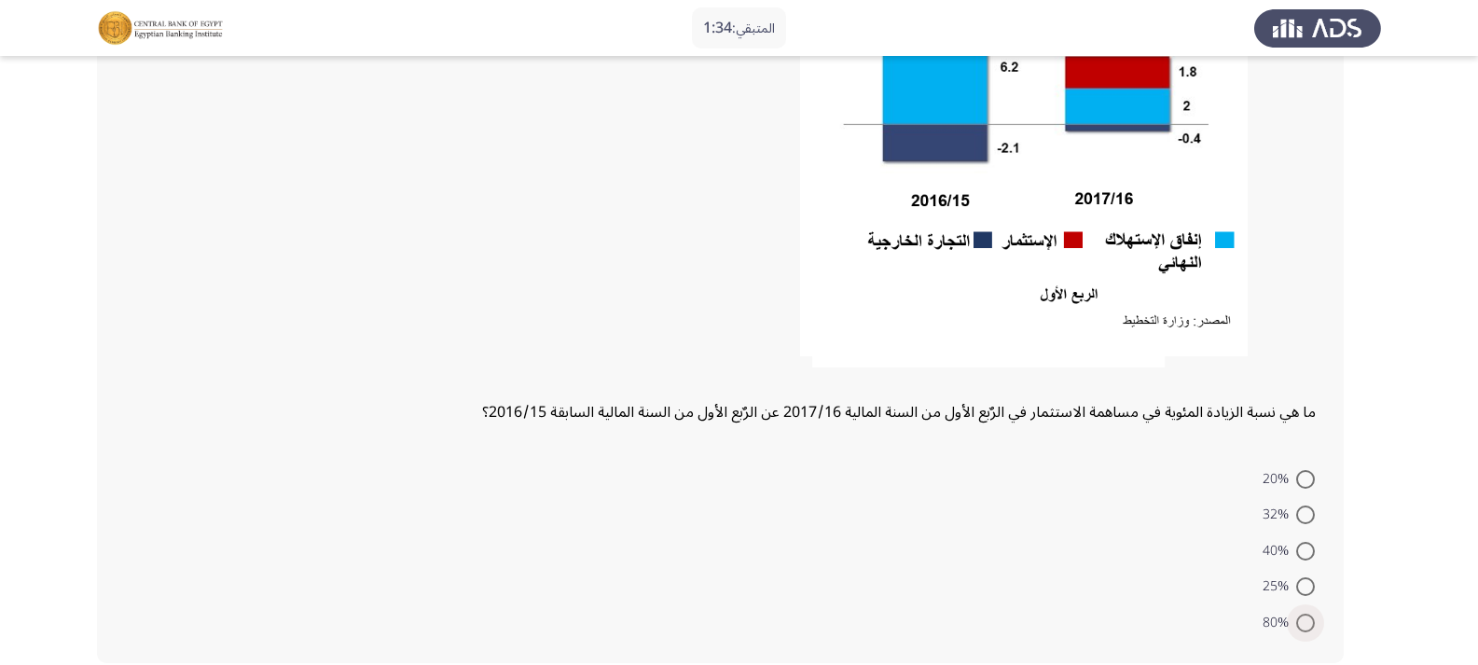
click at [1305, 627] on span at bounding box center [1305, 622] width 19 height 19
click at [1305, 627] on input "80%" at bounding box center [1305, 622] width 19 height 19
radio input "true"
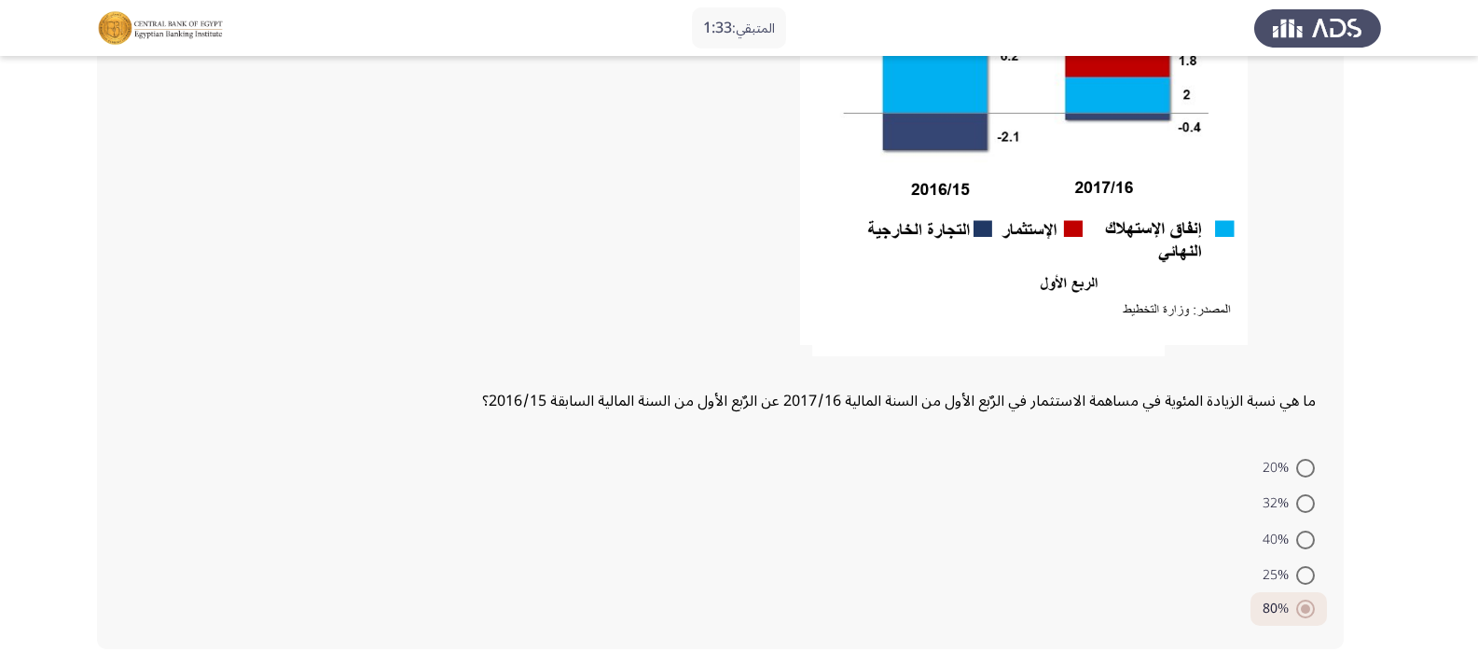
scroll to position [1159, 0]
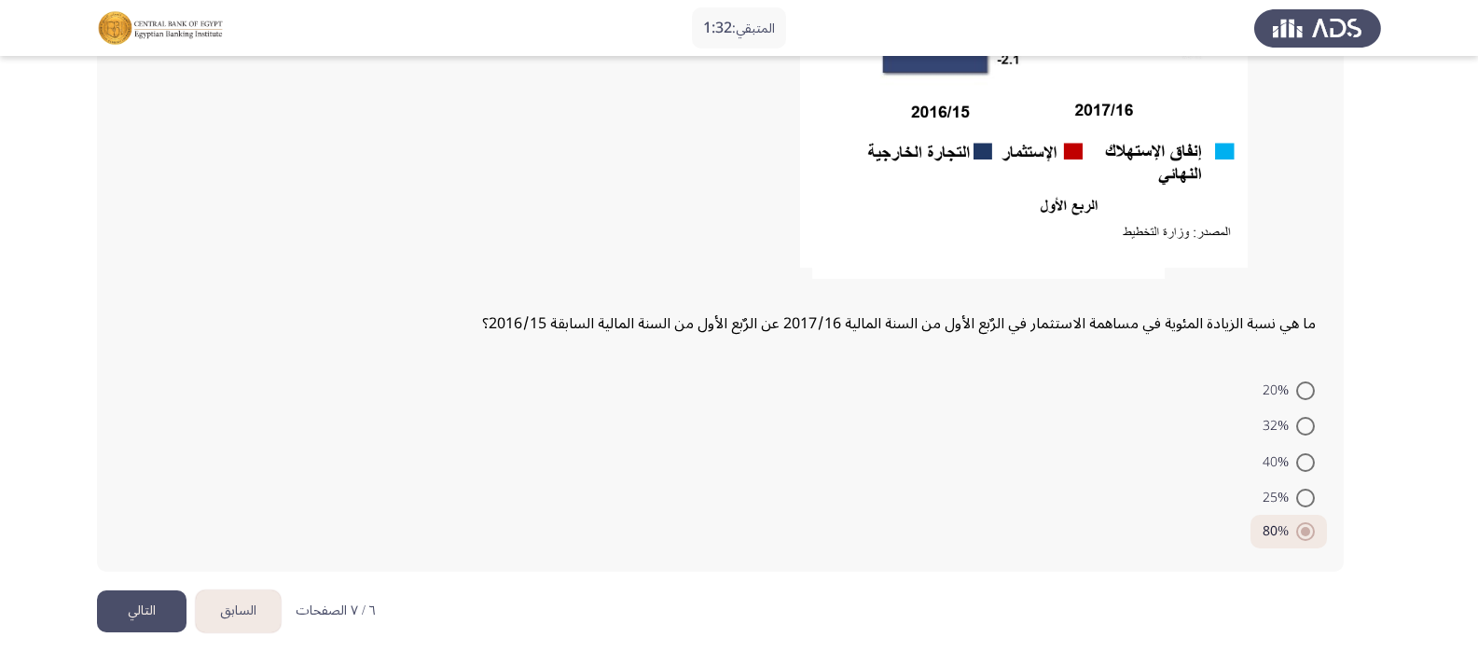
click at [161, 604] on button "التالي" at bounding box center [142, 611] width 90 height 42
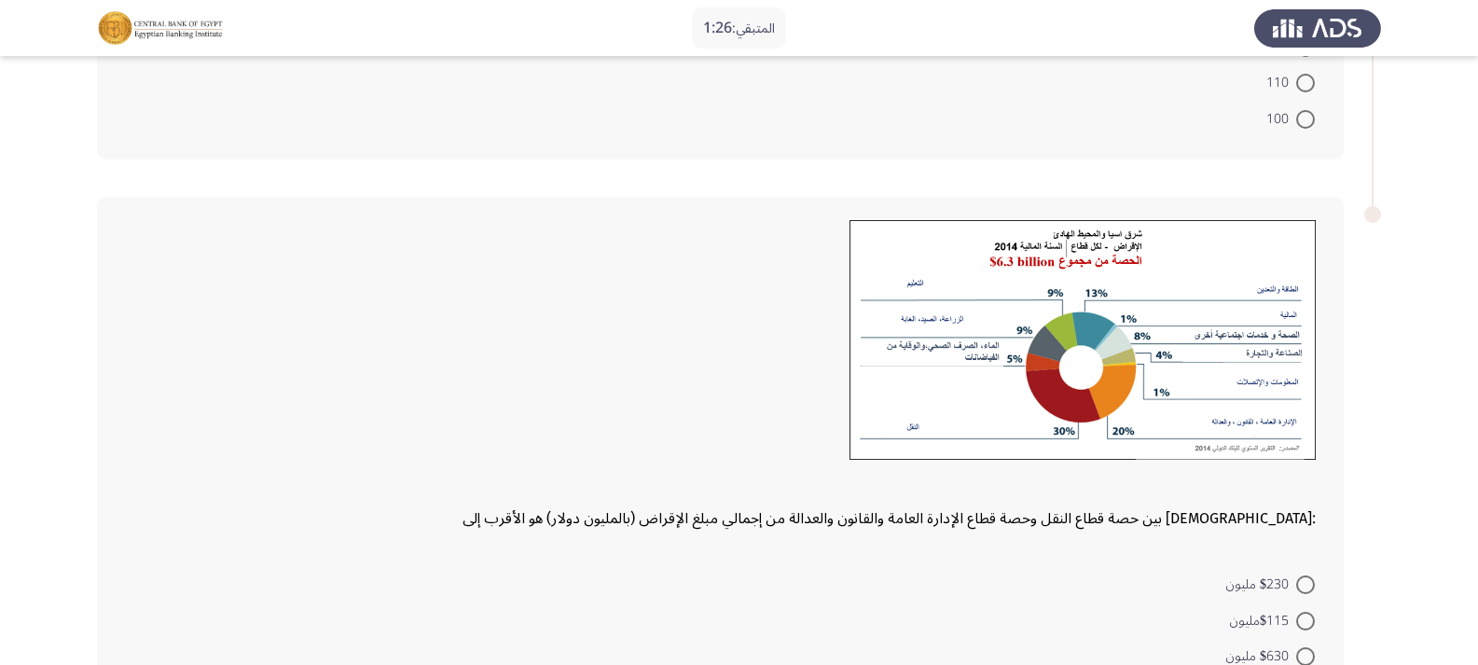
scroll to position [665, 0]
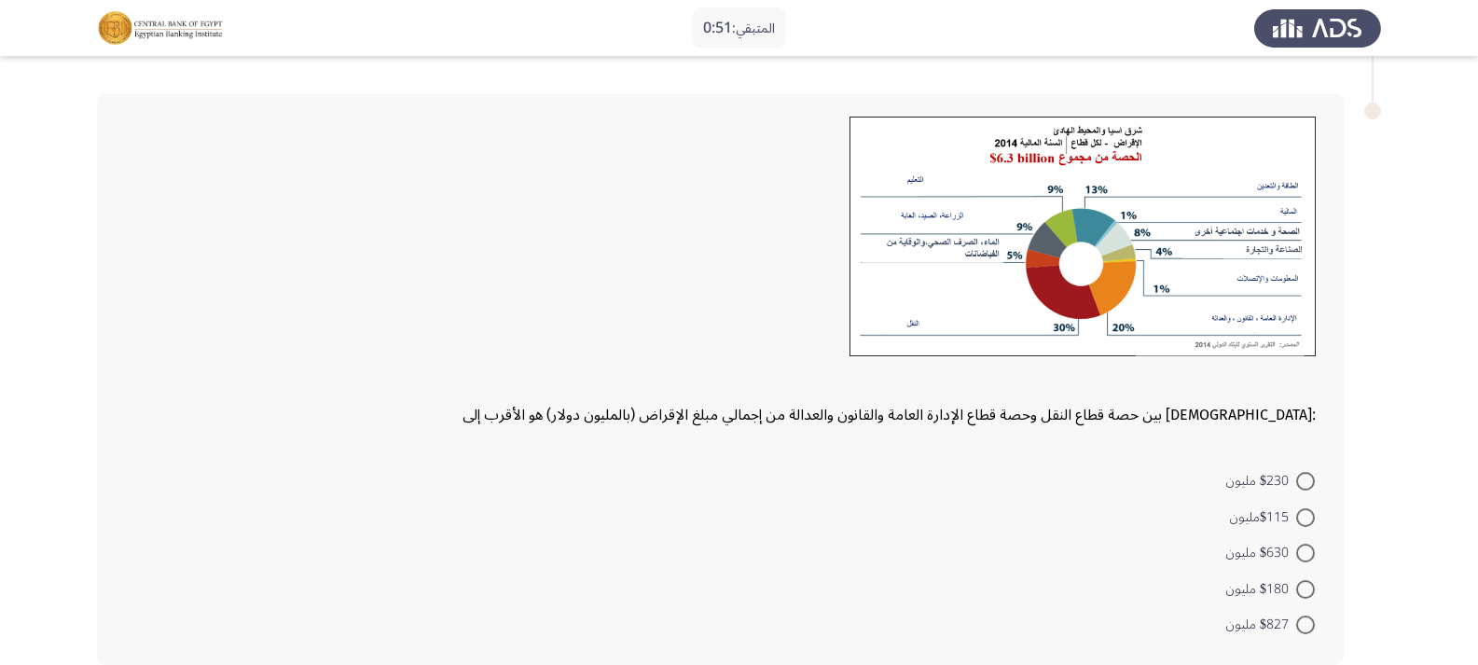
click at [1308, 554] on span at bounding box center [1305, 553] width 19 height 19
click at [1308, 554] on input "$630 مليون" at bounding box center [1305, 553] width 19 height 19
radio input "true"
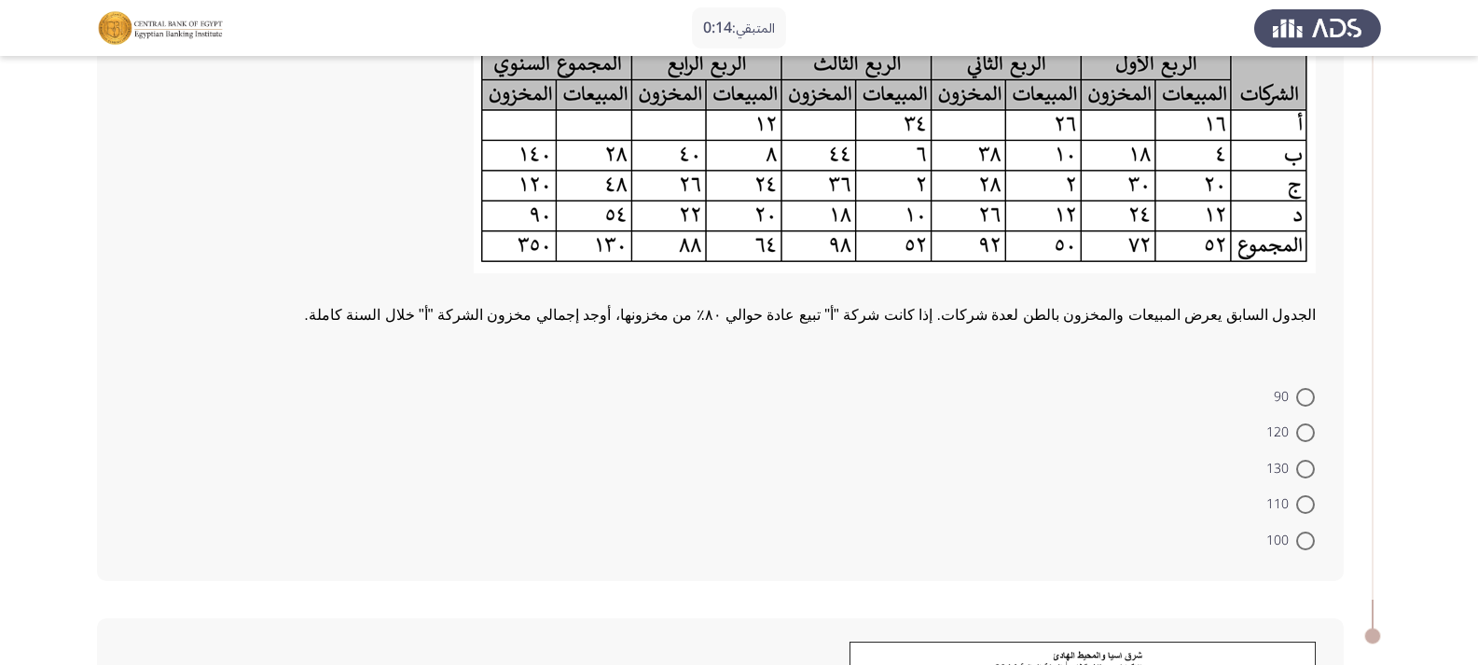
scroll to position [199, 0]
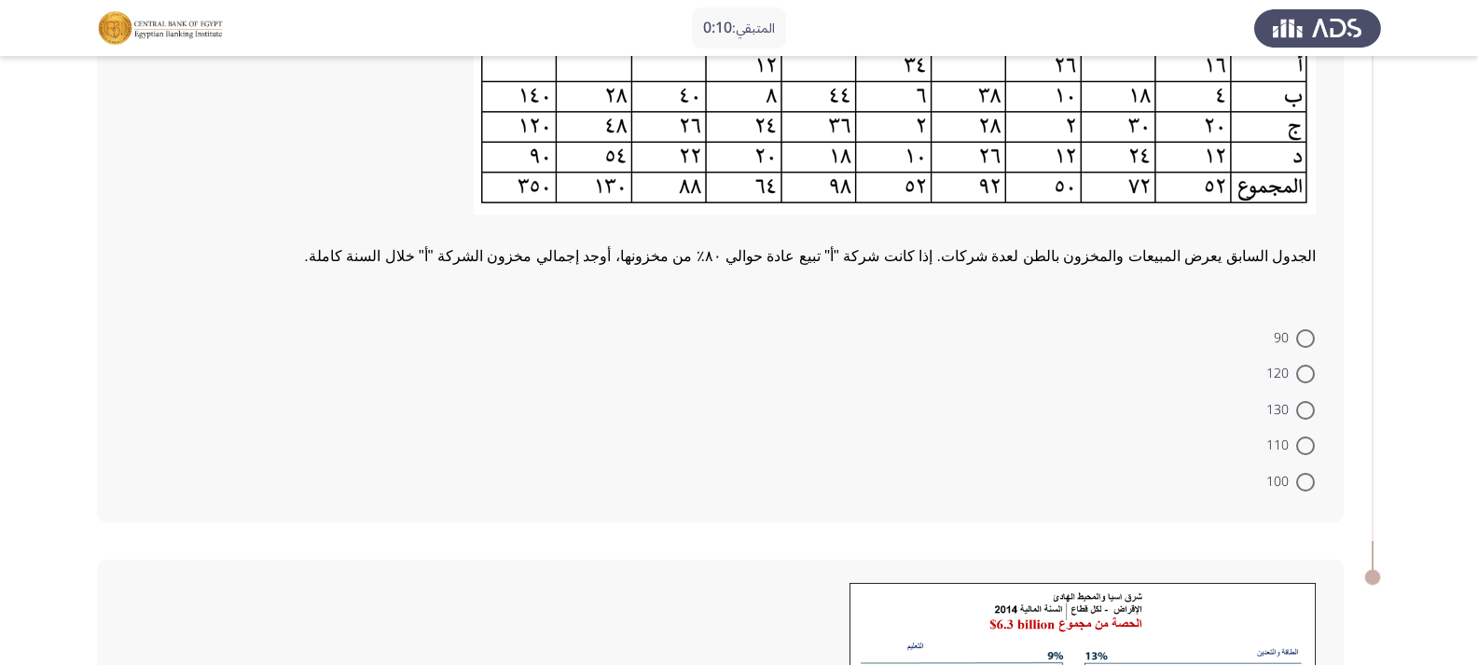
click at [1302, 341] on span at bounding box center [1305, 338] width 19 height 19
click at [1302, 341] on input "90" at bounding box center [1305, 338] width 19 height 19
radio input "true"
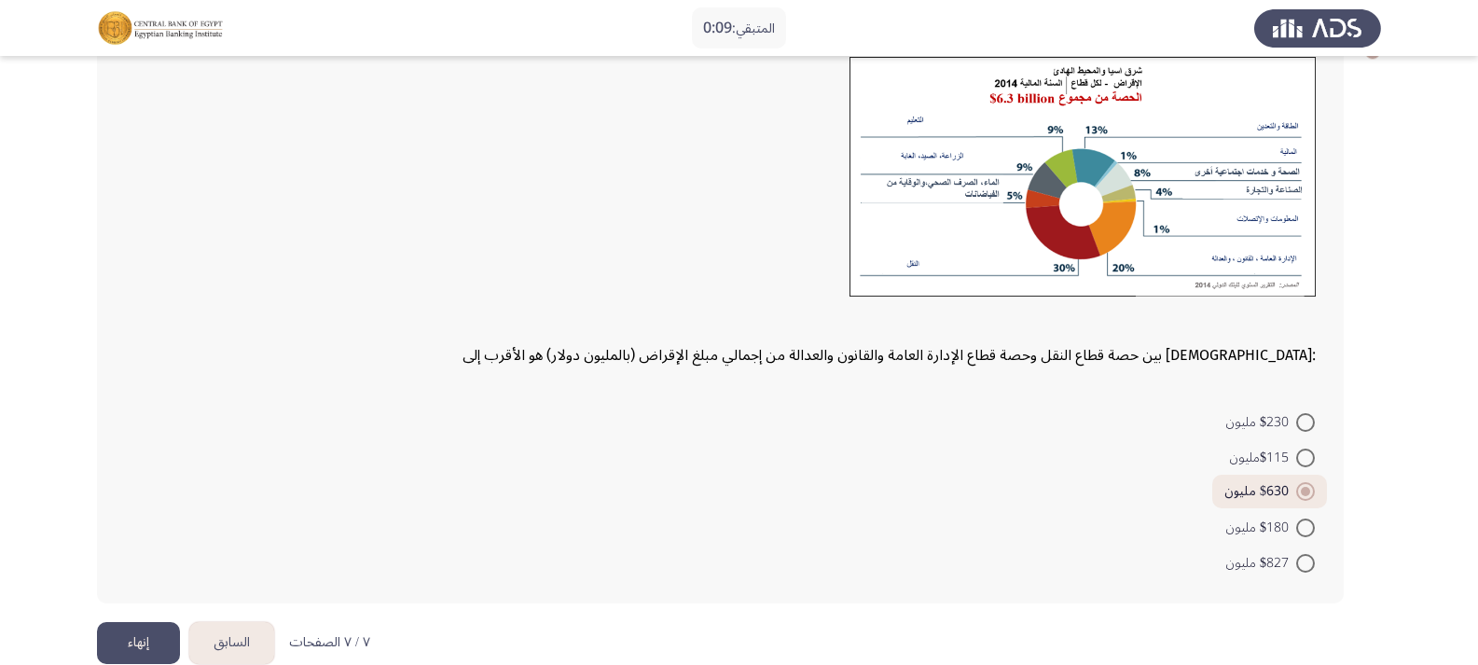
scroll to position [753, 0]
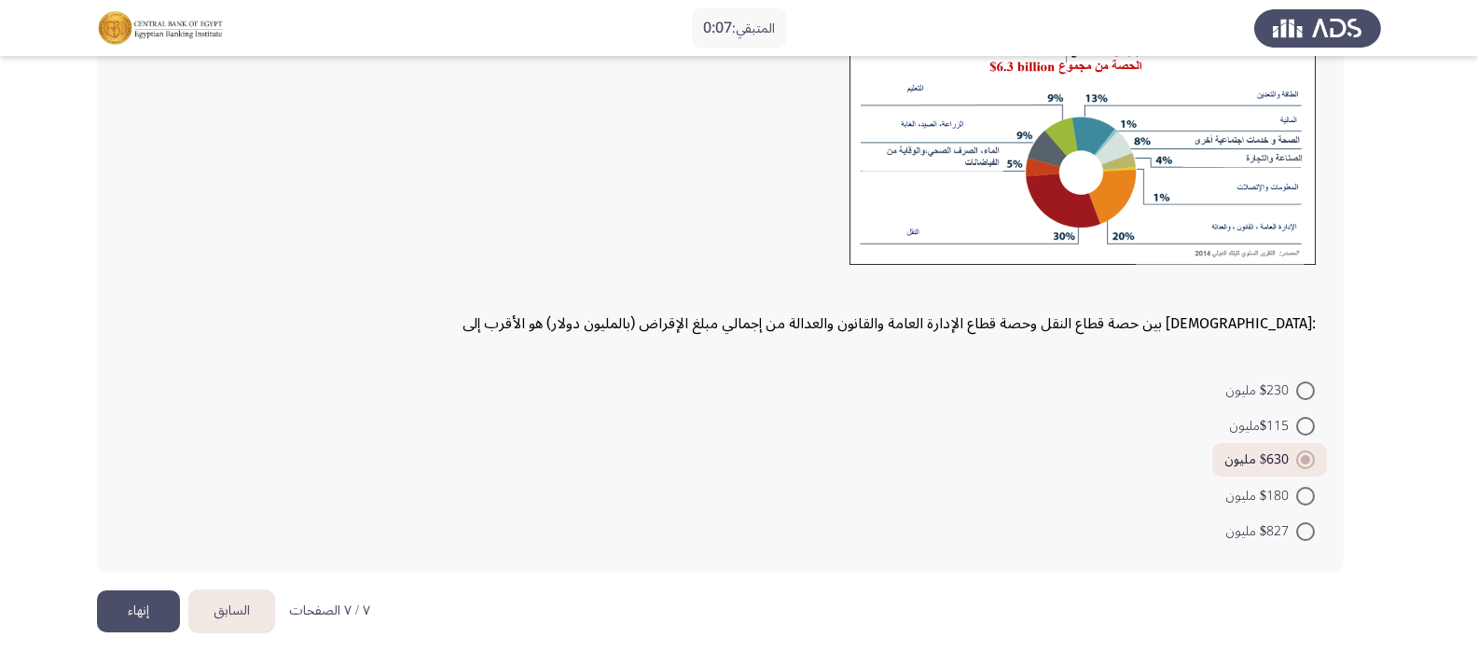
click at [127, 609] on button "إنهاء" at bounding box center [138, 611] width 83 height 42
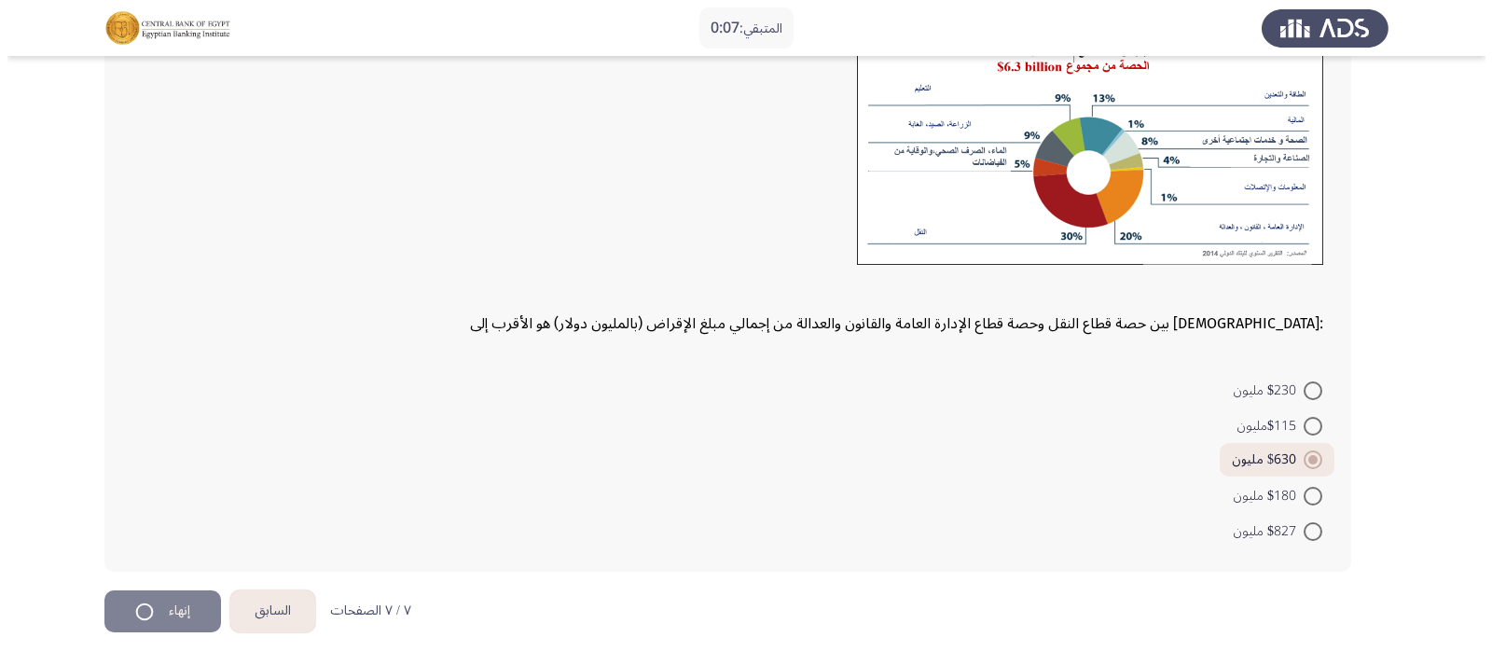
scroll to position [0, 0]
